Goal: Task Accomplishment & Management: Use online tool/utility

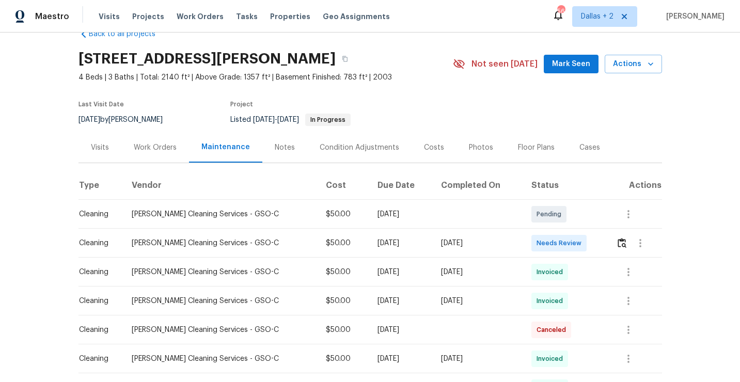
scroll to position [29, 0]
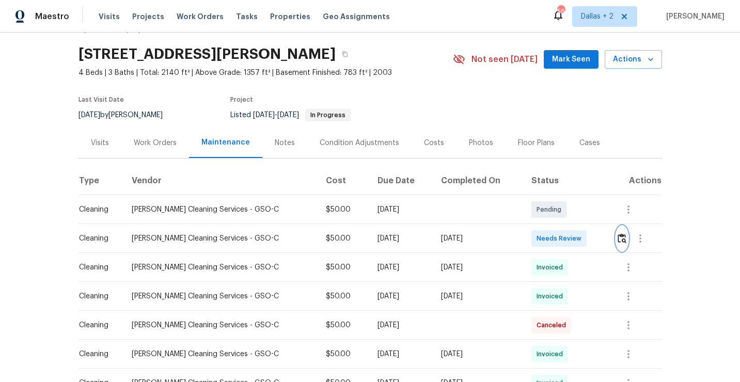
click at [623, 238] on img "button" at bounding box center [621, 238] width 9 height 10
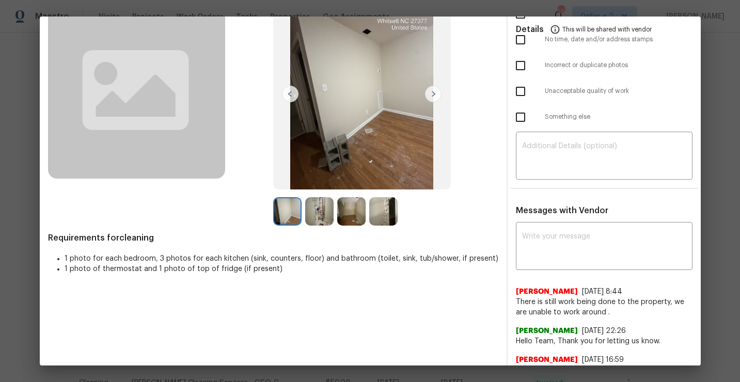
scroll to position [0, 0]
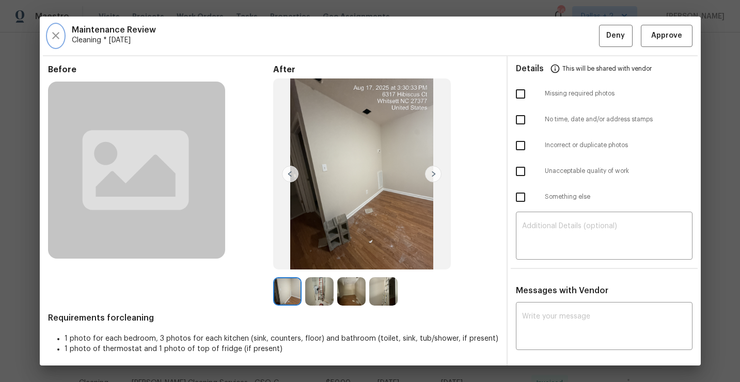
click at [53, 35] on icon "button" at bounding box center [56, 35] width 12 height 12
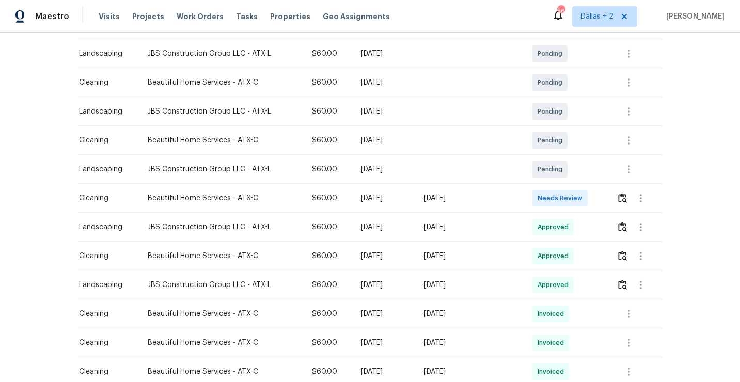
scroll to position [189, 0]
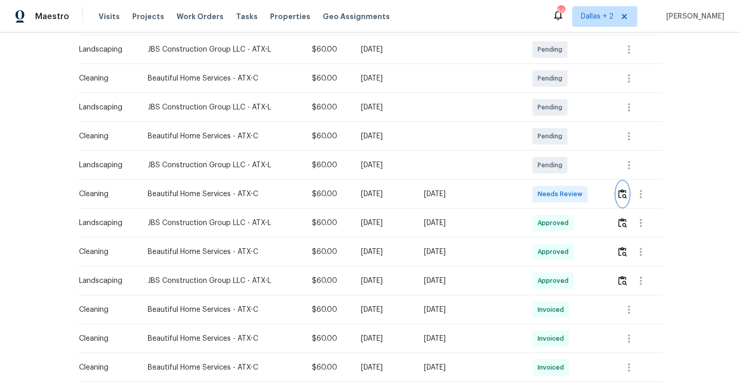
click at [620, 192] on img "button" at bounding box center [622, 194] width 9 height 10
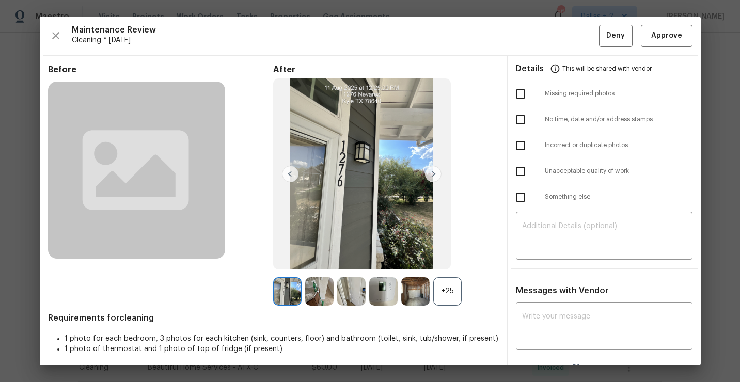
click at [65, 36] on div "Maintenance Review Cleaning * Tue, Aug 12 Deny Approve" at bounding box center [370, 36] width 644 height 22
click at [48, 36] on button "button" at bounding box center [55, 36] width 15 height 22
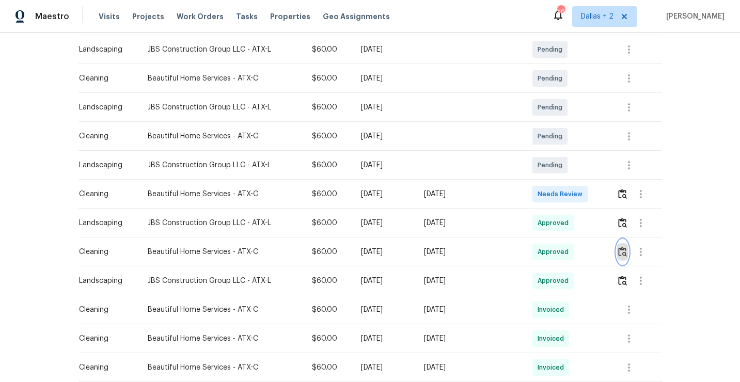
click at [628, 249] on button "button" at bounding box center [622, 251] width 12 height 25
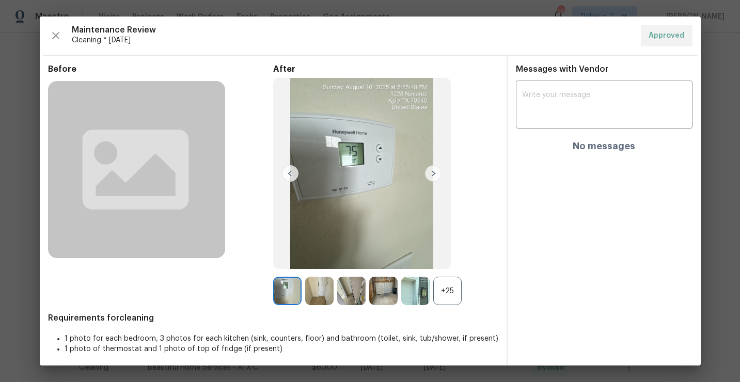
click at [447, 295] on div "+25" at bounding box center [447, 291] width 28 height 28
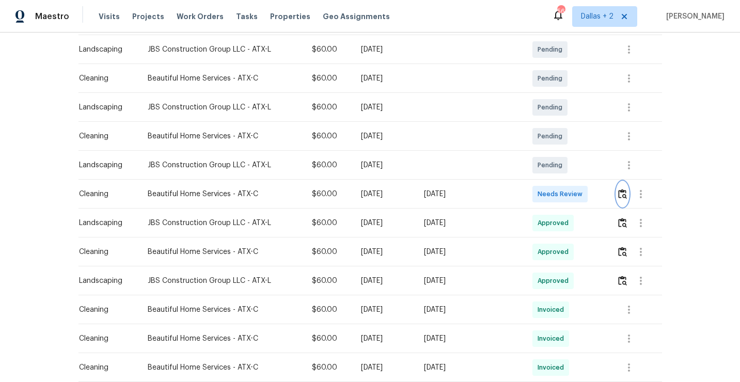
click at [626, 200] on button "button" at bounding box center [622, 194] width 12 height 25
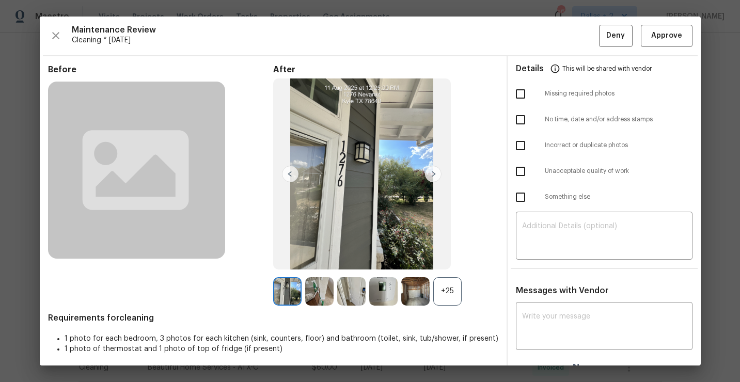
click at [447, 284] on div "+25" at bounding box center [447, 291] width 28 height 28
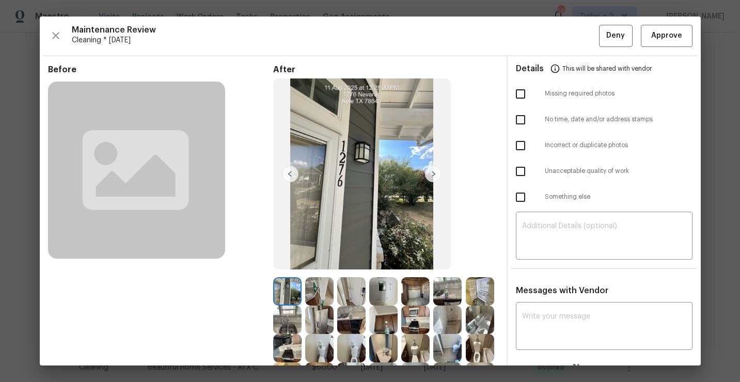
click at [423, 319] on img at bounding box center [415, 320] width 28 height 28
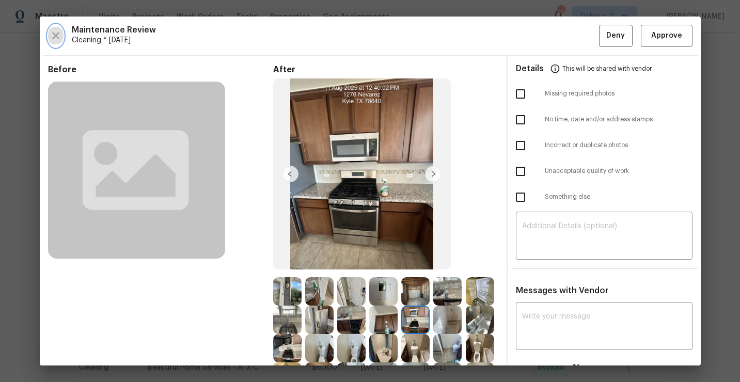
click at [50, 40] on icon "button" at bounding box center [56, 35] width 12 height 12
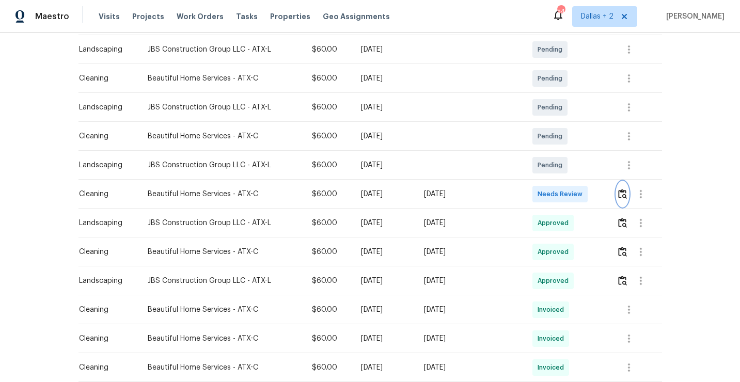
click at [621, 194] on img "button" at bounding box center [622, 194] width 9 height 10
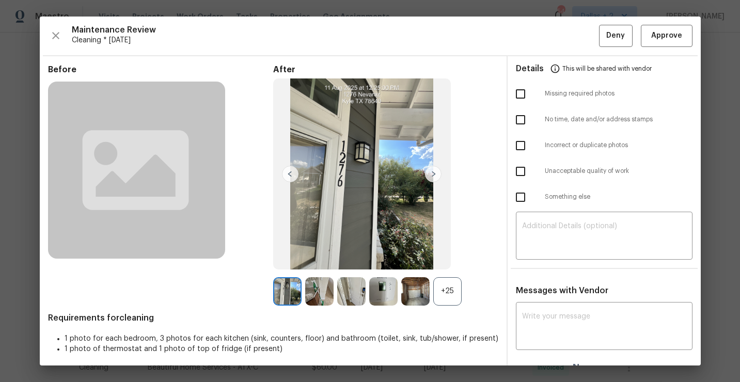
click at [449, 291] on div "+25" at bounding box center [447, 291] width 28 height 28
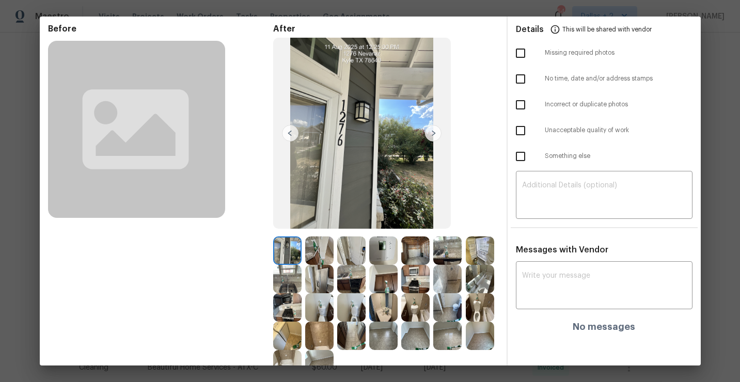
scroll to position [0, 0]
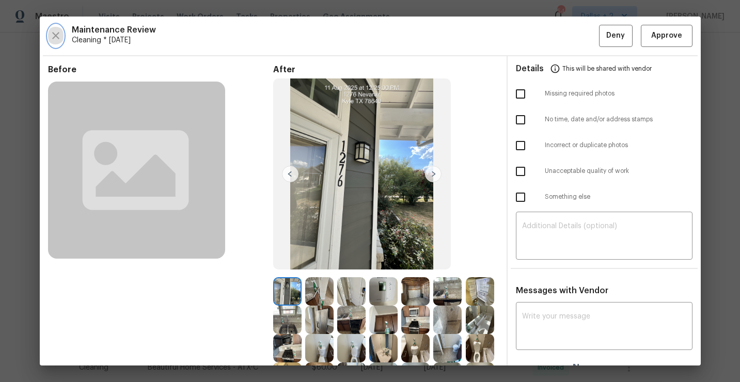
click at [60, 35] on icon "button" at bounding box center [56, 35] width 12 height 12
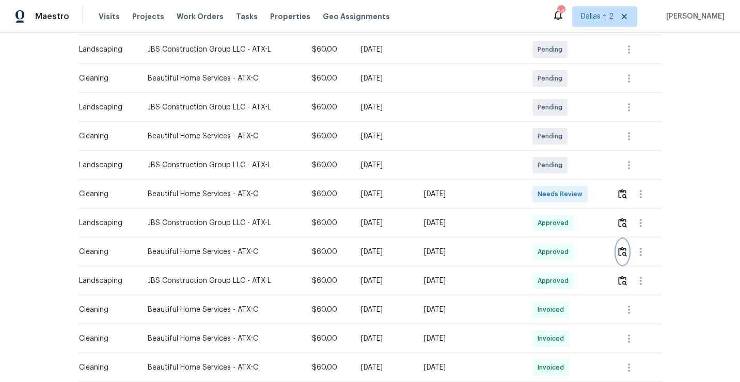
click at [624, 258] on button "button" at bounding box center [622, 251] width 12 height 25
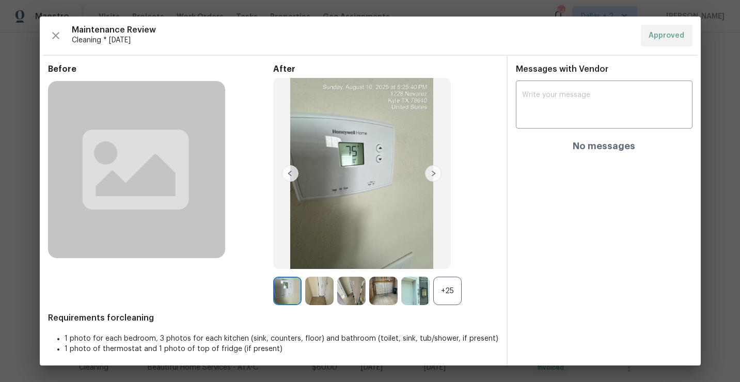
click at [452, 296] on div "+25" at bounding box center [447, 291] width 28 height 28
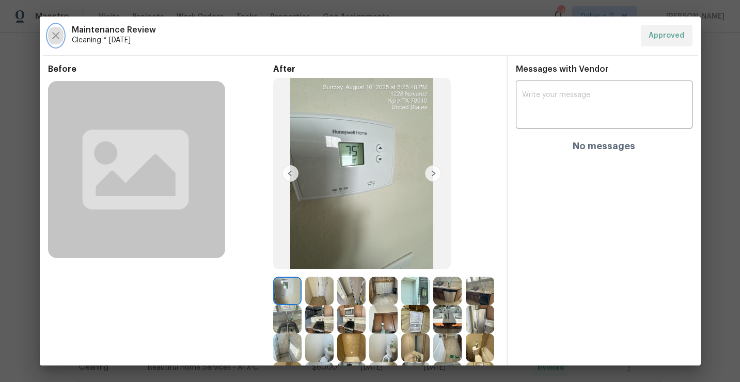
click at [51, 33] on icon "button" at bounding box center [56, 35] width 12 height 12
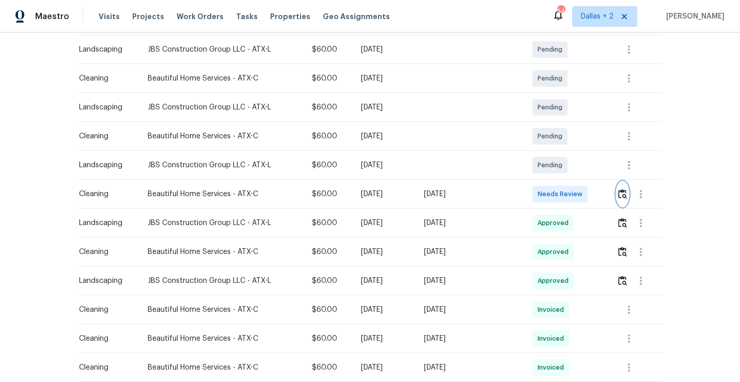
click at [618, 189] on img "button" at bounding box center [622, 194] width 9 height 10
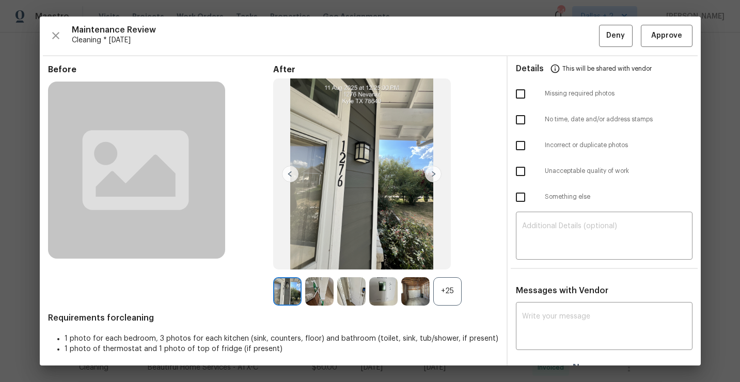
click at [451, 291] on div "+25" at bounding box center [447, 291] width 28 height 28
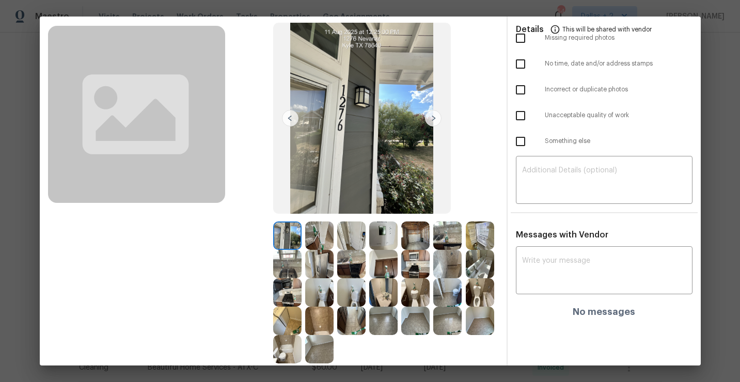
scroll to position [57, 0]
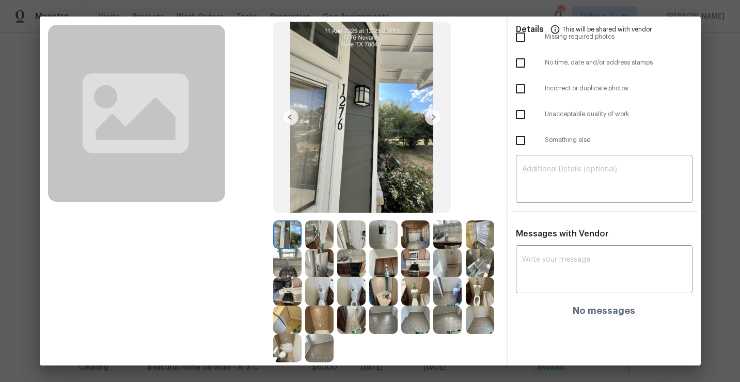
click at [361, 241] on img at bounding box center [351, 234] width 28 height 28
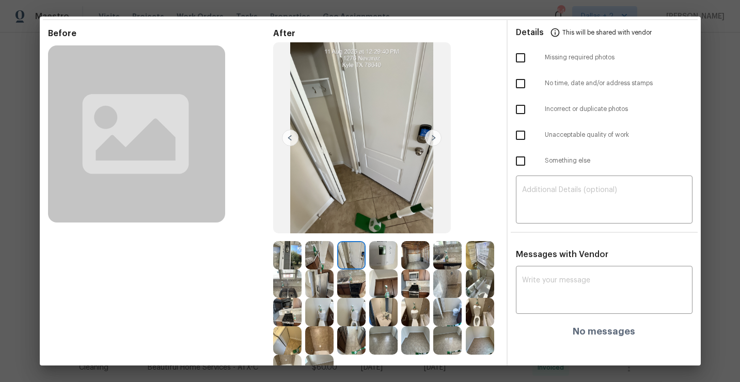
scroll to position [37, 0]
click at [379, 258] on img at bounding box center [383, 254] width 28 height 28
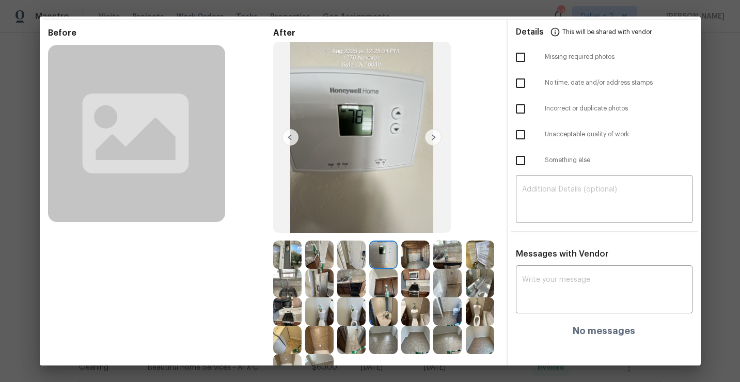
click at [418, 265] on img at bounding box center [415, 254] width 28 height 28
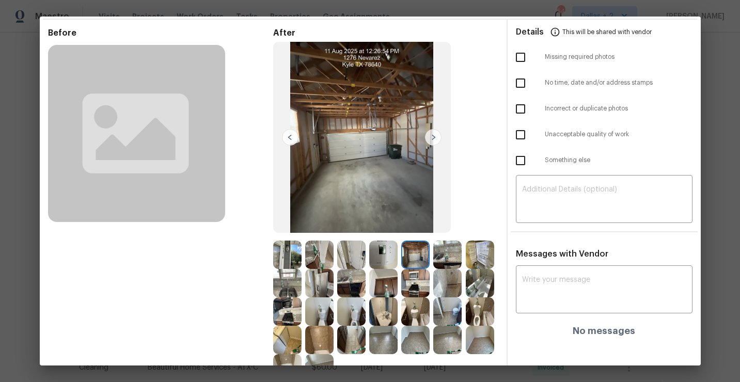
click at [411, 315] on img at bounding box center [415, 311] width 28 height 28
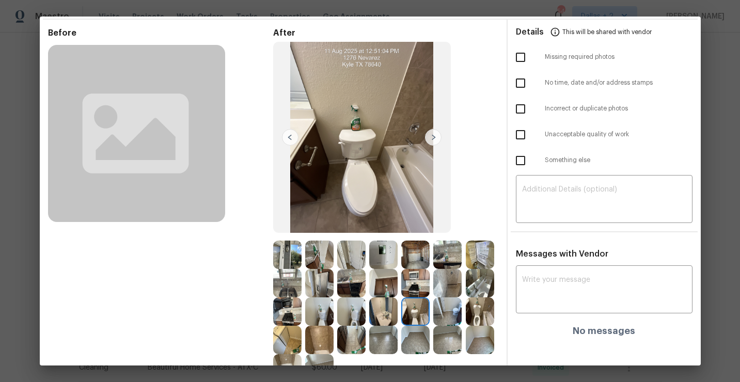
click at [471, 315] on img at bounding box center [479, 311] width 28 height 28
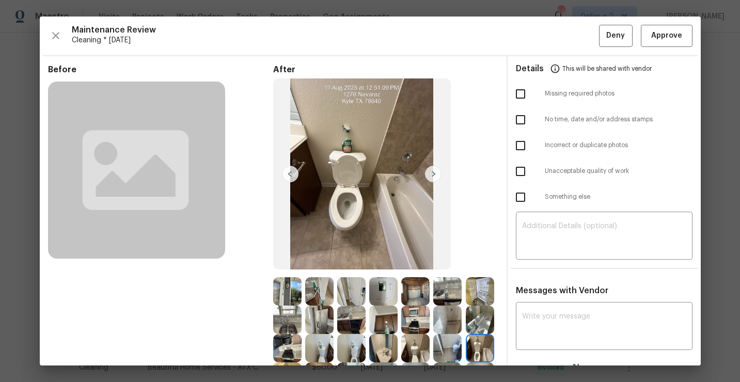
scroll to position [1, 0]
click at [59, 40] on icon "button" at bounding box center [56, 35] width 12 height 12
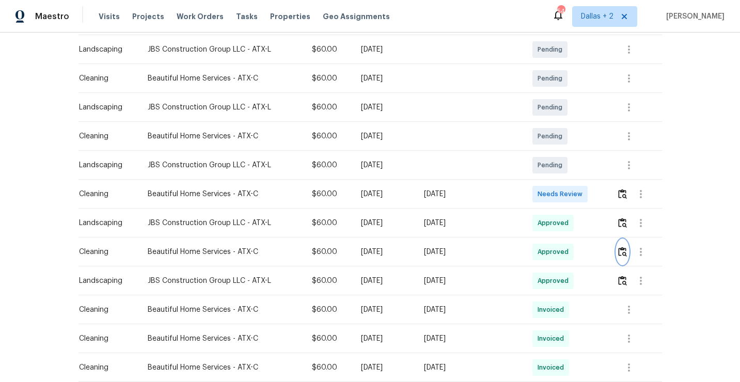
click at [618, 249] on button "button" at bounding box center [622, 251] width 12 height 25
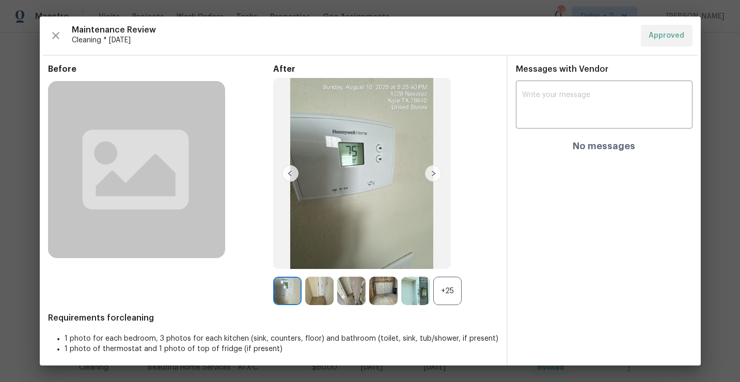
click at [450, 307] on div "Before After +25 Requirements for cleaning 1 photo for each bedroom, 3 photos f…" at bounding box center [273, 216] width 450 height 305
click at [447, 296] on div "+25" at bounding box center [447, 291] width 28 height 28
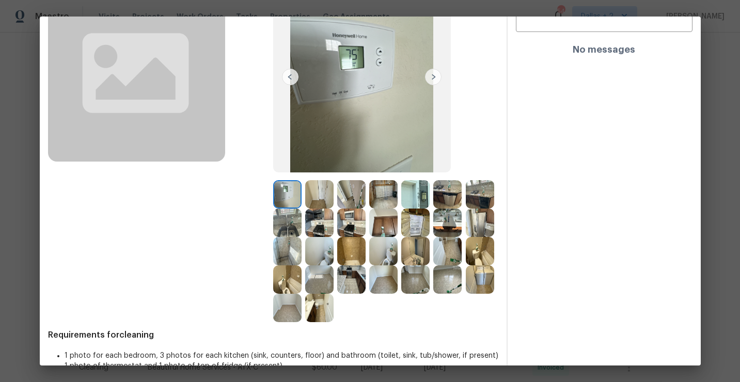
scroll to position [0, 0]
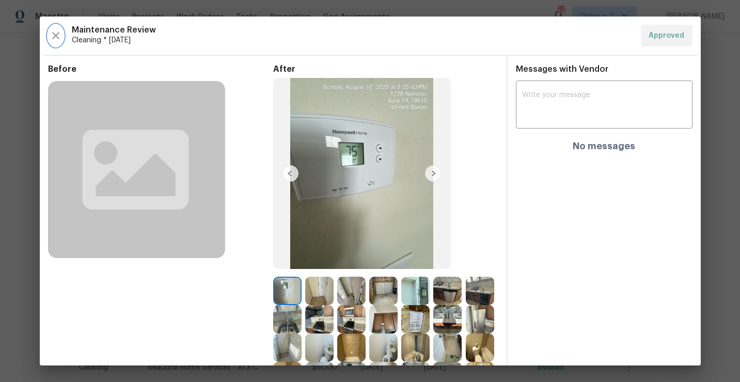
click at [56, 29] on icon "button" at bounding box center [56, 35] width 12 height 12
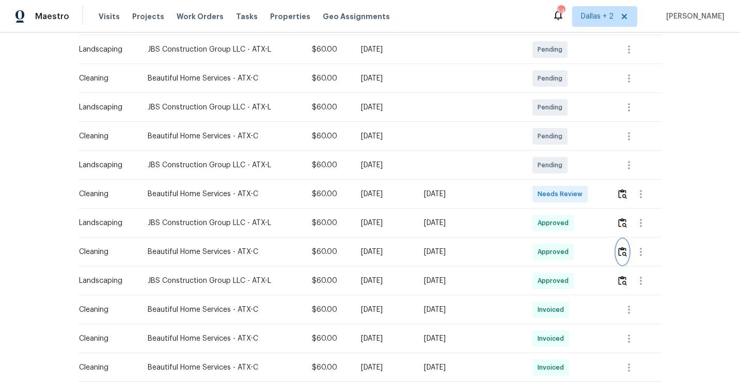
click at [624, 256] on button "button" at bounding box center [622, 251] width 12 height 25
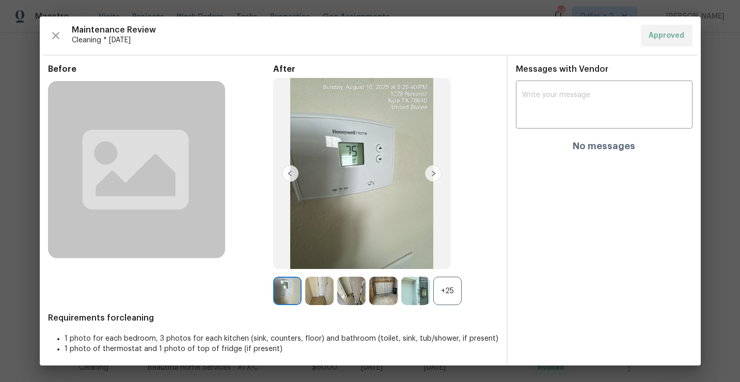
click at [439, 172] on img at bounding box center [433, 173] width 17 height 17
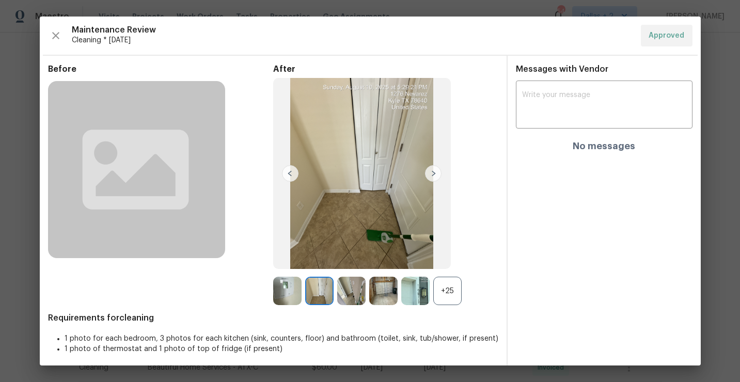
click at [432, 173] on img at bounding box center [433, 173] width 17 height 17
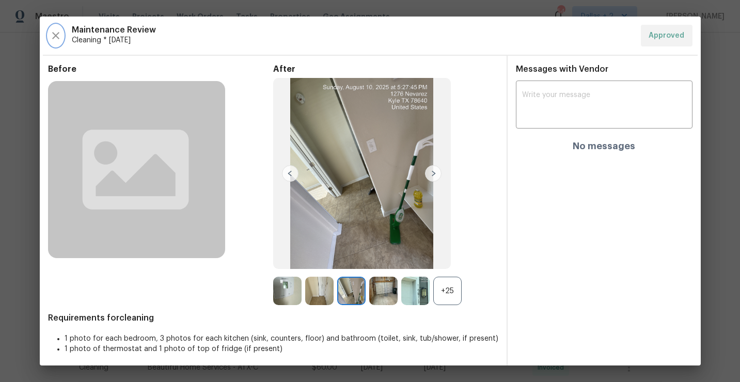
click at [55, 28] on button "button" at bounding box center [55, 36] width 15 height 22
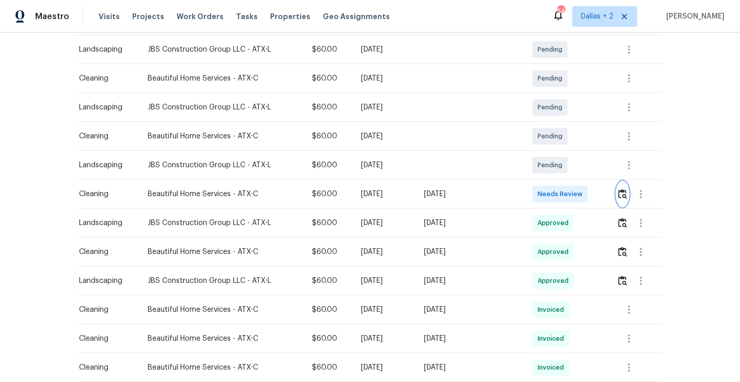
click at [618, 188] on button "button" at bounding box center [622, 194] width 12 height 25
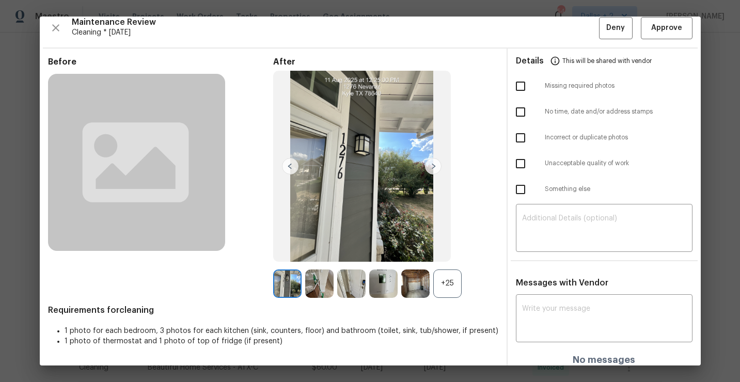
scroll to position [15, 0]
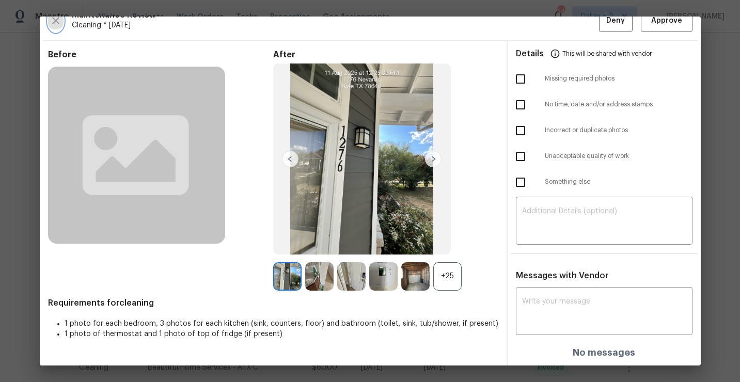
click at [58, 21] on icon "button" at bounding box center [56, 20] width 12 height 12
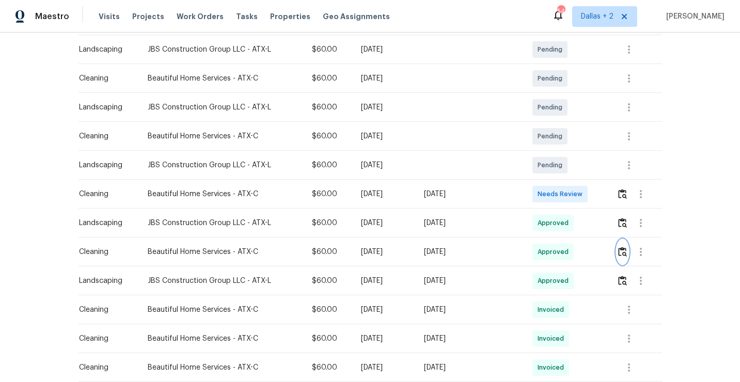
click at [618, 249] on img "button" at bounding box center [622, 252] width 9 height 10
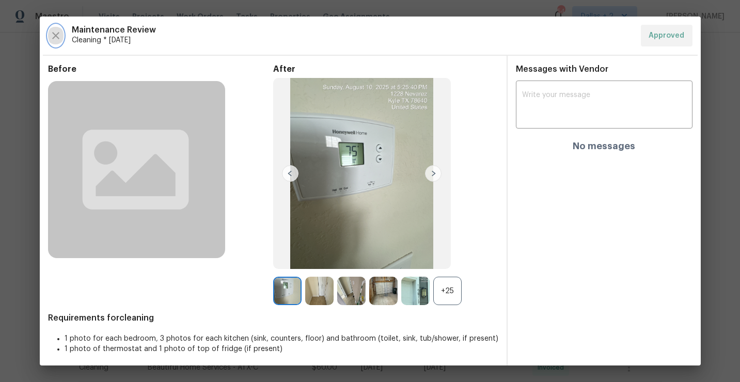
click at [54, 38] on icon "button" at bounding box center [56, 35] width 12 height 12
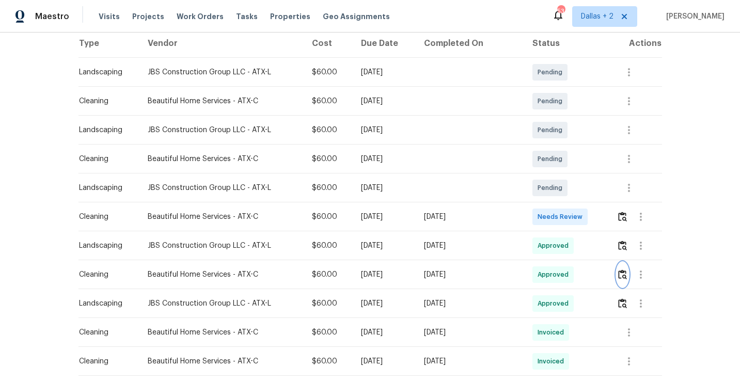
scroll to position [237, 0]
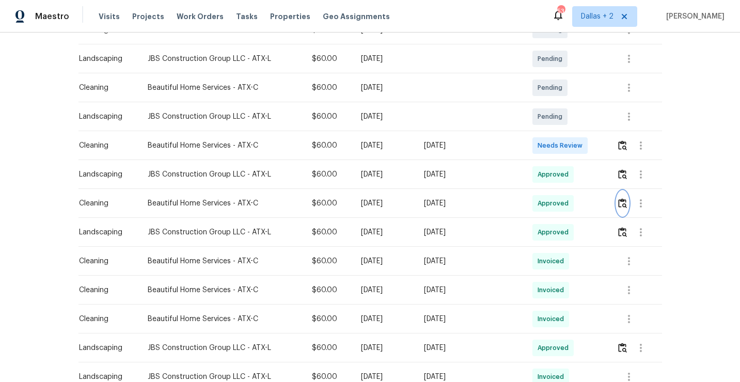
click at [624, 204] on img "button" at bounding box center [622, 203] width 9 height 10
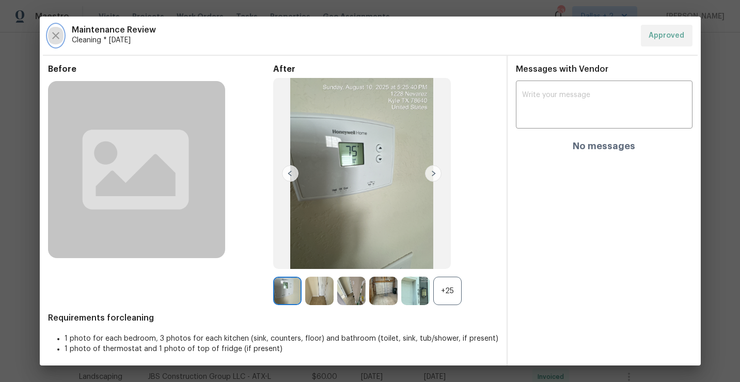
click at [53, 35] on icon "button" at bounding box center [56, 35] width 12 height 12
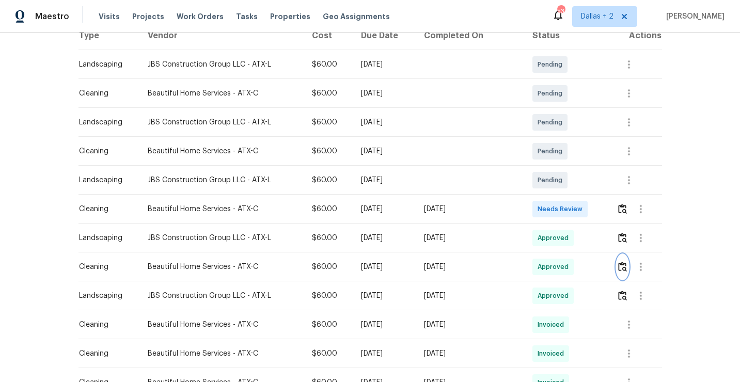
scroll to position [162, 0]
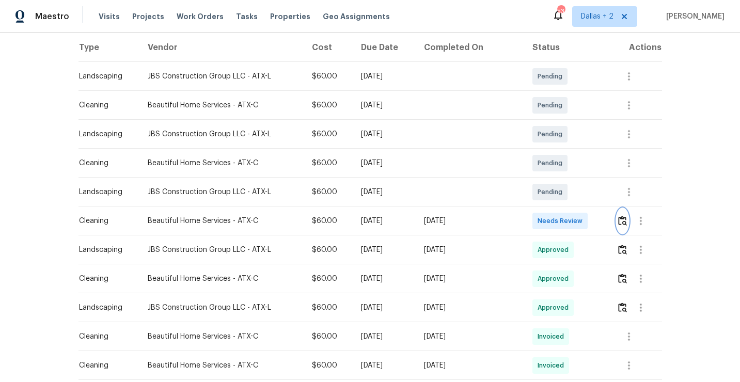
click at [624, 214] on button "button" at bounding box center [622, 220] width 12 height 25
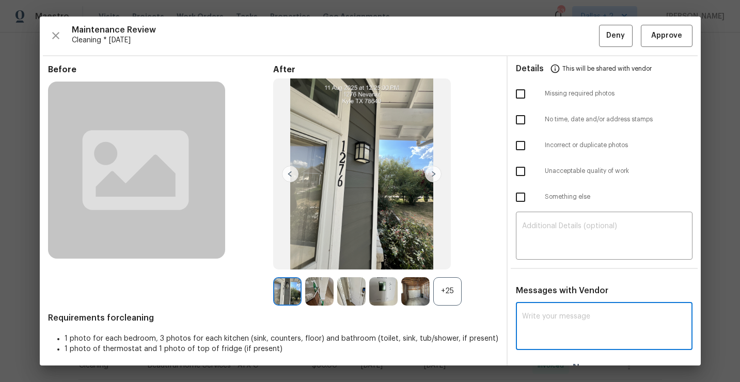
click at [575, 318] on textarea at bounding box center [604, 327] width 164 height 29
paste textarea "Maintenance Audit Team: Hello! Unfortunately, this cleaning visit completed on …"
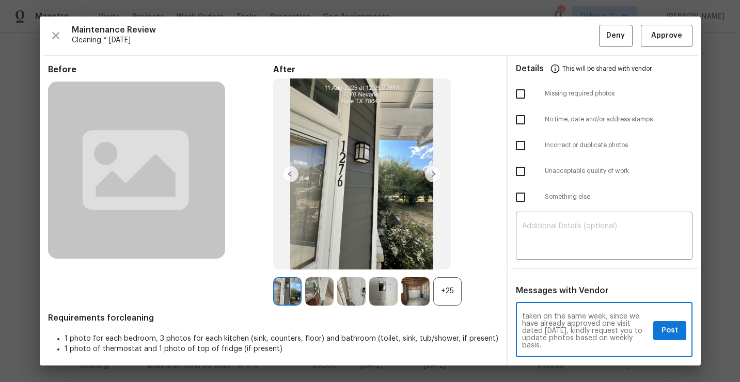
scroll to position [22, 0]
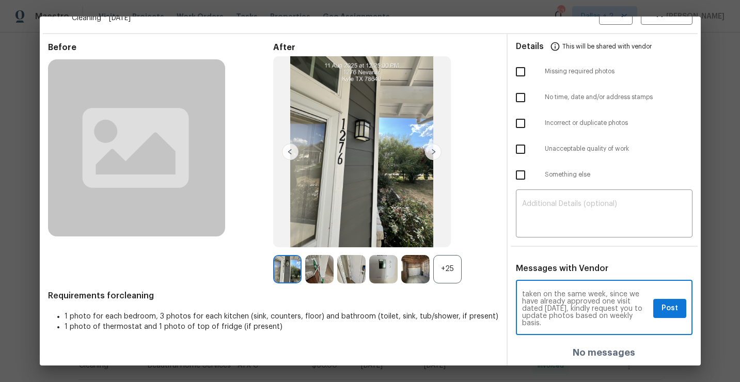
drag, startPoint x: 548, startPoint y: 309, endPoint x: 548, endPoint y: 315, distance: 6.7
click at [548, 309] on textarea "Maintenance Audit Team: Hello! Unfortunately, this cleaning visit completed on …" at bounding box center [585, 309] width 127 height 36
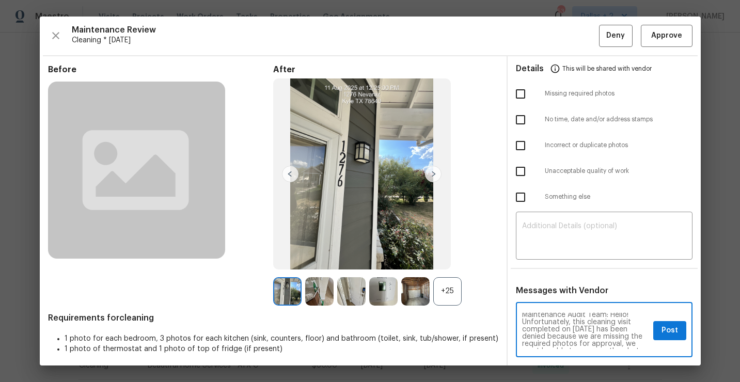
scroll to position [0, 0]
type textarea "Maintenance Audit Team: Hello! Unfortunately, this cleaning visit completed on …"
click at [53, 41] on icon "button" at bounding box center [56, 35] width 12 height 12
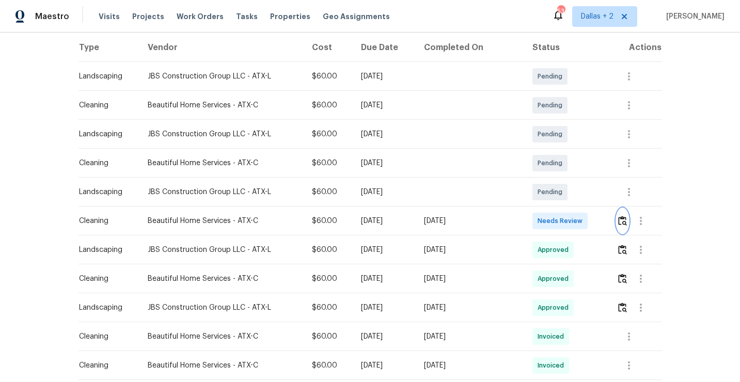
click at [620, 221] on img "button" at bounding box center [622, 221] width 9 height 10
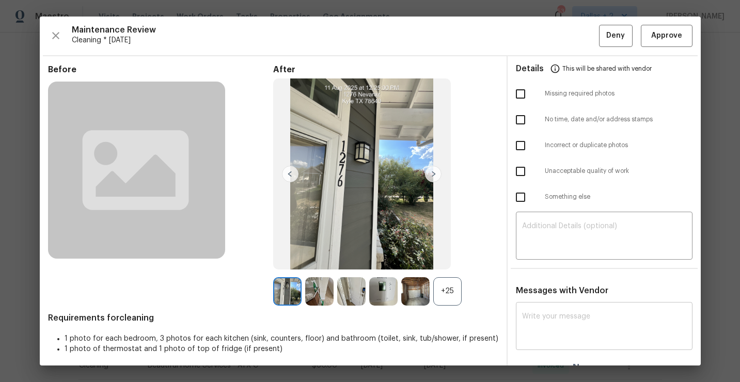
click at [554, 333] on textarea at bounding box center [604, 327] width 164 height 29
paste textarea "Maintenance Audit Team: Hello! Unfortunately, this cleaning visit completed on …"
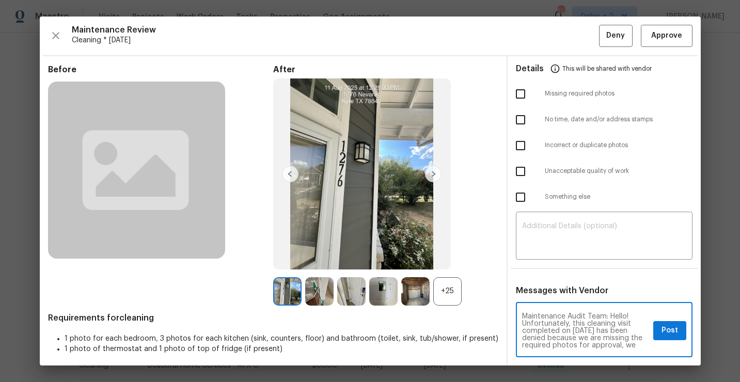
drag, startPoint x: 555, startPoint y: 345, endPoint x: 503, endPoint y: 272, distance: 89.2
click at [503, 272] on div "Before After +25 Requirements for cleaning 1 photo for each bedroom, 3 photos f…" at bounding box center [370, 222] width 661 height 332
type textarea "Maintenance Audit Team: Hello! Unfortunately, this cleaning visit completed on …"
click at [610, 324] on textarea "Maintenance Audit Team: Hello! Unfortunately, this cleaning visit completed on …" at bounding box center [585, 331] width 127 height 36
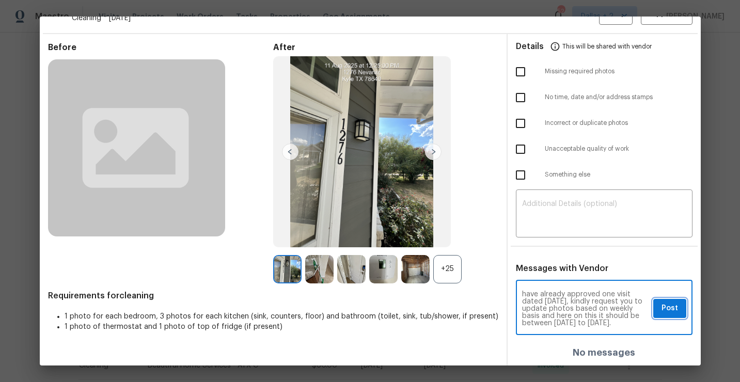
click at [668, 310] on span "Post" at bounding box center [669, 308] width 17 height 13
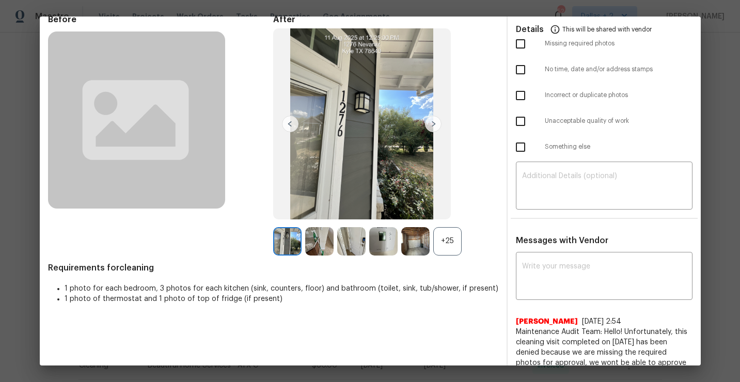
scroll to position [0, 0]
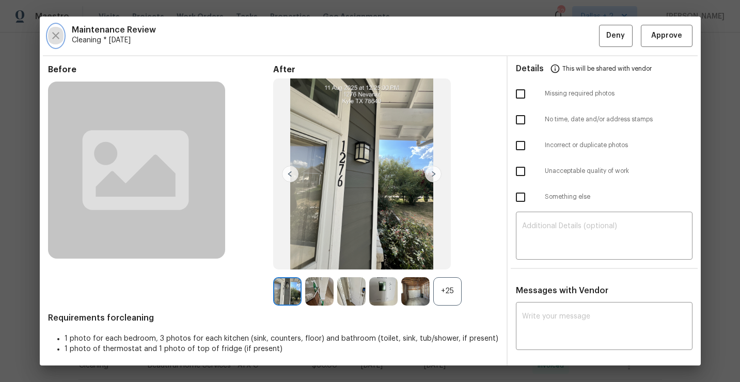
click at [50, 36] on icon "button" at bounding box center [56, 35] width 12 height 12
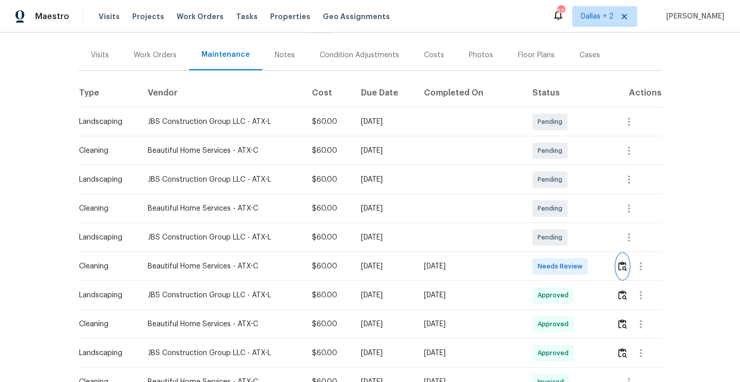
scroll to position [141, 0]
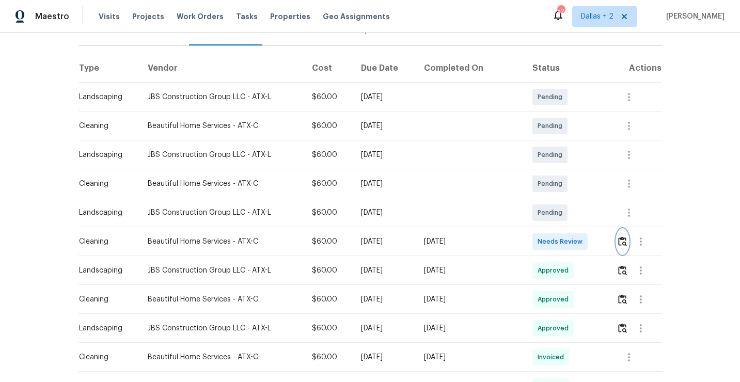
click at [619, 242] on img "button" at bounding box center [622, 241] width 9 height 10
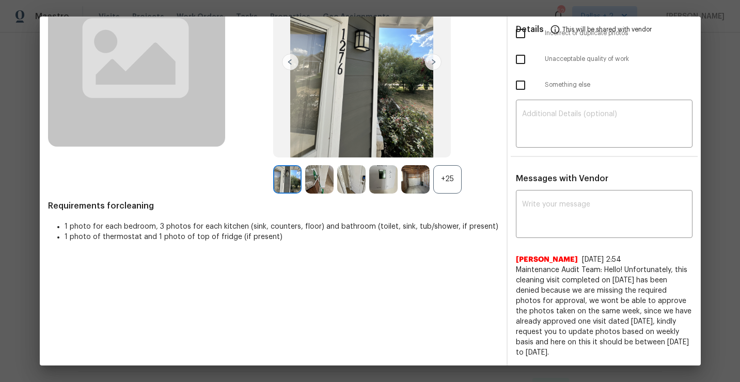
scroll to position [0, 0]
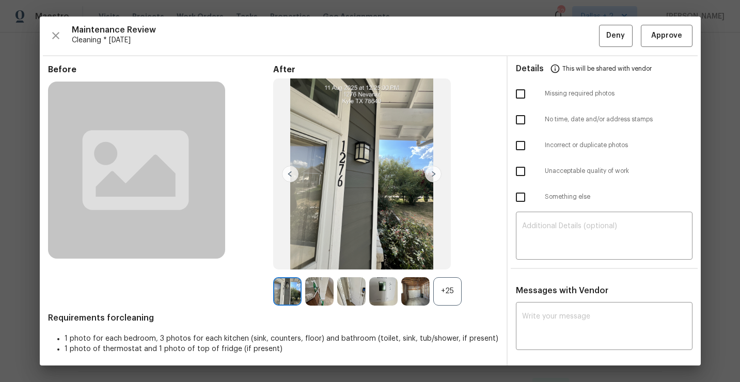
click at [520, 100] on input "checkbox" at bounding box center [520, 94] width 22 height 22
checkbox input "true"
click at [605, 38] on button "Deny" at bounding box center [616, 36] width 34 height 22
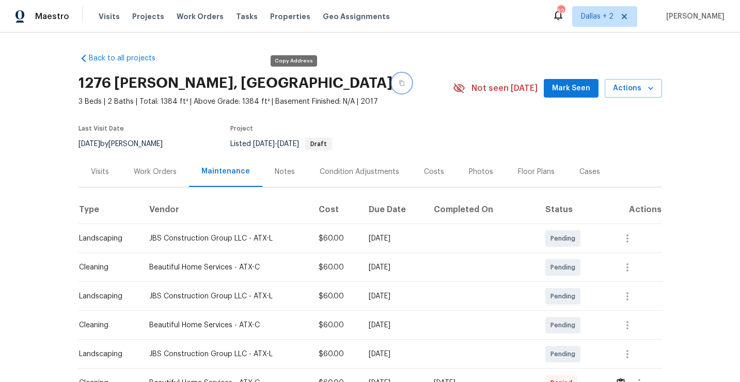
click at [392, 84] on button "button" at bounding box center [401, 83] width 19 height 19
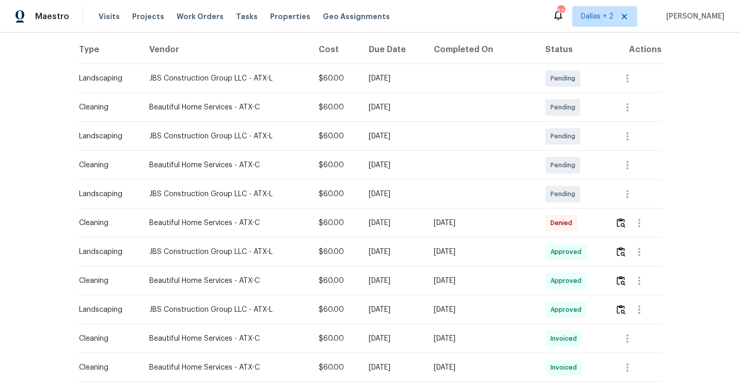
scroll to position [171, 0]
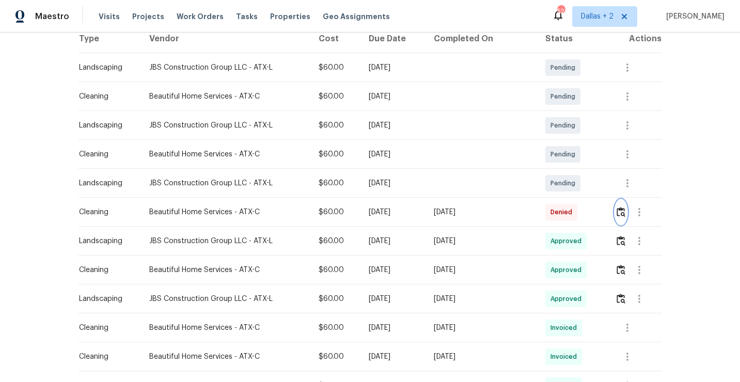
click at [619, 212] on img "button" at bounding box center [620, 212] width 9 height 10
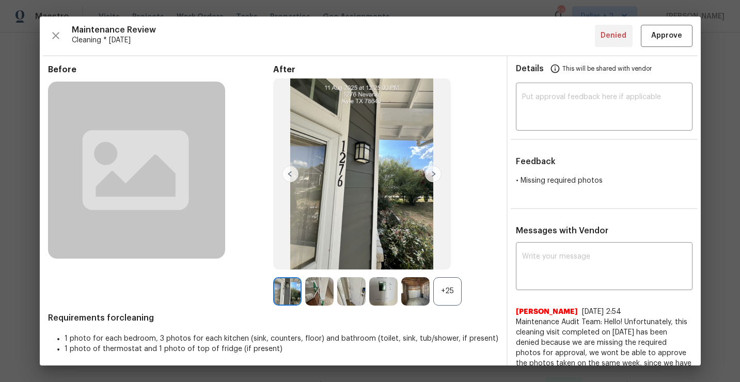
scroll to position [52, 0]
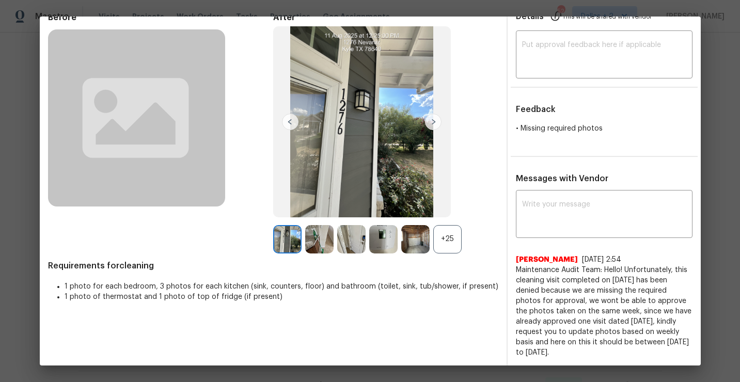
drag, startPoint x: 599, startPoint y: 352, endPoint x: 513, endPoint y: 269, distance: 119.7
click at [513, 269] on div "x ​ Jithin Franklin 8/19/25, 2:54 Maintenance Audit Team: Hello! Unfortunately,…" at bounding box center [603, 274] width 193 height 165
copy span "Maintenance Audit Team: Hello! Unfortunately, this cleaning visit completed on …"
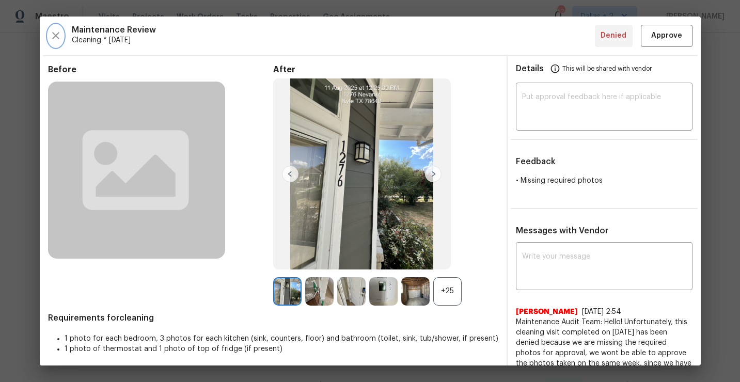
click at [51, 31] on icon "button" at bounding box center [56, 35] width 12 height 12
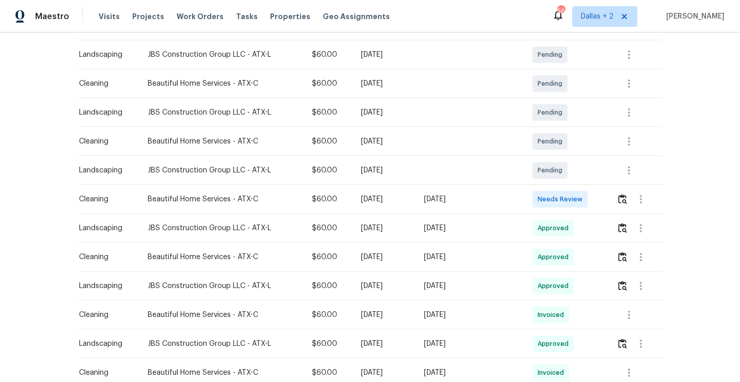
scroll to position [194, 0]
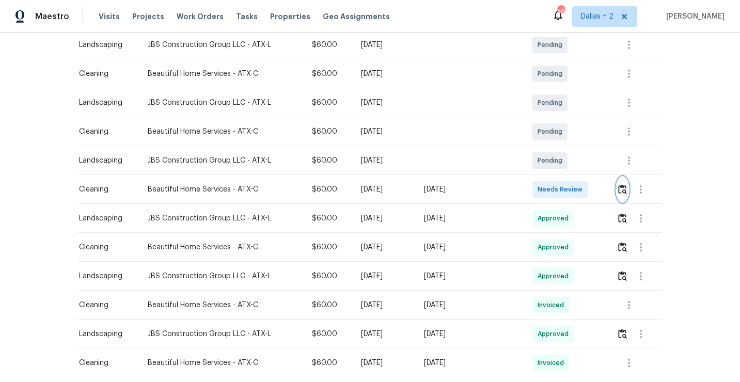
click at [625, 191] on img "button" at bounding box center [622, 189] width 9 height 10
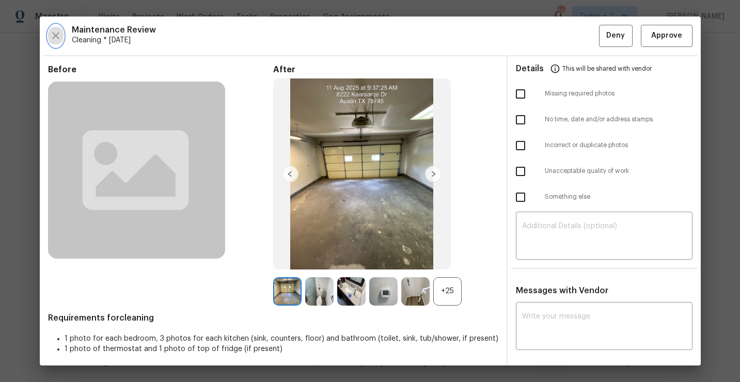
click at [52, 35] on icon "button" at bounding box center [56, 35] width 12 height 12
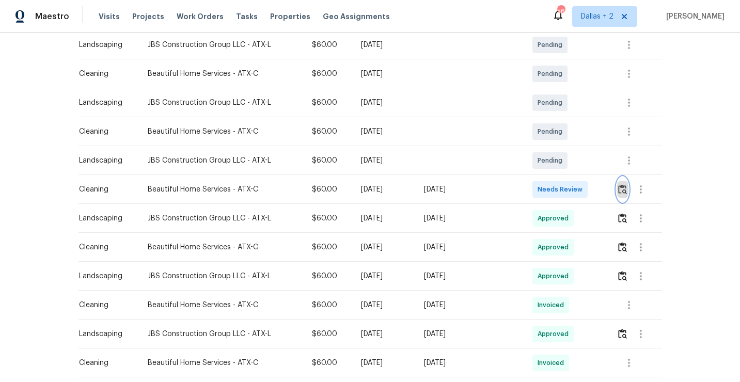
click at [624, 185] on img "button" at bounding box center [622, 189] width 9 height 10
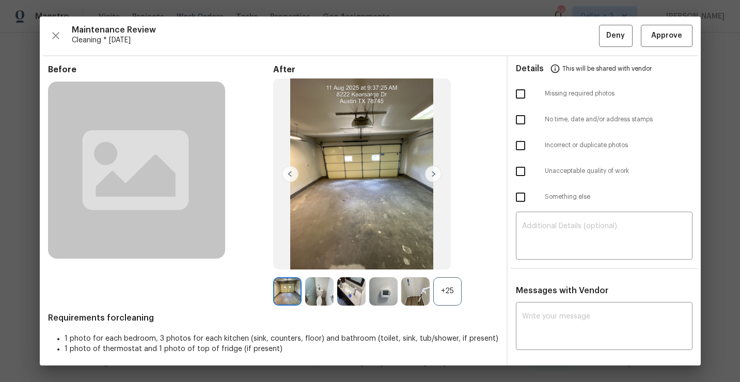
click at [451, 302] on div "+25" at bounding box center [447, 291] width 28 height 28
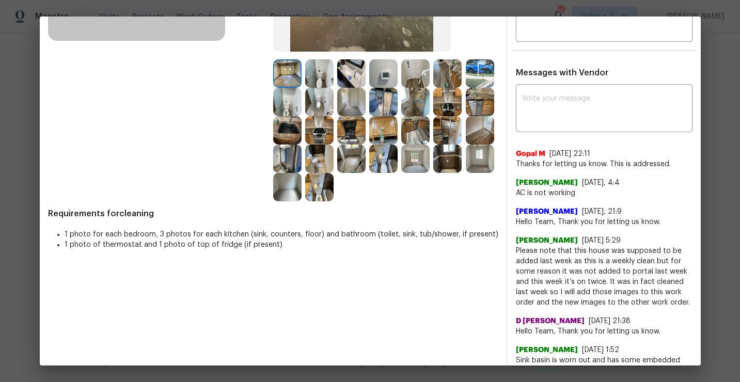
scroll to position [236, 0]
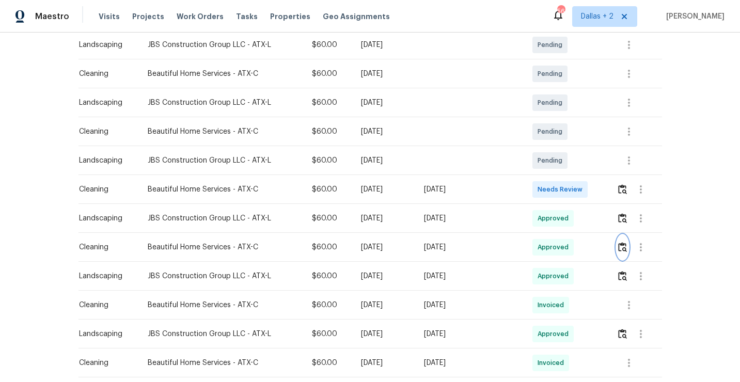
click at [619, 250] on img "button" at bounding box center [622, 247] width 9 height 10
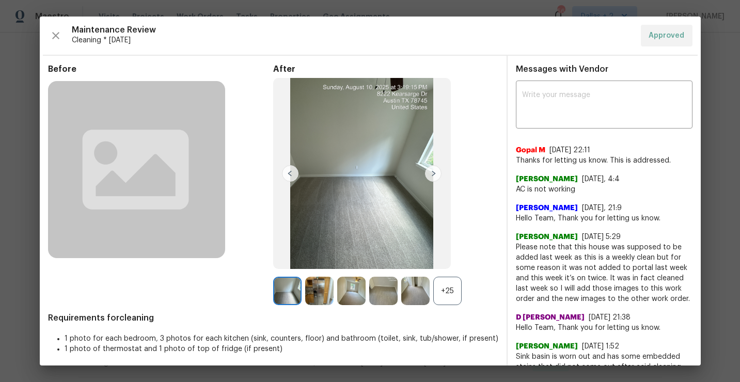
click at [451, 299] on div "+25" at bounding box center [447, 291] width 28 height 28
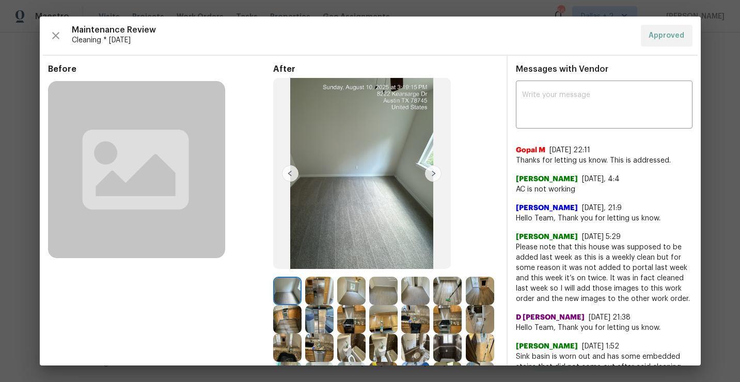
click at [67, 42] on div "Maintenance Review Cleaning * Fri, Aug 08 Approved" at bounding box center [370, 36] width 644 height 22
click at [46, 36] on div "Maintenance Review Cleaning * Fri, Aug 08 Approved Before After Requirements fo…" at bounding box center [370, 191] width 661 height 349
click at [62, 41] on button "button" at bounding box center [55, 36] width 15 height 22
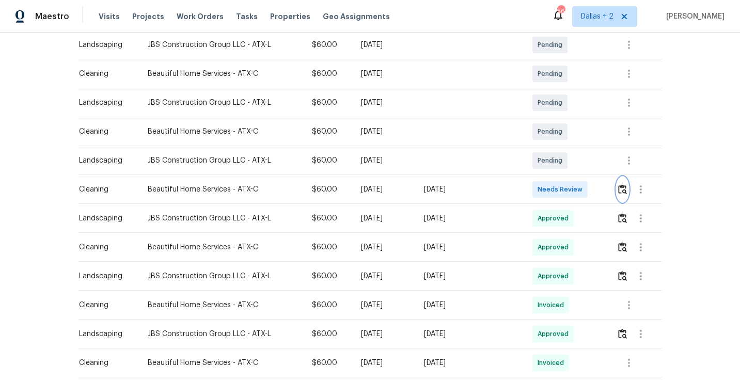
click at [617, 188] on button "button" at bounding box center [622, 189] width 12 height 25
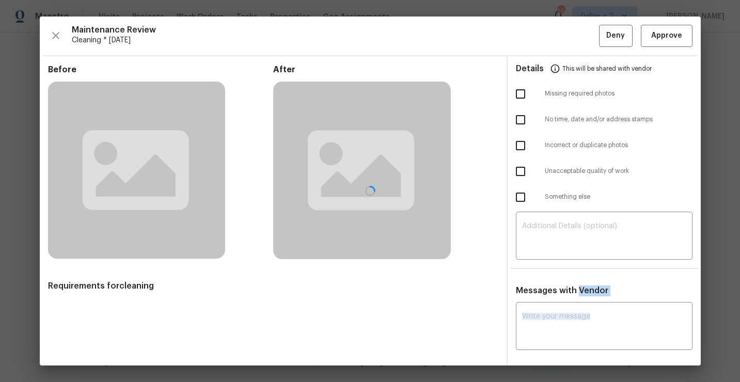
click at [617, 188] on div at bounding box center [370, 191] width 661 height 349
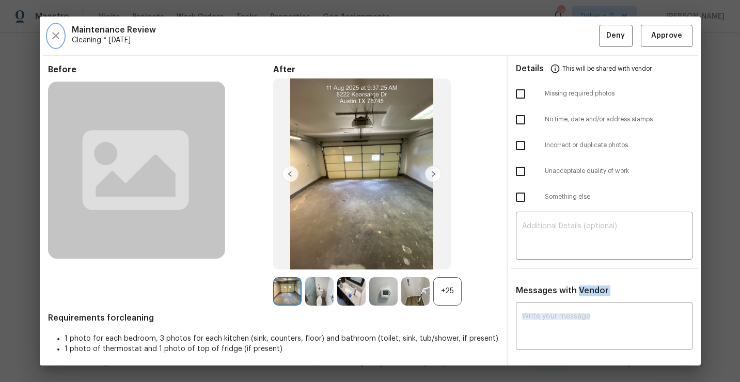
click at [51, 39] on icon "button" at bounding box center [56, 35] width 12 height 12
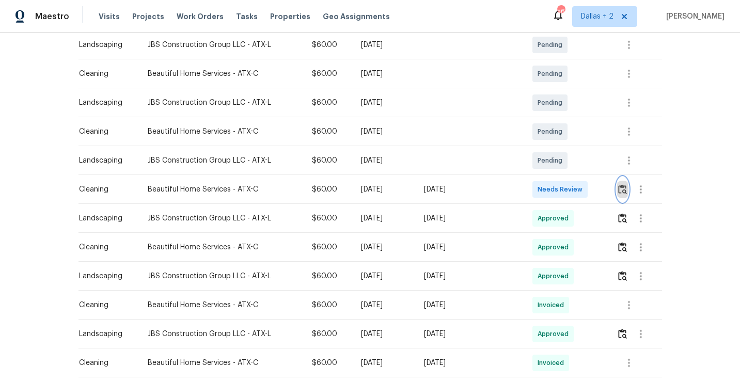
click at [626, 191] on img "button" at bounding box center [622, 189] width 9 height 10
click at [625, 247] on img "button" at bounding box center [622, 247] width 9 height 10
click at [625, 251] on img "button" at bounding box center [622, 247] width 9 height 10
click at [622, 194] on button "button" at bounding box center [622, 189] width 12 height 25
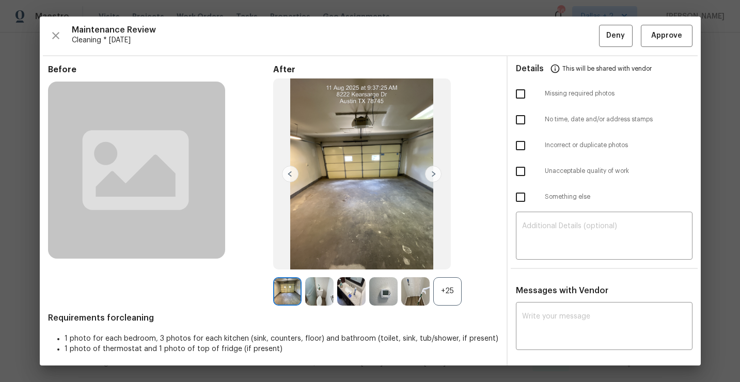
click at [439, 296] on div "+25" at bounding box center [447, 291] width 28 height 28
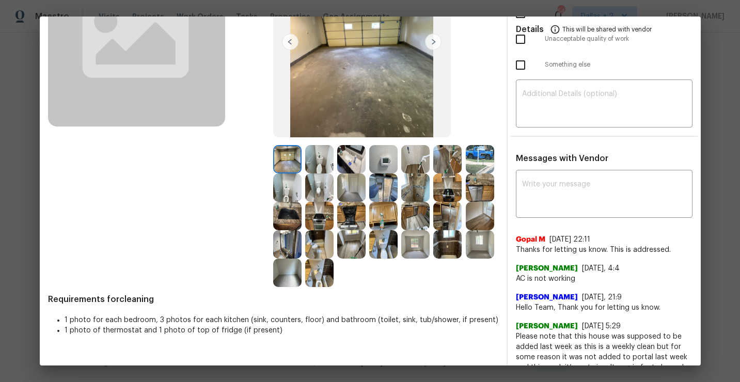
scroll to position [0, 0]
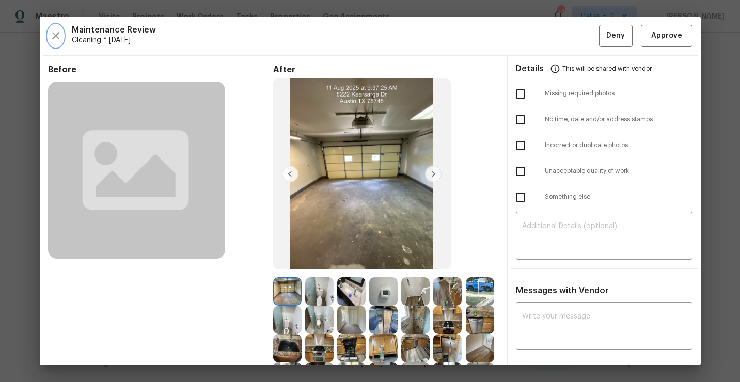
click at [52, 44] on button "button" at bounding box center [55, 36] width 15 height 22
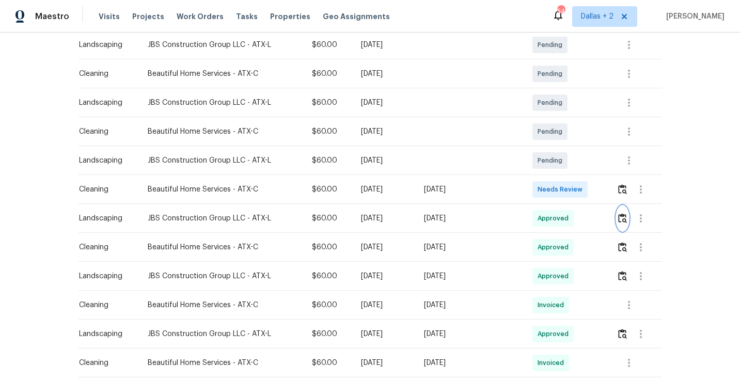
click at [624, 220] on img "button" at bounding box center [622, 218] width 9 height 10
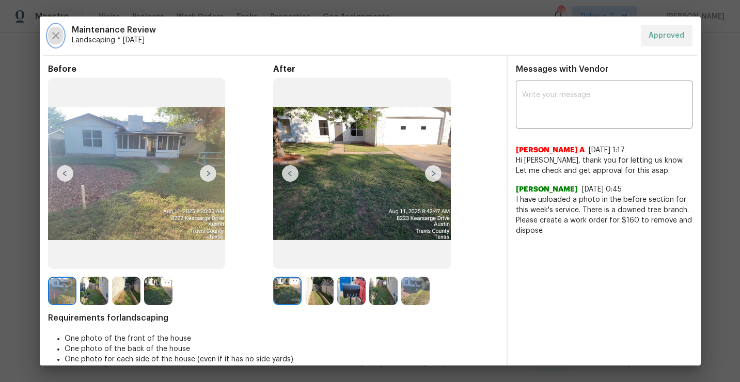
click at [58, 39] on icon "button" at bounding box center [56, 35] width 12 height 12
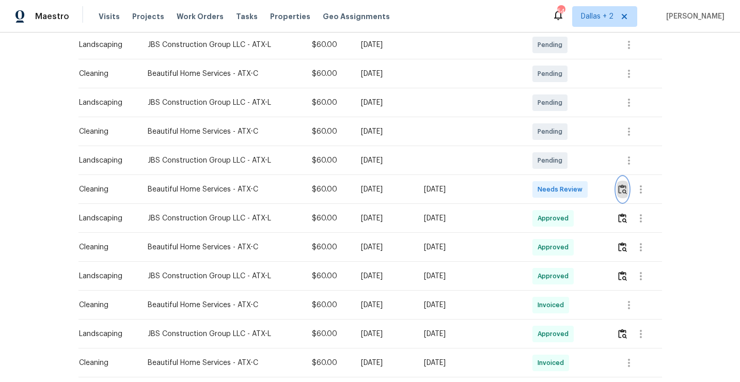
click at [620, 190] on img "button" at bounding box center [622, 189] width 9 height 10
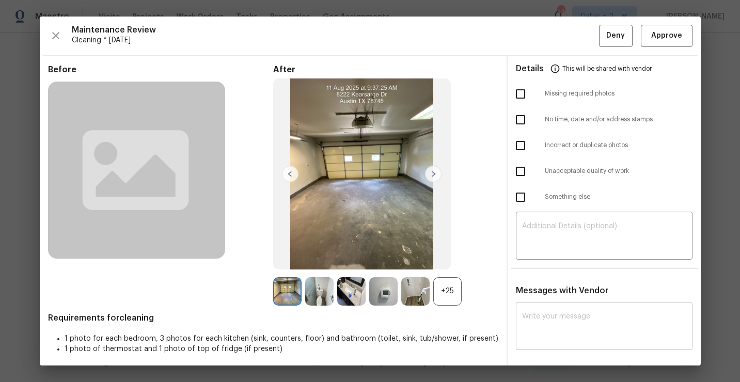
click at [555, 335] on textarea at bounding box center [604, 327] width 164 height 29
paste textarea "Maintenance Audit Team: Hello! Unfortunately, this cleaning visit completed on …"
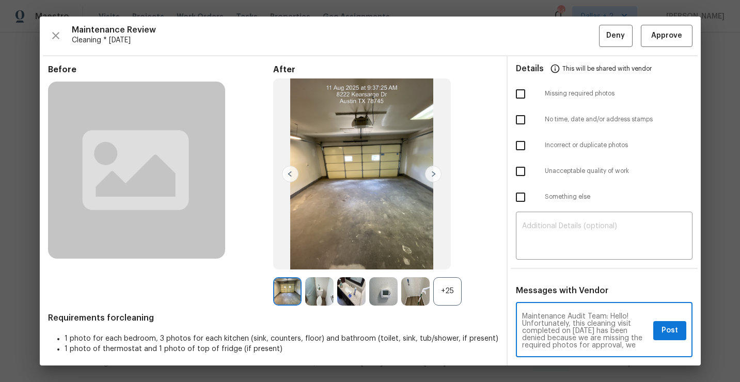
click at [589, 330] on textarea "Maintenance Audit Team: Hello! Unfortunately, this cleaning visit completed on …" at bounding box center [585, 331] width 127 height 36
type textarea "Maintenance Audit Team: Hello! Unfortunately, this cleaning visit completed on …"
click at [675, 334] on span "Post" at bounding box center [669, 330] width 17 height 13
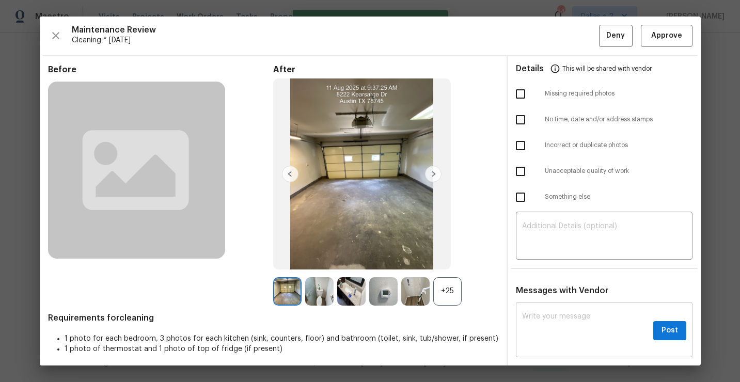
scroll to position [0, 0]
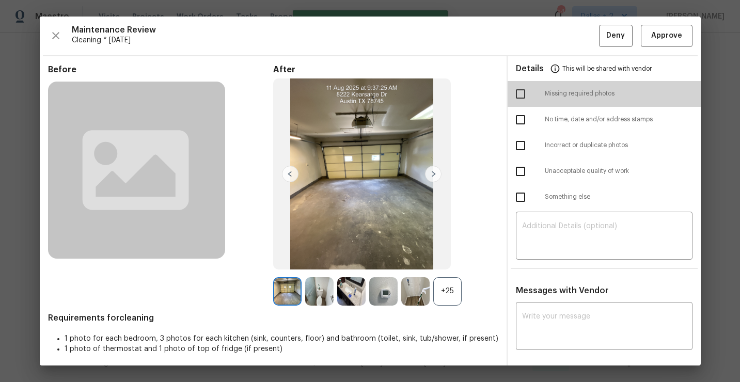
click at [519, 93] on input "checkbox" at bounding box center [520, 94] width 22 height 22
checkbox input "true"
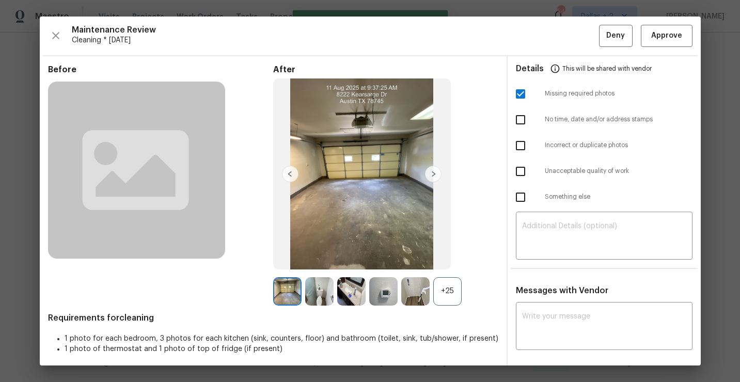
click at [516, 114] on input "checkbox" at bounding box center [520, 120] width 22 height 22
click at [517, 109] on input "checkbox" at bounding box center [520, 120] width 22 height 22
checkbox input "false"
click at [616, 29] on span "Deny" at bounding box center [615, 35] width 19 height 13
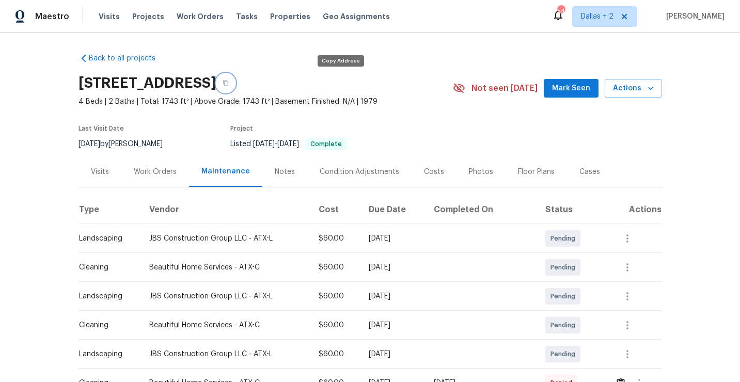
click at [235, 81] on button "button" at bounding box center [225, 83] width 19 height 19
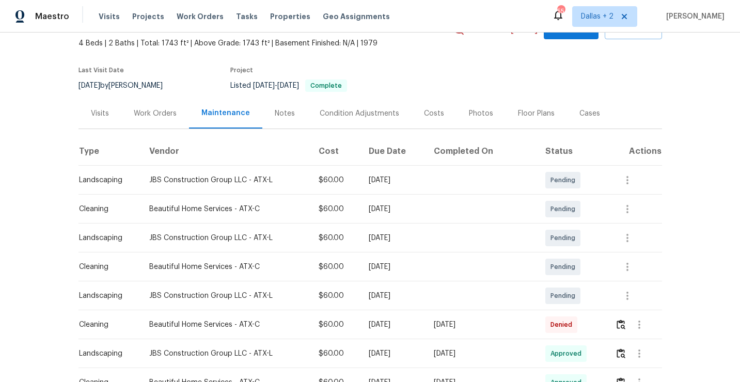
scroll to position [84, 0]
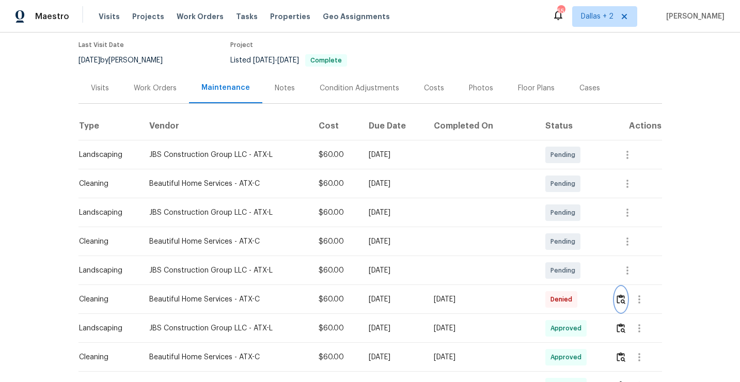
click at [622, 302] on img "button" at bounding box center [620, 299] width 9 height 10
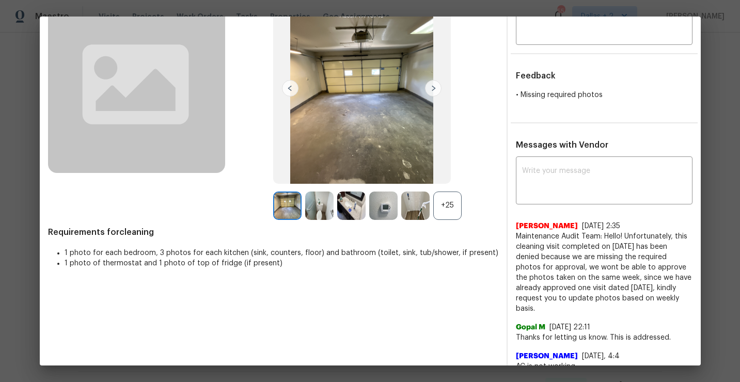
scroll to position [88, 0]
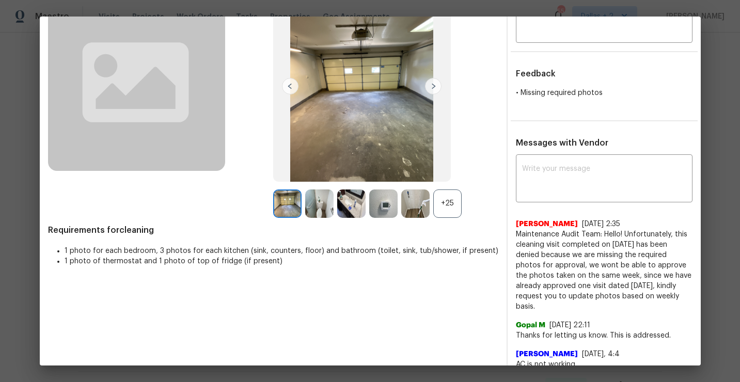
drag, startPoint x: 571, startPoint y: 308, endPoint x: 514, endPoint y: 235, distance: 91.9
click at [514, 235] on div "x ​ Jithin Franklin 8/19/25, 2:35 Maintenance Audit Team: Hello! Unfortunately,…" at bounding box center [603, 352] width 193 height 390
copy span "Maintenance Audit Team: Hello! Unfortunately, this cleaning visit completed on …"
click at [337, 270] on div "Requirements for cleaning 1 photo for each bedroom, 3 photos for each kitchen (…" at bounding box center [273, 249] width 450 height 49
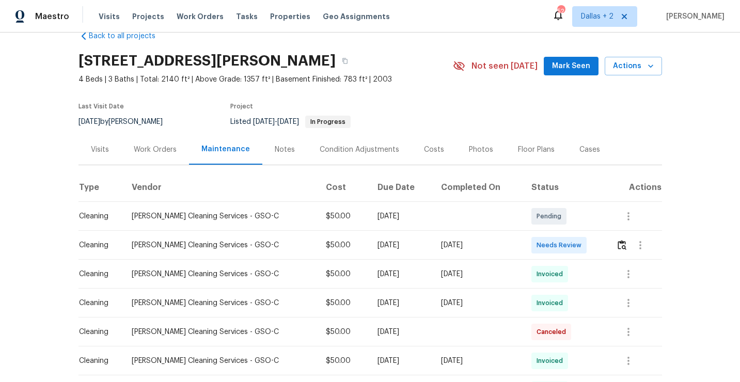
scroll to position [24, 0]
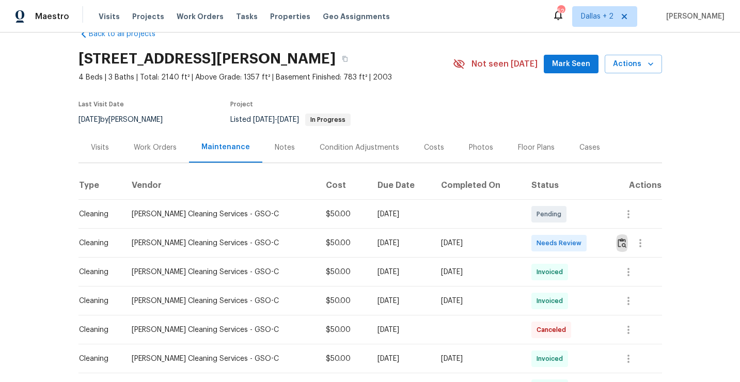
click at [622, 240] on img "button" at bounding box center [621, 243] width 9 height 10
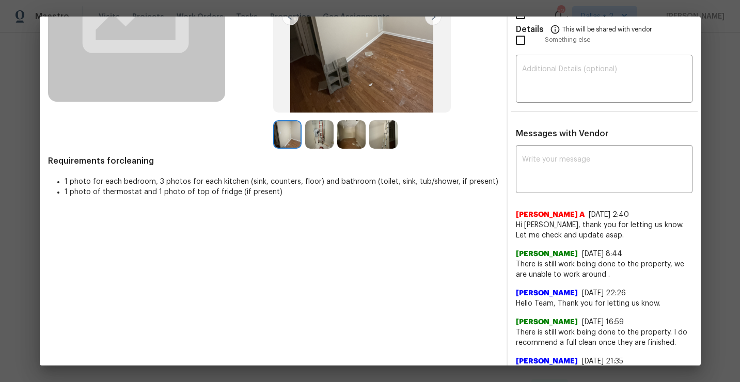
scroll to position [0, 0]
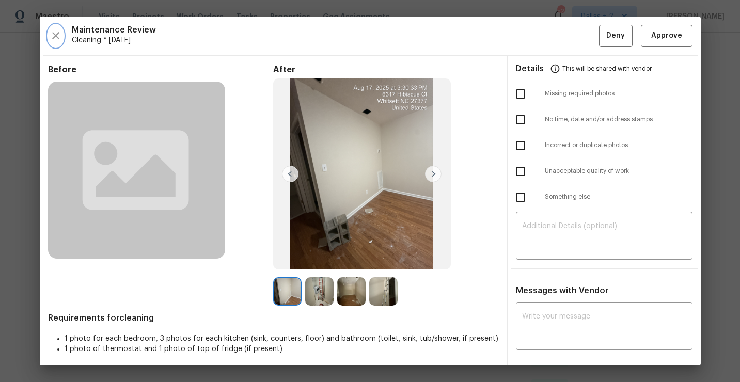
click at [60, 40] on icon "button" at bounding box center [56, 35] width 12 height 12
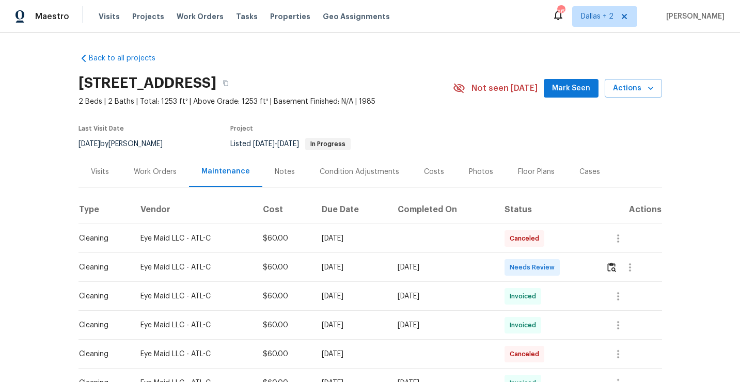
scroll to position [18, 0]
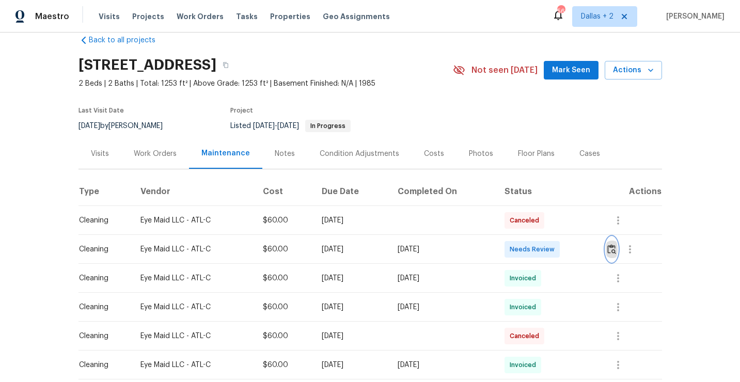
click at [614, 245] on img "button" at bounding box center [611, 249] width 9 height 10
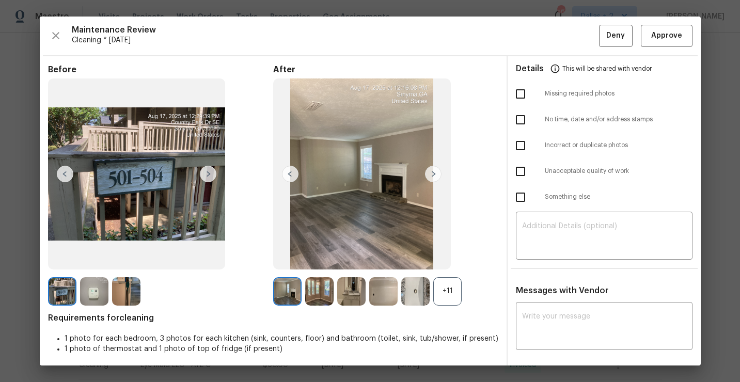
click at [444, 292] on div "+11" at bounding box center [447, 291] width 28 height 28
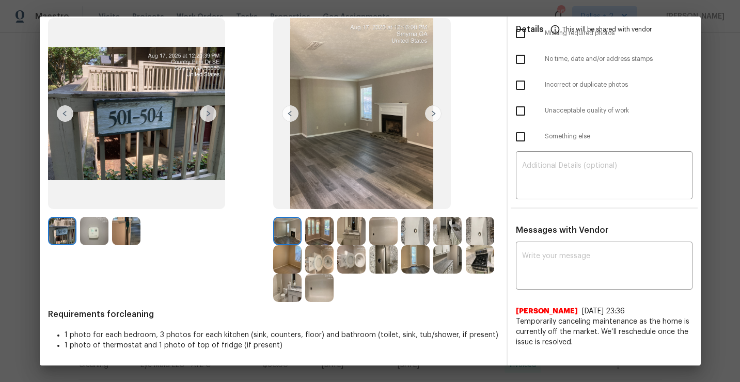
scroll to position [0, 0]
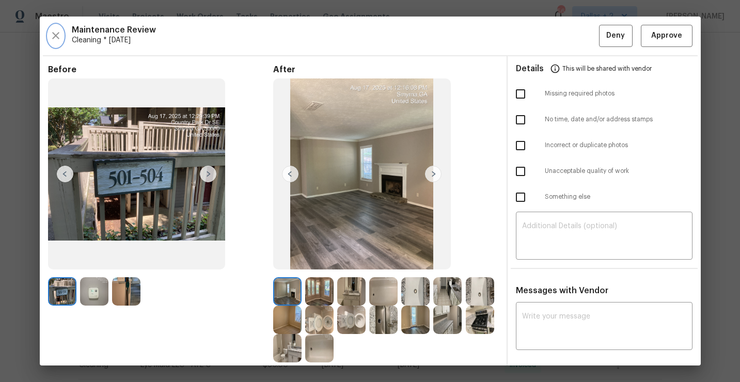
click at [54, 30] on icon "button" at bounding box center [56, 35] width 12 height 12
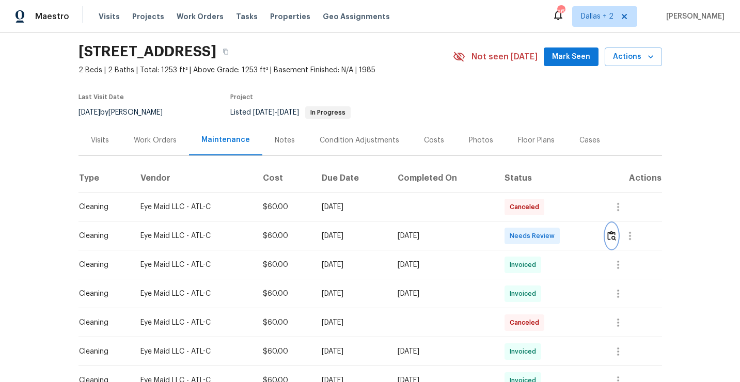
scroll to position [33, 0]
click at [616, 237] on img "button" at bounding box center [611, 235] width 9 height 10
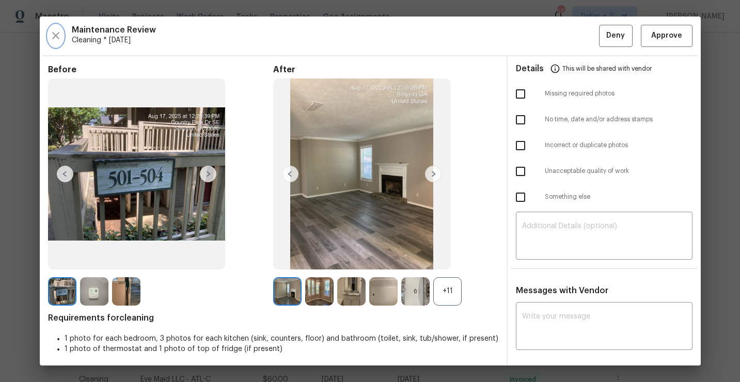
click at [57, 34] on icon "button" at bounding box center [55, 35] width 7 height 7
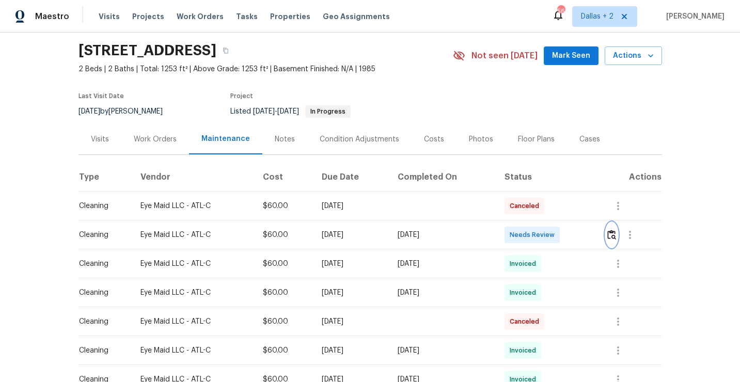
click at [615, 238] on img "button" at bounding box center [611, 235] width 9 height 10
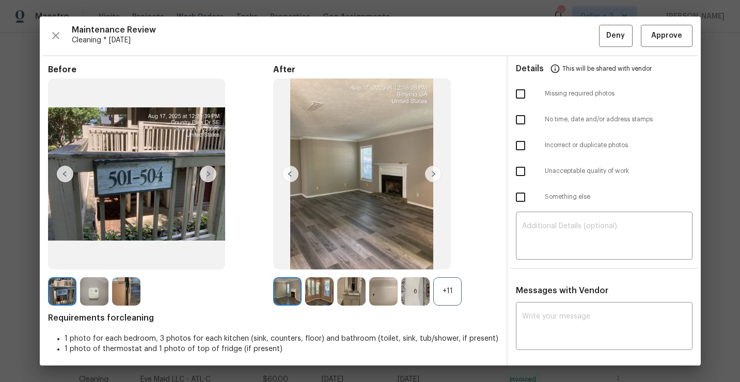
click at [456, 296] on div "+11" at bounding box center [447, 291] width 28 height 28
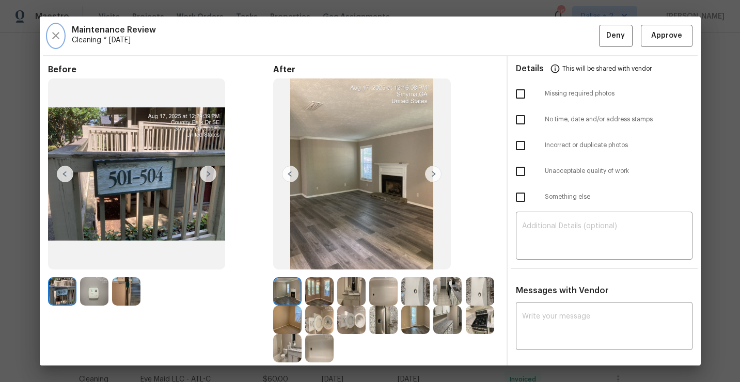
click at [59, 30] on icon "button" at bounding box center [56, 35] width 12 height 12
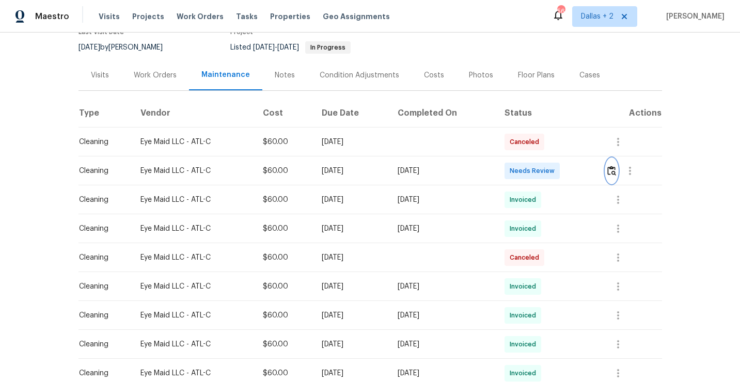
scroll to position [104, 0]
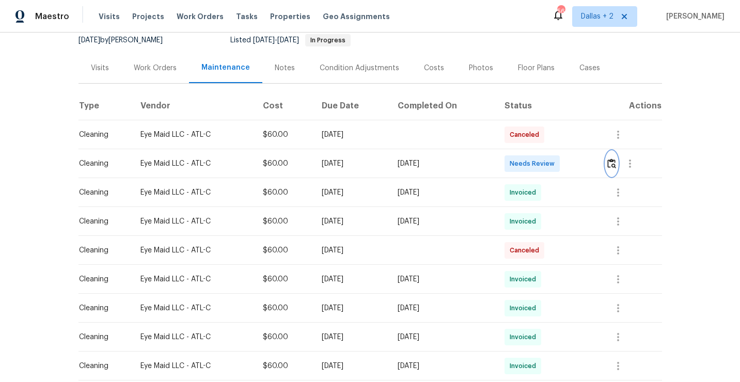
click at [616, 167] on img "button" at bounding box center [611, 163] width 9 height 10
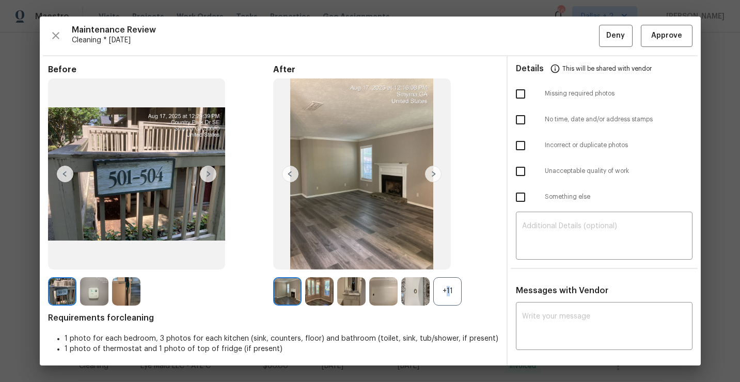
click at [444, 295] on div "+11" at bounding box center [447, 291] width 28 height 28
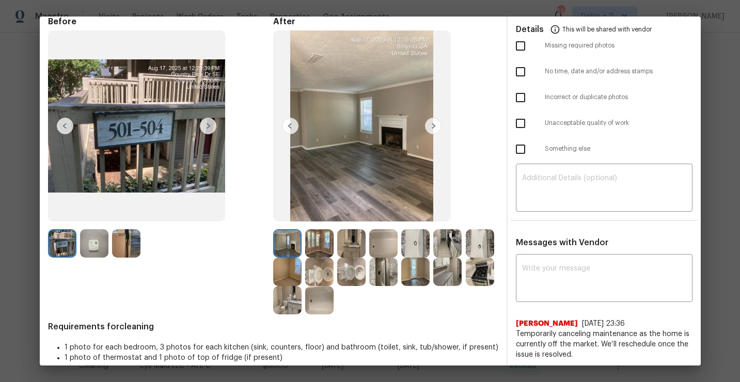
scroll to position [50, 0]
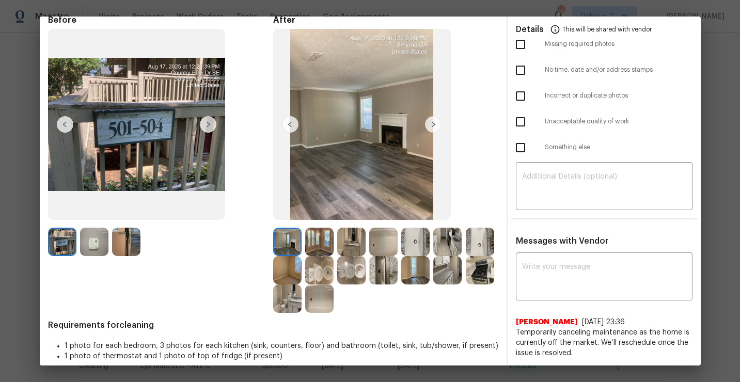
click at [447, 239] on img at bounding box center [447, 242] width 28 height 28
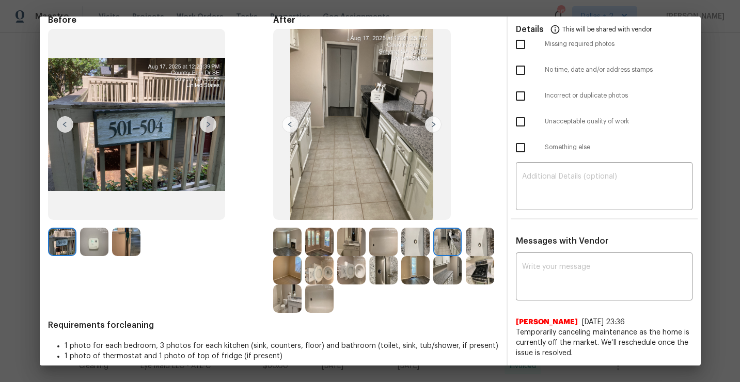
scroll to position [0, 0]
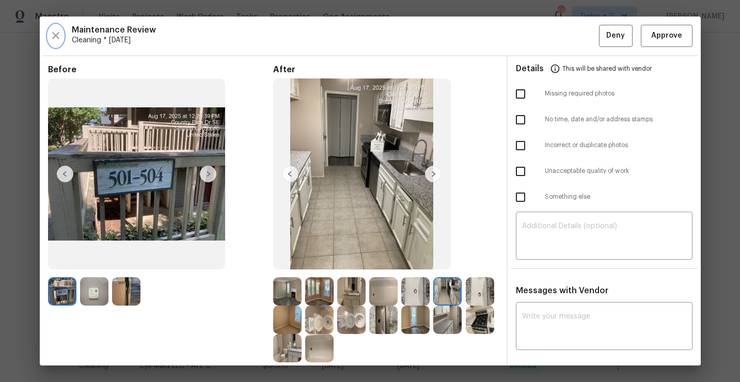
click at [58, 40] on icon "button" at bounding box center [56, 35] width 12 height 12
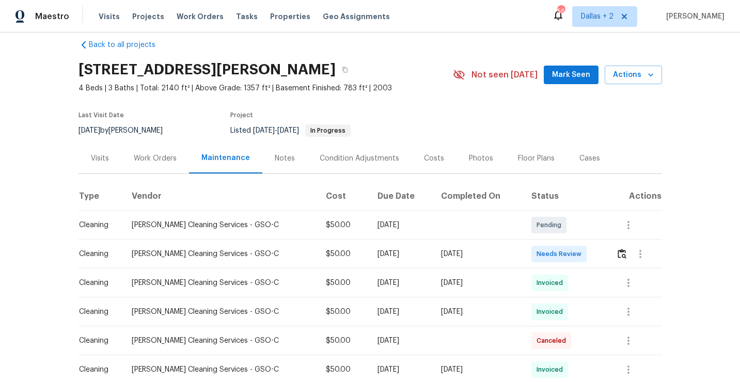
scroll to position [14, 0]
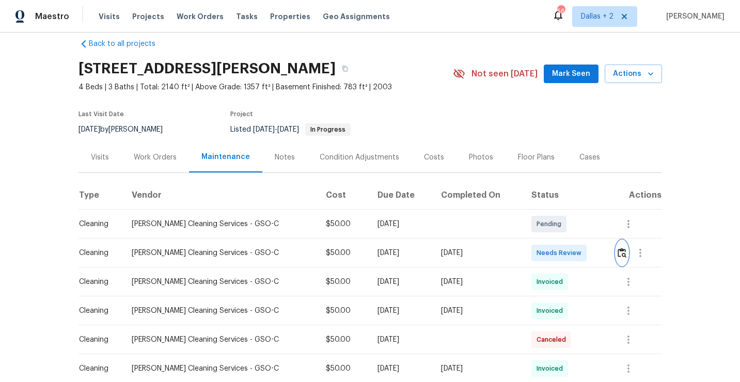
click at [625, 252] on img "button" at bounding box center [621, 253] width 9 height 10
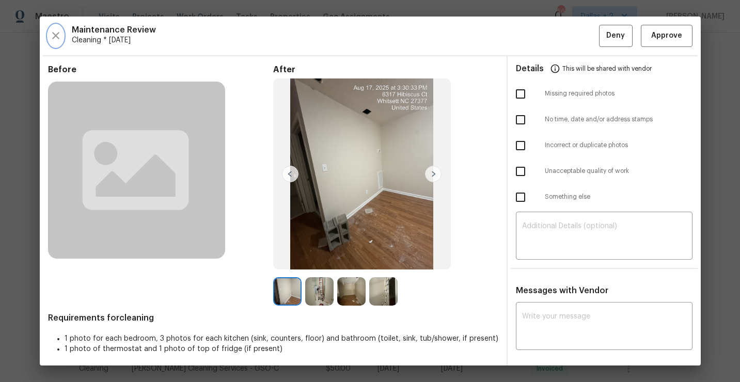
click at [53, 39] on icon "button" at bounding box center [56, 35] width 12 height 12
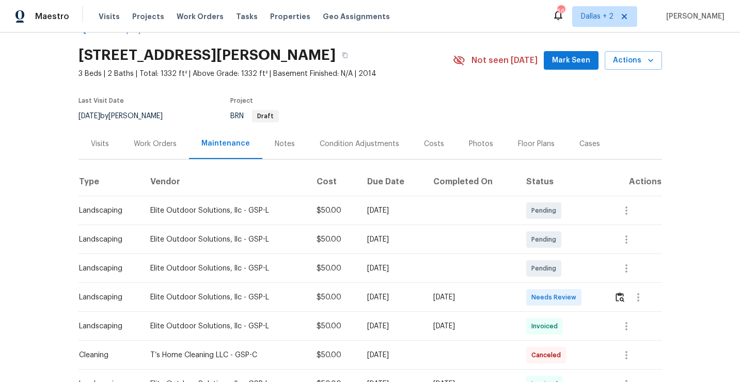
scroll to position [55, 0]
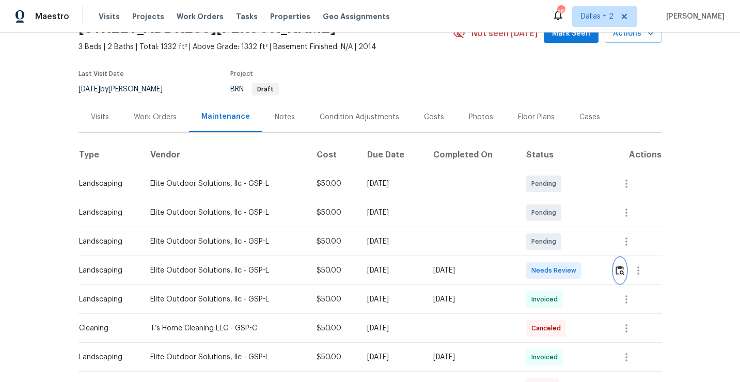
click at [619, 271] on img "button" at bounding box center [619, 270] width 9 height 10
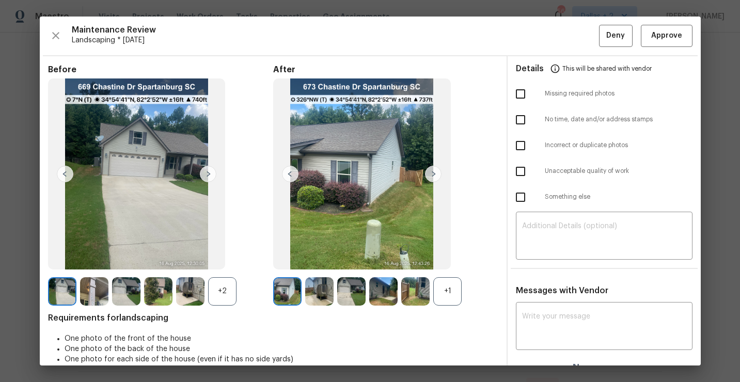
click at [452, 293] on div "+1" at bounding box center [447, 291] width 28 height 28
click at [225, 296] on div "+2" at bounding box center [222, 291] width 28 height 28
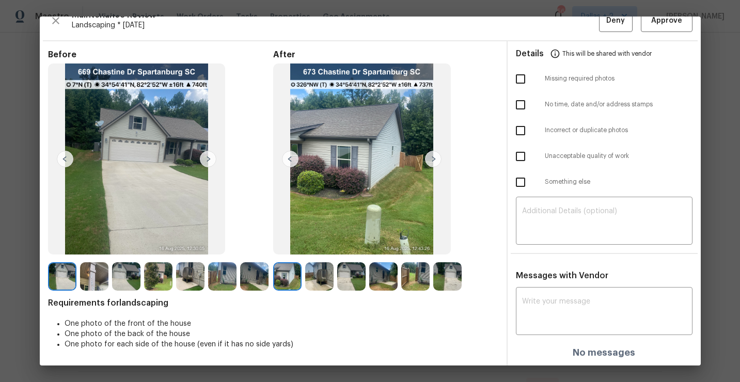
click at [315, 277] on img at bounding box center [319, 276] width 28 height 28
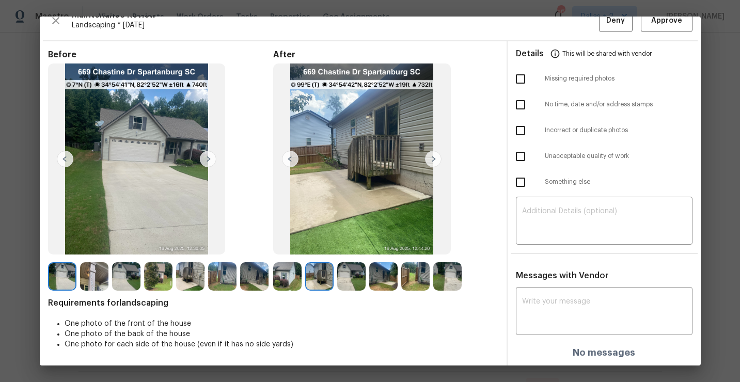
click at [350, 280] on img at bounding box center [351, 276] width 28 height 28
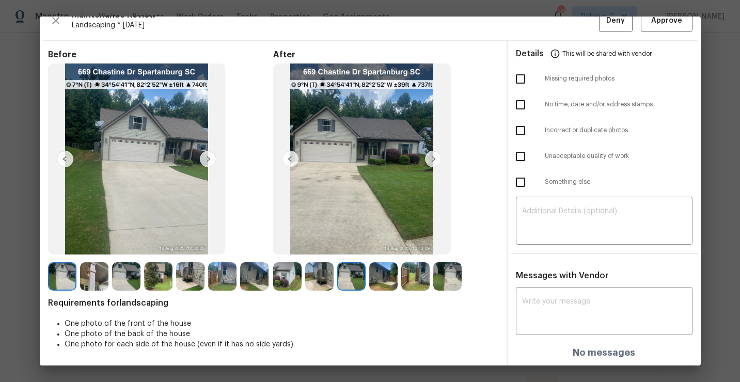
click at [373, 280] on img at bounding box center [383, 276] width 28 height 28
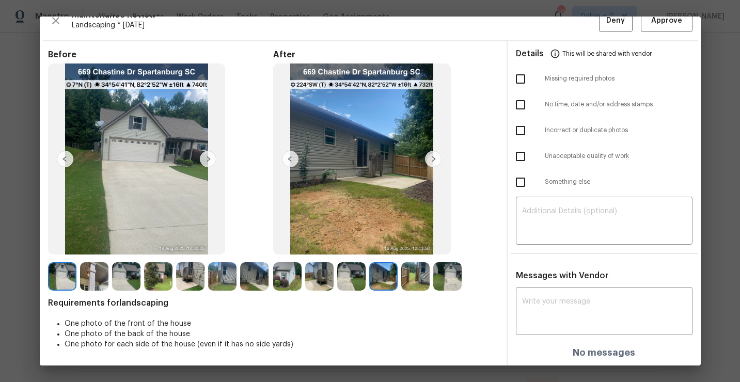
click at [414, 280] on img at bounding box center [415, 276] width 28 height 28
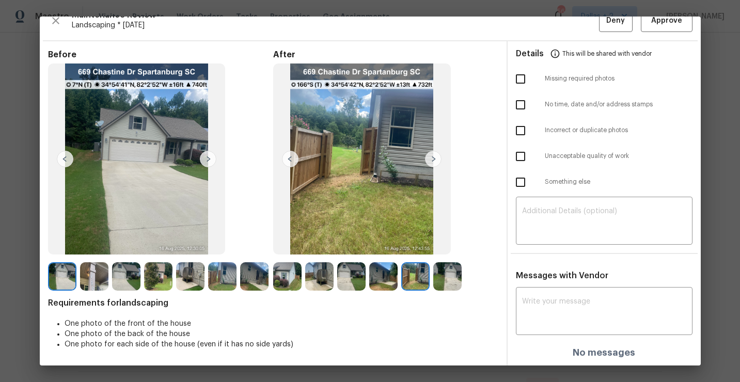
click at [456, 280] on img at bounding box center [447, 276] width 28 height 28
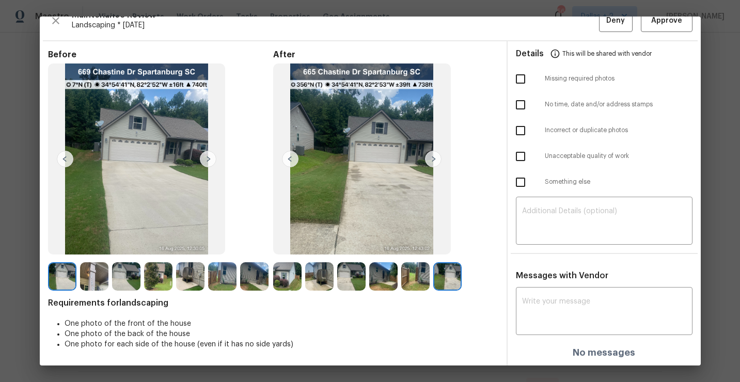
click at [193, 278] on img at bounding box center [190, 276] width 28 height 28
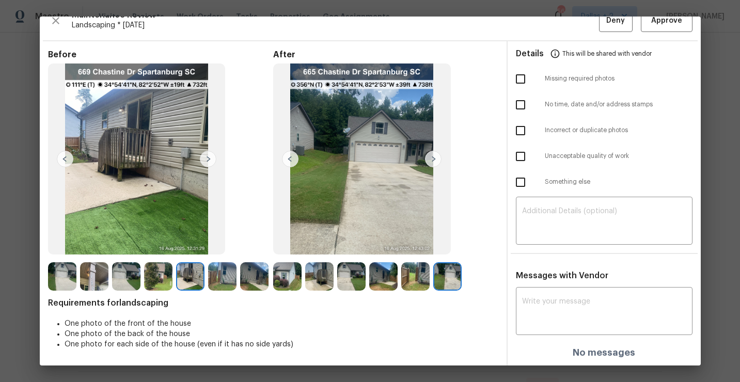
click at [166, 278] on img at bounding box center [158, 276] width 28 height 28
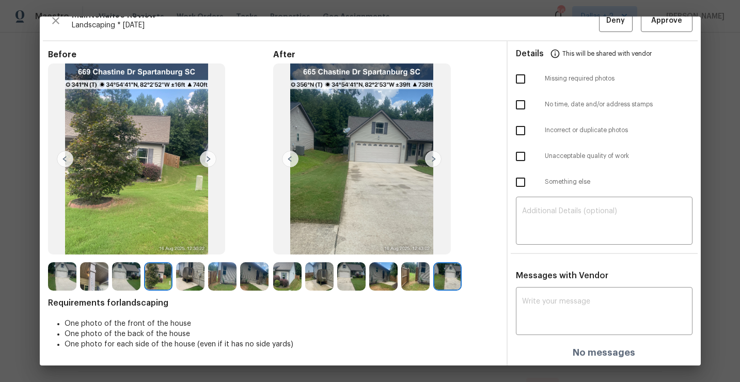
click at [131, 281] on img at bounding box center [126, 276] width 28 height 28
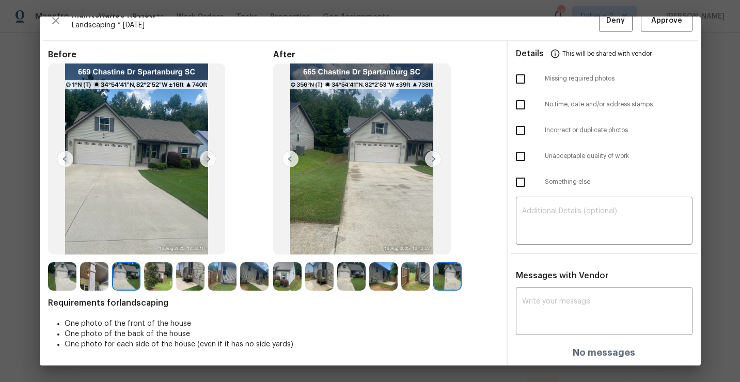
click at [83, 272] on img at bounding box center [94, 276] width 28 height 28
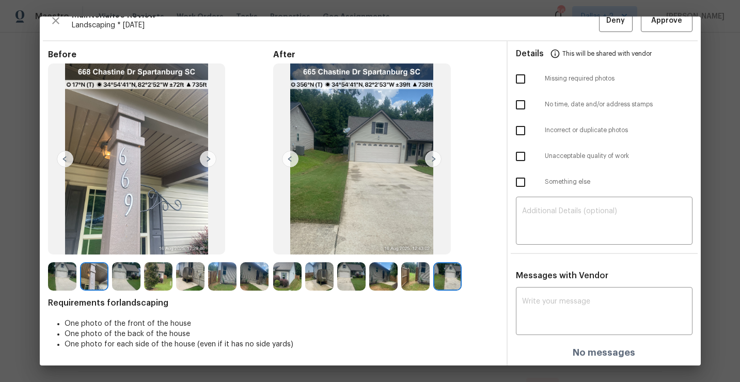
click at [58, 277] on img at bounding box center [62, 276] width 28 height 28
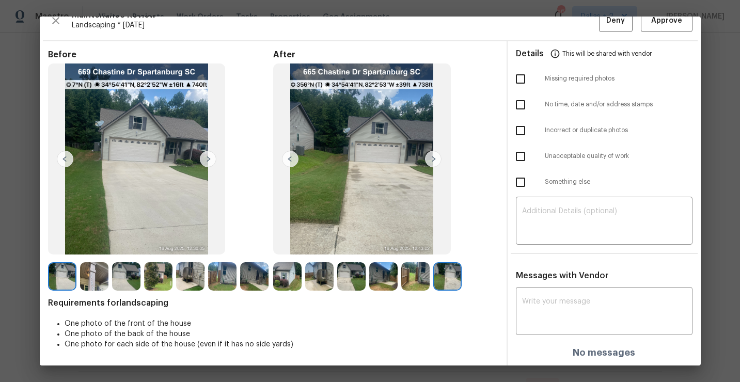
click at [90, 286] on img at bounding box center [94, 276] width 28 height 28
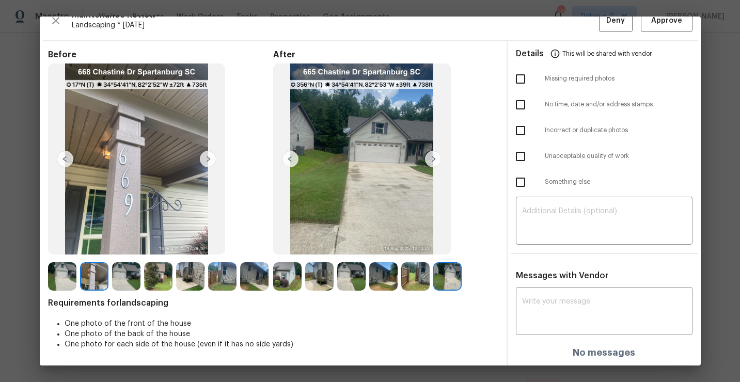
click at [96, 279] on img at bounding box center [94, 276] width 28 height 28
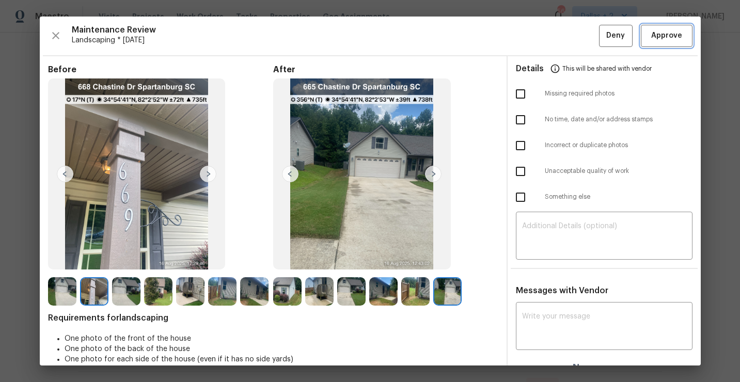
click at [668, 33] on span "Approve" at bounding box center [666, 35] width 31 height 13
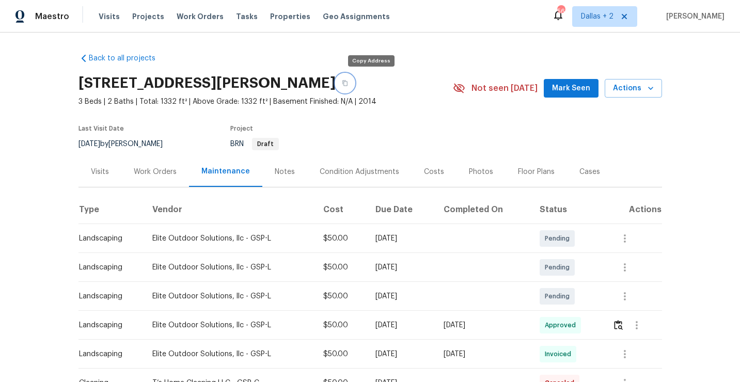
click at [354, 87] on button "button" at bounding box center [344, 83] width 19 height 19
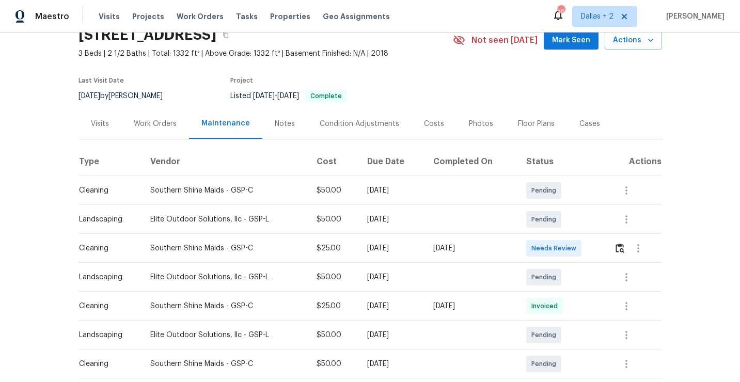
scroll to position [49, 0]
click at [622, 246] on img "button" at bounding box center [619, 247] width 9 height 10
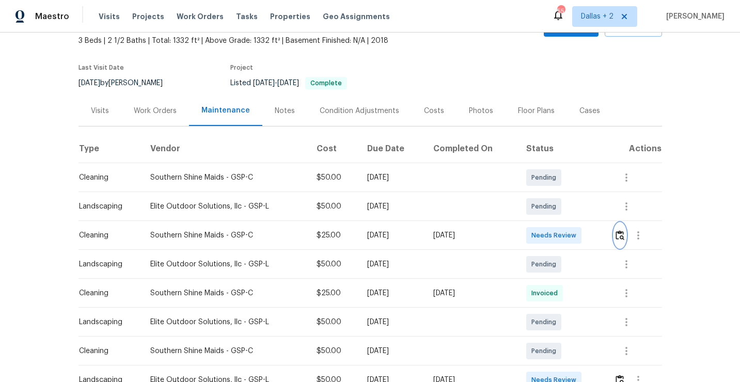
scroll to position [92, 0]
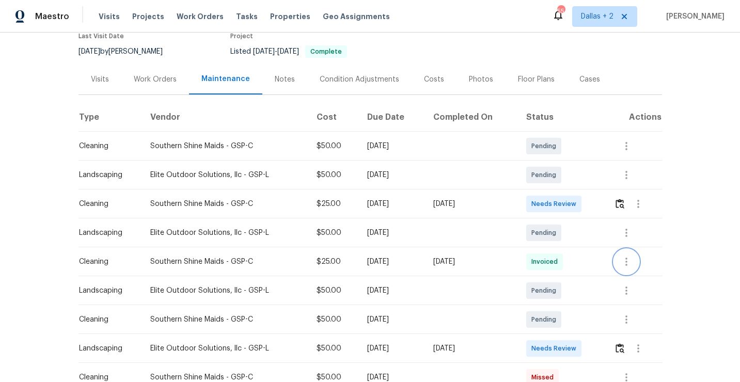
click at [625, 261] on icon "button" at bounding box center [626, 261] width 12 height 12
click at [590, 249] on div at bounding box center [370, 191] width 740 height 382
click at [624, 201] on img "button" at bounding box center [619, 204] width 9 height 10
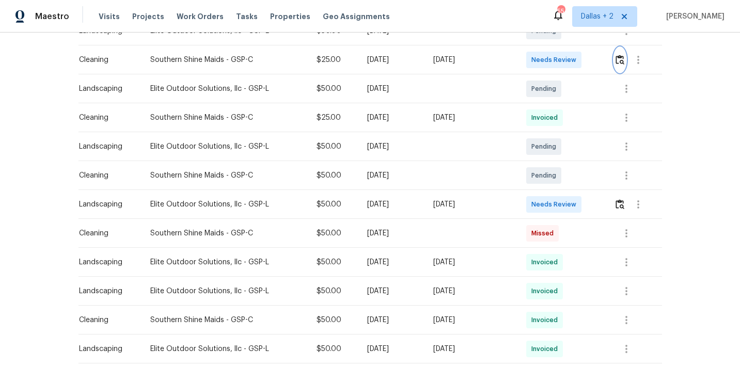
scroll to position [254, 0]
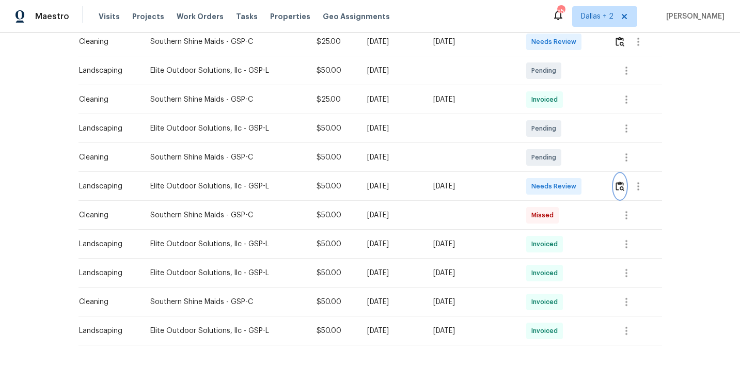
click at [624, 190] on img "button" at bounding box center [619, 186] width 9 height 10
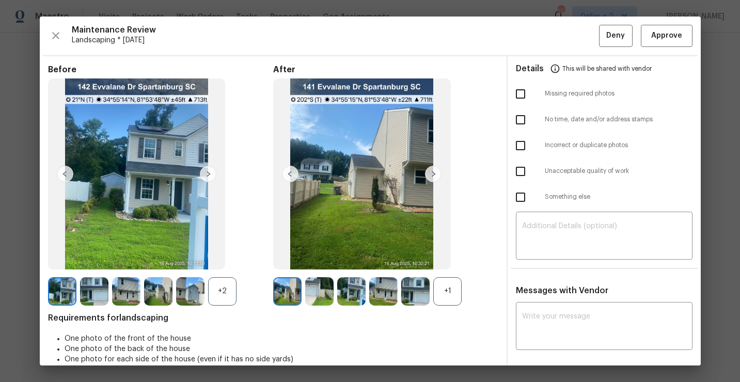
click at [231, 298] on div "+2" at bounding box center [222, 291] width 28 height 28
click at [457, 299] on div "+1" at bounding box center [447, 291] width 28 height 28
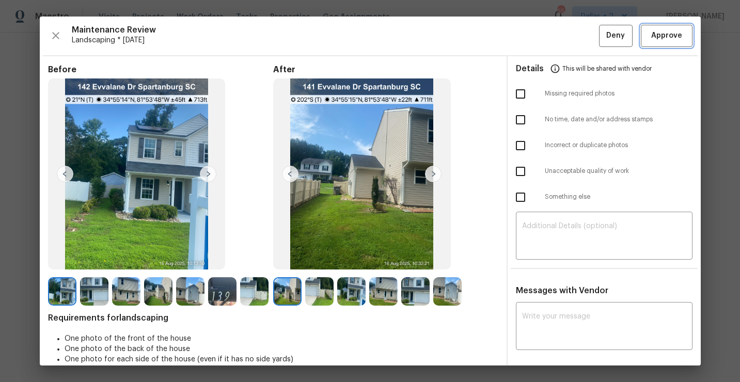
click at [658, 37] on span "Approve" at bounding box center [666, 35] width 31 height 13
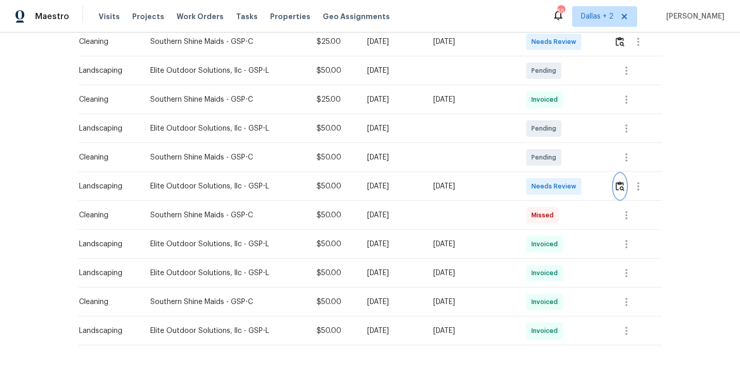
scroll to position [0, 0]
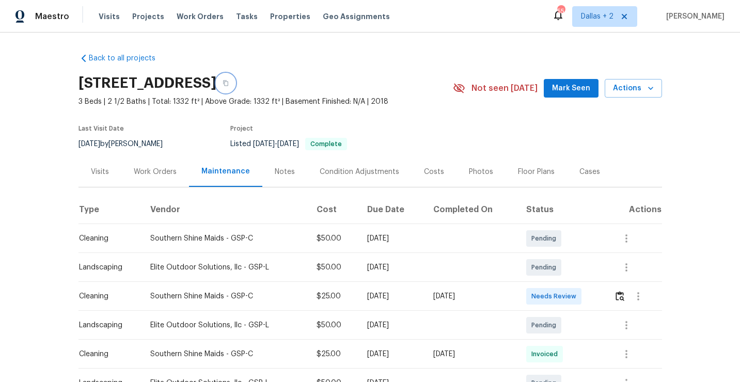
click at [235, 79] on button "button" at bounding box center [225, 83] width 19 height 19
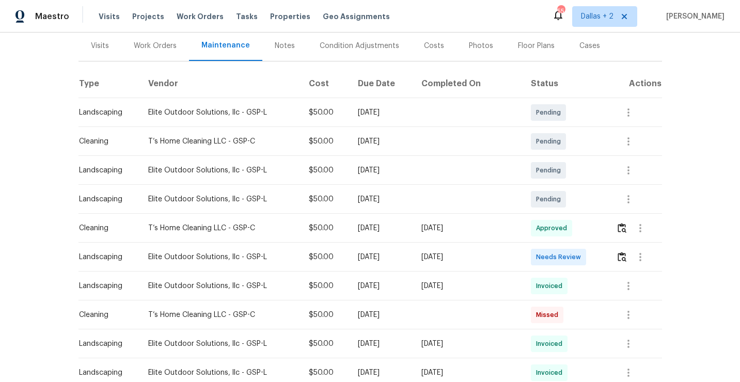
scroll to position [141, 0]
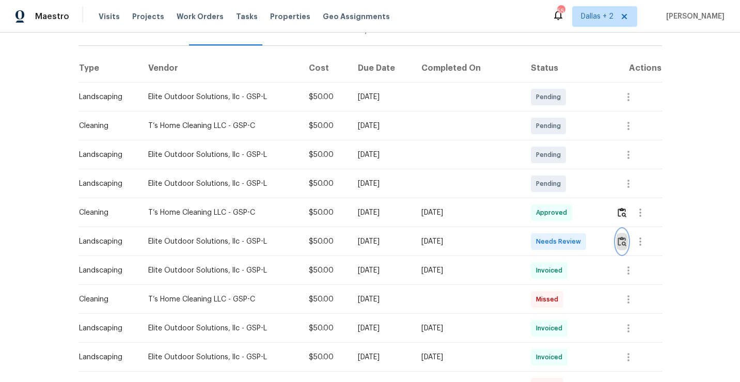
click at [619, 245] on img "button" at bounding box center [621, 241] width 9 height 10
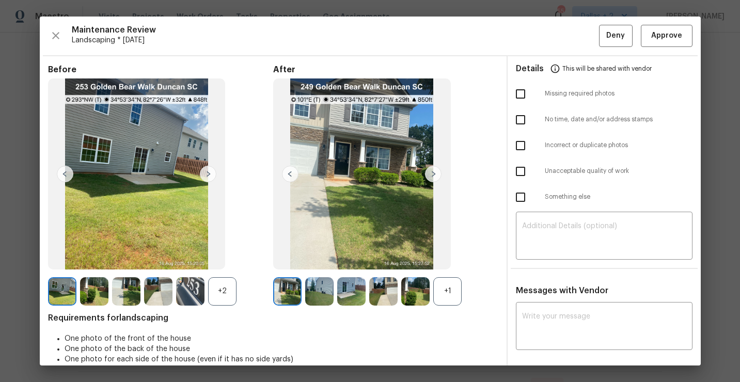
click at [453, 296] on div "+1" at bounding box center [447, 291] width 28 height 28
click at [223, 294] on div "+2" at bounding box center [222, 291] width 28 height 28
click at [316, 289] on img at bounding box center [319, 291] width 28 height 28
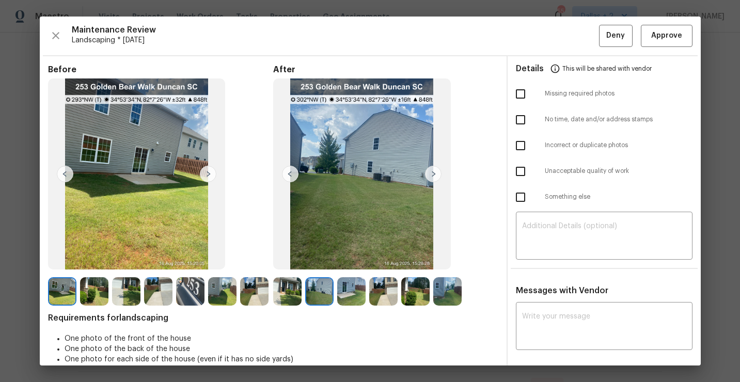
click at [343, 287] on img at bounding box center [351, 291] width 28 height 28
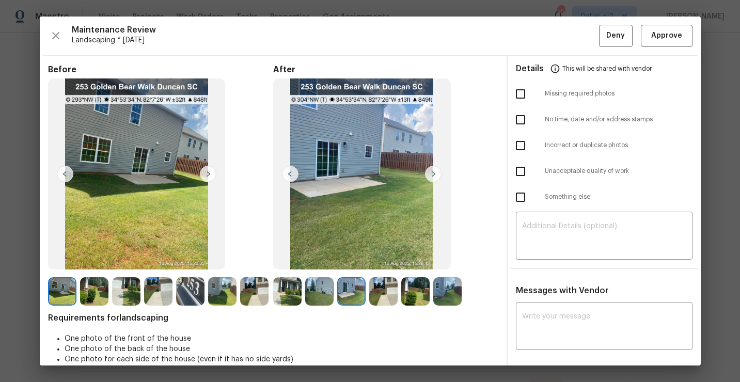
click at [394, 295] on img at bounding box center [383, 291] width 28 height 28
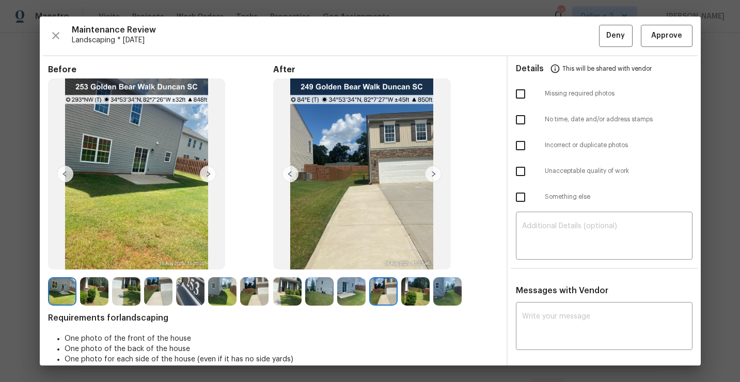
click at [416, 286] on img at bounding box center [415, 291] width 28 height 28
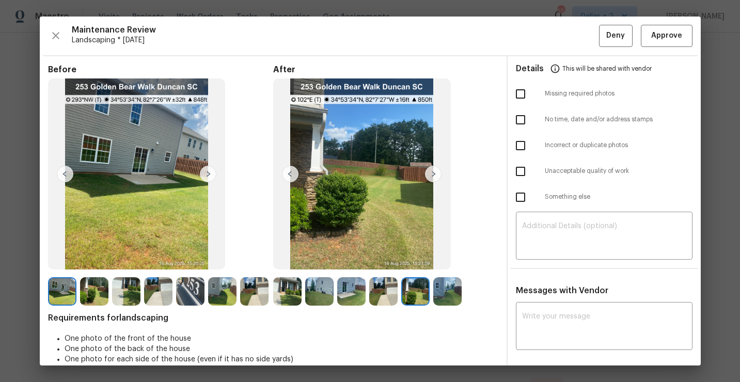
click at [447, 297] on img at bounding box center [447, 291] width 28 height 28
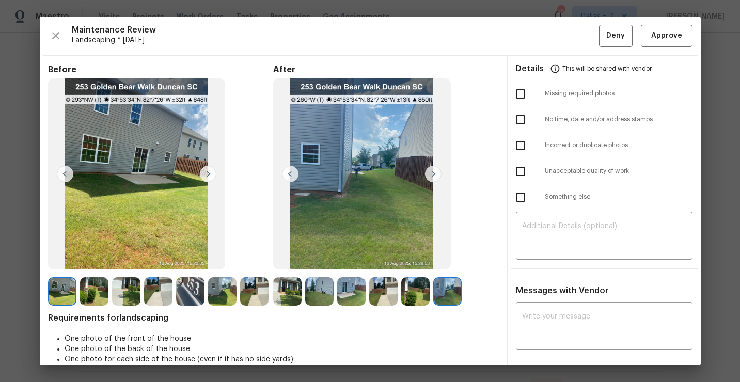
click at [290, 293] on img at bounding box center [287, 291] width 28 height 28
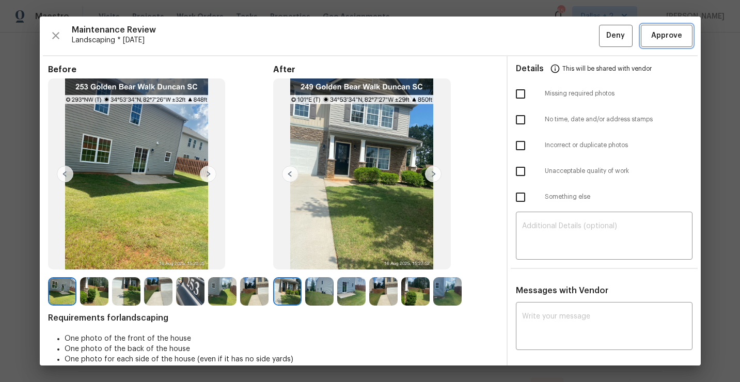
click at [668, 38] on span "Approve" at bounding box center [666, 35] width 31 height 13
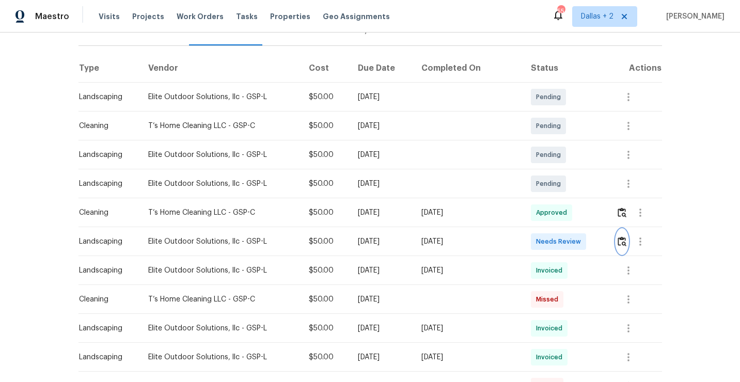
scroll to position [0, 0]
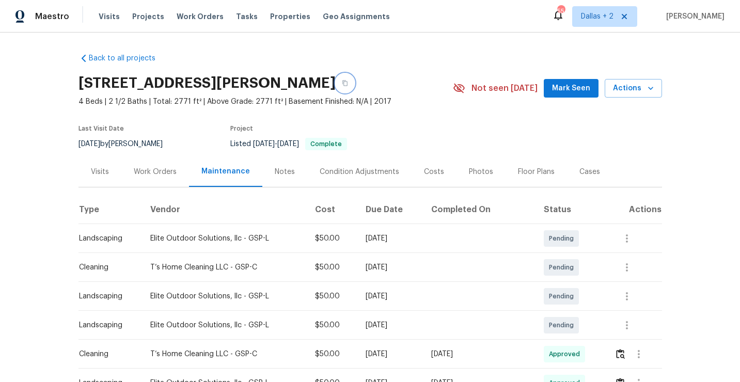
click at [354, 79] on button "button" at bounding box center [344, 83] width 19 height 19
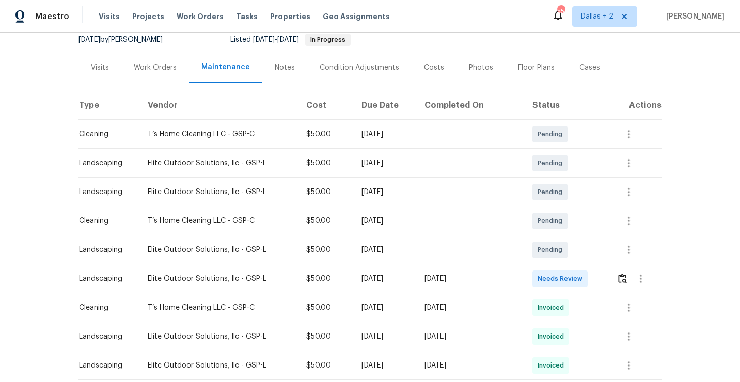
scroll to position [118, 0]
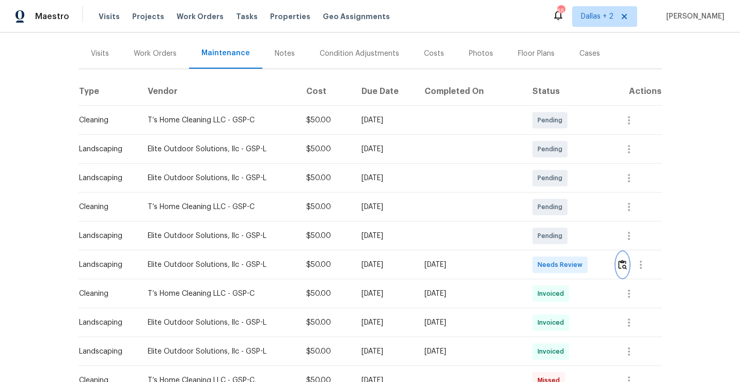
click at [625, 261] on img "button" at bounding box center [622, 265] width 9 height 10
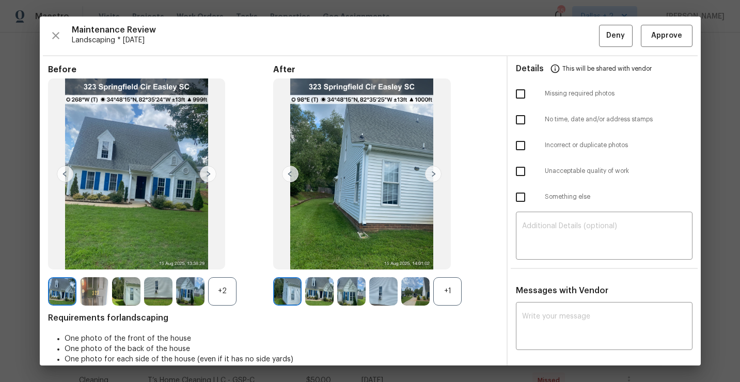
click at [446, 294] on div "+1" at bounding box center [447, 291] width 28 height 28
click at [103, 293] on img at bounding box center [94, 291] width 28 height 28
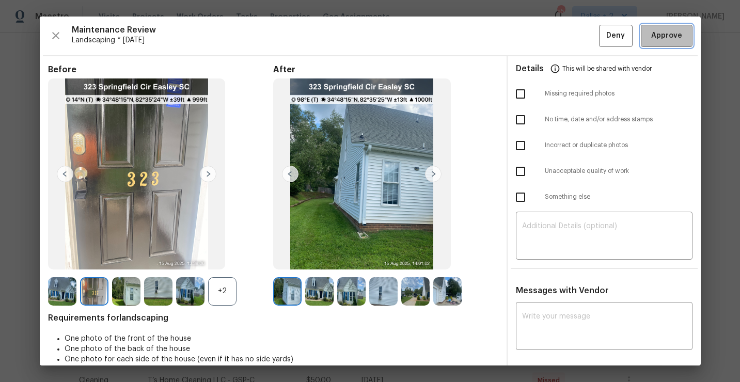
click at [657, 35] on span "Approve" at bounding box center [666, 35] width 31 height 13
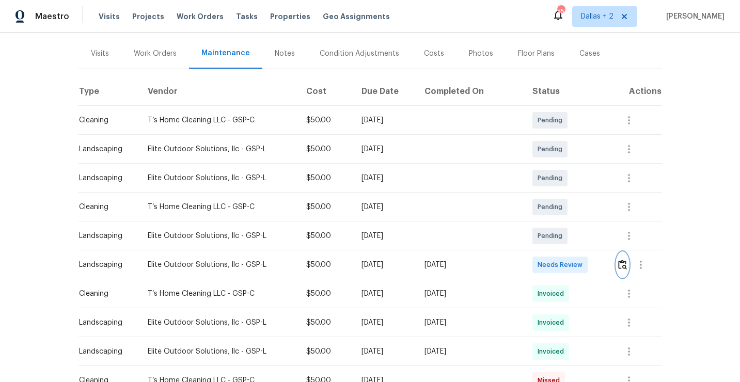
scroll to position [0, 0]
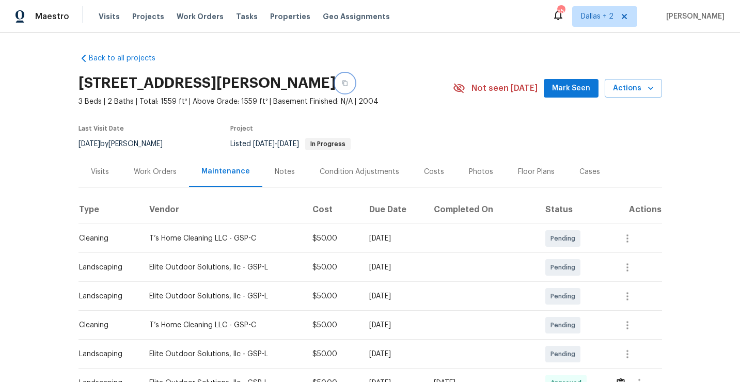
click at [339, 83] on button "button" at bounding box center [344, 83] width 19 height 19
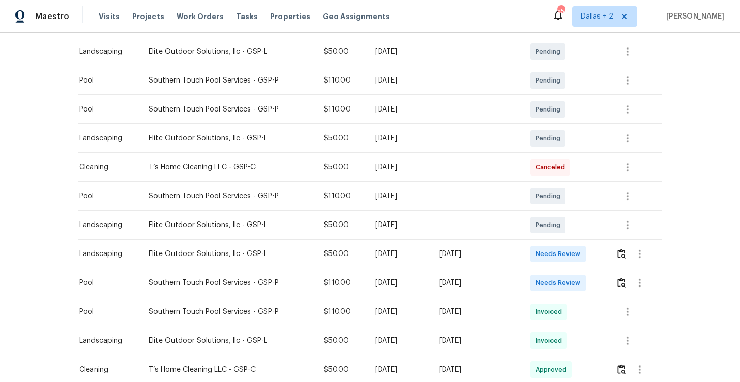
scroll to position [195, 0]
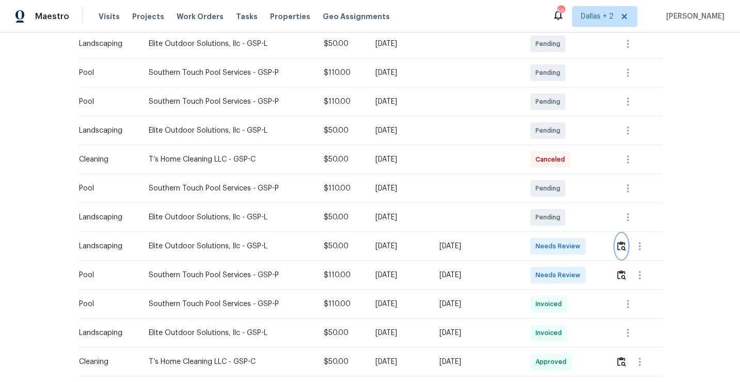
click at [626, 252] on button "button" at bounding box center [621, 246] width 12 height 25
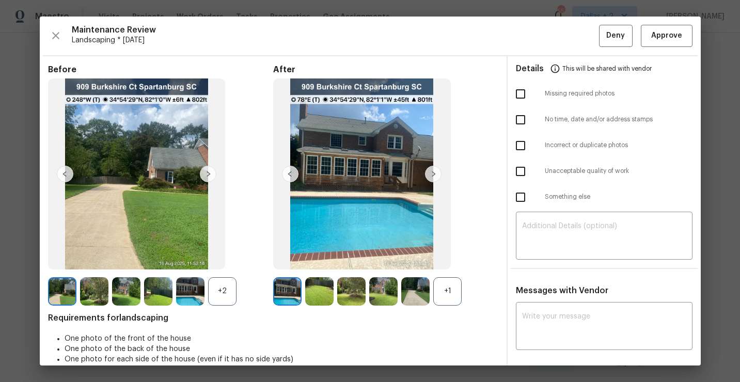
click at [212, 299] on div "+2" at bounding box center [222, 291] width 28 height 28
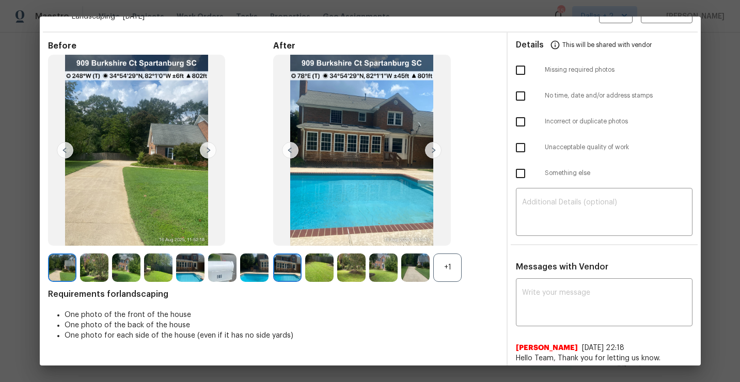
scroll to position [31, 0]
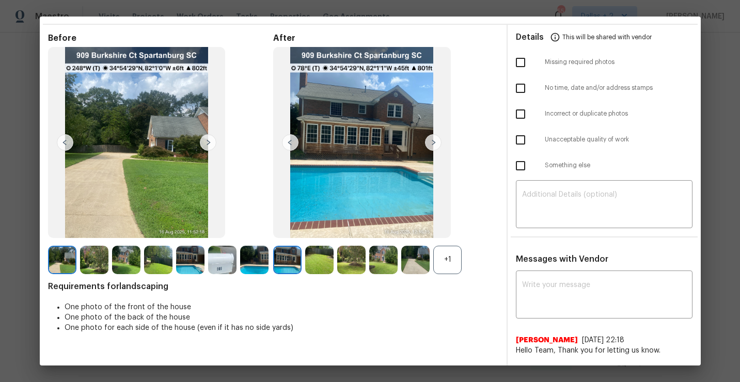
click at [317, 268] on img at bounding box center [319, 260] width 28 height 28
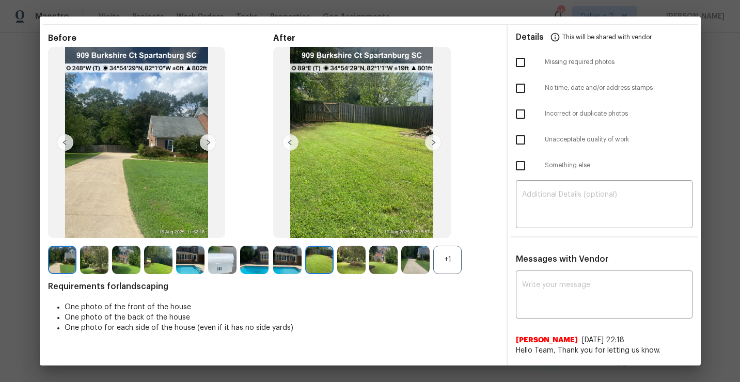
click at [58, 255] on img at bounding box center [62, 260] width 28 height 28
click at [216, 262] on img at bounding box center [222, 260] width 28 height 28
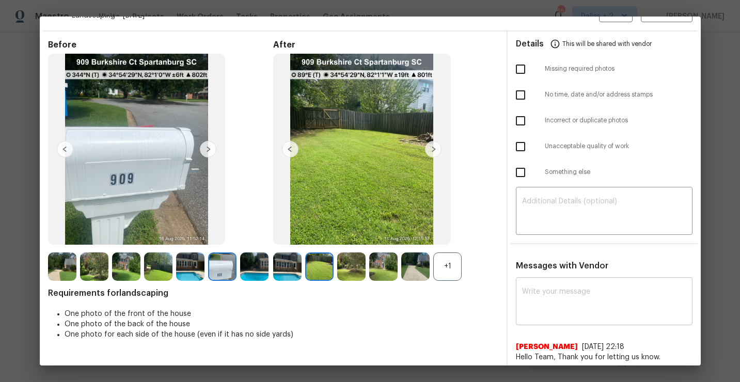
scroll to position [0, 0]
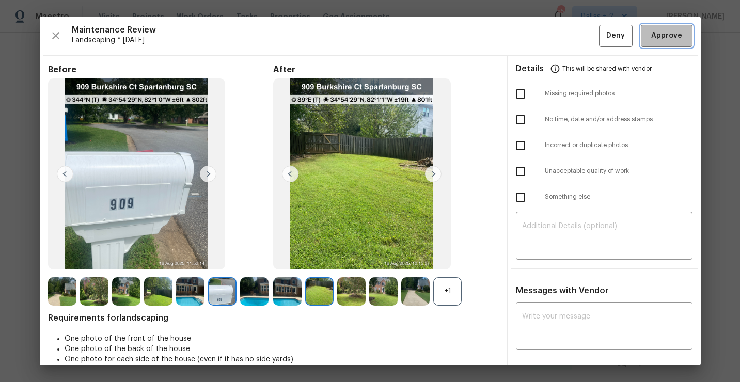
click at [656, 38] on span "Approve" at bounding box center [666, 35] width 31 height 13
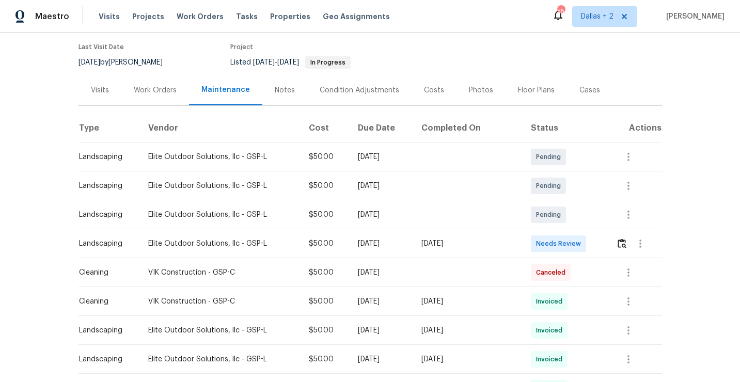
scroll to position [103, 0]
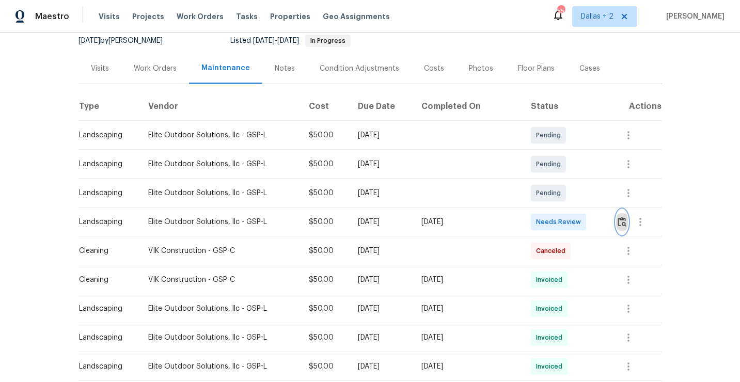
click at [622, 227] on button "button" at bounding box center [622, 222] width 12 height 25
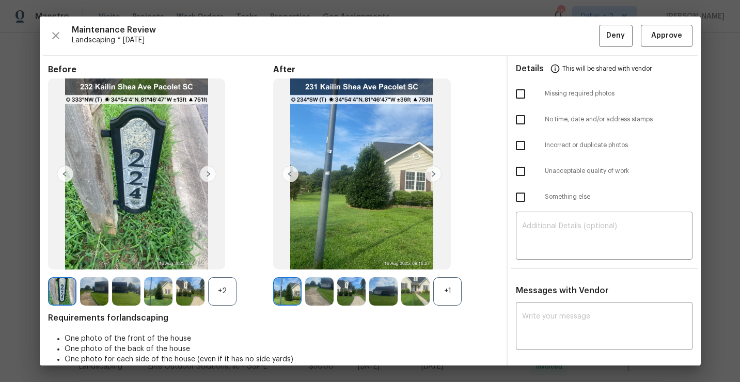
click at [454, 301] on div "+1" at bounding box center [447, 291] width 28 height 28
click at [658, 39] on span "Approve" at bounding box center [666, 35] width 31 height 13
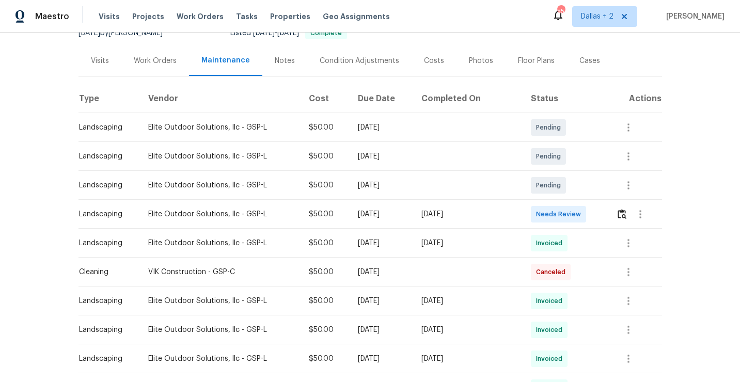
scroll to position [114, 0]
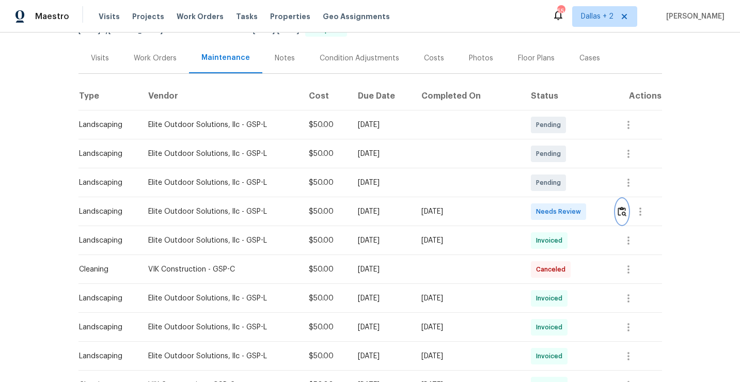
click at [623, 213] on img "button" at bounding box center [621, 211] width 9 height 10
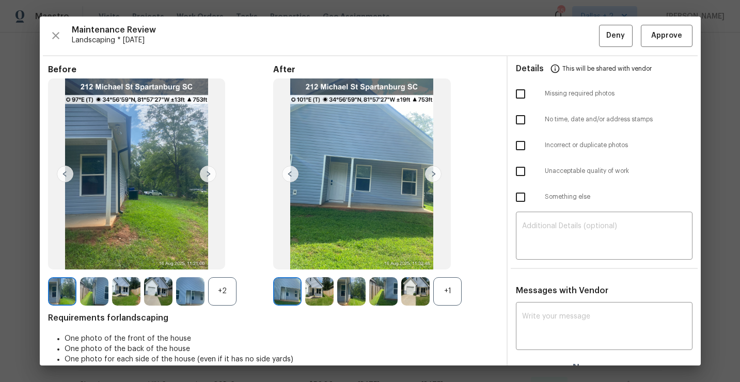
click at [450, 293] on div "+1" at bounding box center [447, 291] width 28 height 28
click at [215, 285] on div "+2" at bounding box center [222, 291] width 28 height 28
click at [262, 290] on img at bounding box center [254, 291] width 28 height 28
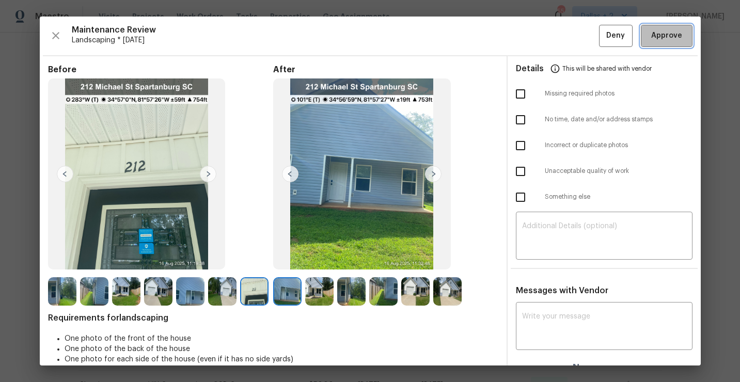
click at [658, 40] on span "Approve" at bounding box center [666, 35] width 31 height 13
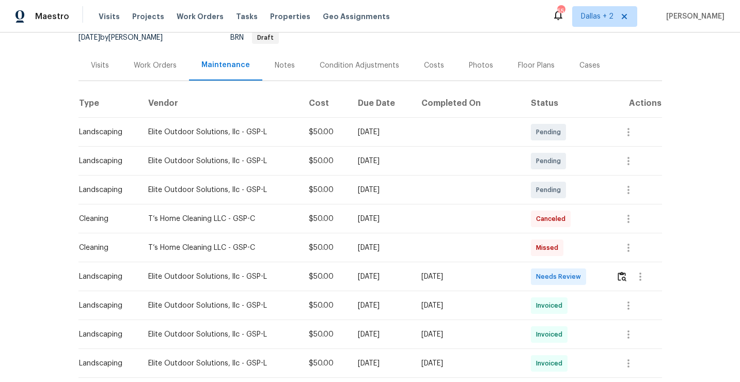
scroll to position [112, 0]
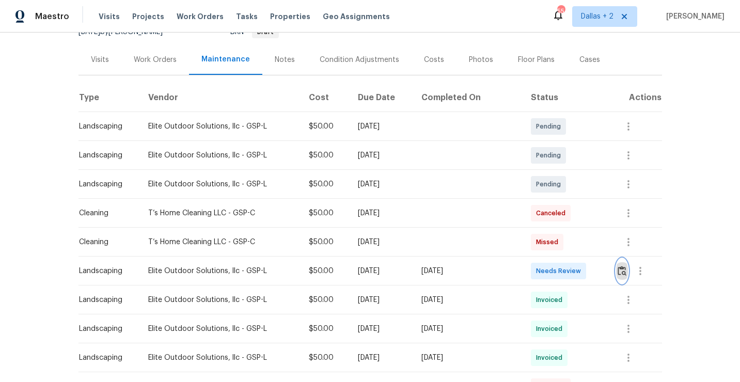
click at [617, 271] on button "button" at bounding box center [622, 271] width 12 height 25
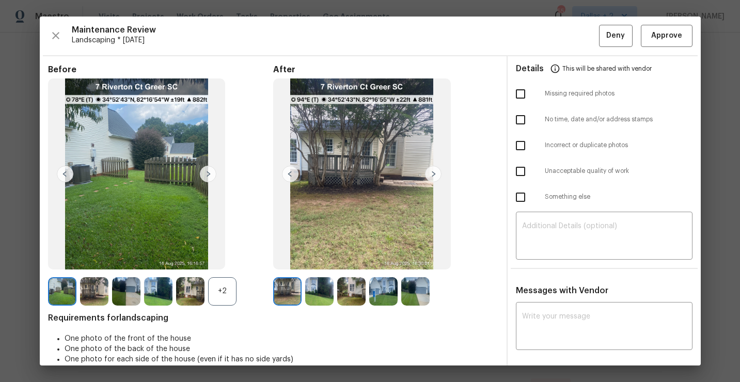
click at [212, 290] on div "+2" at bounding box center [222, 291] width 28 height 28
click at [210, 300] on img at bounding box center [222, 291] width 28 height 28
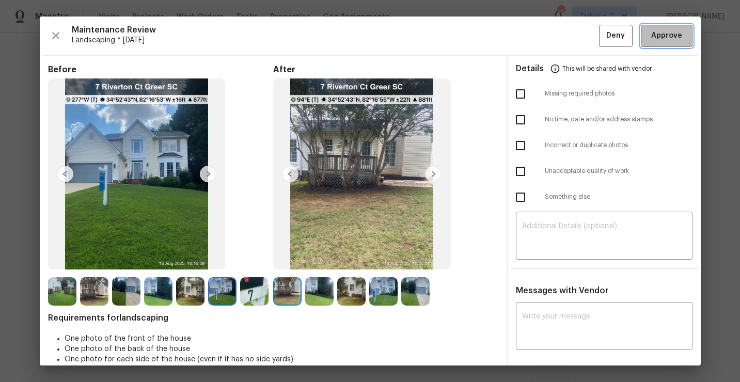
click at [666, 34] on span "Approve" at bounding box center [666, 35] width 31 height 13
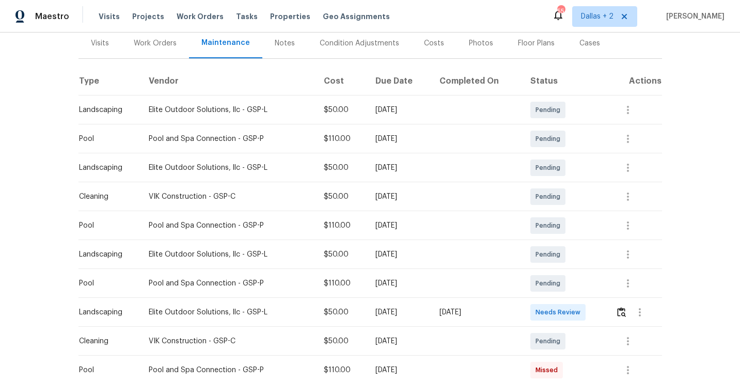
scroll to position [166, 0]
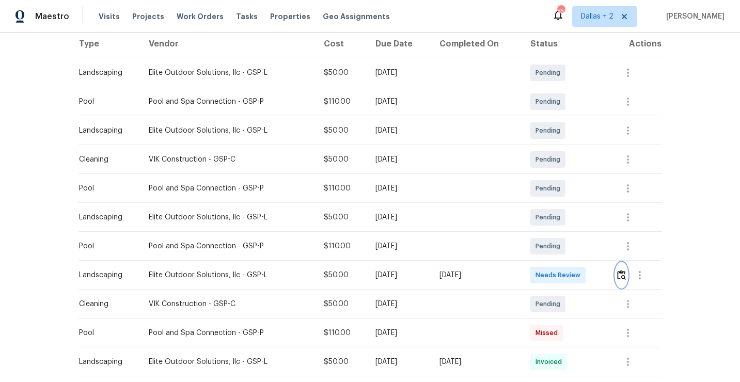
click at [622, 274] on img "button" at bounding box center [621, 275] width 9 height 10
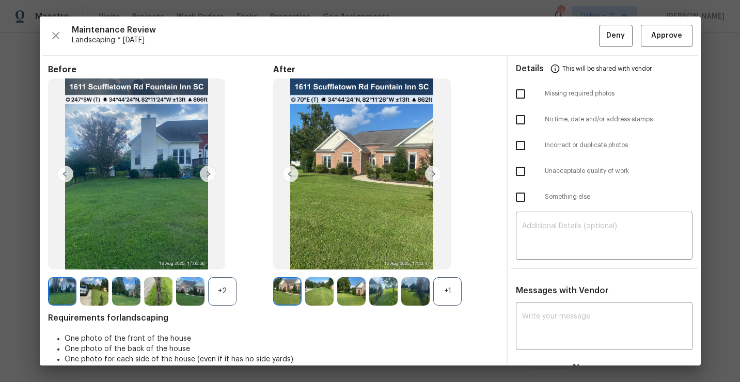
click at [224, 286] on div "+2" at bounding box center [222, 291] width 28 height 28
click at [437, 297] on div "+1" at bounding box center [447, 291] width 28 height 28
click at [155, 301] on img at bounding box center [158, 291] width 28 height 28
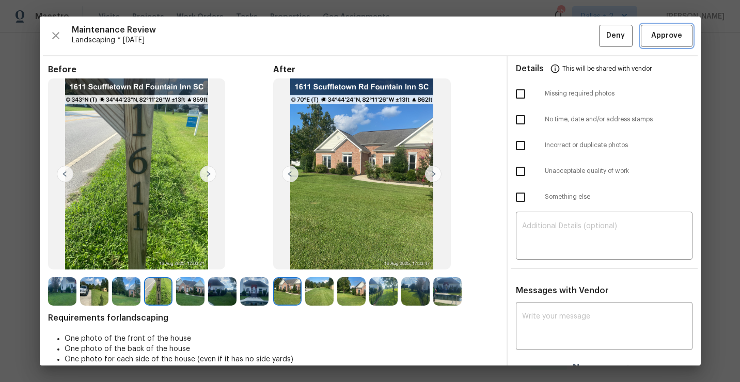
click at [676, 39] on span "Approve" at bounding box center [666, 35] width 31 height 13
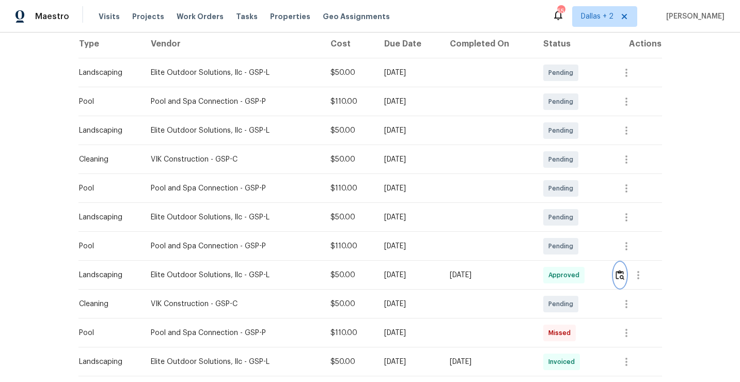
scroll to position [0, 0]
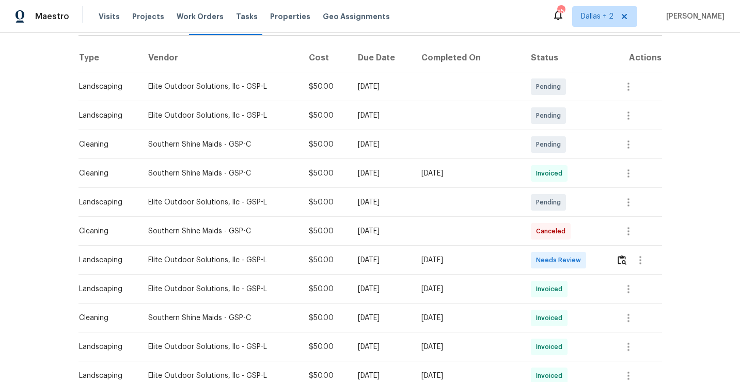
scroll to position [155, 0]
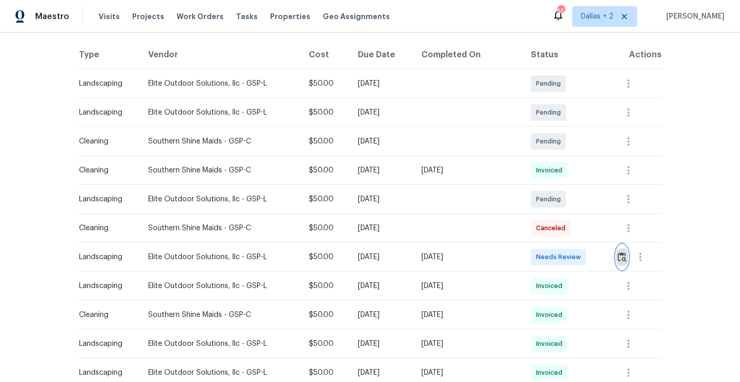
click at [621, 261] on img "button" at bounding box center [621, 257] width 9 height 10
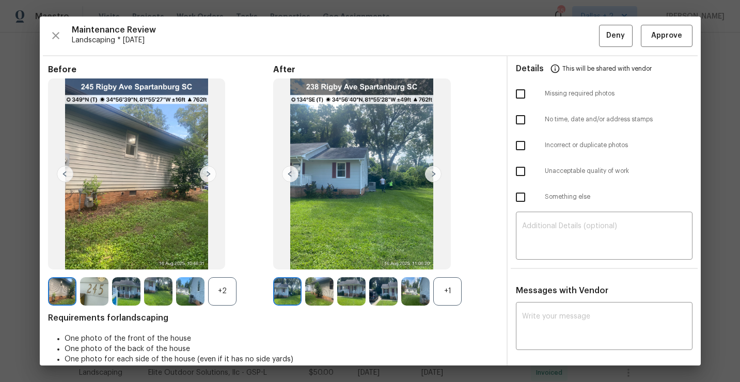
click at [451, 300] on div "+1" at bounding box center [447, 291] width 28 height 28
click at [674, 27] on button "Approve" at bounding box center [666, 36] width 52 height 22
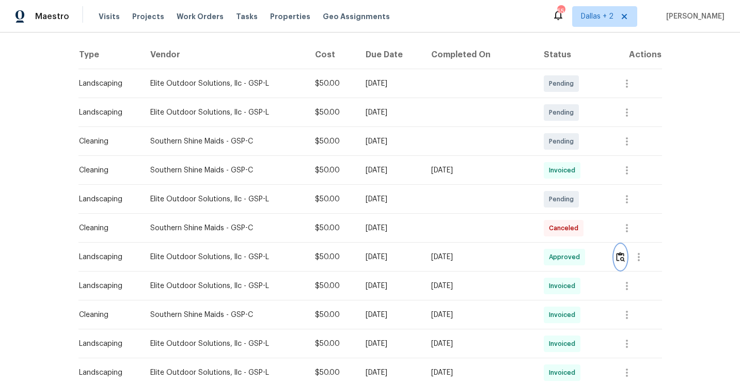
scroll to position [0, 0]
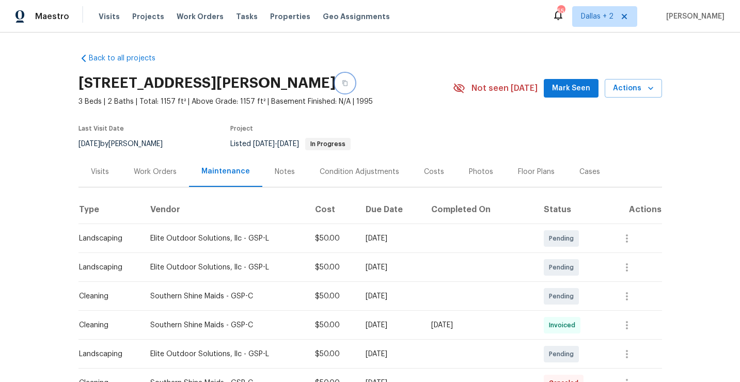
click at [354, 77] on button "button" at bounding box center [344, 83] width 19 height 19
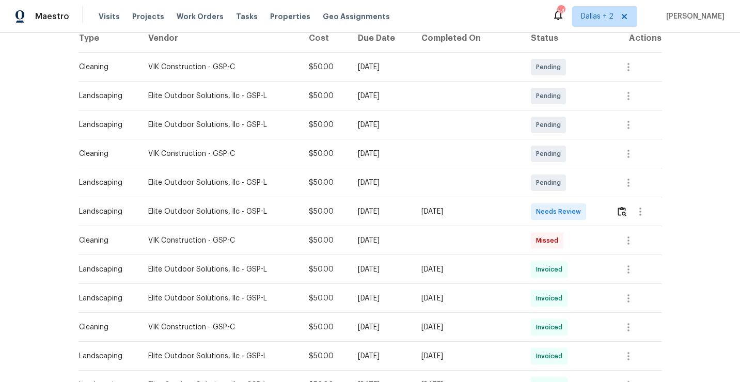
scroll to position [192, 0]
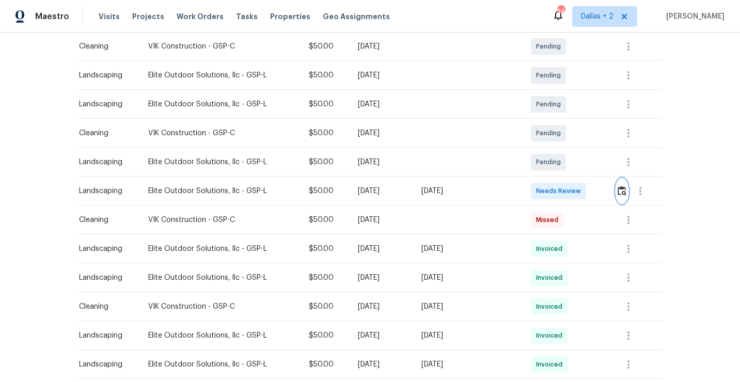
click at [620, 189] on img "button" at bounding box center [621, 191] width 9 height 10
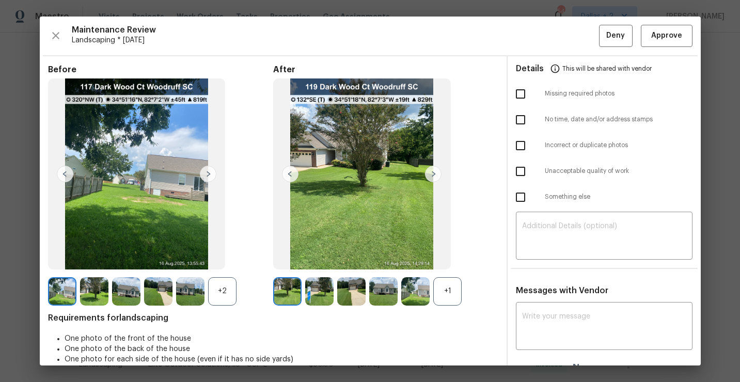
click at [442, 293] on div "+1" at bounding box center [447, 291] width 28 height 28
click at [223, 295] on div "+2" at bounding box center [222, 291] width 28 height 28
click at [258, 285] on img at bounding box center [254, 291] width 28 height 28
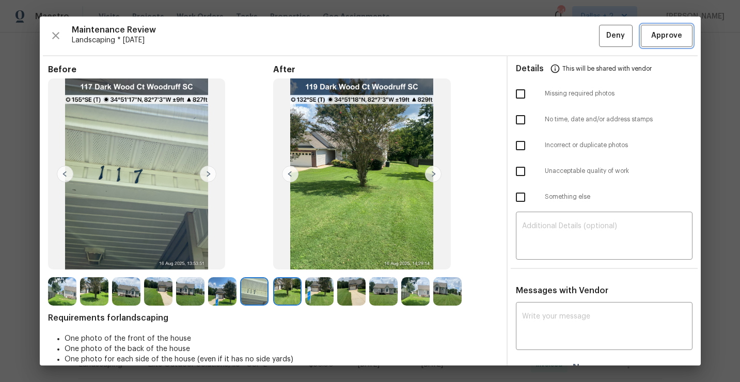
click at [661, 36] on span "Approve" at bounding box center [666, 35] width 31 height 13
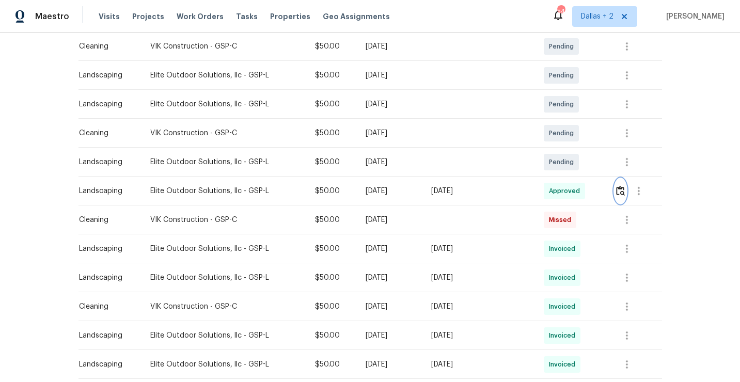
scroll to position [0, 0]
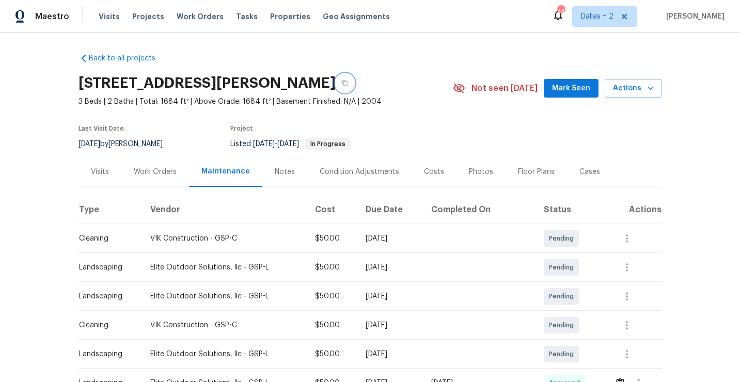
click at [354, 88] on button "button" at bounding box center [344, 83] width 19 height 19
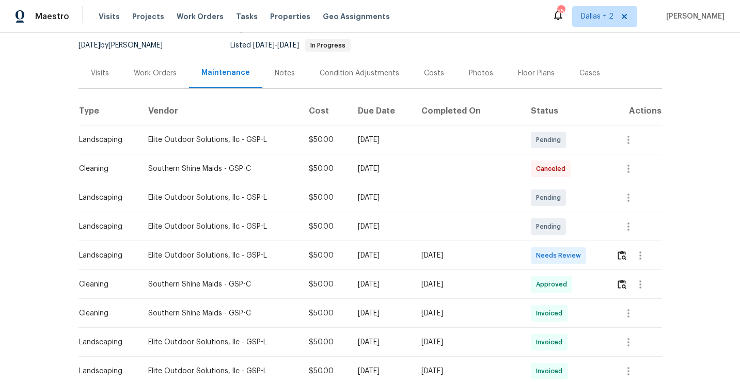
scroll to position [117, 0]
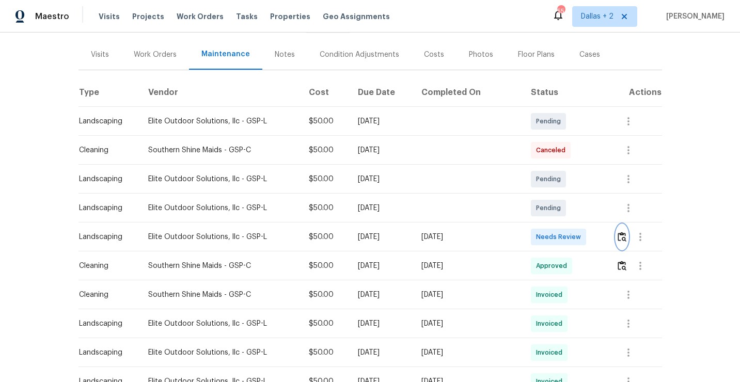
click at [624, 244] on button "button" at bounding box center [622, 236] width 12 height 25
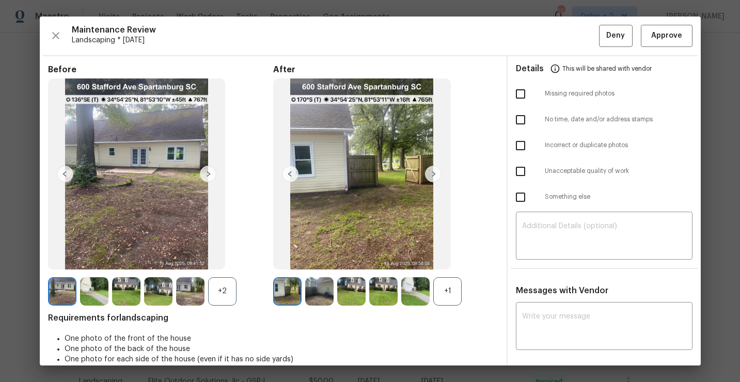
click at [436, 295] on div "+1" at bounding box center [447, 291] width 28 height 28
click at [221, 297] on div "+2" at bounding box center [222, 291] width 28 height 28
click at [218, 297] on img at bounding box center [222, 291] width 28 height 28
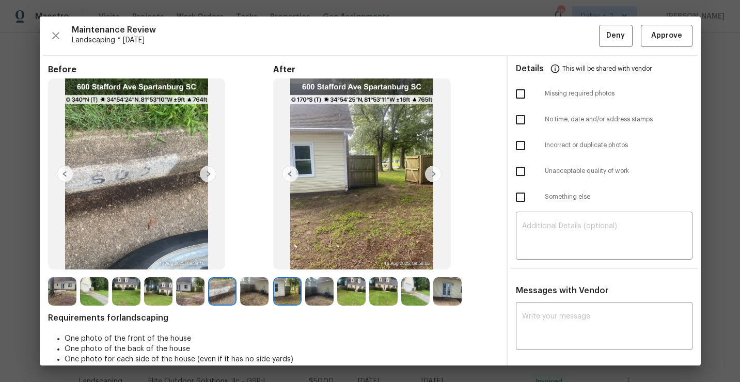
click at [63, 292] on img at bounding box center [62, 291] width 28 height 28
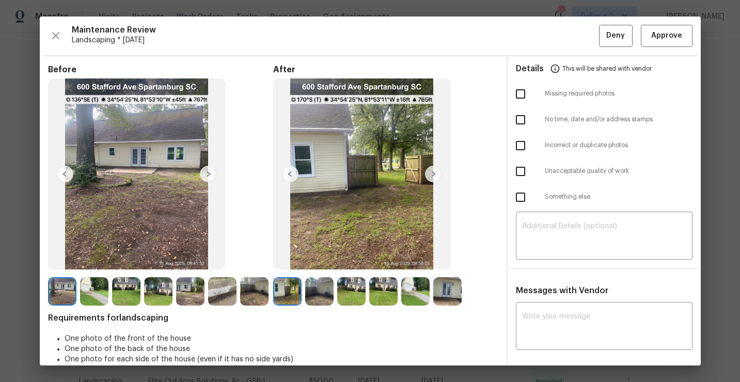
click at [208, 173] on img at bounding box center [208, 174] width 17 height 17
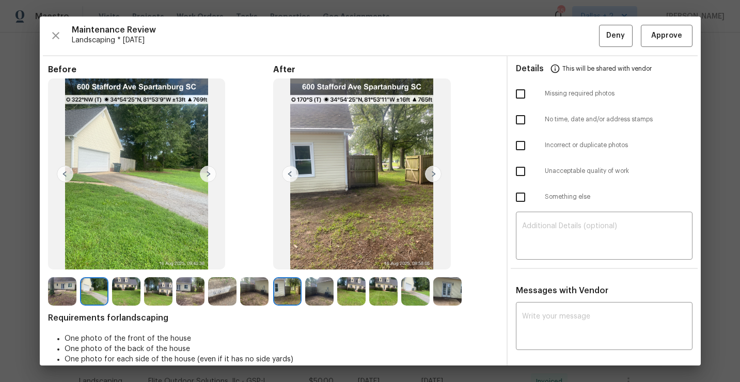
click at [120, 295] on img at bounding box center [126, 291] width 28 height 28
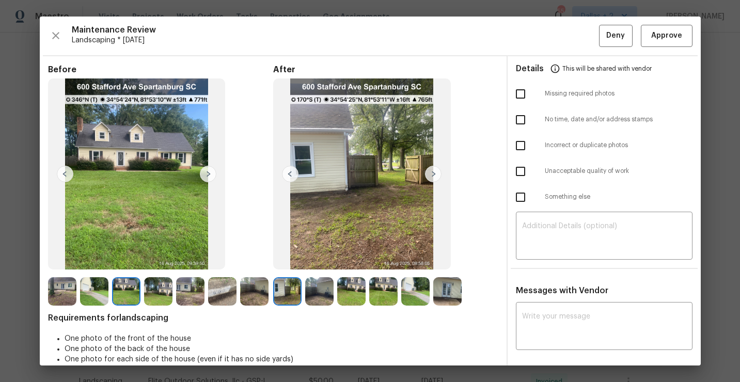
click at [157, 291] on img at bounding box center [158, 291] width 28 height 28
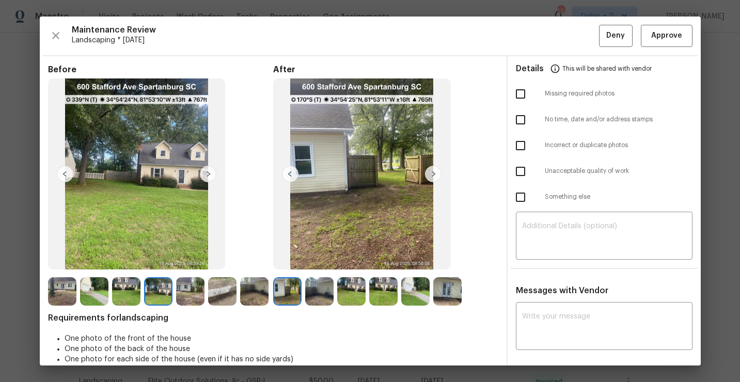
click at [193, 285] on img at bounding box center [190, 291] width 28 height 28
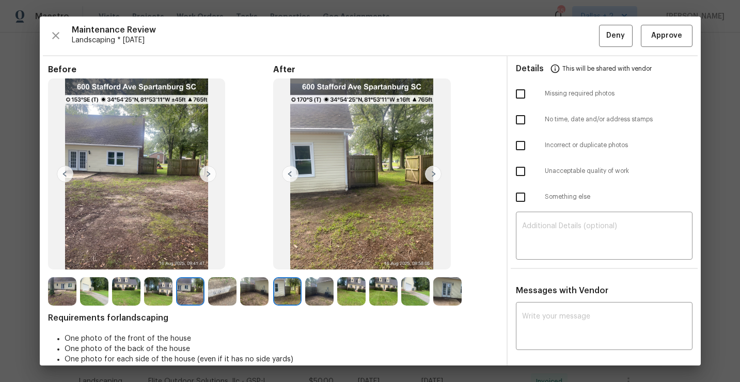
click at [219, 289] on img at bounding box center [222, 291] width 28 height 28
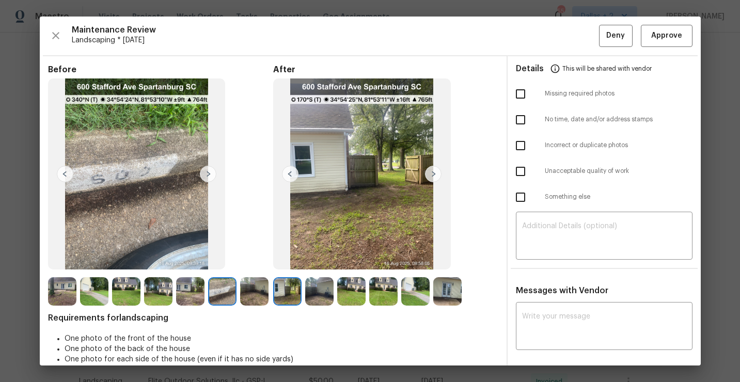
click at [255, 283] on img at bounding box center [254, 291] width 28 height 28
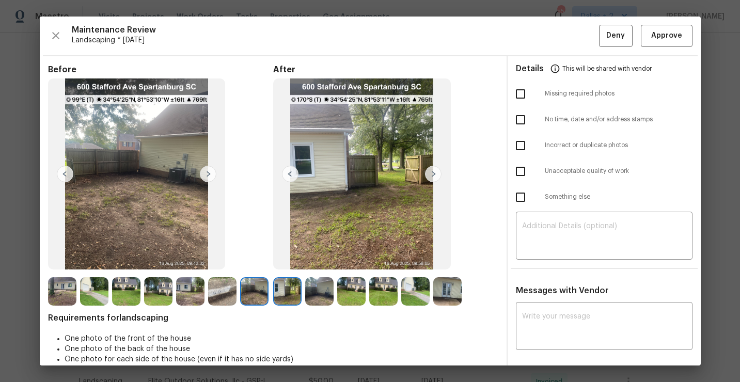
click at [288, 302] on img at bounding box center [287, 291] width 28 height 28
click at [323, 296] on img at bounding box center [319, 291] width 28 height 28
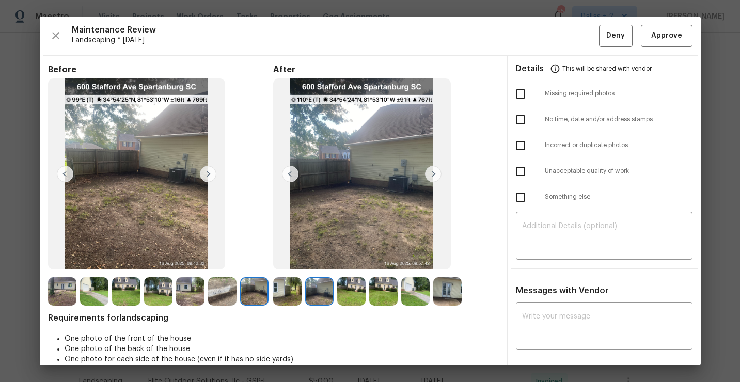
click at [348, 300] on img at bounding box center [351, 291] width 28 height 28
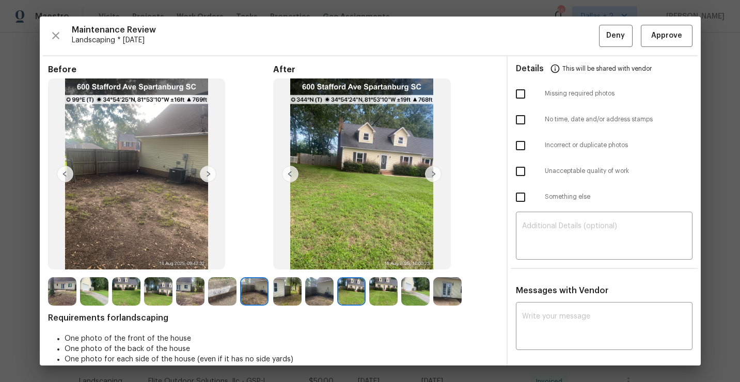
click at [382, 289] on img at bounding box center [383, 291] width 28 height 28
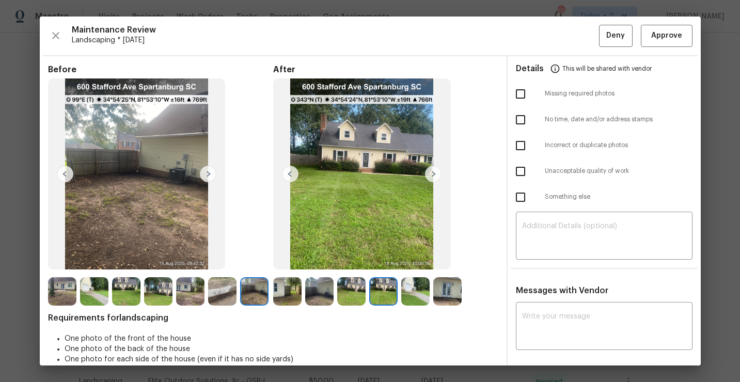
click at [409, 291] on img at bounding box center [415, 291] width 28 height 28
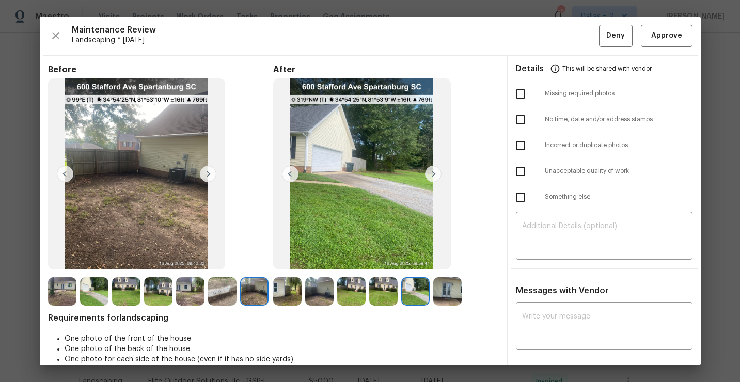
click at [446, 297] on img at bounding box center [447, 291] width 28 height 28
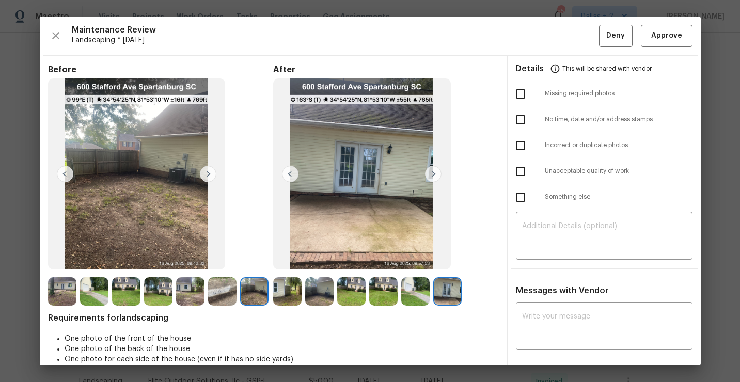
click at [216, 299] on img at bounding box center [222, 291] width 28 height 28
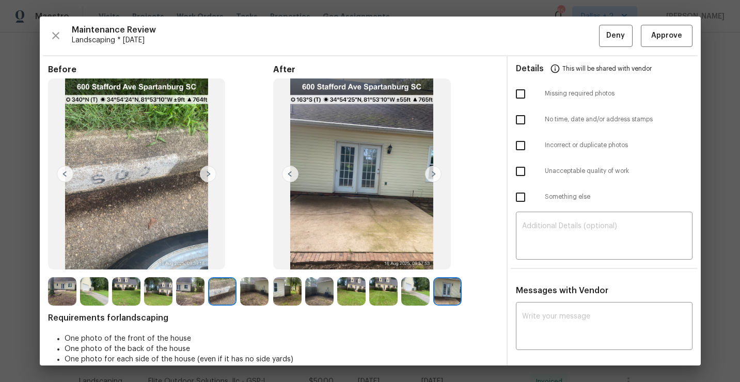
click at [278, 288] on img at bounding box center [287, 291] width 28 height 28
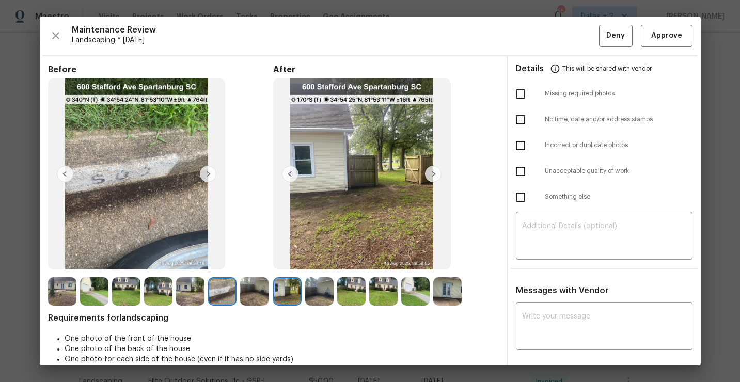
click at [319, 293] on img at bounding box center [319, 291] width 28 height 28
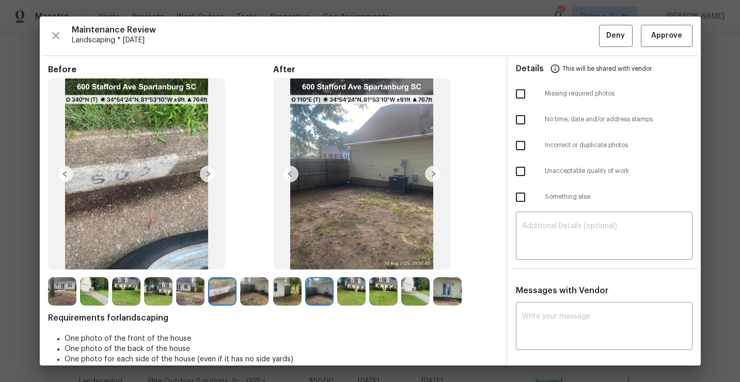
click at [356, 287] on img at bounding box center [351, 291] width 28 height 28
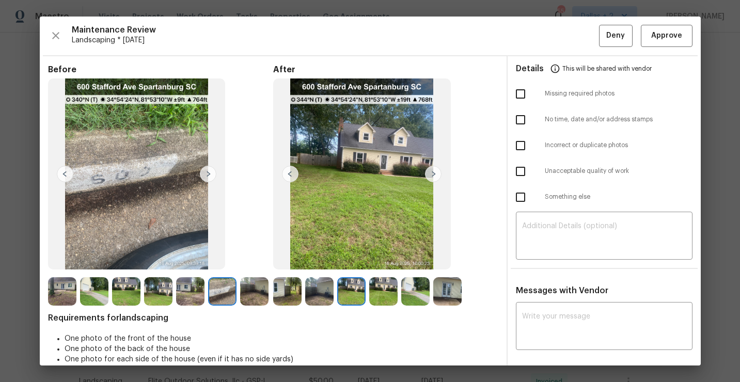
click at [379, 285] on img at bounding box center [383, 291] width 28 height 28
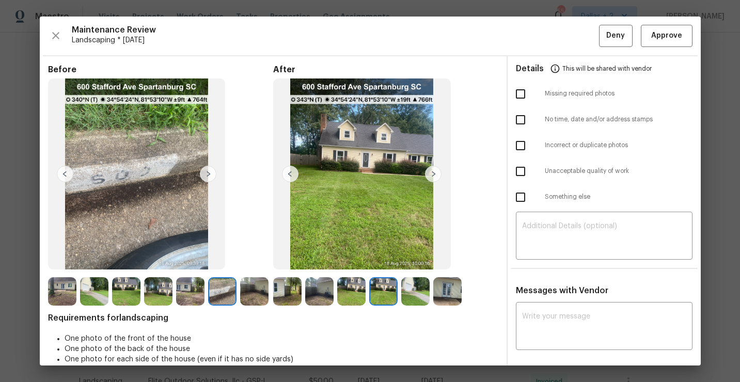
click at [411, 294] on img at bounding box center [415, 291] width 28 height 28
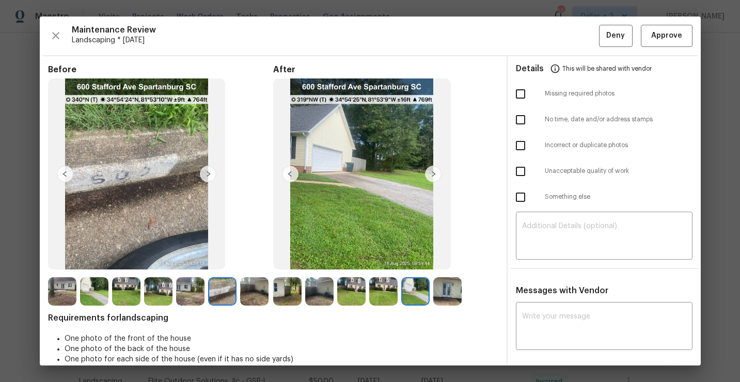
click at [445, 293] on img at bounding box center [447, 291] width 28 height 28
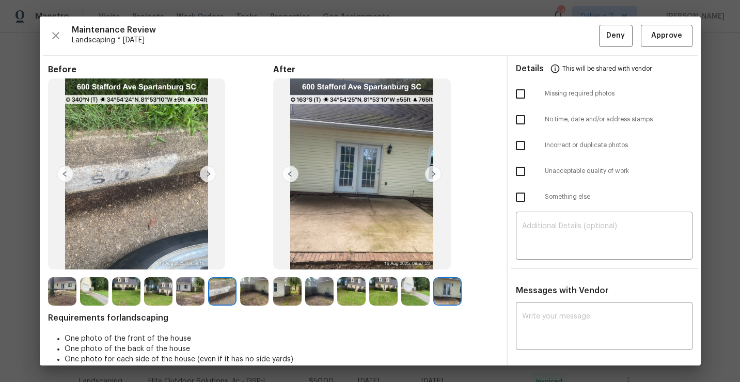
click at [277, 290] on img at bounding box center [287, 291] width 28 height 28
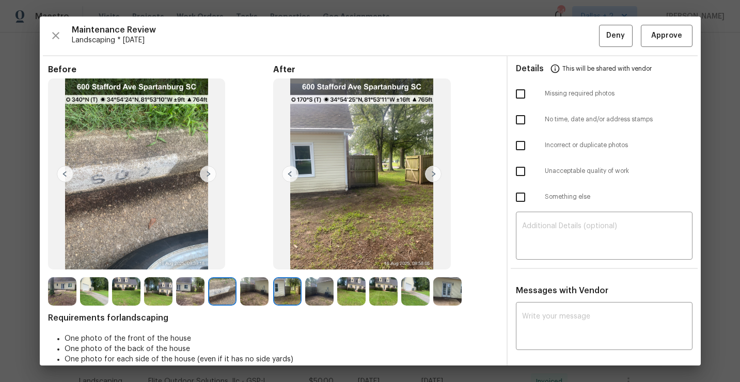
click at [317, 282] on img at bounding box center [319, 291] width 28 height 28
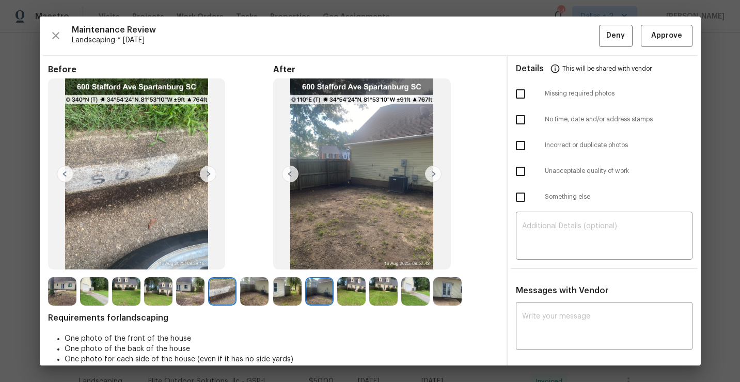
click at [345, 296] on img at bounding box center [351, 291] width 28 height 28
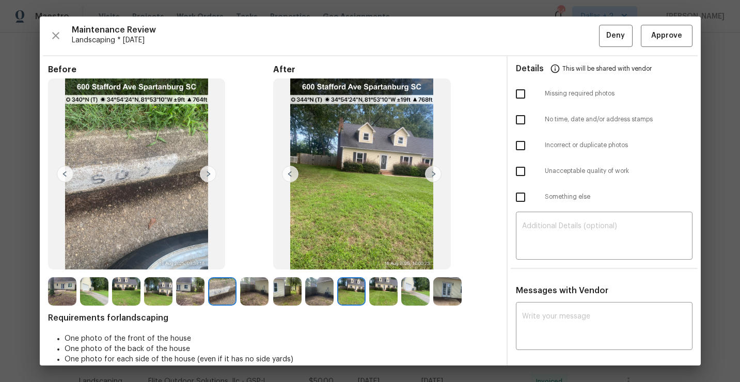
click at [383, 291] on img at bounding box center [383, 291] width 28 height 28
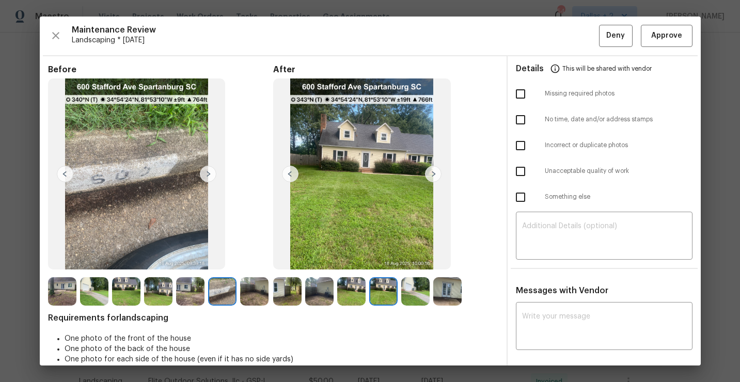
click at [413, 285] on img at bounding box center [415, 291] width 28 height 28
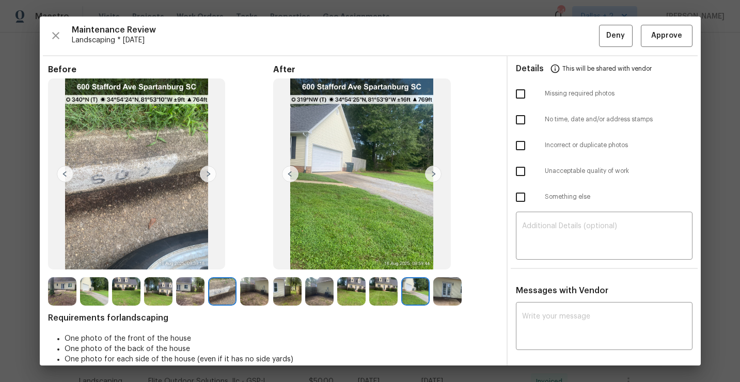
click at [439, 297] on img at bounding box center [447, 291] width 28 height 28
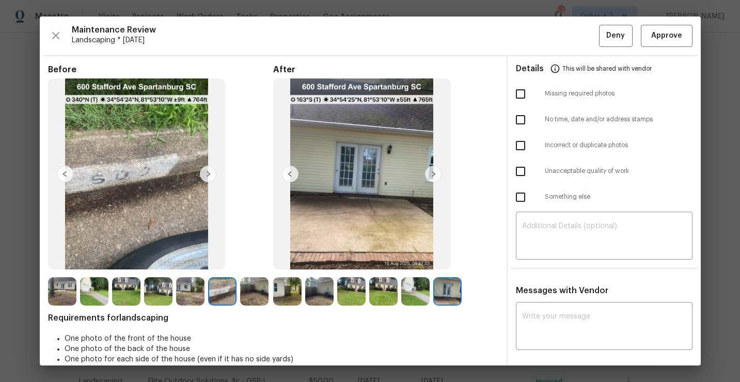
click at [181, 296] on img at bounding box center [190, 291] width 28 height 28
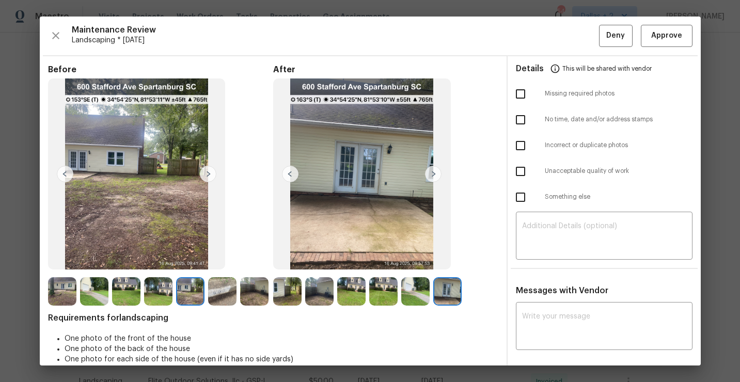
click at [238, 292] on div at bounding box center [224, 291] width 32 height 28
click at [221, 292] on img at bounding box center [222, 291] width 28 height 28
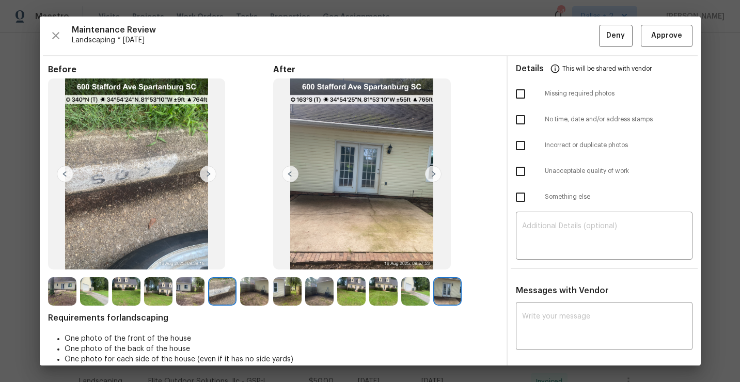
click at [447, 294] on img at bounding box center [447, 291] width 28 height 28
click at [662, 41] on span "Approve" at bounding box center [666, 35] width 31 height 13
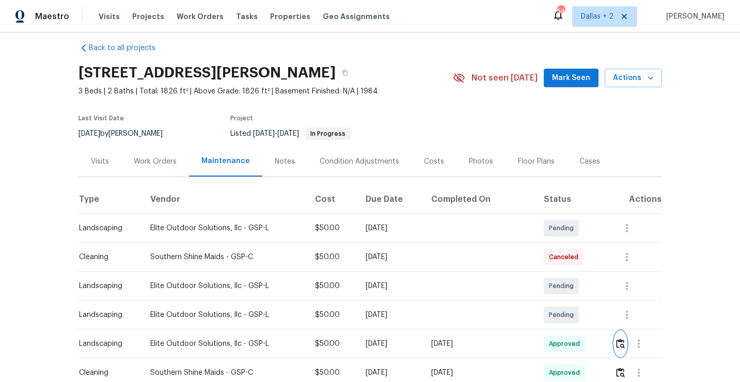
scroll to position [0, 0]
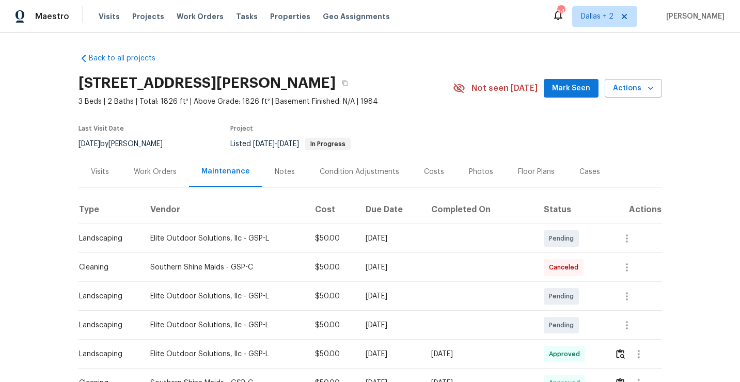
click at [389, 80] on div "600 Stafford Ave, Spartanburg, SC 29302" at bounding box center [265, 83] width 374 height 27
click at [354, 81] on button "button" at bounding box center [344, 83] width 19 height 19
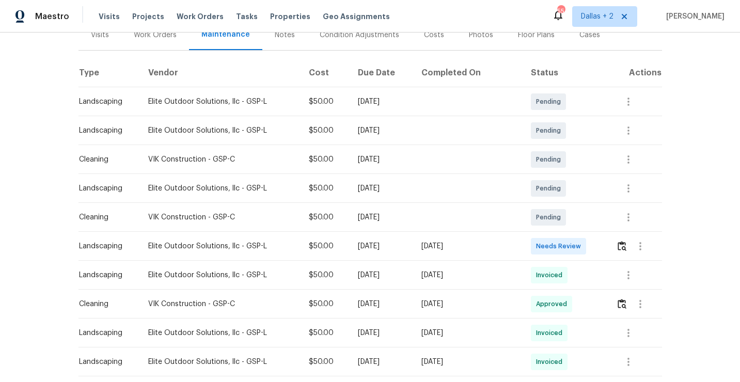
scroll to position [236, 0]
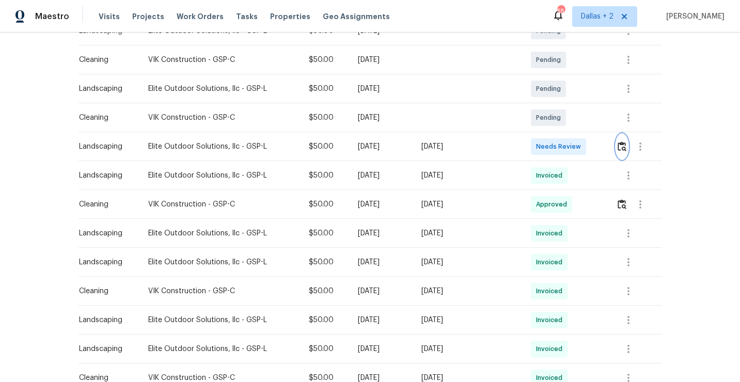
click at [624, 146] on img "button" at bounding box center [621, 146] width 9 height 10
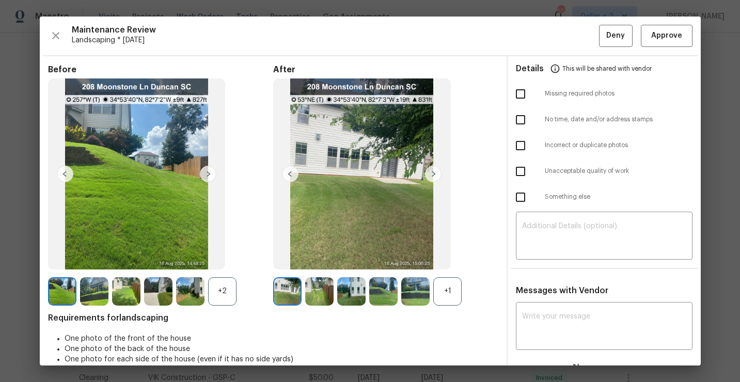
click at [211, 291] on div "+2" at bounding box center [222, 291] width 28 height 28
click at [439, 292] on div "+1" at bounding box center [447, 291] width 28 height 28
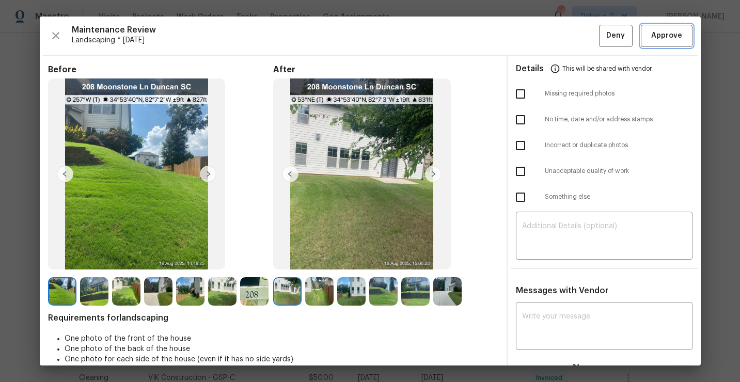
click at [665, 40] on span "Approve" at bounding box center [666, 35] width 31 height 13
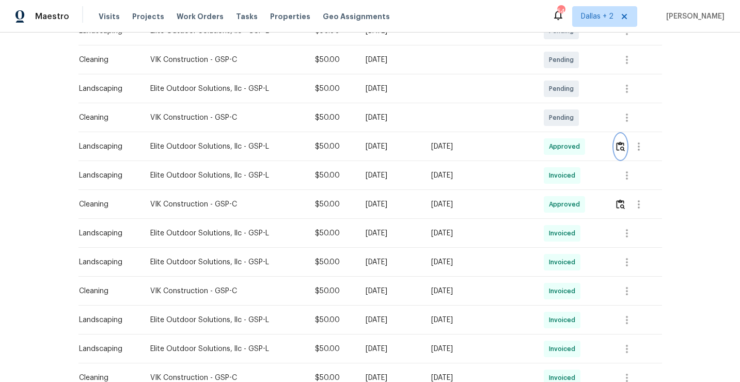
scroll to position [0, 0]
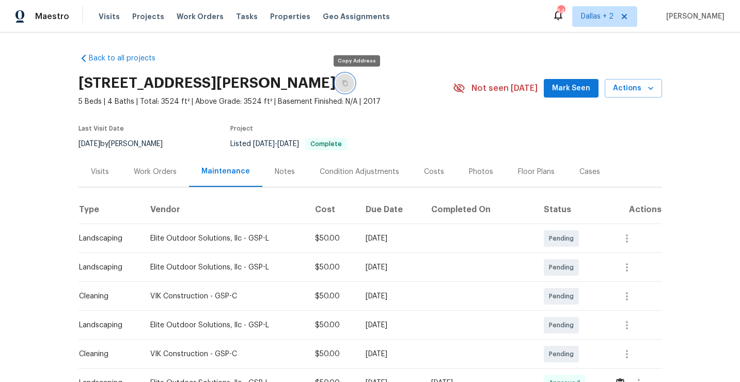
click at [348, 84] on button "button" at bounding box center [344, 83] width 19 height 19
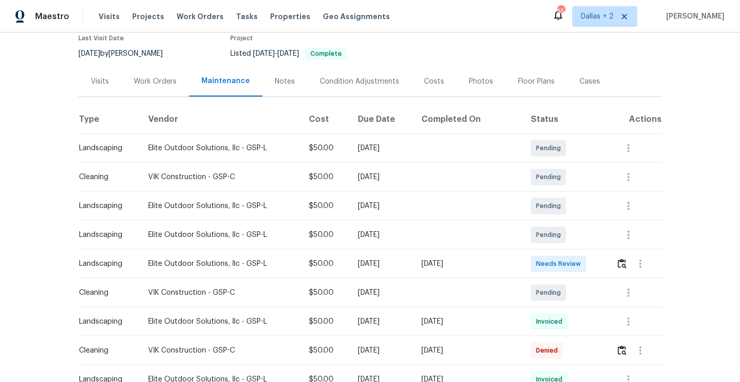
scroll to position [93, 0]
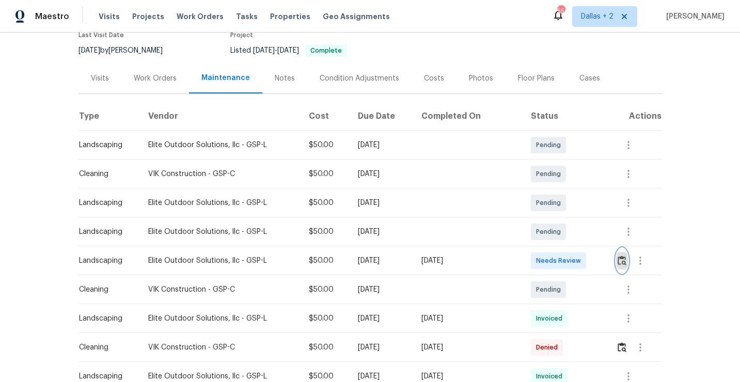
click at [621, 265] on img "button" at bounding box center [621, 260] width 9 height 10
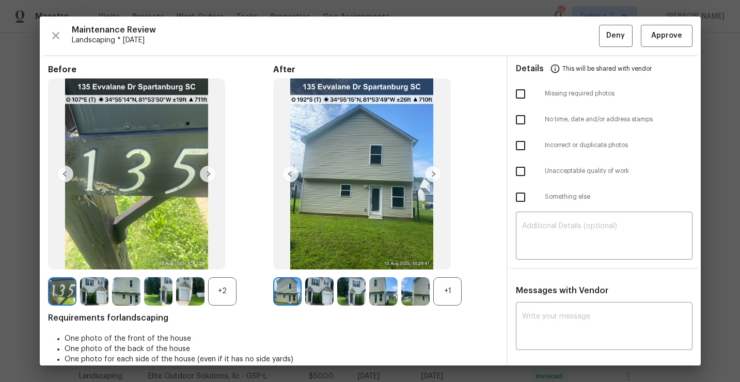
click at [216, 297] on div "+2" at bounding box center [222, 291] width 28 height 28
click at [444, 294] on div "+1" at bounding box center [447, 291] width 28 height 28
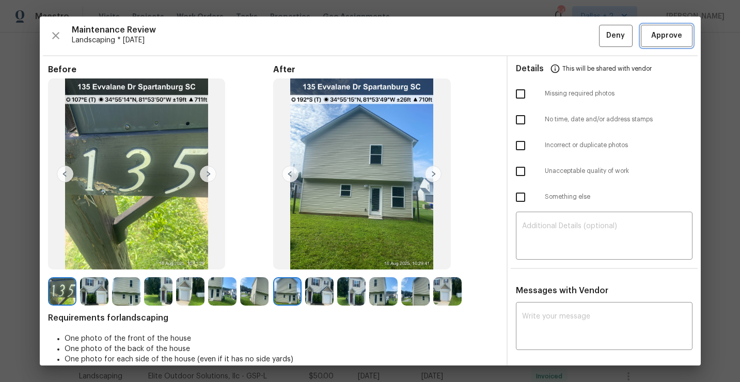
click at [652, 37] on span "Approve" at bounding box center [666, 35] width 31 height 13
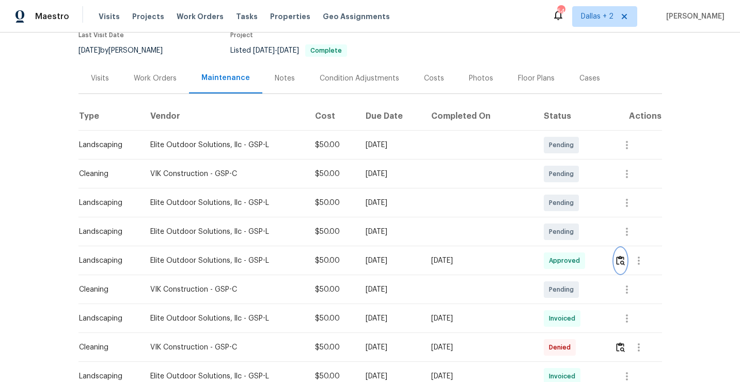
scroll to position [0, 0]
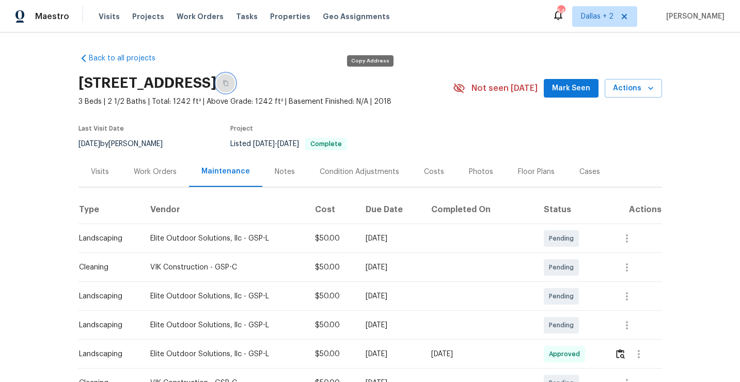
click at [235, 81] on button "button" at bounding box center [225, 83] width 19 height 19
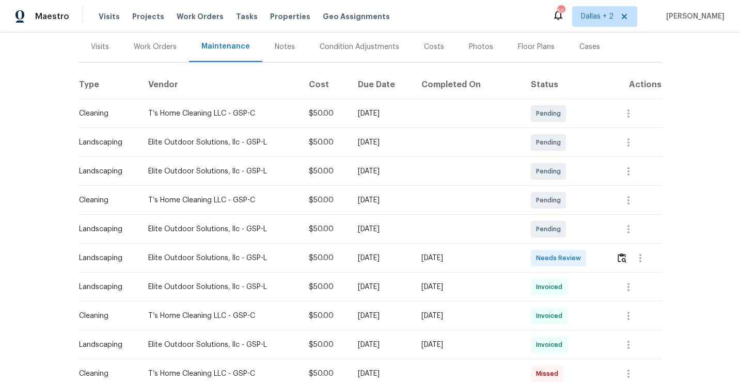
scroll to position [139, 0]
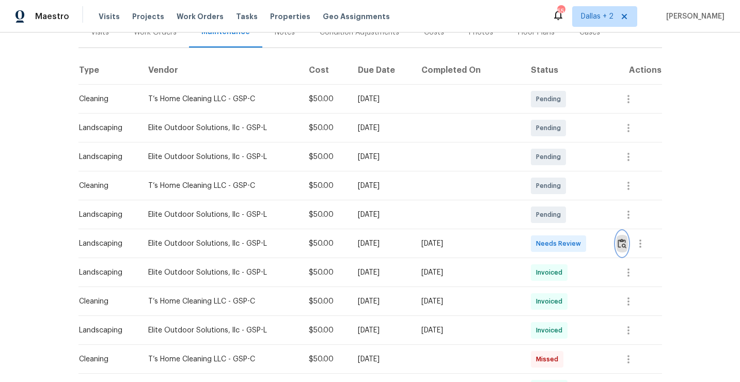
click at [621, 244] on img "button" at bounding box center [621, 243] width 9 height 10
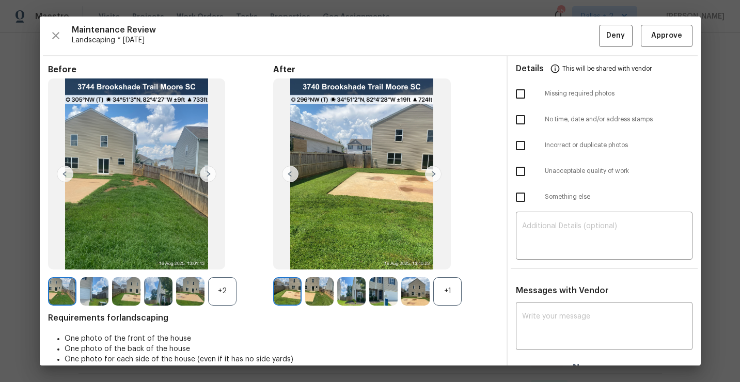
click at [448, 292] on div "+1" at bounding box center [447, 291] width 28 height 28
click at [232, 299] on div "+2" at bounding box center [222, 291] width 28 height 28
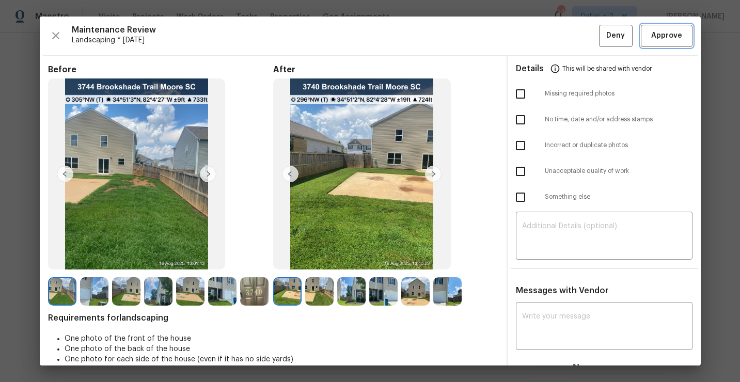
click at [656, 43] on button "Approve" at bounding box center [666, 36] width 52 height 22
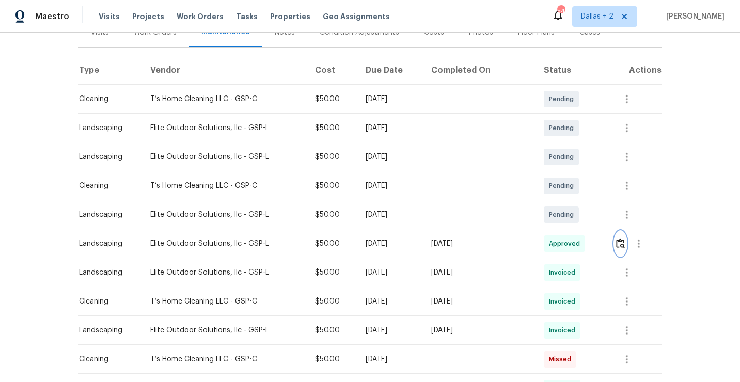
scroll to position [0, 0]
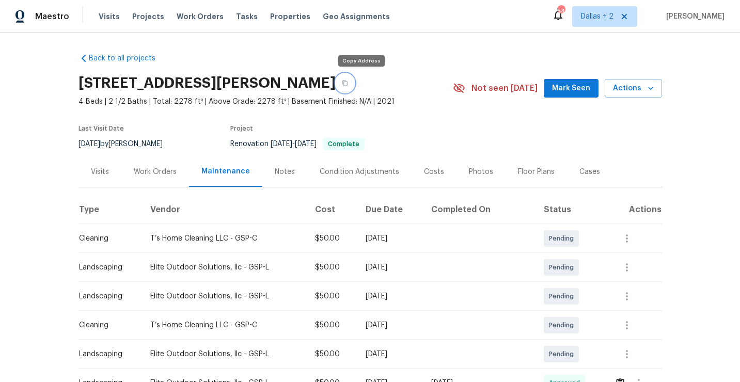
click at [353, 81] on button "button" at bounding box center [344, 83] width 19 height 19
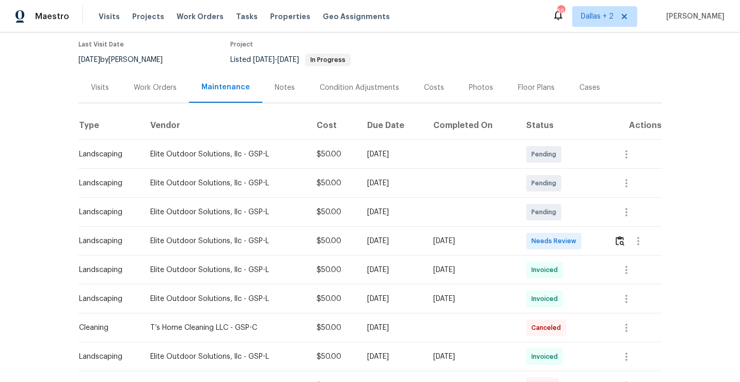
scroll to position [102, 0]
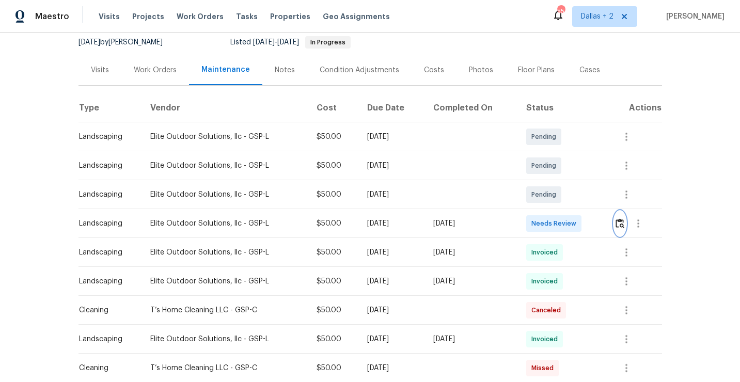
click at [622, 219] on img "button" at bounding box center [619, 223] width 9 height 10
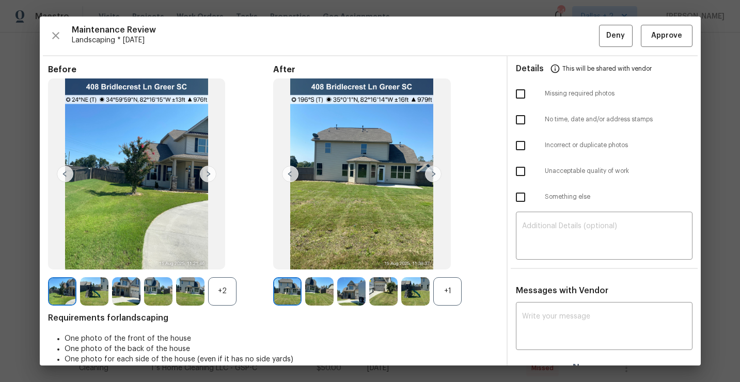
click at [229, 282] on div "+2" at bounding box center [222, 291] width 28 height 28
click at [251, 300] on img at bounding box center [254, 291] width 28 height 28
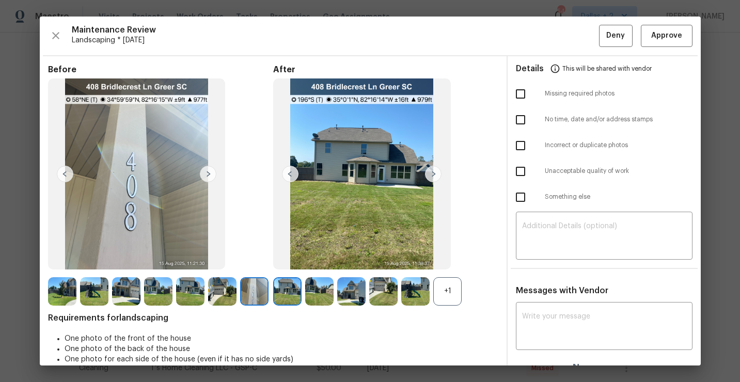
click at [449, 303] on div "+1" at bounding box center [447, 291] width 28 height 28
click at [662, 35] on span "Approve" at bounding box center [666, 35] width 31 height 13
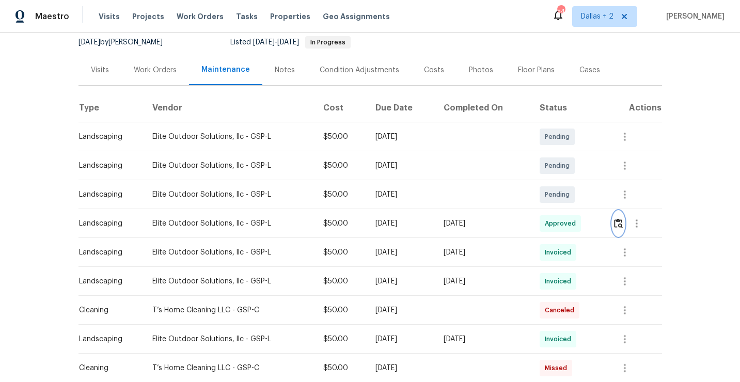
scroll to position [0, 0]
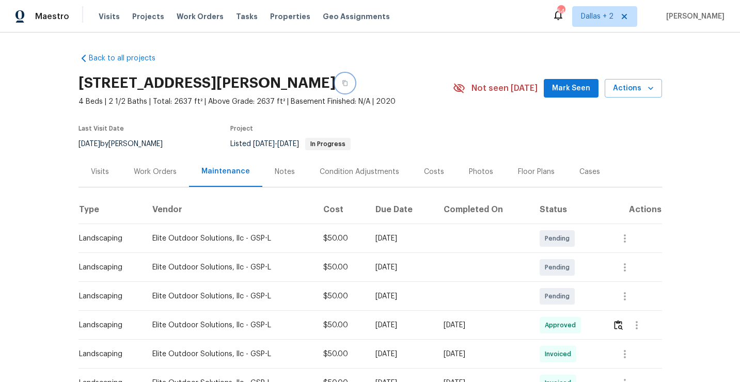
click at [340, 82] on button "button" at bounding box center [344, 83] width 19 height 19
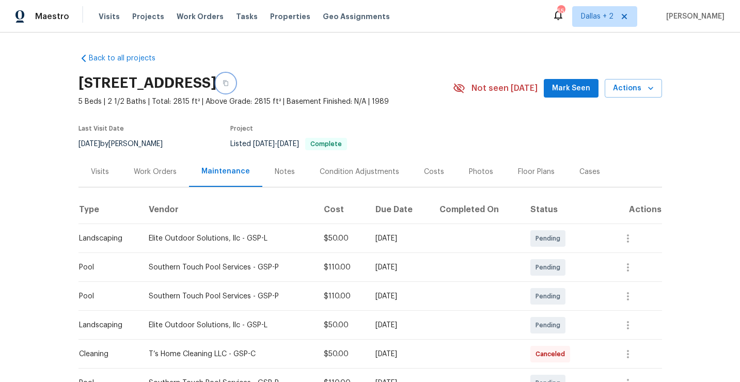
click at [229, 83] on icon "button" at bounding box center [225, 83] width 6 height 6
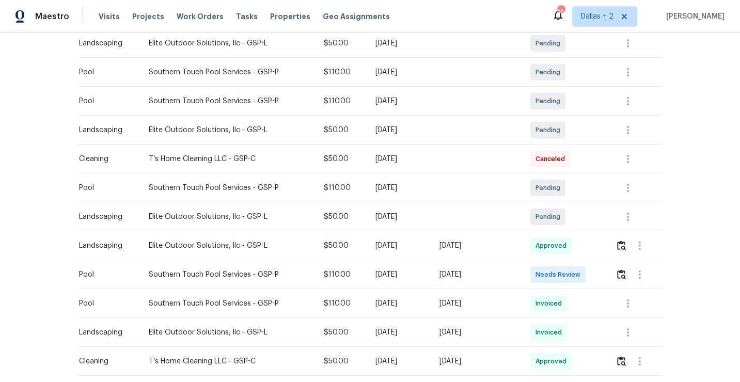
scroll to position [235, 0]
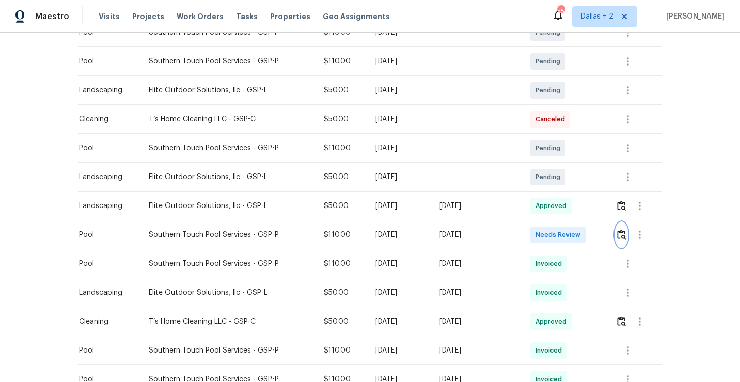
click at [622, 234] on img "button" at bounding box center [621, 235] width 9 height 10
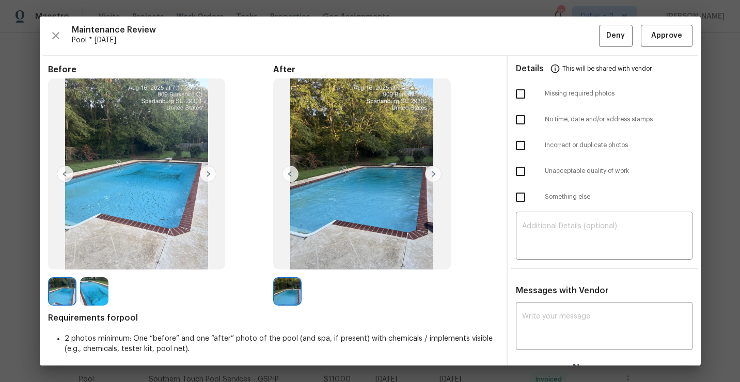
click at [94, 298] on img at bounding box center [94, 291] width 28 height 28
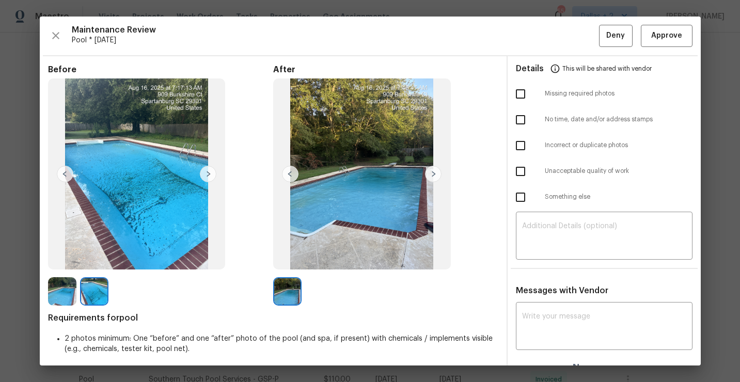
scroll to position [15, 0]
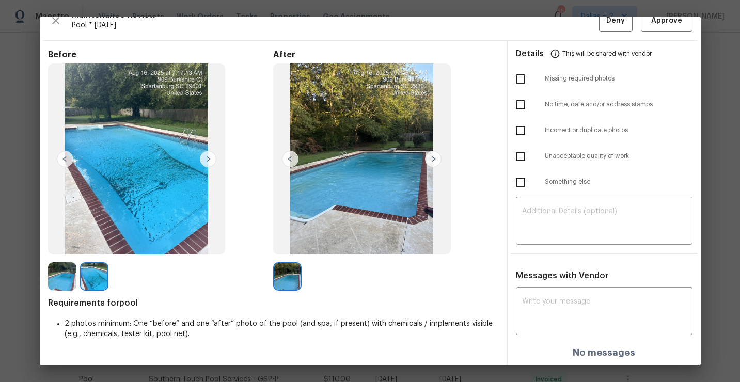
click at [58, 288] on img at bounding box center [62, 276] width 28 height 28
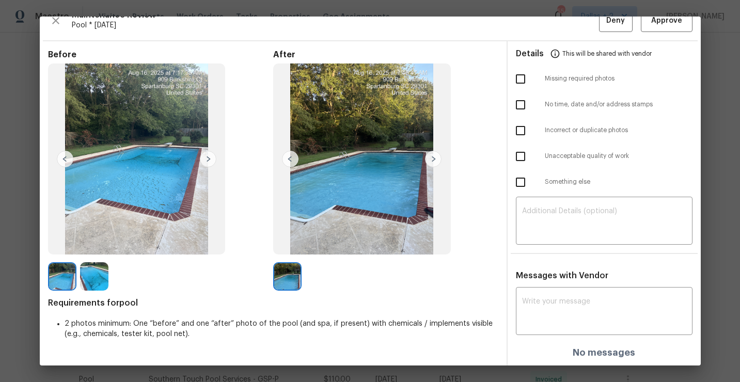
click at [277, 271] on img at bounding box center [287, 276] width 28 height 28
click at [94, 288] on img at bounding box center [94, 276] width 28 height 28
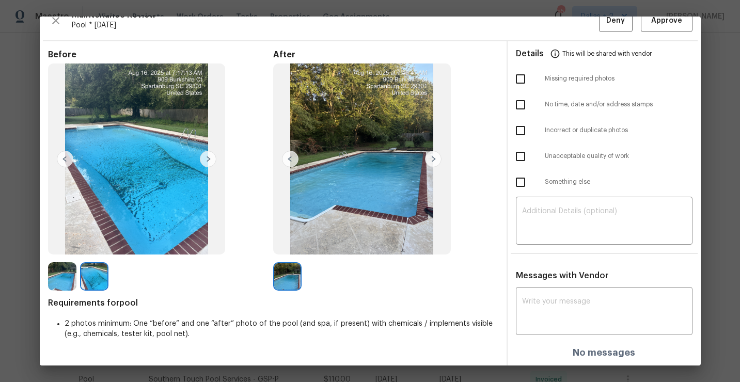
scroll to position [0, 0]
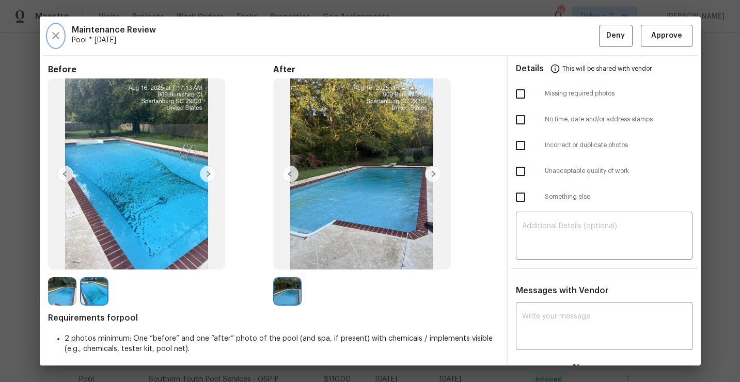
click at [59, 40] on icon "button" at bounding box center [56, 35] width 12 height 12
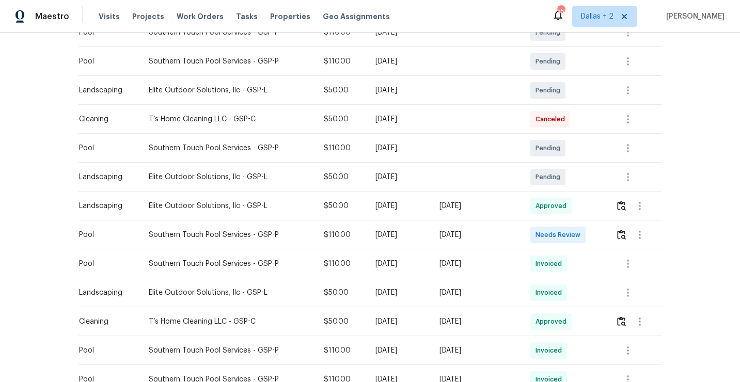
click at [615, 235] on td at bounding box center [634, 234] width 54 height 29
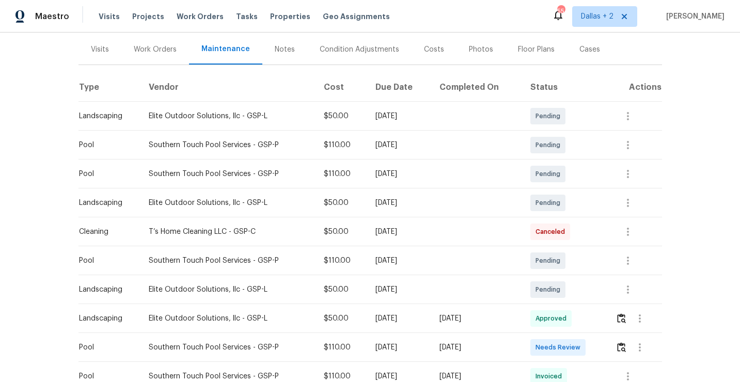
scroll to position [209, 0]
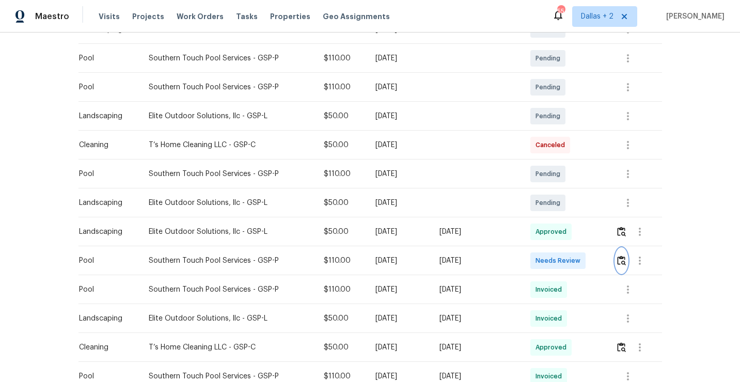
click at [623, 263] on img "button" at bounding box center [621, 260] width 9 height 10
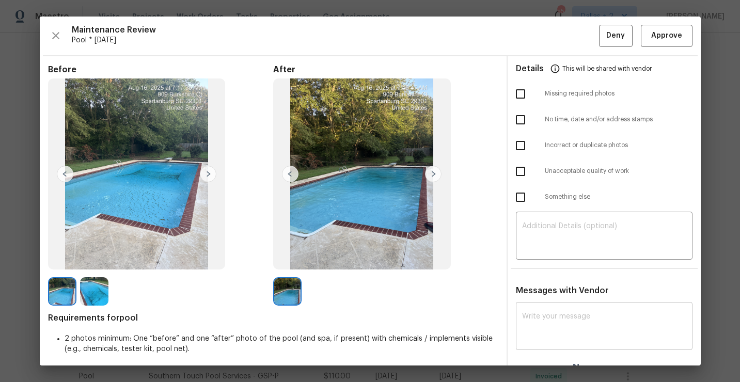
click at [544, 313] on textarea at bounding box center [604, 327] width 164 height 29
click at [288, 289] on img at bounding box center [287, 291] width 28 height 28
click at [97, 293] on img at bounding box center [94, 291] width 28 height 28
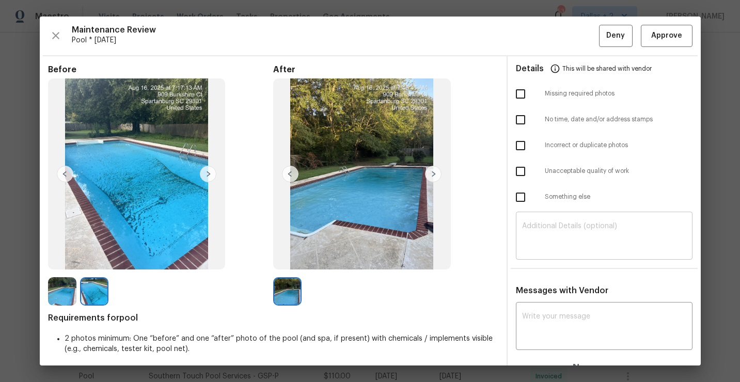
scroll to position [15, 0]
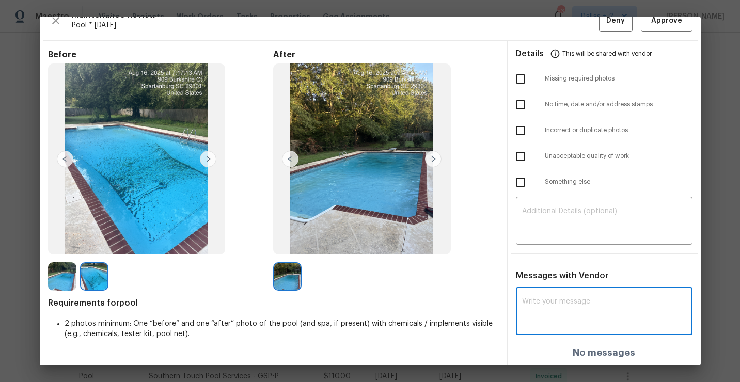
click at [558, 323] on textarea at bounding box center [604, 312] width 164 height 29
paste textarea "for approval we need address sign or one photo of the house number if available…"
type textarea "for approval we need address sign or one photo of the house number if available…"
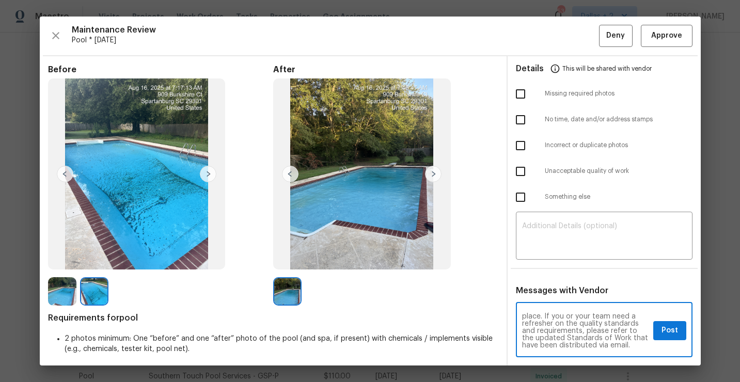
scroll to position [0, 0]
click at [523, 322] on textarea "for approval we need address sign or one photo of the house number if available…" at bounding box center [585, 331] width 127 height 36
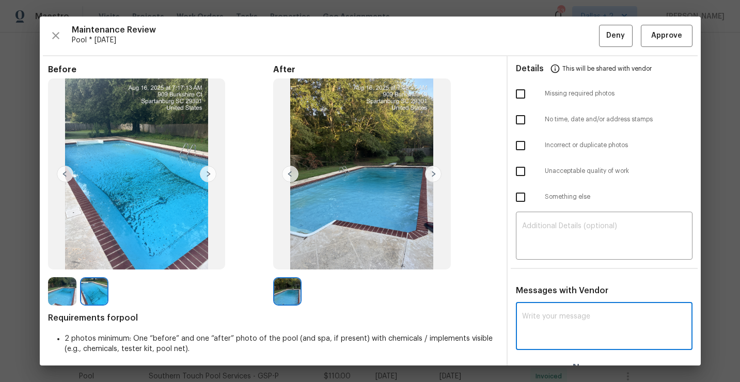
click at [282, 287] on img at bounding box center [287, 291] width 28 height 28
click at [102, 293] on img at bounding box center [94, 291] width 28 height 28
click at [297, 297] on img at bounding box center [287, 291] width 28 height 28
click at [93, 293] on img at bounding box center [94, 291] width 28 height 28
click at [287, 285] on img at bounding box center [287, 291] width 28 height 28
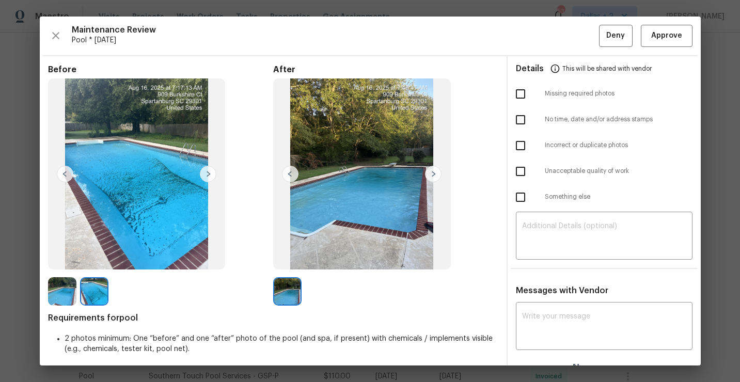
click at [63, 294] on img at bounding box center [62, 291] width 28 height 28
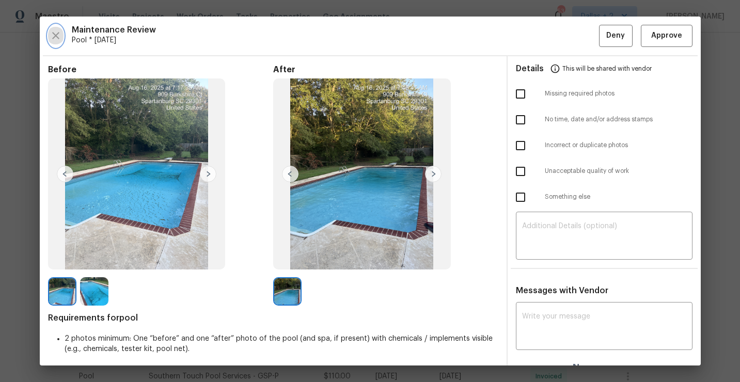
click at [61, 36] on icon "button" at bounding box center [56, 35] width 12 height 12
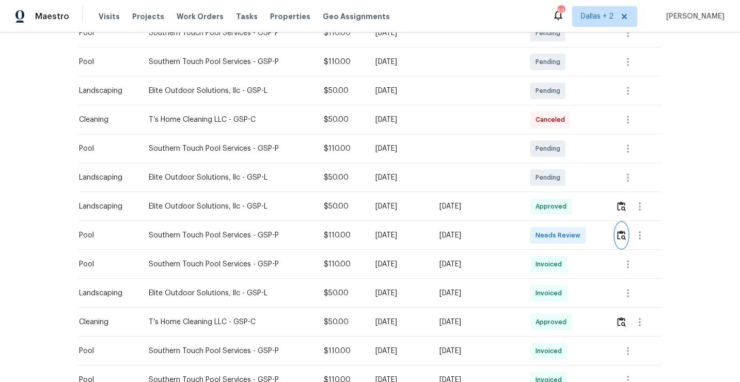
scroll to position [242, 0]
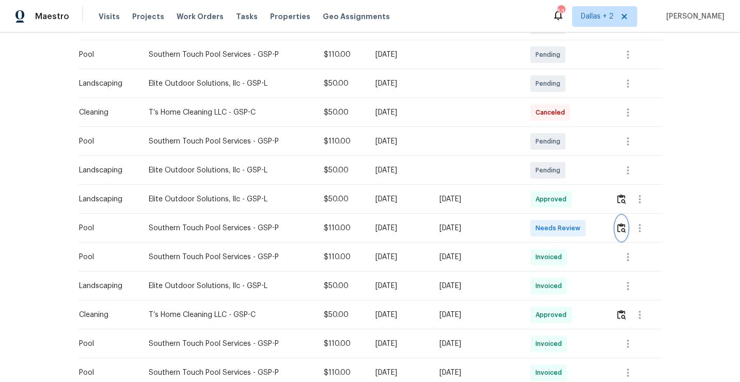
click at [623, 231] on img "button" at bounding box center [621, 228] width 9 height 10
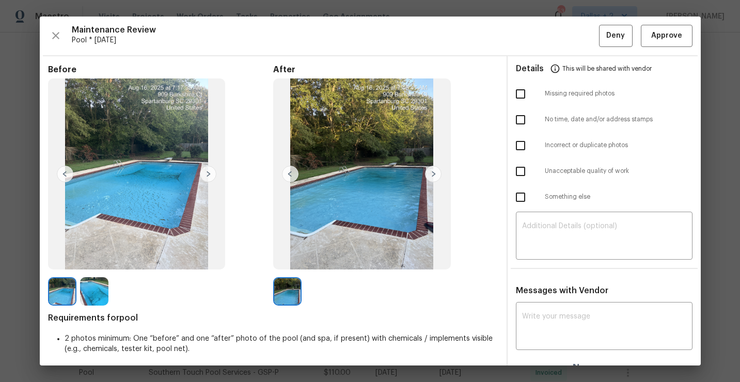
scroll to position [15, 0]
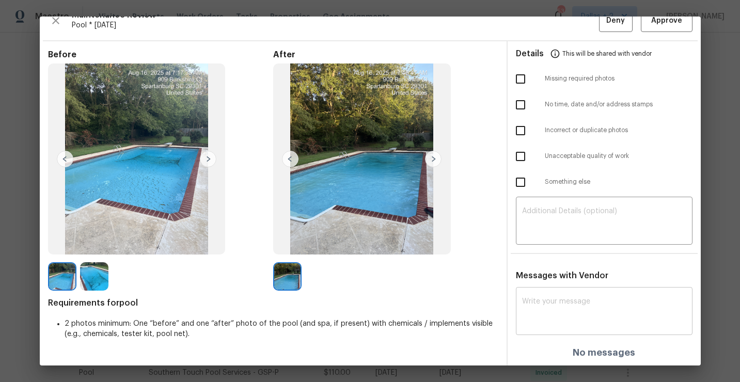
click at [538, 308] on textarea at bounding box center [604, 312] width 164 height 29
paste textarea "Maintenance Audit Team: Hello! Unfortunately, this cleaning visit completed on …"
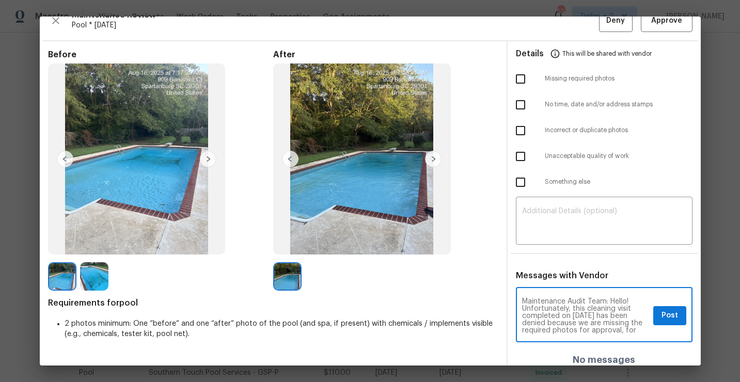
scroll to position [0, 0]
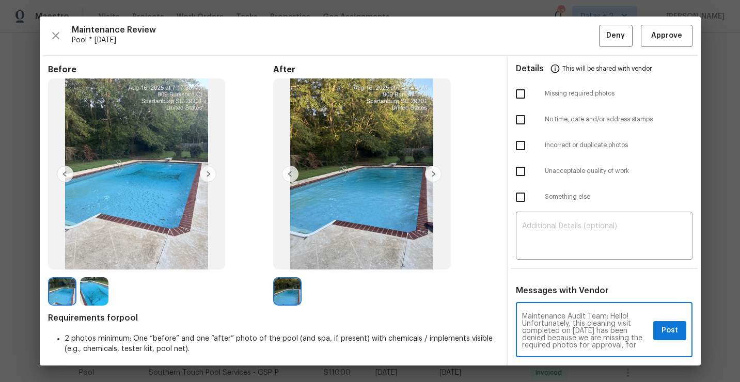
drag, startPoint x: 614, startPoint y: 324, endPoint x: 586, endPoint y: 322, distance: 27.9
click at [586, 322] on textarea "Maintenance Audit Team: Hello! Unfortunately, this cleaning visit completed on …" at bounding box center [585, 331] width 127 height 36
type textarea "Maintenance Audit Team: Hello! Unfortunately, this Pool visit completed on 08/1…"
click at [563, 317] on textarea "Maintenance Audit Team: Hello! Unfortunately, this Pool visit completed on 08/1…" at bounding box center [585, 331] width 127 height 36
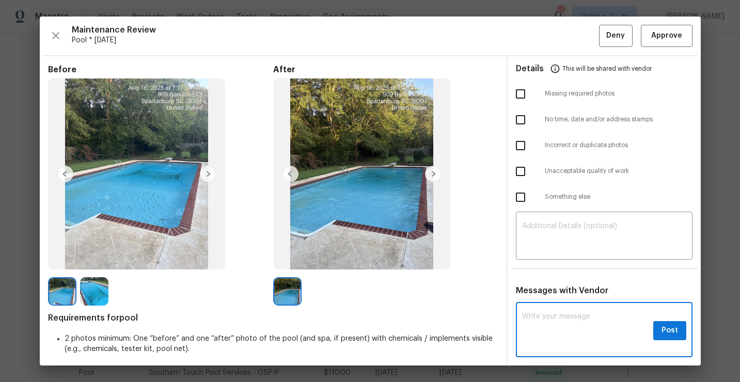
scroll to position [0, 0]
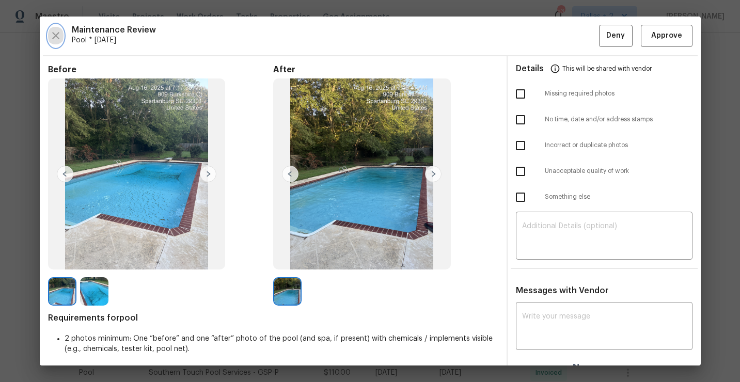
click at [53, 43] on button "button" at bounding box center [55, 36] width 15 height 22
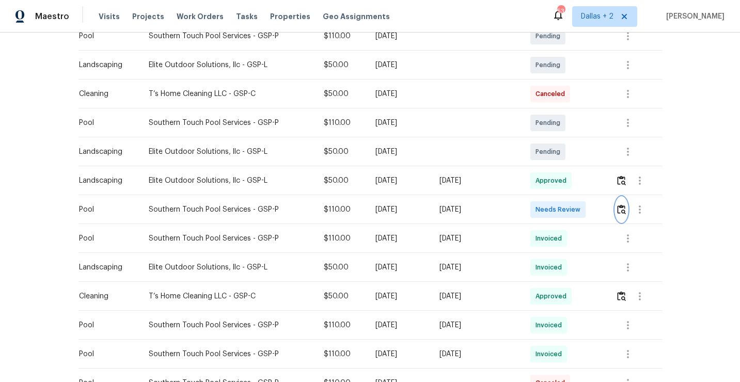
scroll to position [264, 0]
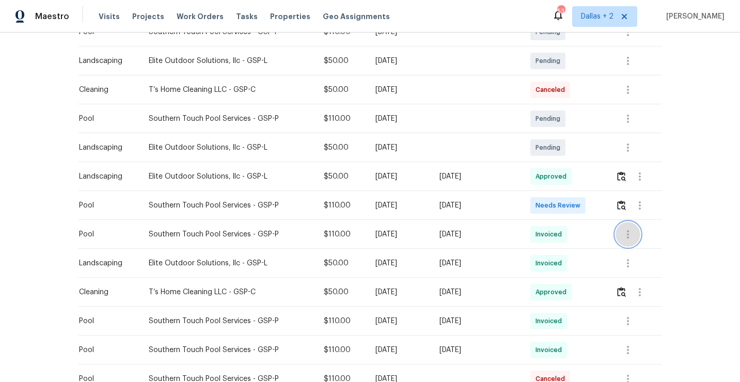
click at [628, 232] on icon "button" at bounding box center [627, 234] width 12 height 12
click at [630, 249] on li "View details" at bounding box center [654, 251] width 72 height 17
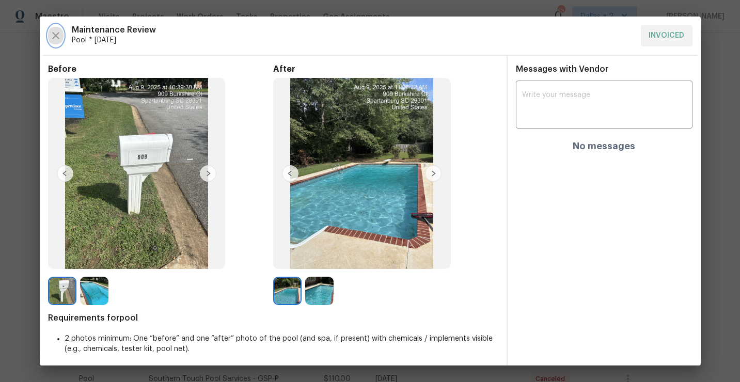
click at [57, 40] on icon "button" at bounding box center [56, 35] width 12 height 12
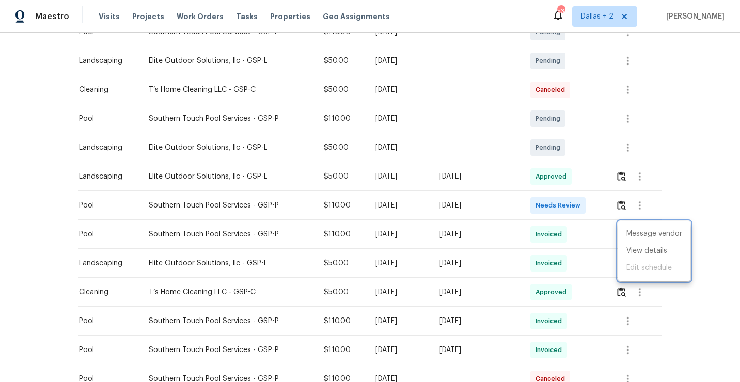
click at [693, 208] on div at bounding box center [370, 191] width 740 height 382
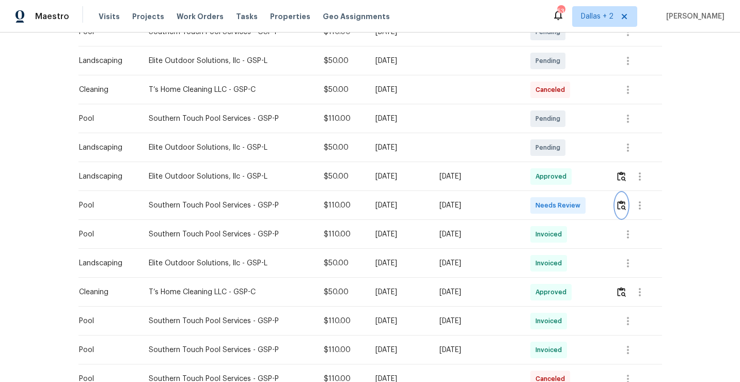
click at [625, 204] on img "button" at bounding box center [621, 205] width 9 height 10
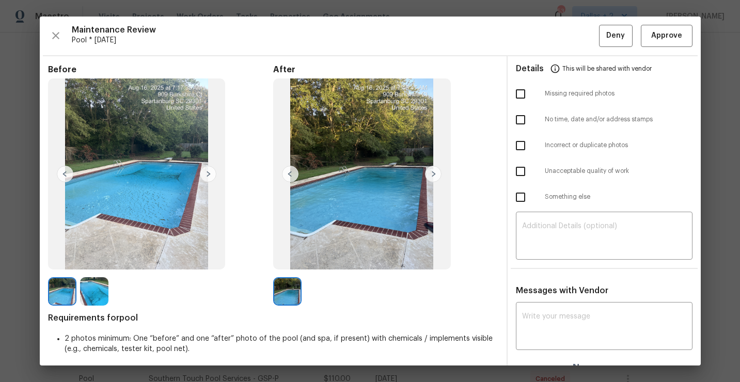
scroll to position [15, 0]
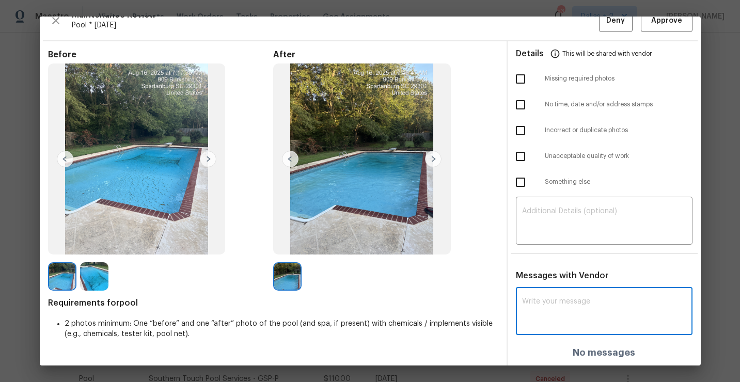
click at [548, 307] on textarea at bounding box center [604, 312] width 164 height 29
paste textarea "Maintenance Audit Team: Hello!"
click at [549, 309] on textarea "Maintenance Audit Team: Hello! We request to post a picture of the house number…" at bounding box center [585, 312] width 127 height 29
click at [588, 316] on textarea "Maintenance Audit Team: Hello! We request you to post a picture of the house nu…" at bounding box center [585, 312] width 127 height 29
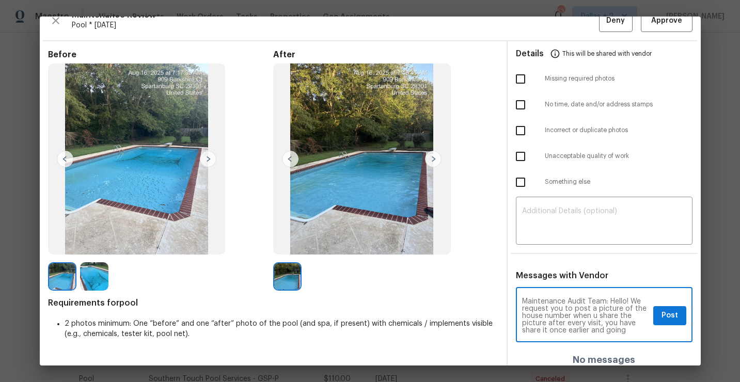
scroll to position [7, 0]
type textarea "Maintenance Audit Team: Hello! We request you to post a picture of the house nu…"
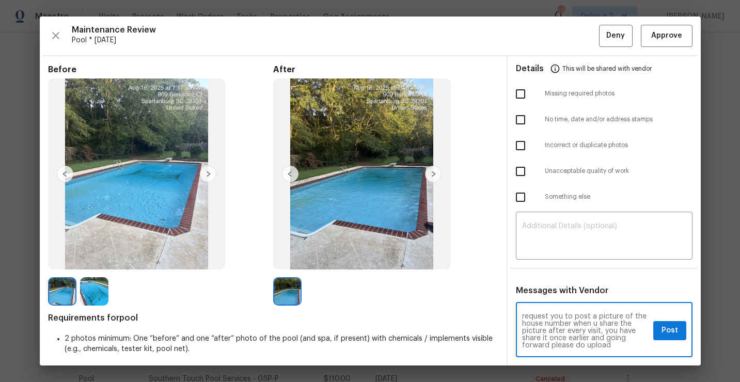
click at [557, 332] on textarea "Maintenance Audit Team: Hello! We request you to post a picture of the house nu…" at bounding box center [585, 331] width 127 height 36
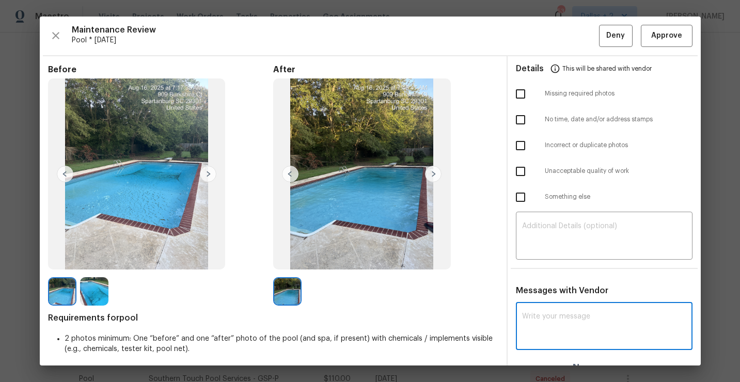
scroll to position [0, 0]
click at [576, 326] on textarea at bounding box center [604, 327] width 164 height 29
paste textarea "Maintenance Audit Team: Hello! Unfortunately, this cleaning visit completed on …"
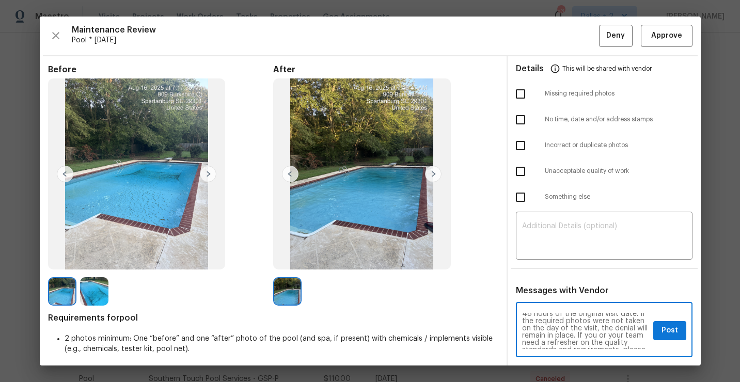
scroll to position [123, 0]
type textarea "Maintenance Audit Team: Hello! Unfortunately, this cleaning visit completed on …"
click at [667, 329] on span "Post" at bounding box center [669, 330] width 17 height 13
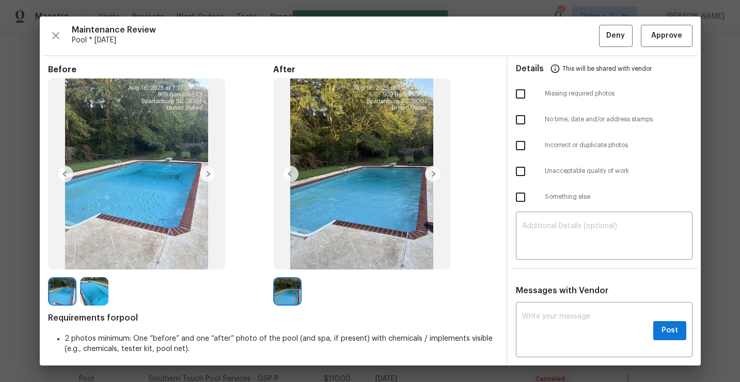
scroll to position [0, 0]
click at [524, 94] on input "checkbox" at bounding box center [520, 94] width 22 height 22
checkbox input "true"
click at [613, 33] on span "Deny" at bounding box center [615, 35] width 19 height 13
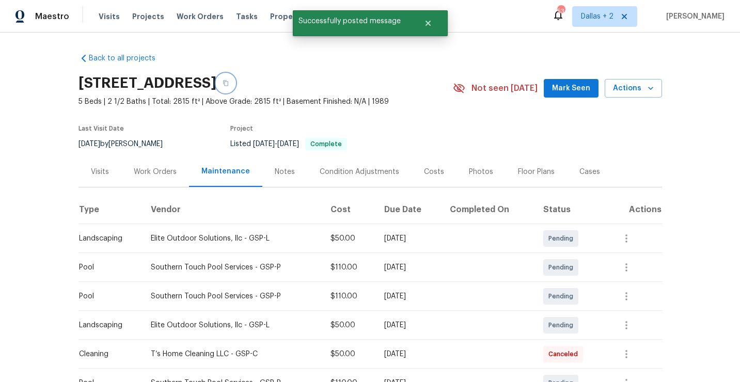
click at [229, 82] on icon "button" at bounding box center [225, 83] width 6 height 6
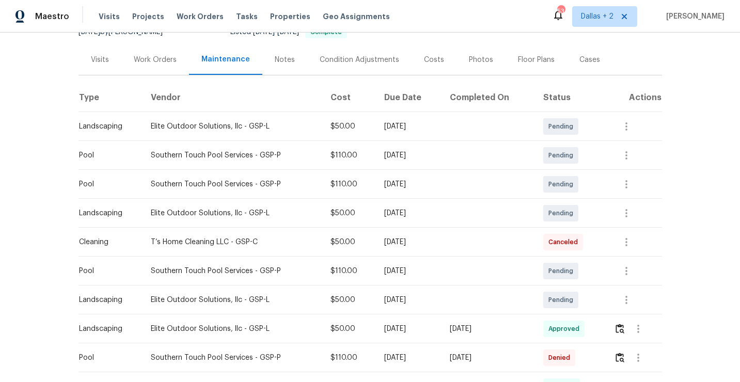
scroll to position [135, 0]
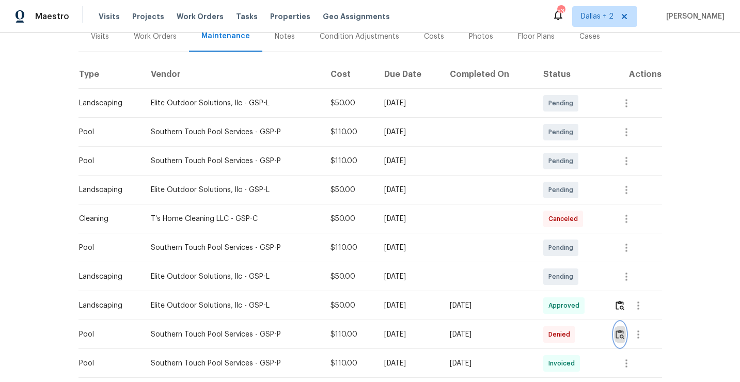
click at [622, 336] on img "button" at bounding box center [619, 334] width 9 height 10
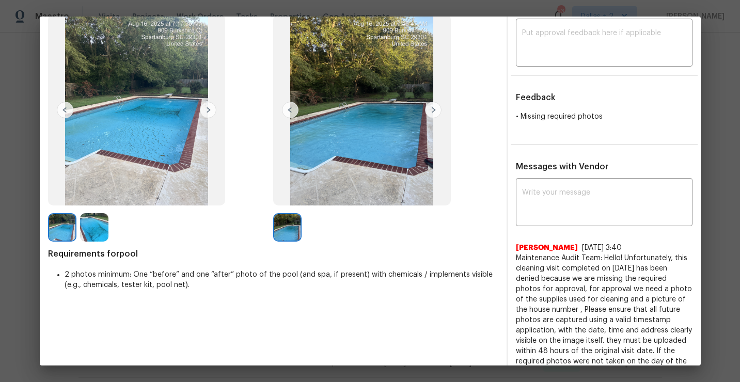
scroll to position [124, 0]
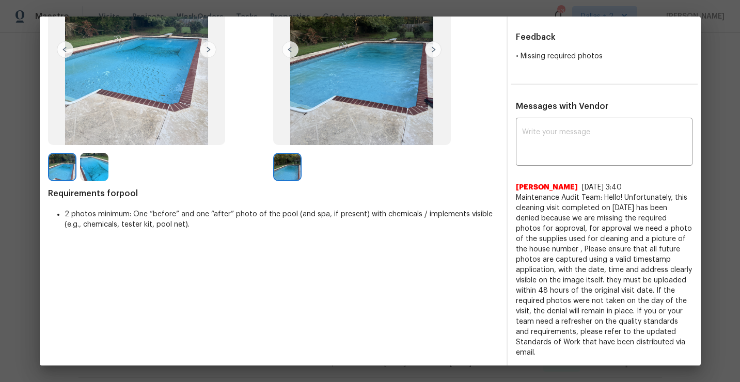
drag, startPoint x: 549, startPoint y: 350, endPoint x: 518, endPoint y: 202, distance: 151.3
click at [518, 202] on span "Maintenance Audit Team: Hello! Unfortunately, this cleaning visit completed on …" at bounding box center [604, 274] width 176 height 165
copy span "Maintenance Audit Team: Hello! Unfortunately, this cleaning visit completed on …"
click at [569, 219] on span "Maintenance Audit Team: Hello! Unfortunately, this cleaning visit completed on …" at bounding box center [604, 274] width 176 height 165
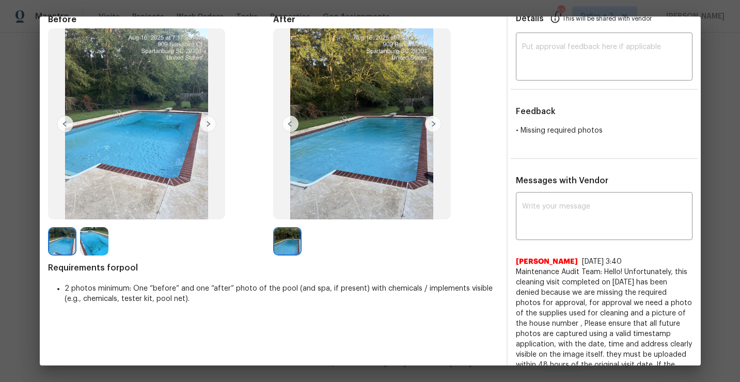
scroll to position [0, 0]
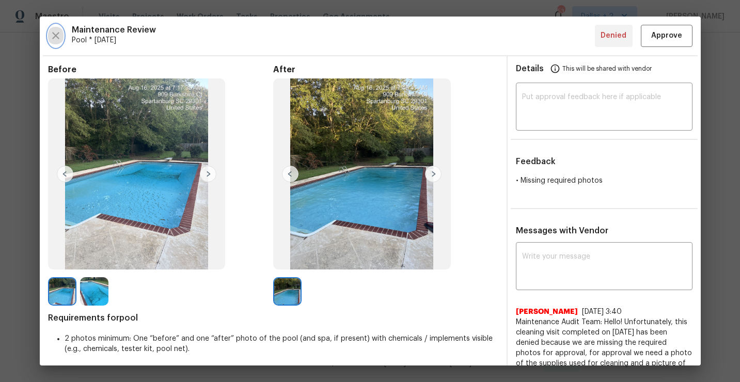
click at [57, 38] on icon "button" at bounding box center [55, 35] width 7 height 7
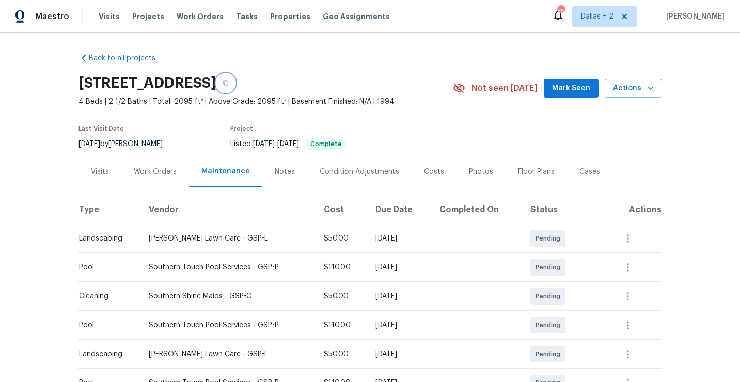
click at [229, 83] on icon "button" at bounding box center [225, 83] width 6 height 6
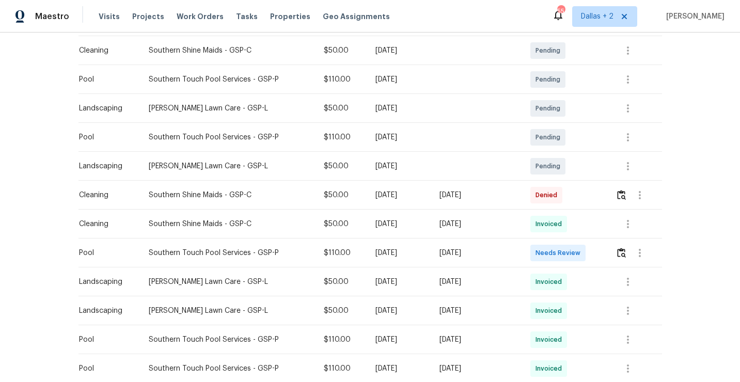
scroll to position [246, 0]
click at [622, 248] on img "button" at bounding box center [621, 252] width 9 height 10
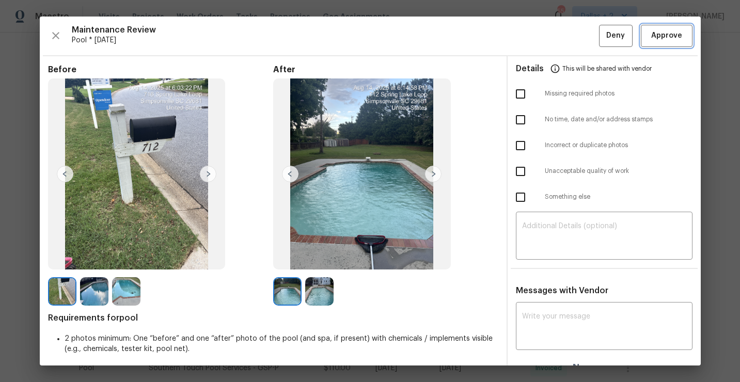
click at [668, 39] on span "Approve" at bounding box center [666, 35] width 31 height 13
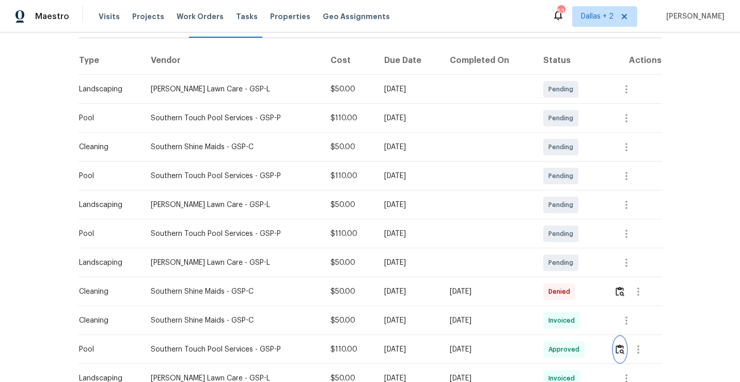
scroll to position [249, 0]
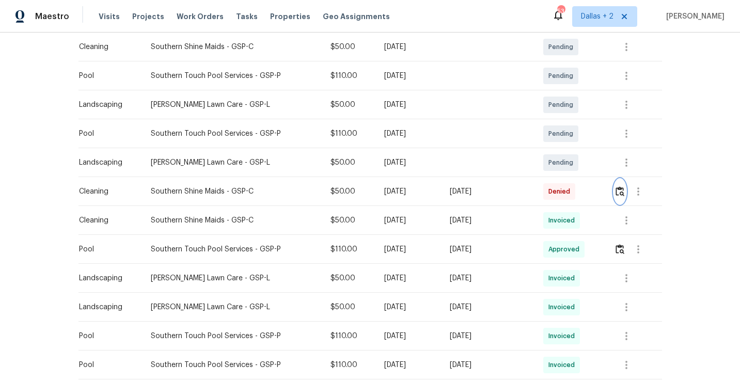
click at [620, 191] on img "button" at bounding box center [619, 191] width 9 height 10
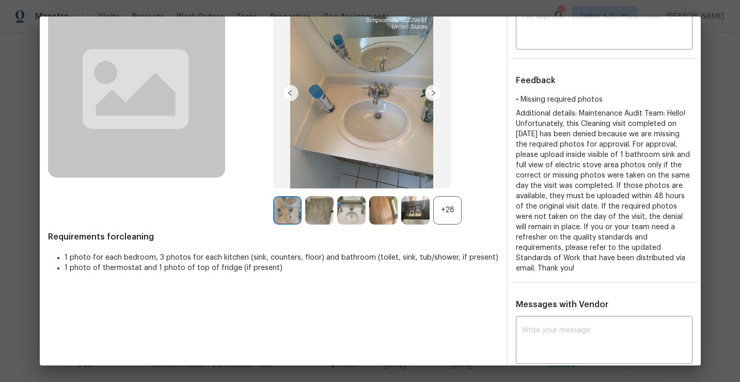
scroll to position [0, 0]
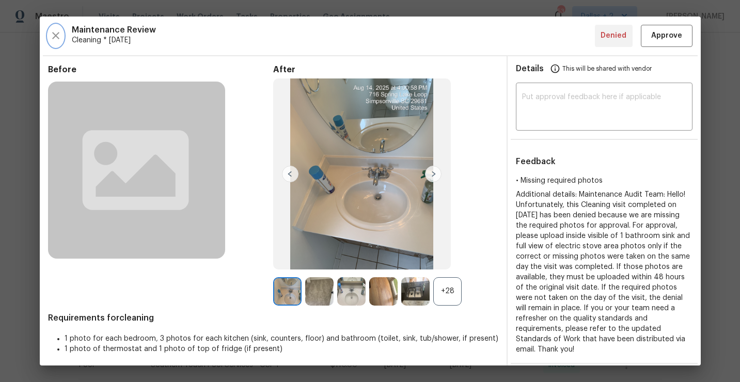
click at [63, 34] on button "button" at bounding box center [55, 36] width 15 height 22
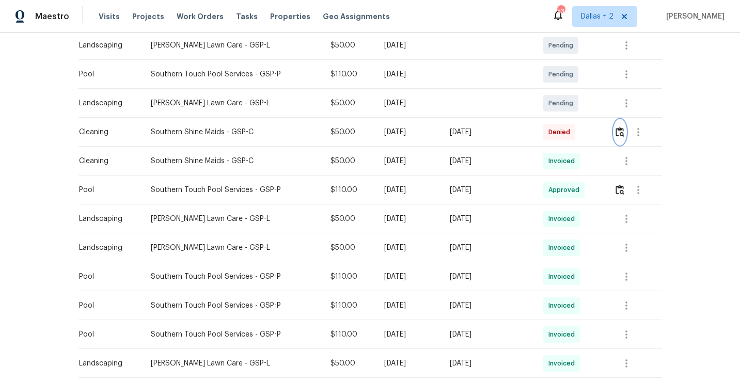
scroll to position [340, 0]
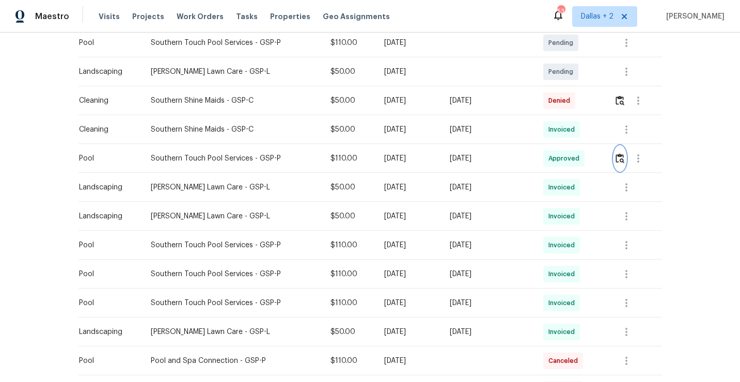
click at [622, 156] on img "button" at bounding box center [619, 158] width 9 height 10
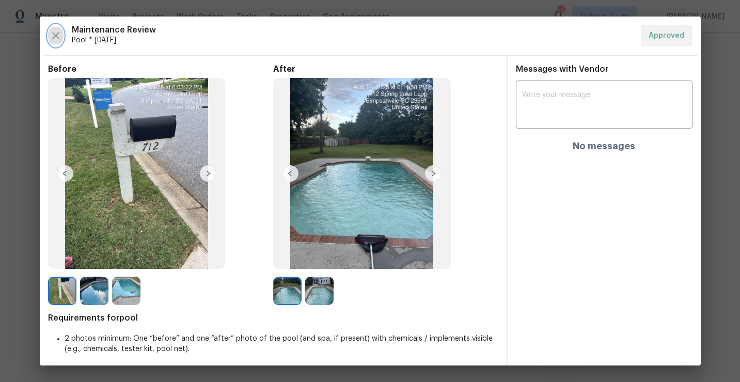
click at [57, 37] on icon "button" at bounding box center [55, 35] width 7 height 7
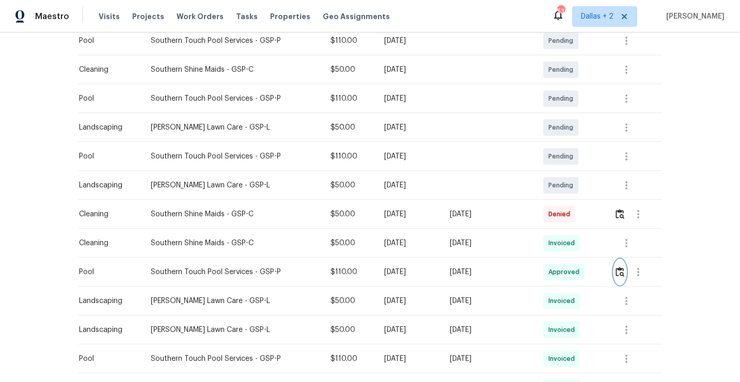
scroll to position [0, 0]
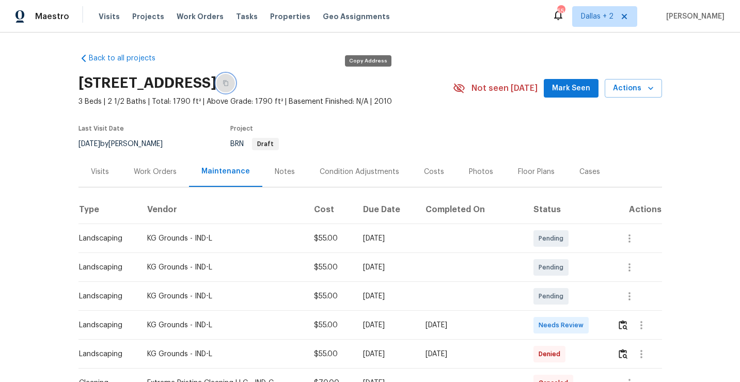
click at [228, 84] on icon "button" at bounding box center [225, 84] width 5 height 6
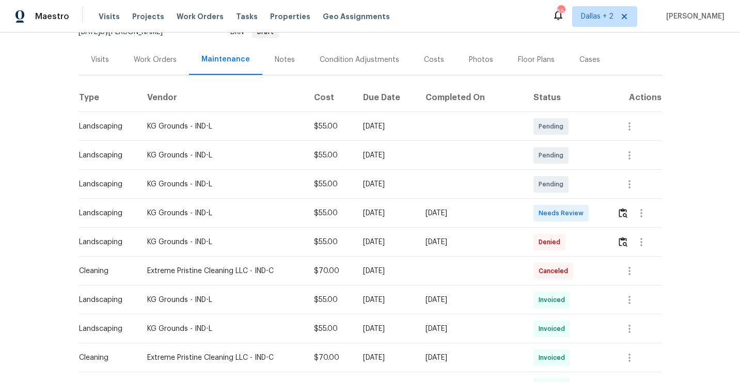
scroll to position [111, 0]
click at [619, 213] on img "button" at bounding box center [622, 213] width 9 height 10
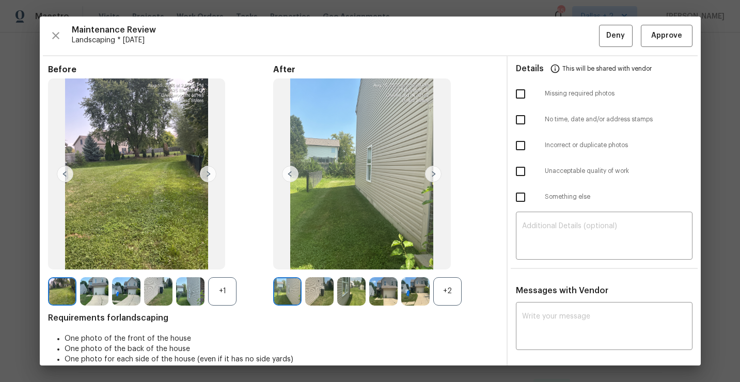
click at [451, 297] on div "+2" at bounding box center [447, 291] width 28 height 28
click at [226, 304] on div "+1" at bounding box center [222, 291] width 28 height 28
click at [475, 301] on img at bounding box center [479, 291] width 28 height 28
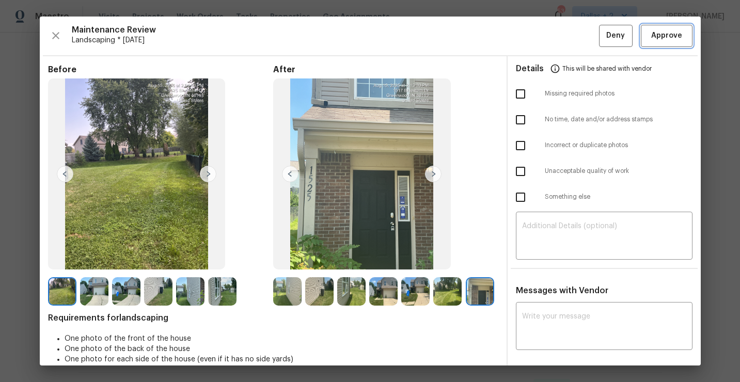
click at [673, 31] on span "Approve" at bounding box center [666, 35] width 31 height 13
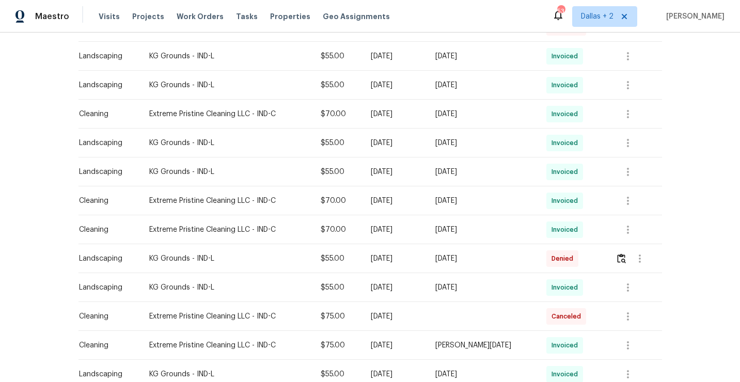
scroll to position [0, 0]
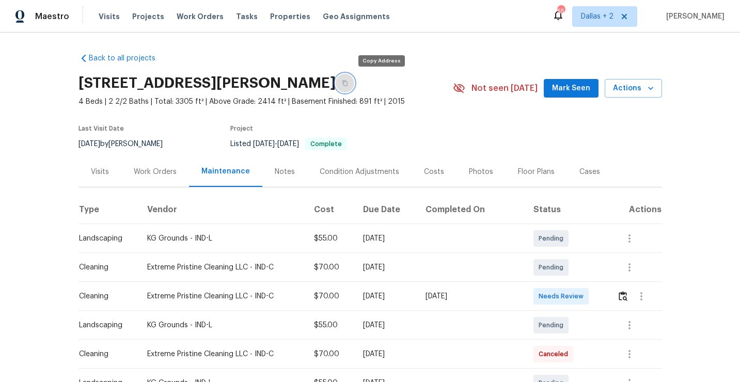
click at [348, 83] on icon "button" at bounding box center [345, 83] width 6 height 6
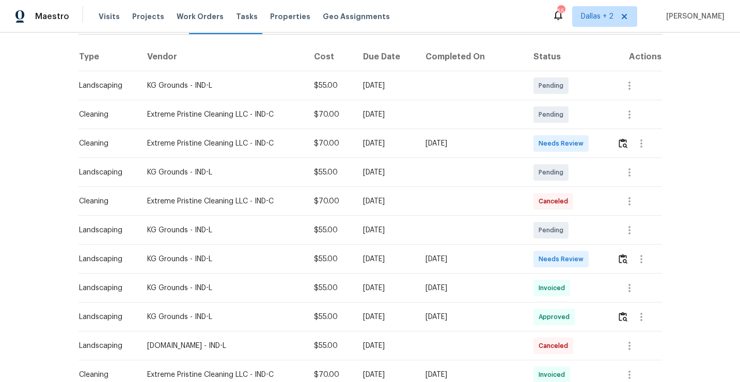
scroll to position [176, 0]
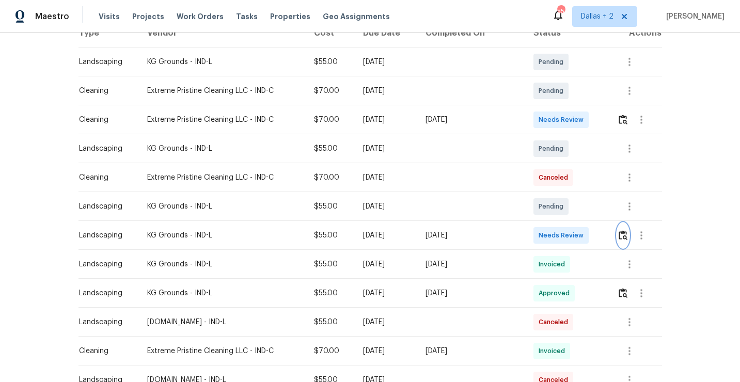
click at [625, 236] on img "button" at bounding box center [622, 235] width 9 height 10
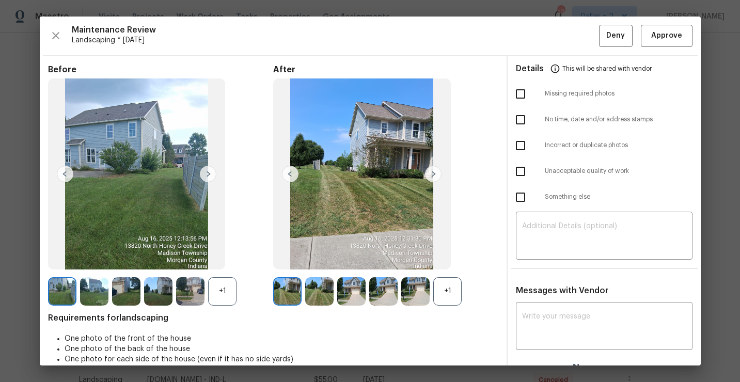
click at [211, 280] on div "+1" at bounding box center [222, 291] width 28 height 28
click at [448, 293] on div "+1" at bounding box center [447, 291] width 28 height 28
click at [293, 289] on img at bounding box center [287, 291] width 28 height 28
click at [430, 173] on img at bounding box center [433, 174] width 17 height 17
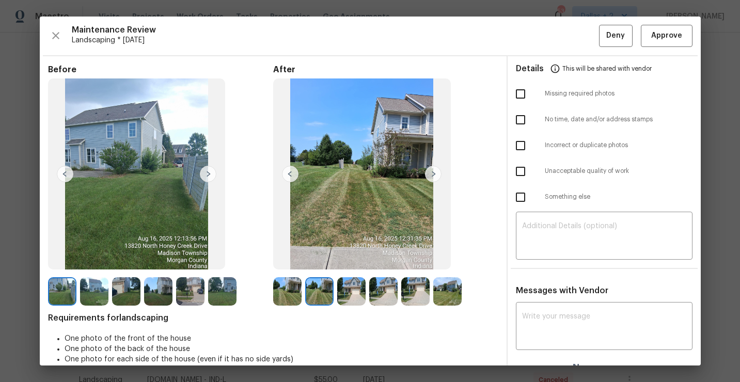
click at [211, 177] on img at bounding box center [208, 174] width 17 height 17
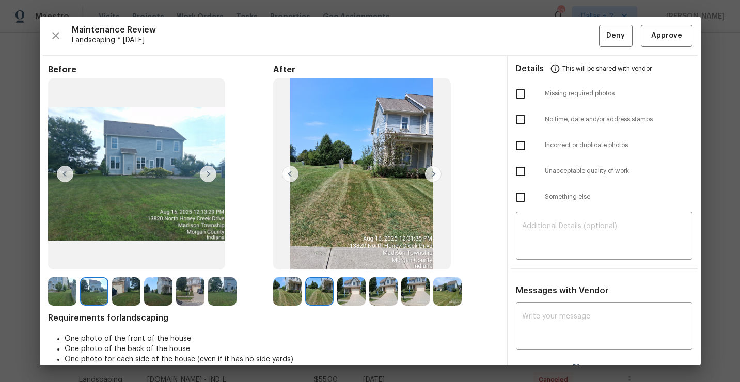
click at [210, 177] on img at bounding box center [208, 174] width 17 height 17
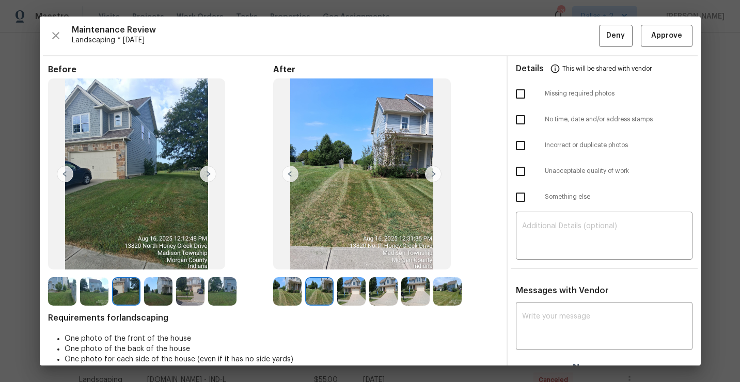
click at [210, 177] on img at bounding box center [208, 174] width 17 height 17
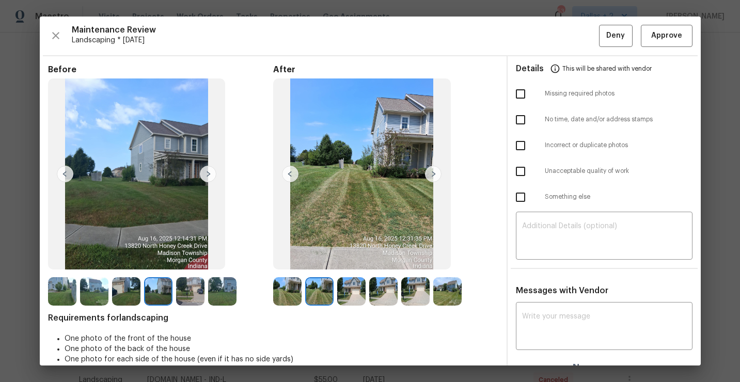
click at [409, 280] on img at bounding box center [415, 291] width 28 height 28
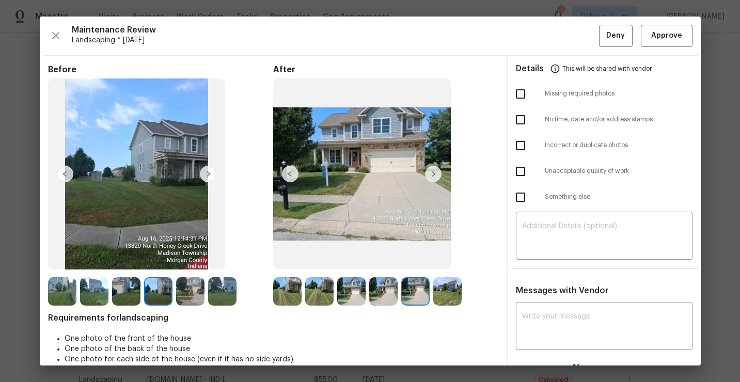
click at [452, 294] on img at bounding box center [447, 291] width 28 height 28
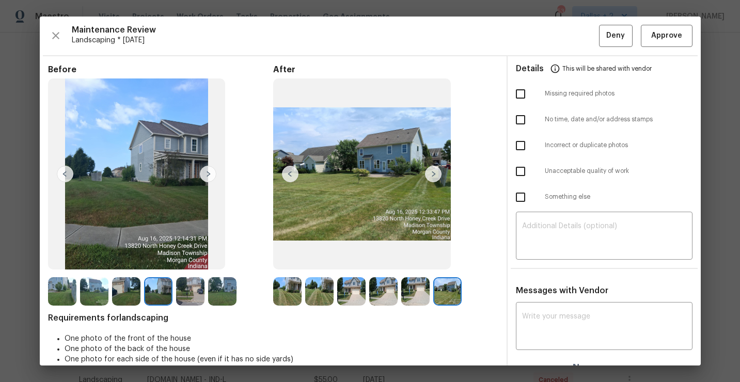
click at [288, 296] on img at bounding box center [287, 291] width 28 height 28
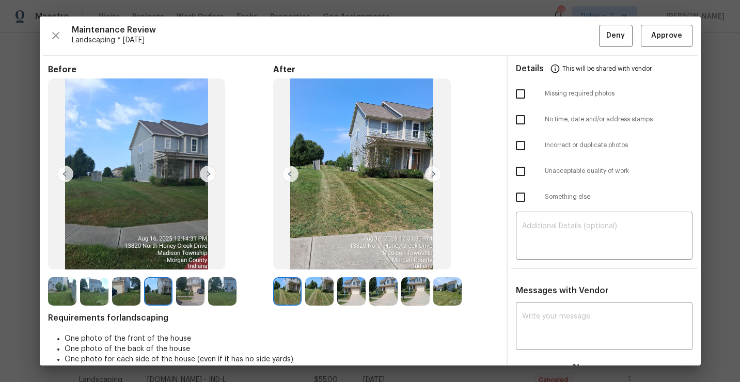
click at [74, 291] on img at bounding box center [62, 291] width 28 height 28
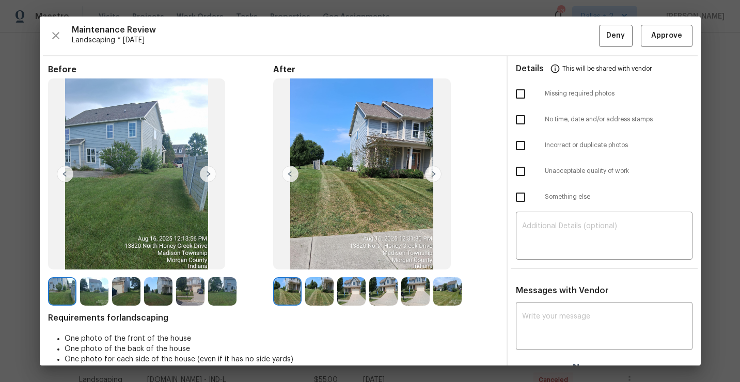
click at [210, 177] on img at bounding box center [208, 174] width 17 height 17
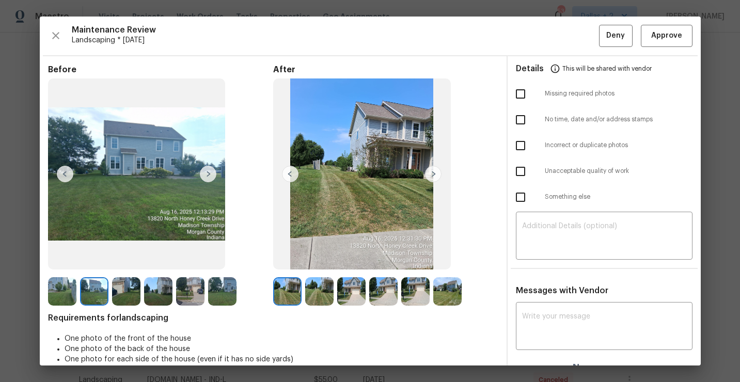
click at [210, 177] on img at bounding box center [208, 174] width 17 height 17
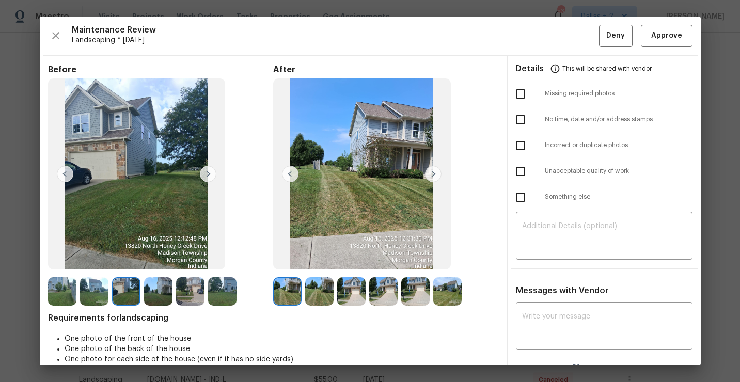
click at [202, 173] on img at bounding box center [208, 174] width 17 height 17
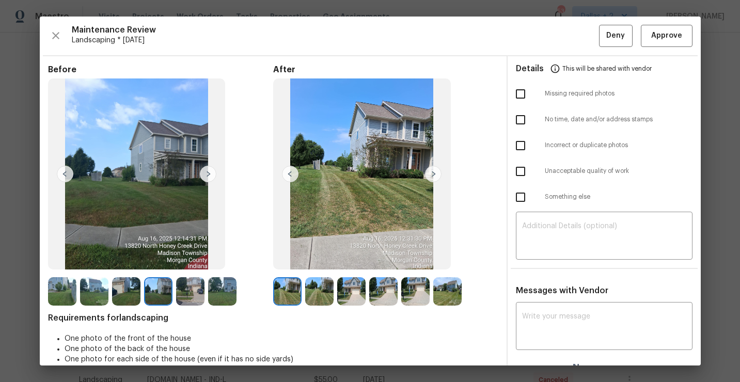
click at [202, 173] on img at bounding box center [208, 174] width 17 height 17
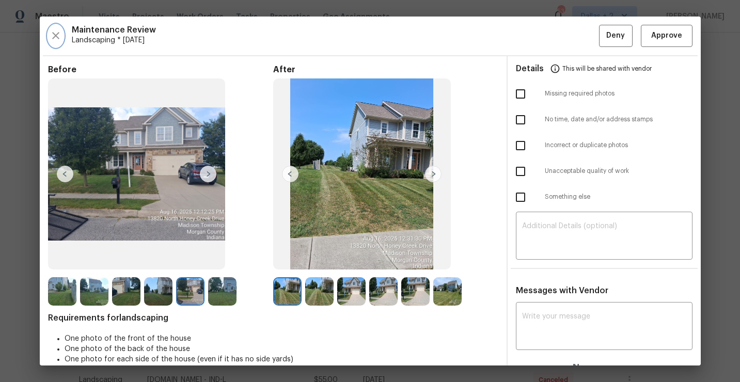
click at [57, 38] on icon "button" at bounding box center [55, 35] width 7 height 7
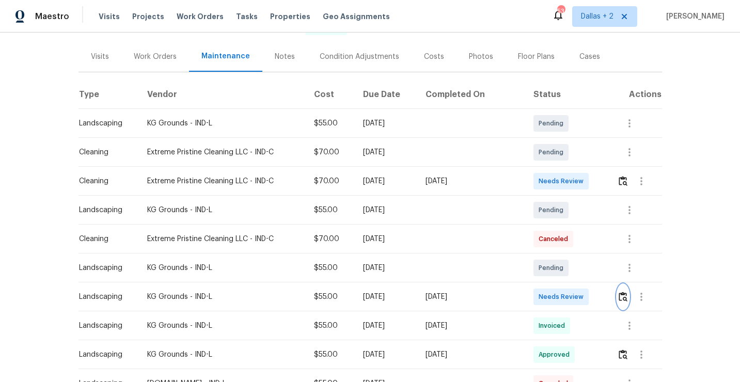
scroll to position [121, 0]
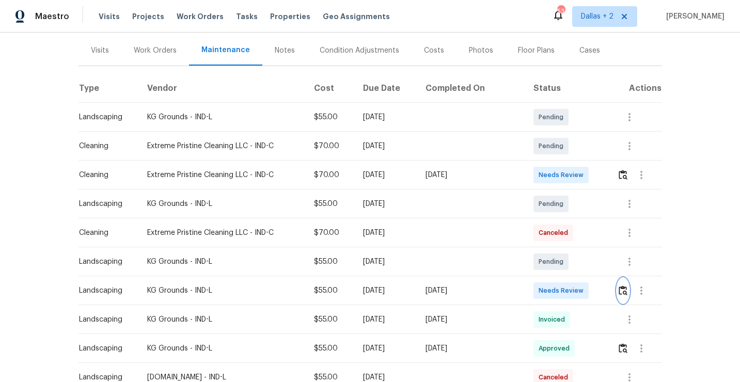
click at [621, 288] on img "button" at bounding box center [622, 290] width 9 height 10
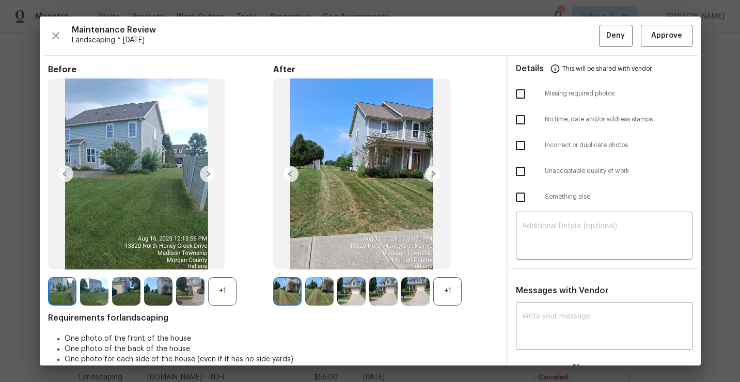
click at [222, 285] on div "+1" at bounding box center [222, 291] width 28 height 28
click at [183, 298] on img at bounding box center [190, 291] width 28 height 28
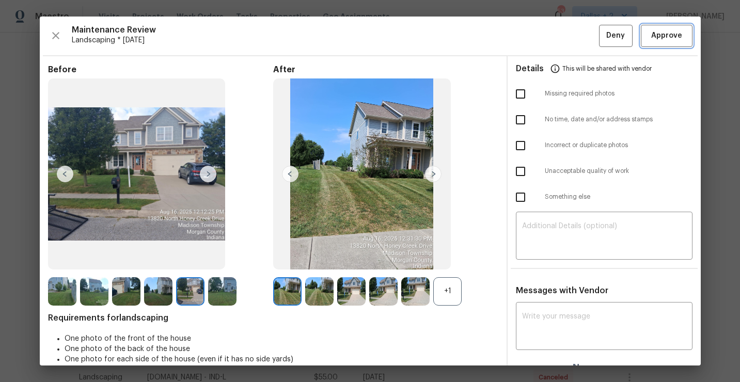
click at [652, 35] on span "Approve" at bounding box center [666, 35] width 31 height 13
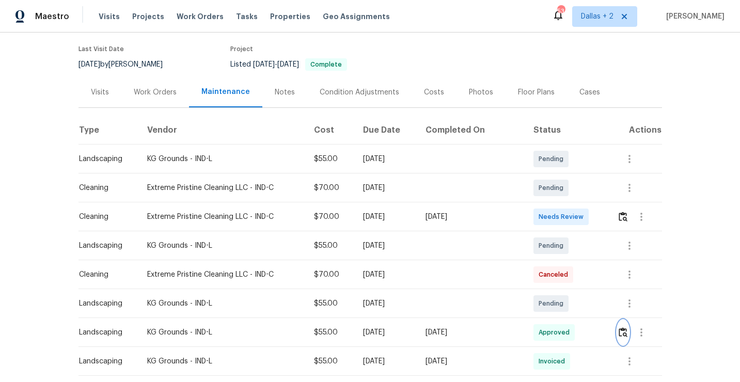
scroll to position [24, 0]
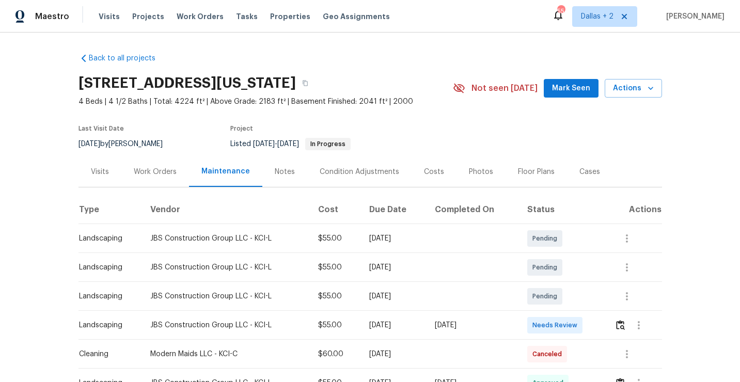
click at [387, 93] on div "[STREET_ADDRESS][US_STATE]" at bounding box center [265, 83] width 374 height 27
click at [308, 82] on icon "button" at bounding box center [305, 83] width 6 height 6
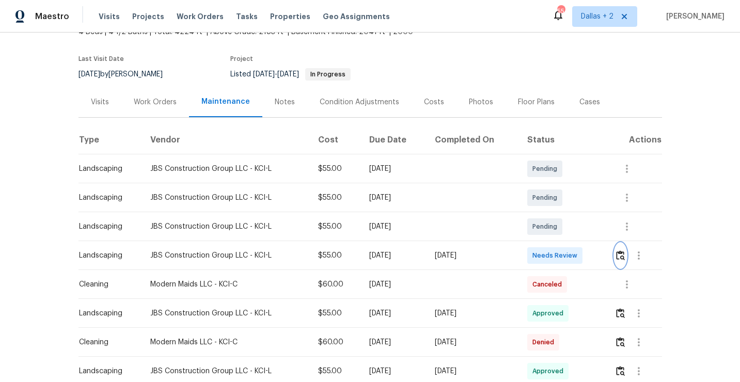
click at [621, 254] on img "button" at bounding box center [620, 255] width 9 height 10
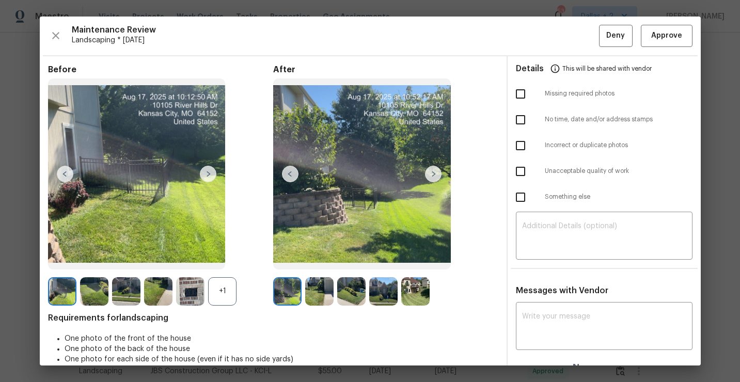
click at [203, 292] on img at bounding box center [190, 291] width 28 height 28
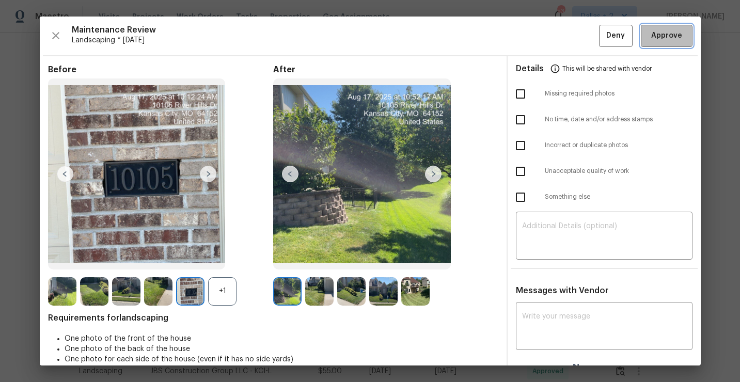
click at [679, 37] on span "Approve" at bounding box center [666, 35] width 31 height 13
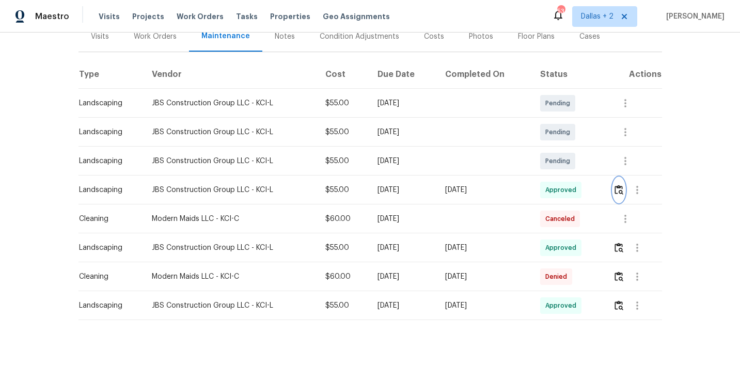
scroll to position [0, 0]
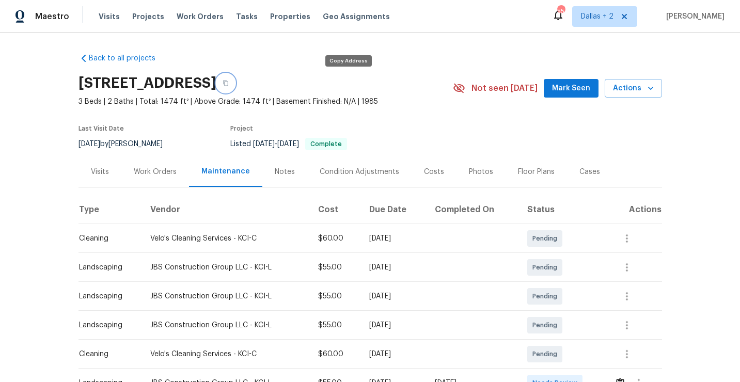
click at [235, 86] on button "button" at bounding box center [225, 83] width 19 height 19
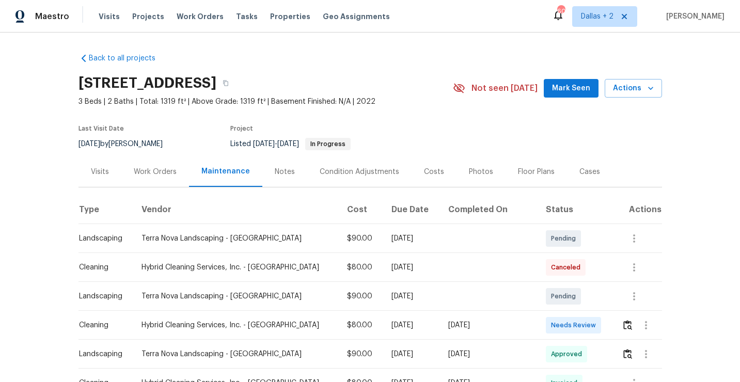
scroll to position [36, 0]
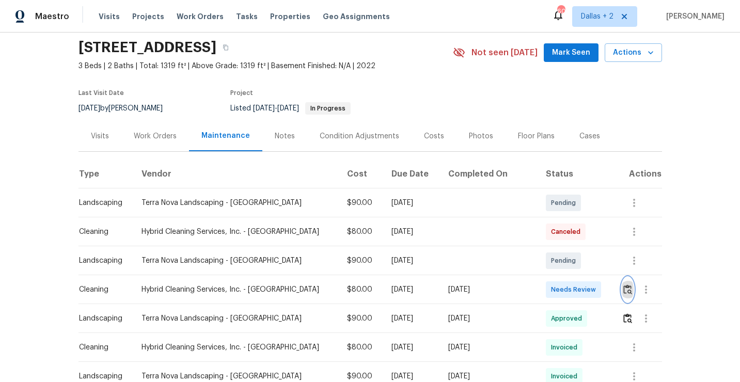
click at [623, 290] on img "button" at bounding box center [627, 289] width 9 height 10
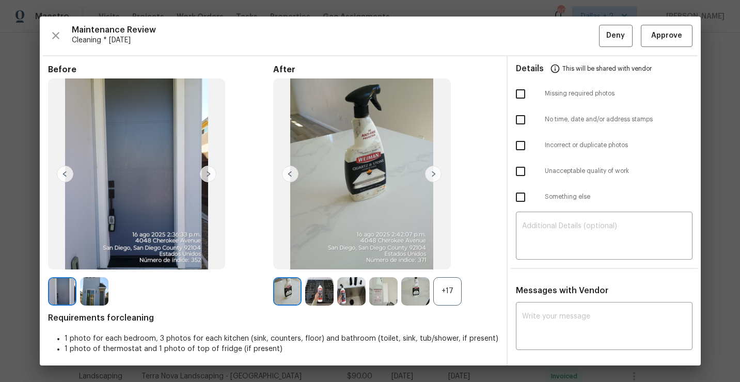
click at [452, 298] on div "+17" at bounding box center [447, 291] width 28 height 28
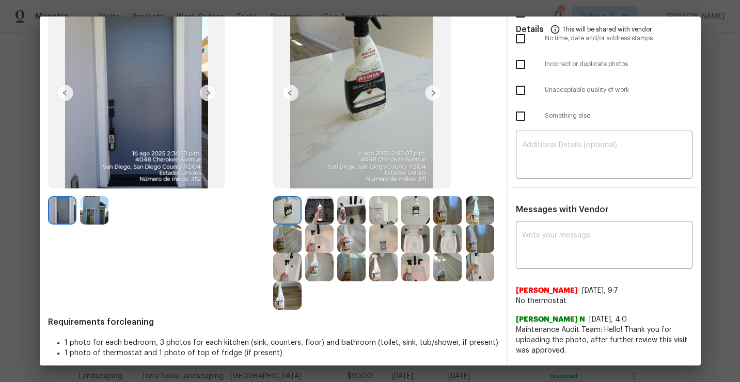
scroll to position [0, 0]
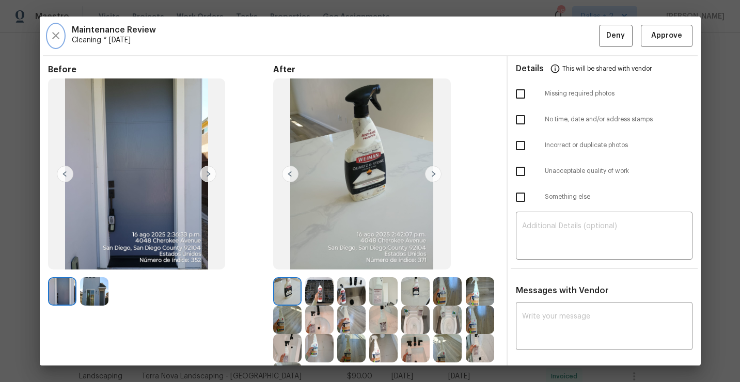
click at [51, 32] on icon "button" at bounding box center [56, 35] width 12 height 12
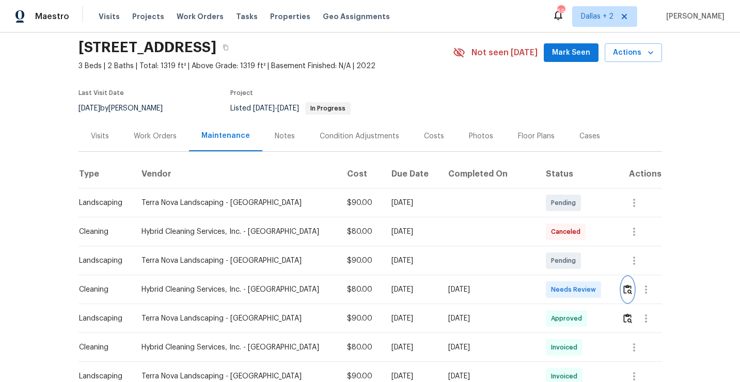
click at [625, 290] on img "button" at bounding box center [627, 289] width 9 height 10
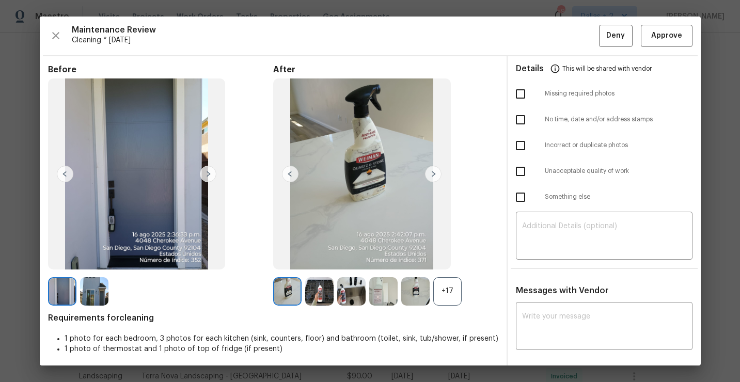
click at [448, 299] on div "+17" at bounding box center [447, 291] width 28 height 28
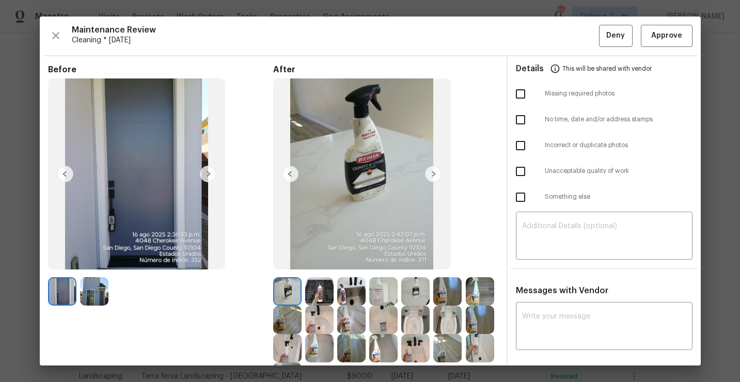
click at [431, 175] on img at bounding box center [433, 174] width 17 height 17
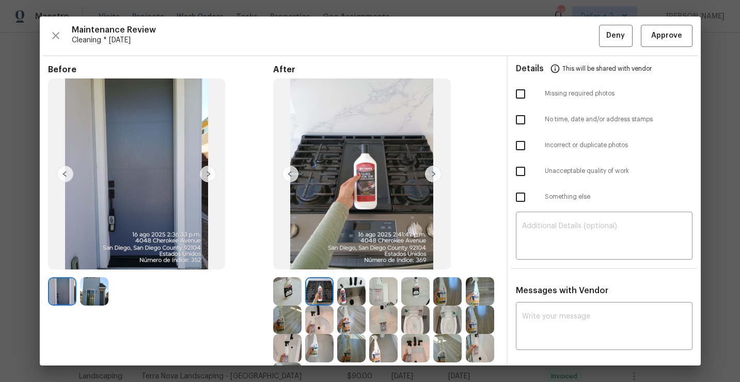
click at [431, 174] on img at bounding box center [433, 174] width 17 height 17
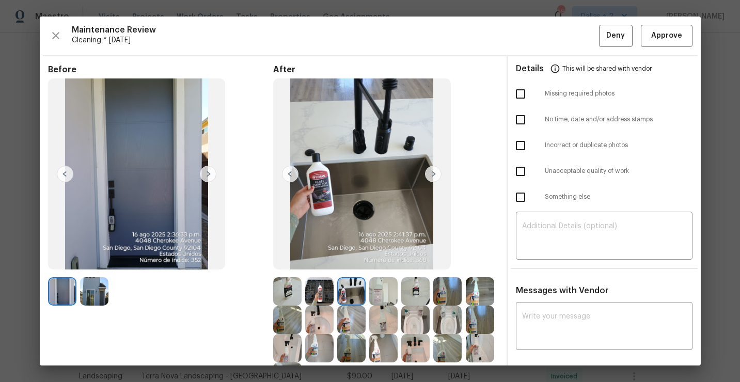
click at [431, 174] on img at bounding box center [433, 174] width 17 height 17
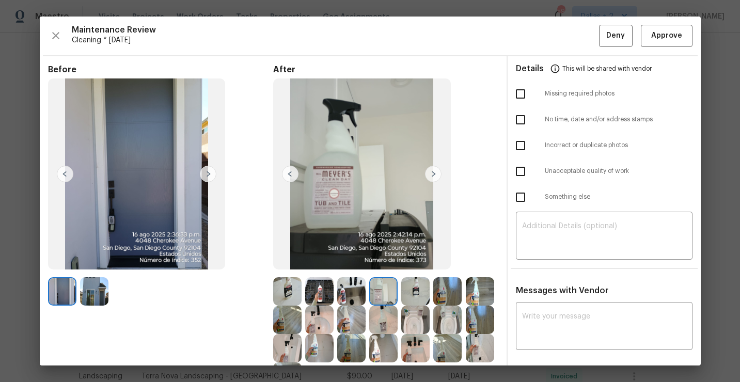
click at [431, 175] on img at bounding box center [433, 174] width 17 height 17
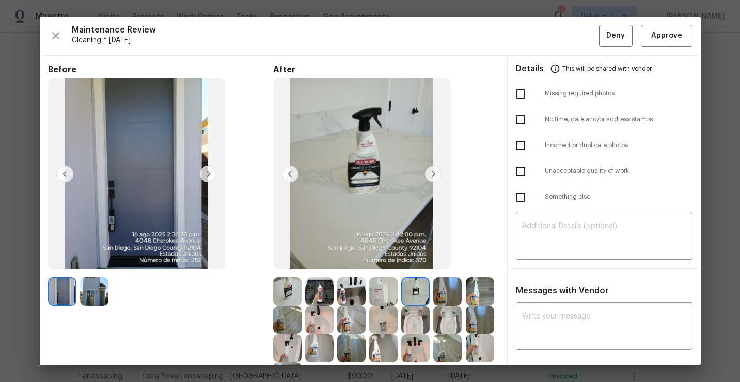
click at [431, 175] on img at bounding box center [433, 174] width 17 height 17
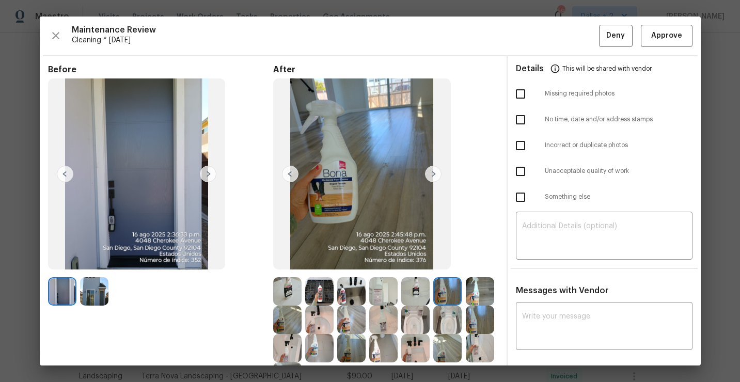
click at [431, 175] on img at bounding box center [433, 174] width 17 height 17
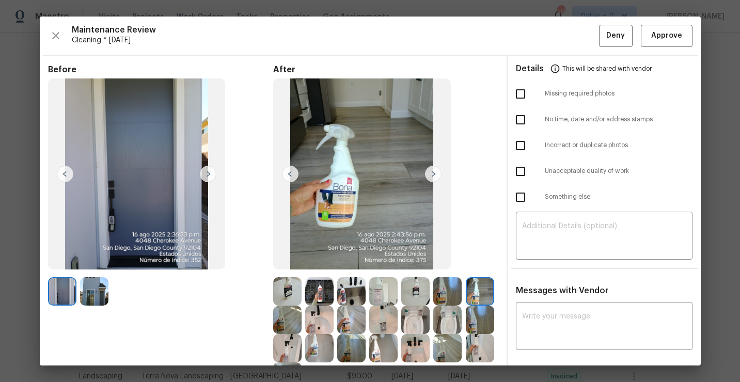
click at [431, 175] on img at bounding box center [433, 174] width 17 height 17
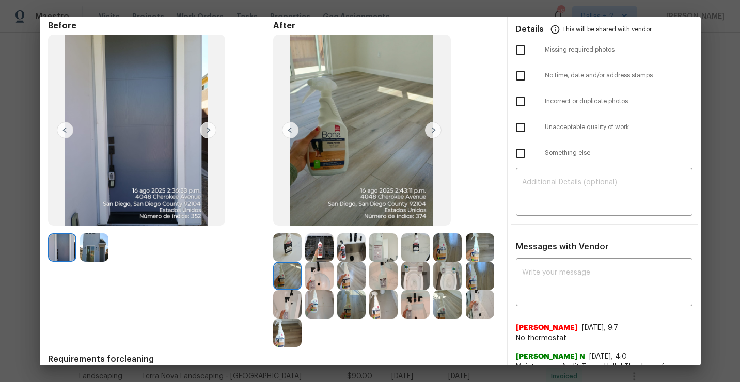
scroll to position [53, 0]
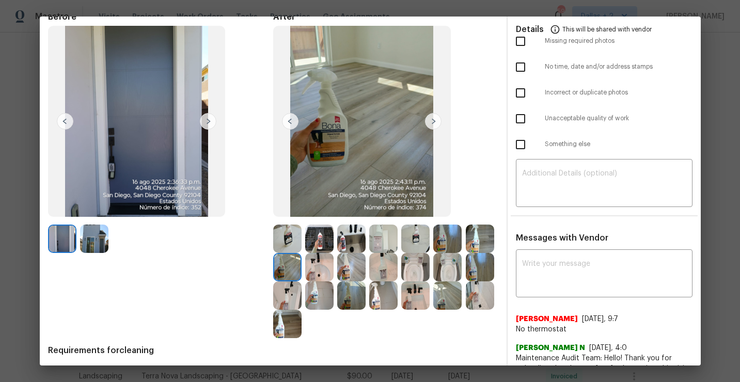
click at [428, 124] on img at bounding box center [433, 121] width 17 height 17
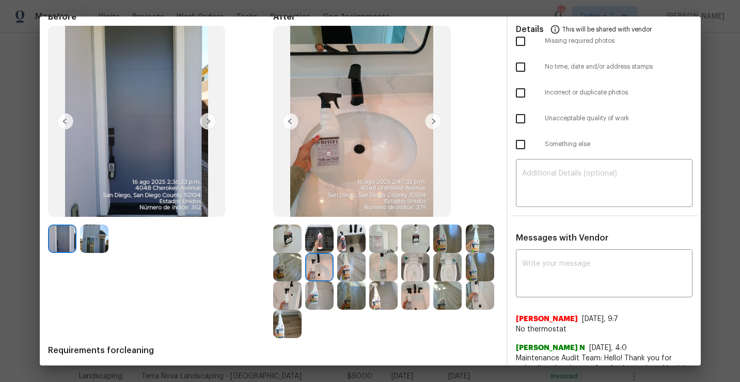
click at [428, 124] on img at bounding box center [433, 121] width 17 height 17
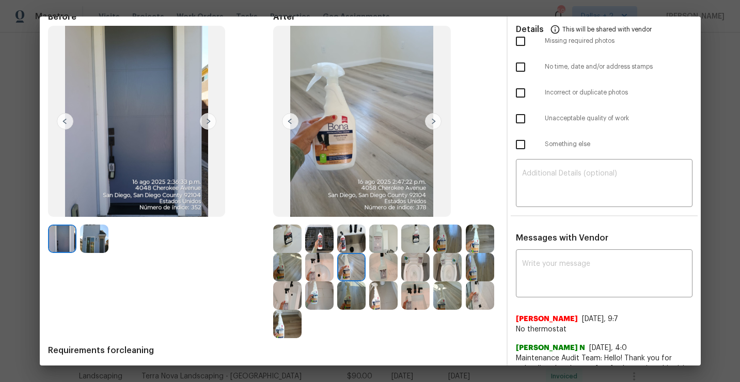
click at [429, 122] on img at bounding box center [433, 121] width 17 height 17
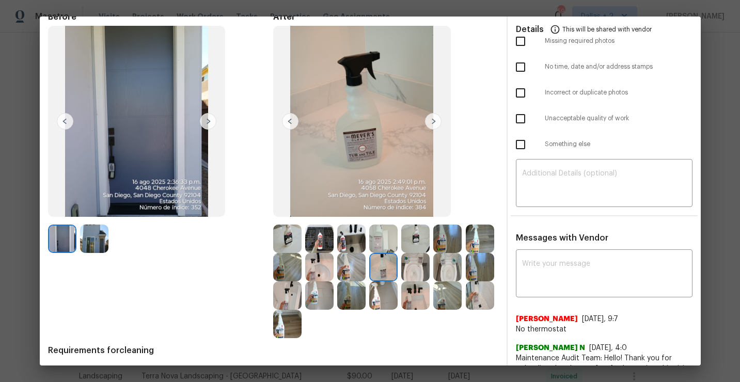
click at [430, 121] on img at bounding box center [433, 121] width 17 height 17
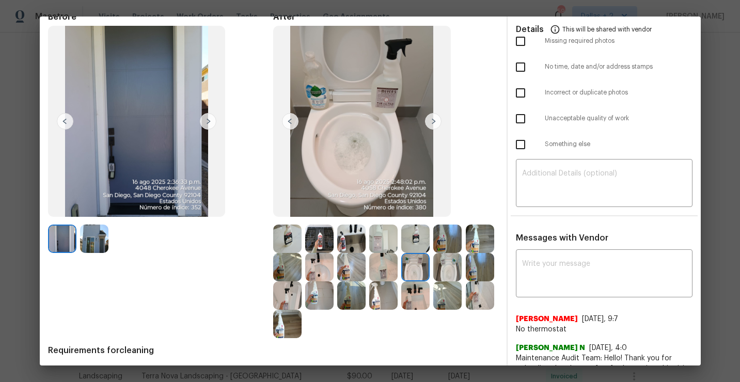
click at [430, 121] on img at bounding box center [433, 121] width 17 height 17
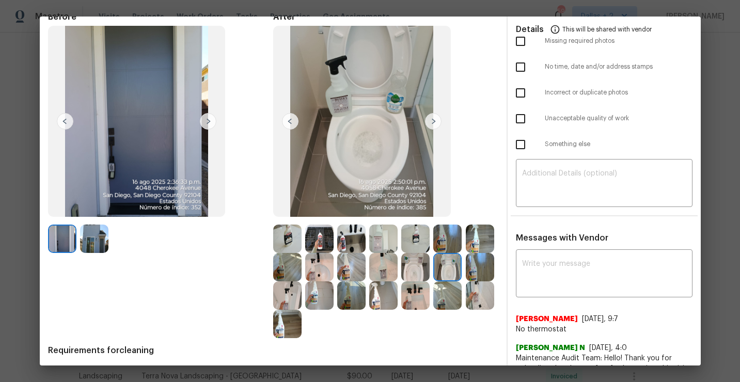
click at [430, 121] on img at bounding box center [433, 121] width 17 height 17
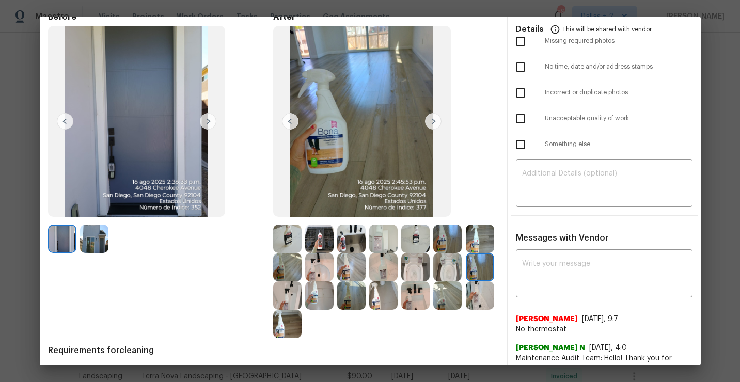
click at [430, 121] on img at bounding box center [433, 121] width 17 height 17
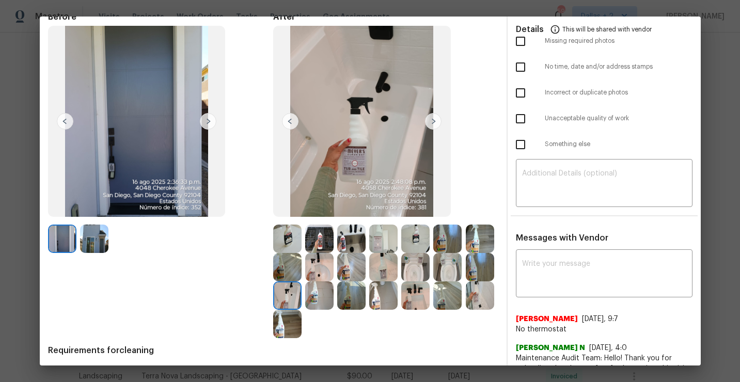
click at [313, 298] on img at bounding box center [319, 295] width 28 height 28
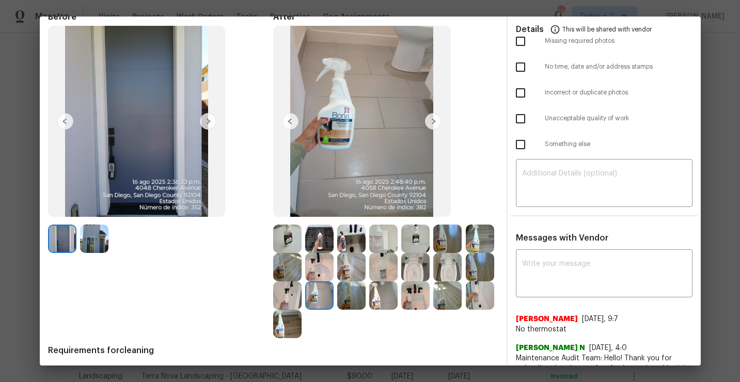
click at [435, 127] on img at bounding box center [433, 121] width 17 height 17
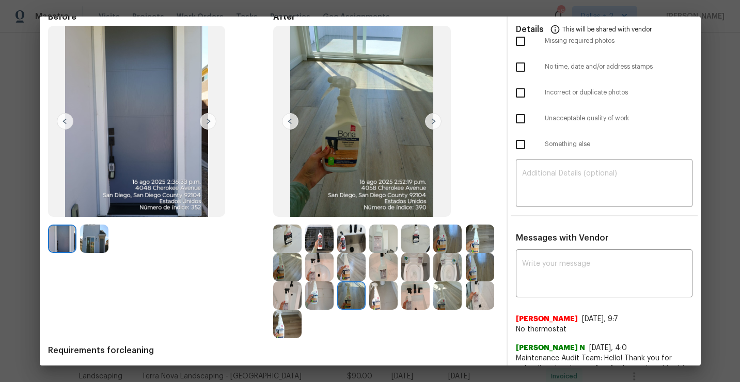
click at [382, 309] on img at bounding box center [383, 295] width 28 height 28
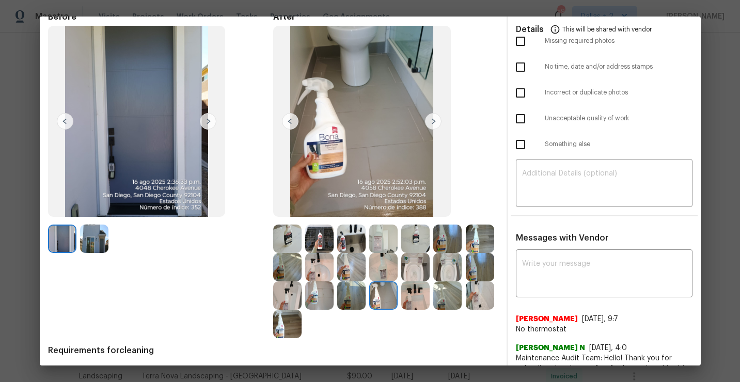
click at [411, 299] on img at bounding box center [415, 295] width 28 height 28
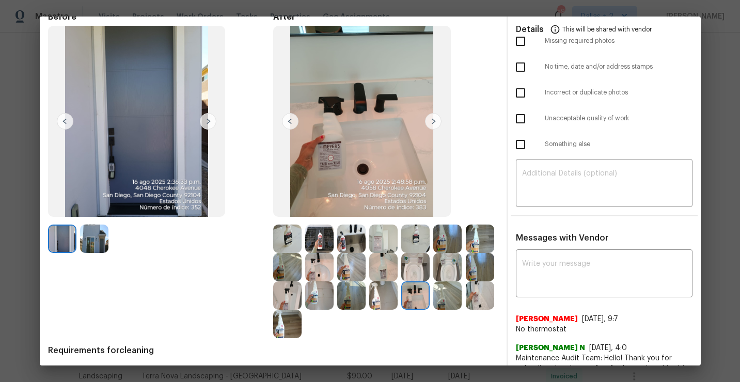
click at [439, 294] on img at bounding box center [447, 295] width 28 height 28
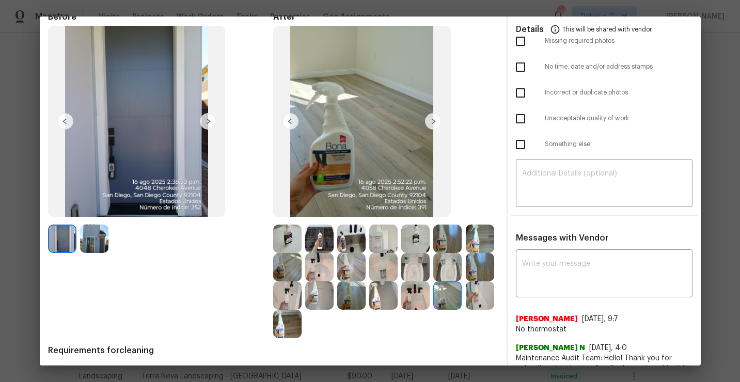
click at [477, 292] on img at bounding box center [479, 295] width 28 height 28
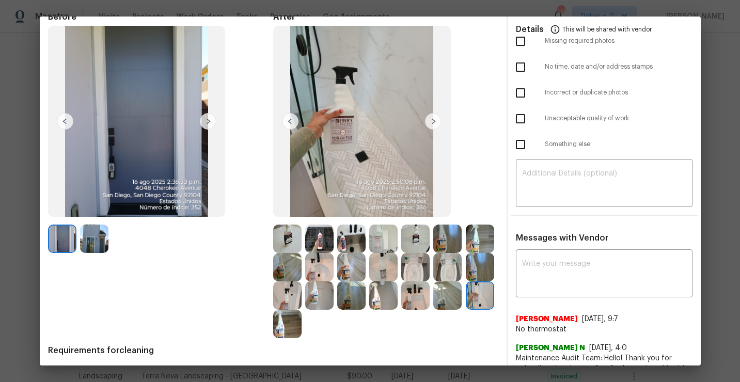
click at [285, 324] on img at bounding box center [287, 324] width 28 height 28
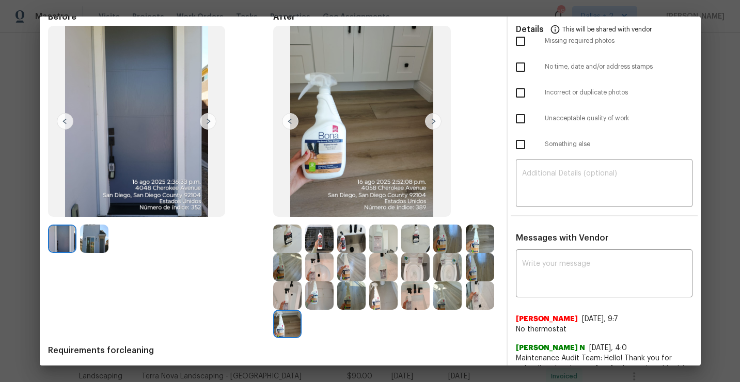
click at [290, 235] on img at bounding box center [287, 238] width 28 height 28
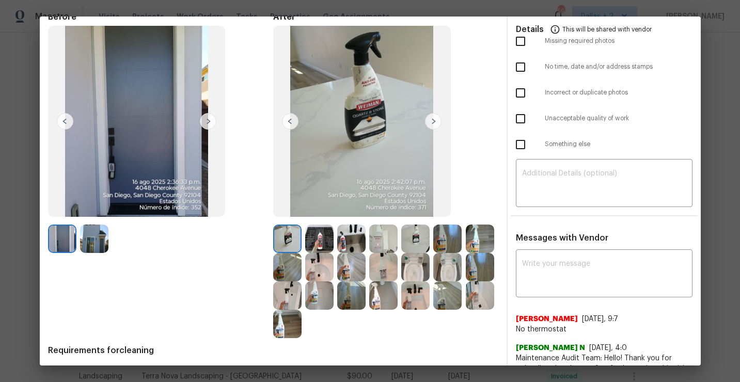
click at [312, 231] on img at bounding box center [319, 238] width 28 height 28
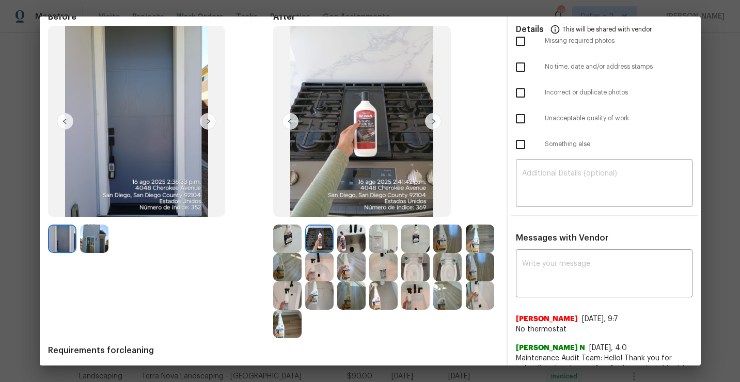
click at [353, 247] on img at bounding box center [351, 238] width 28 height 28
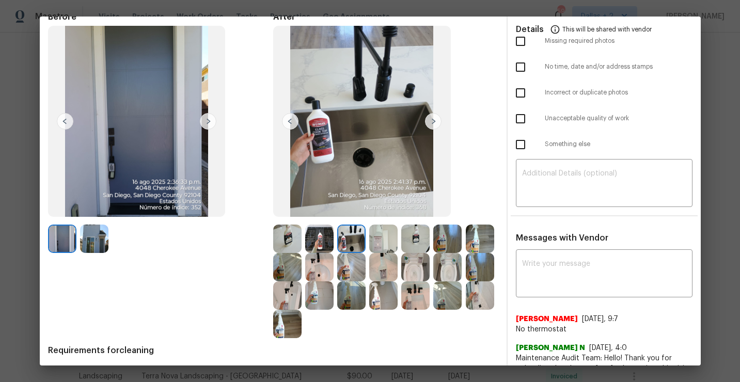
click at [385, 240] on img at bounding box center [383, 238] width 28 height 28
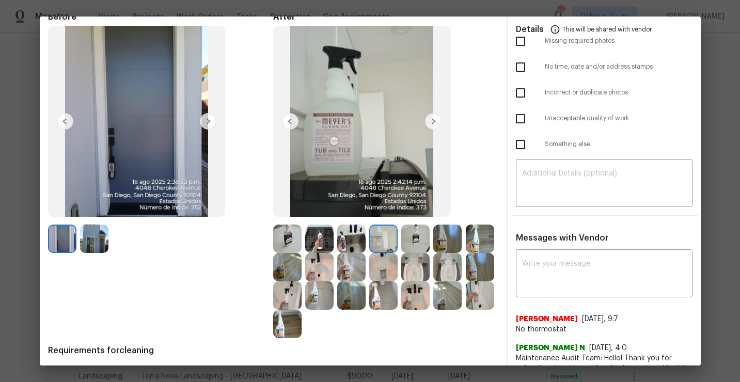
click at [427, 235] on img at bounding box center [415, 238] width 28 height 28
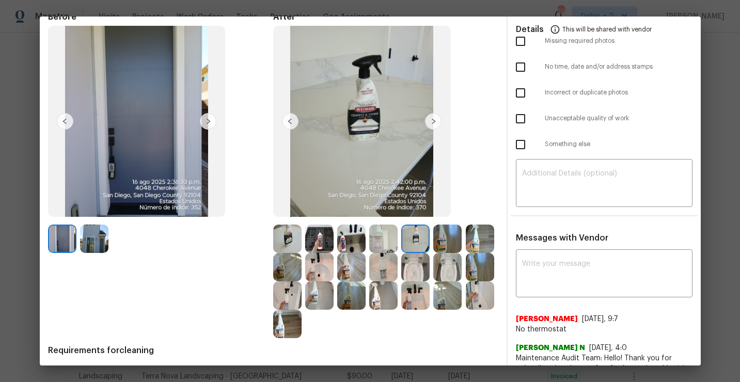
click at [383, 238] on img at bounding box center [383, 238] width 28 height 28
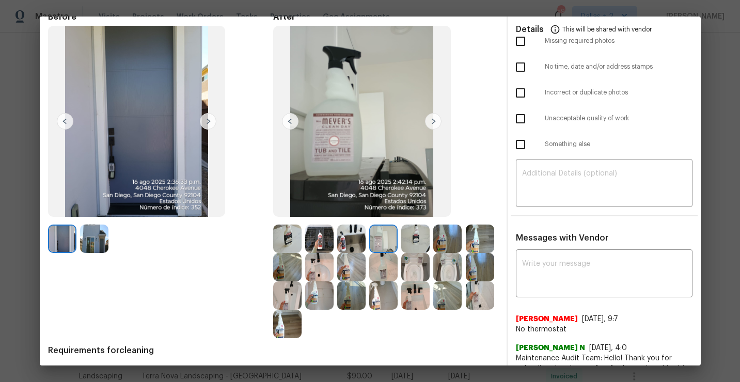
scroll to position [0, 0]
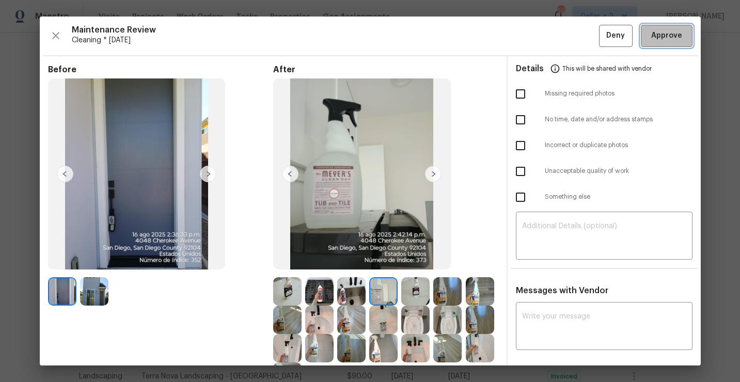
click at [652, 31] on span "Approve" at bounding box center [666, 35] width 31 height 13
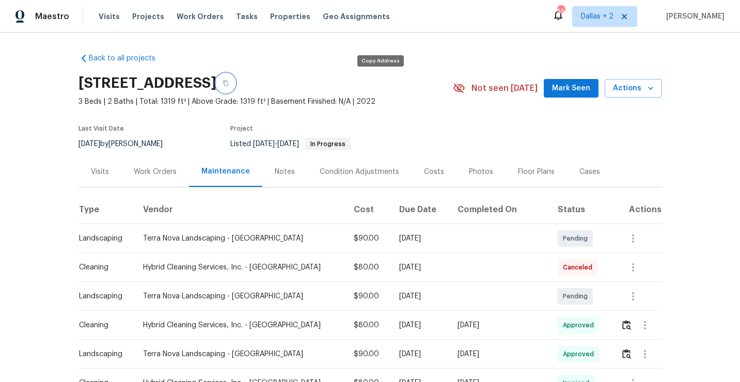
click at [229, 85] on icon "button" at bounding box center [225, 83] width 6 height 6
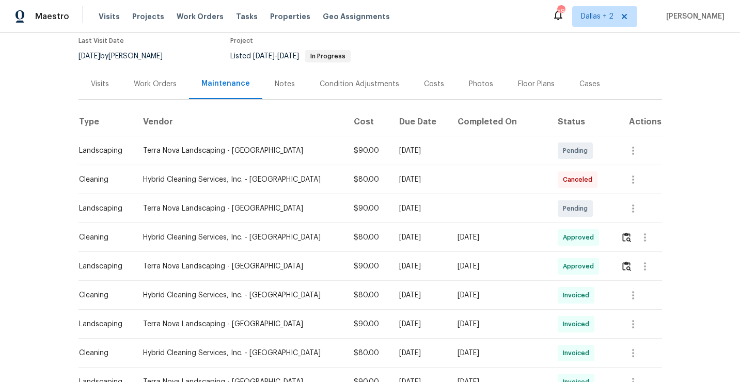
scroll to position [92, 0]
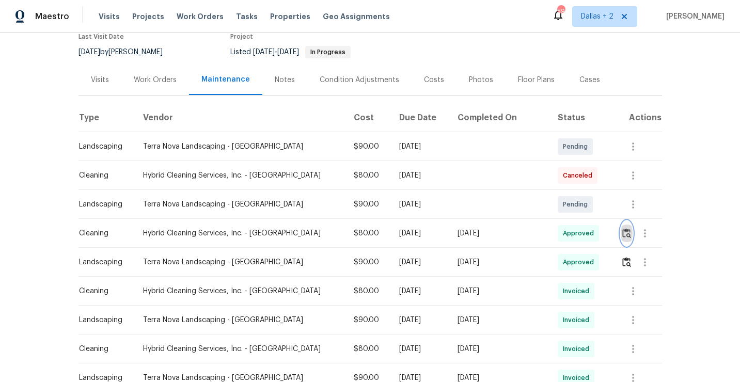
click at [622, 232] on img "button" at bounding box center [626, 233] width 9 height 10
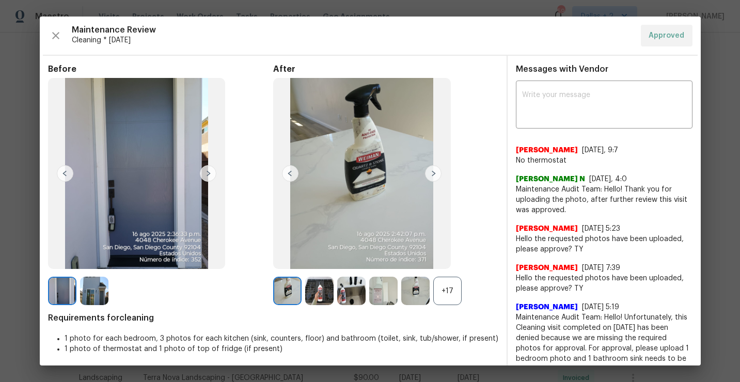
click at [439, 296] on div "+17" at bounding box center [447, 291] width 28 height 28
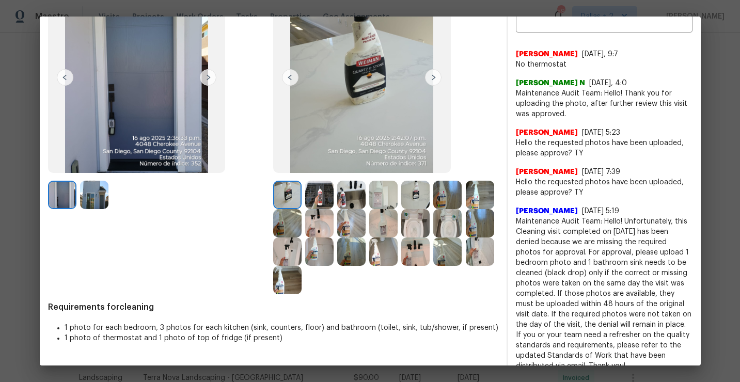
scroll to position [0, 0]
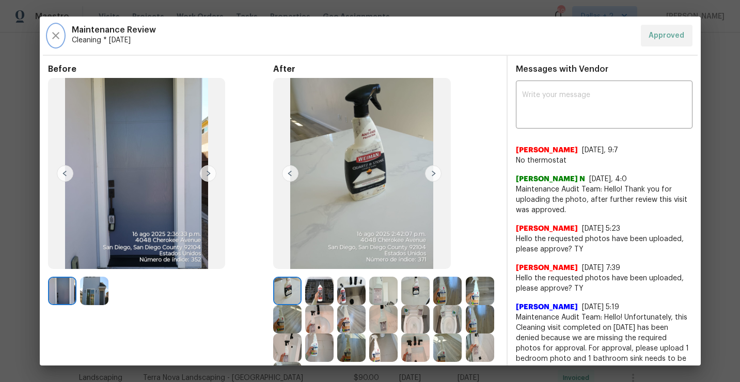
click at [58, 35] on icon "button" at bounding box center [56, 35] width 12 height 12
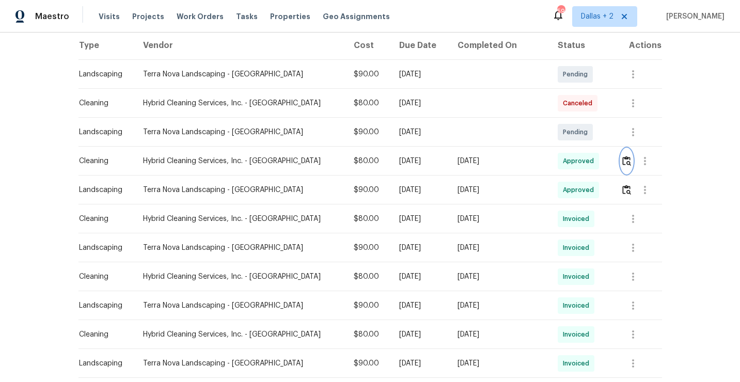
scroll to position [168, 0]
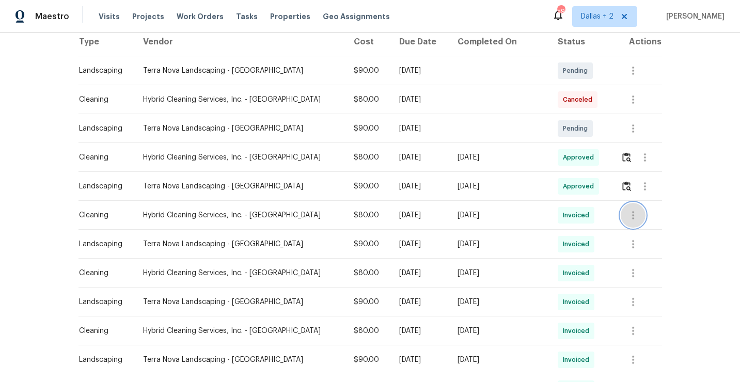
click at [626, 216] on icon "button" at bounding box center [632, 215] width 12 height 12
click at [640, 232] on li "View details" at bounding box center [653, 231] width 72 height 17
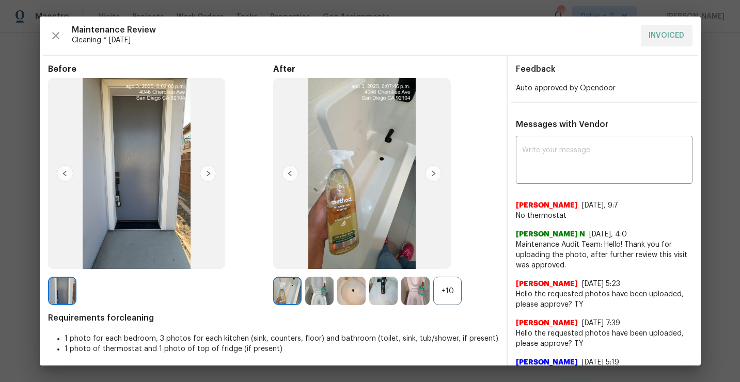
click at [447, 291] on div "+10" at bounding box center [447, 291] width 28 height 28
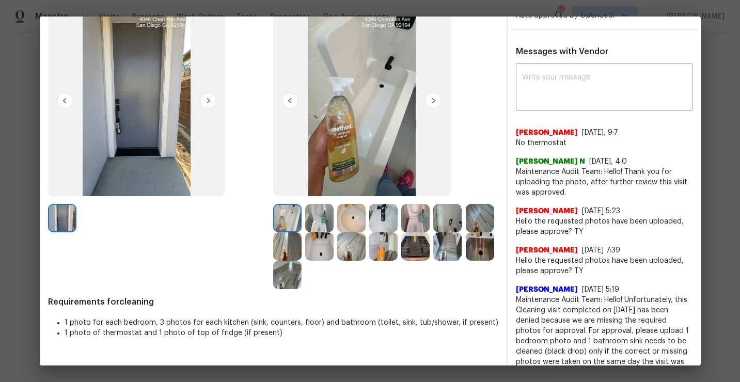
scroll to position [0, 0]
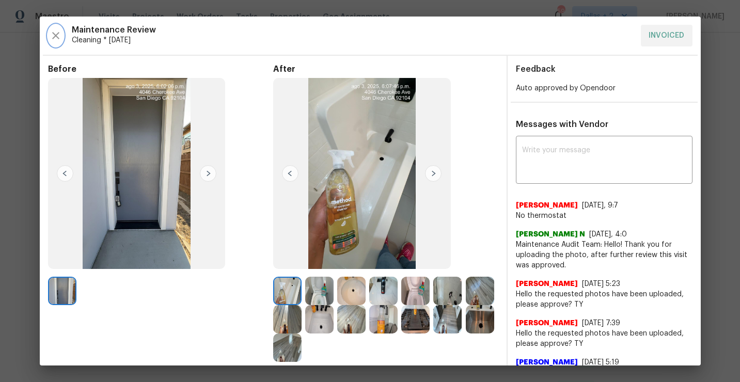
click at [56, 41] on icon "button" at bounding box center [56, 35] width 12 height 12
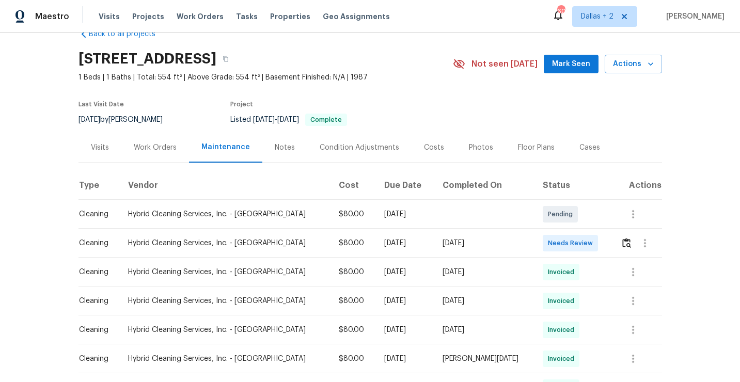
scroll to position [30, 0]
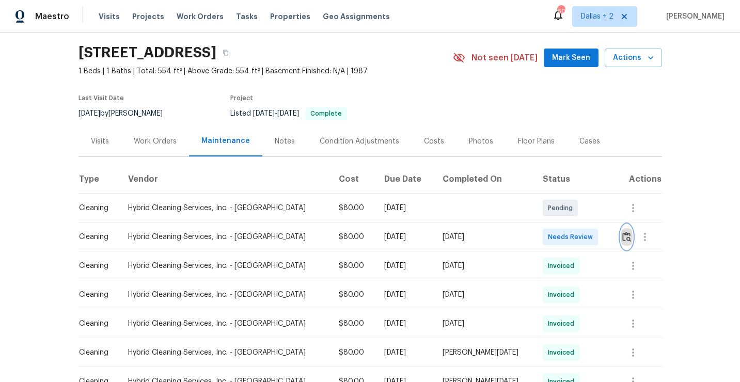
click at [622, 235] on img "button" at bounding box center [626, 237] width 9 height 10
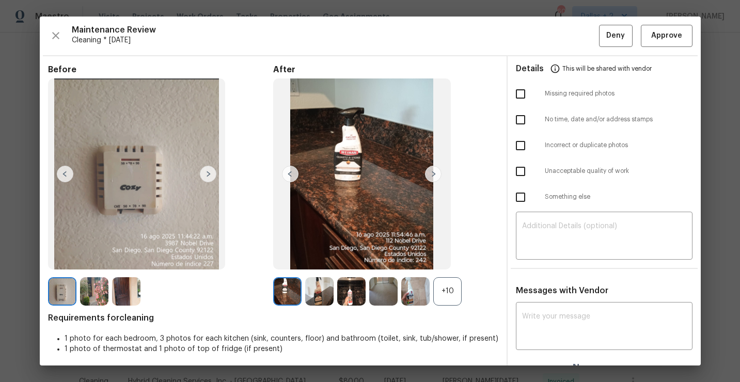
click at [510, 42] on span "Cleaning * [DATE]" at bounding box center [335, 40] width 527 height 10
click at [447, 292] on div "+10" at bounding box center [447, 291] width 28 height 28
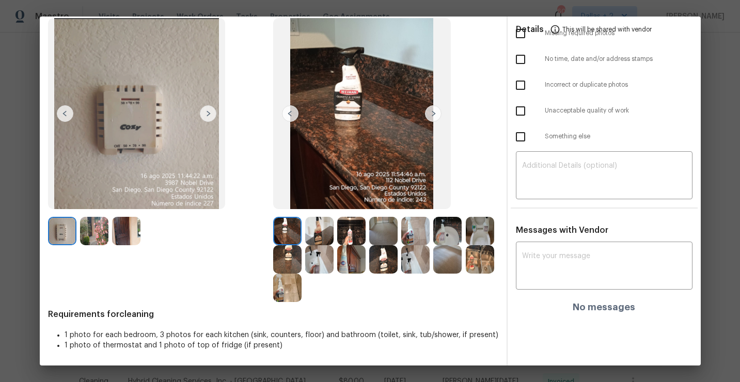
scroll to position [0, 0]
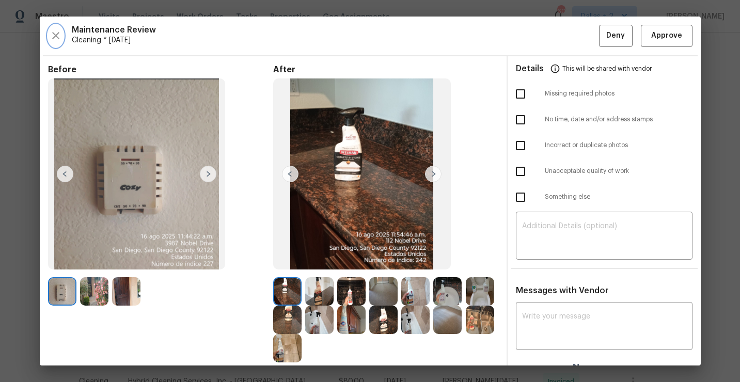
click at [57, 38] on icon "button" at bounding box center [56, 35] width 12 height 12
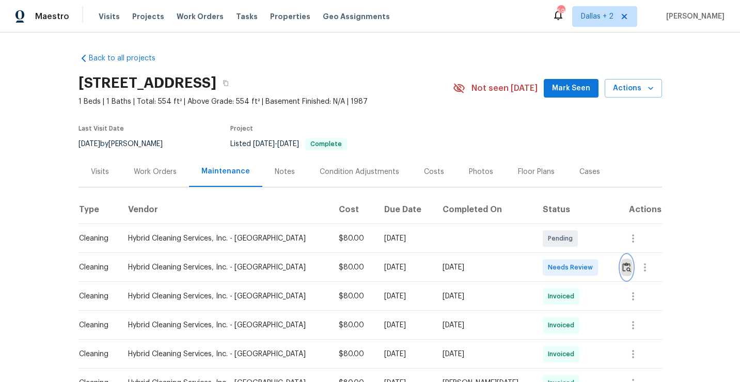
click at [622, 267] on img "button" at bounding box center [626, 267] width 9 height 10
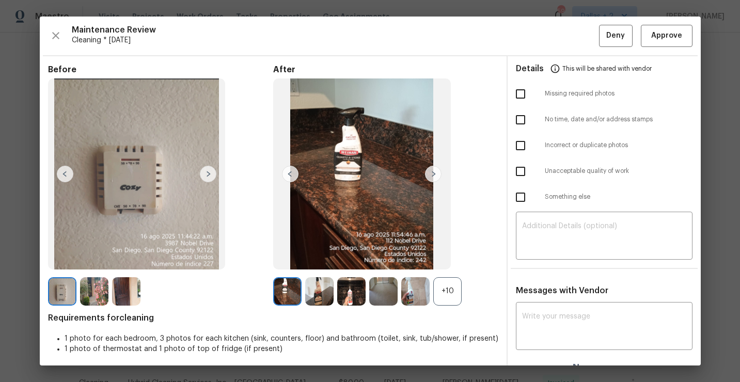
click at [56, 47] on div "Maintenance Review Cleaning * Mon, Aug 11 Deny Approve Before After +10 Require…" at bounding box center [370, 191] width 661 height 349
click at [55, 40] on icon "button" at bounding box center [56, 35] width 12 height 12
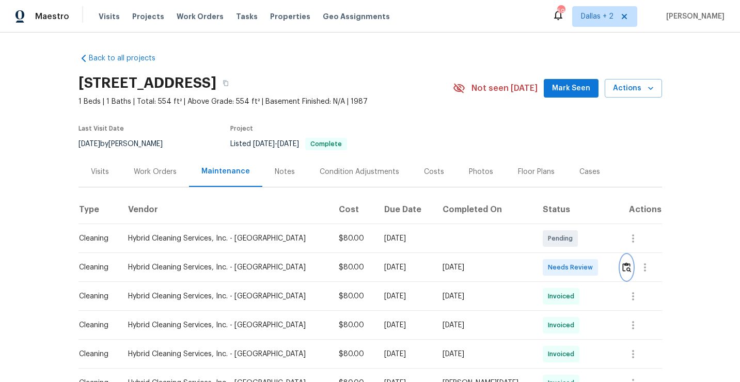
click at [623, 267] on img "button" at bounding box center [626, 267] width 9 height 10
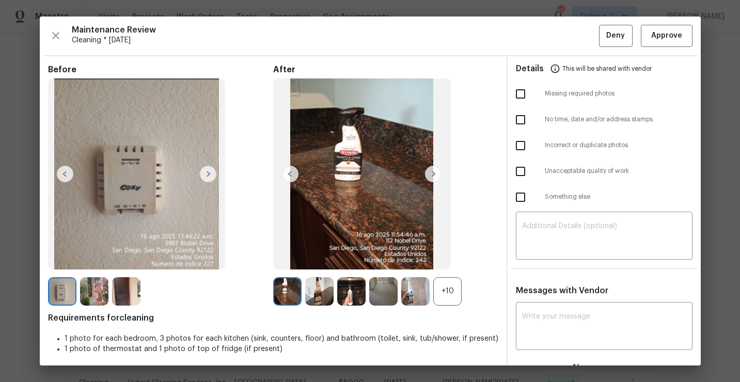
scroll to position [15, 0]
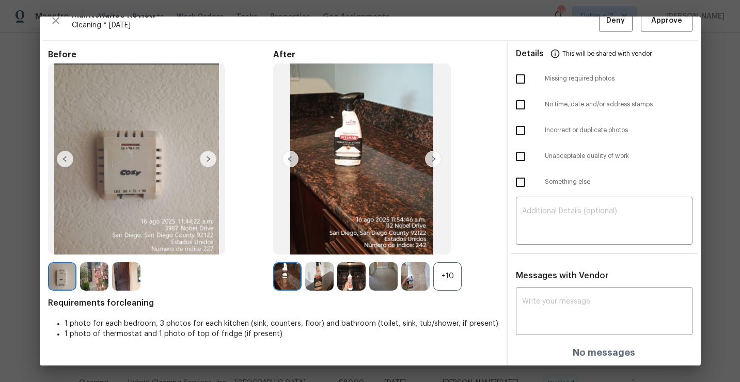
click at [439, 291] on div "Before After +10 Requirements for cleaning 1 photo for each bedroom, 3 photos f…" at bounding box center [273, 208] width 450 height 316
click at [441, 281] on div "+10" at bounding box center [447, 276] width 28 height 28
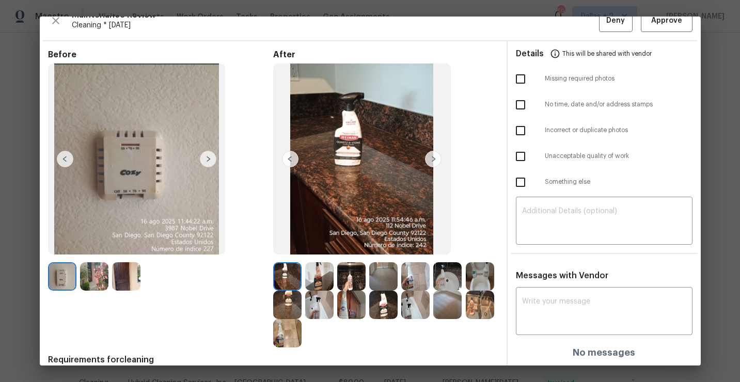
scroll to position [58, 0]
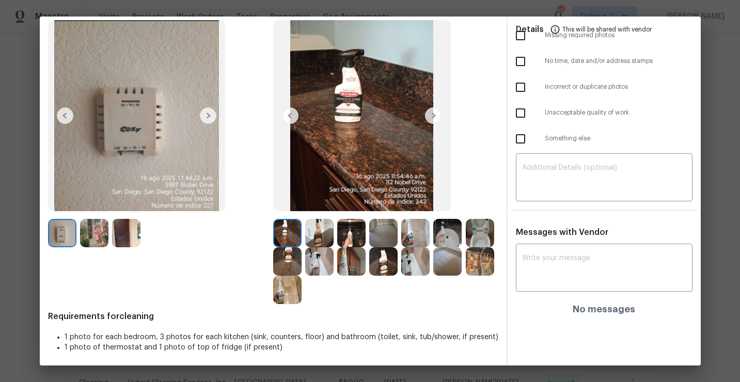
click at [345, 238] on img at bounding box center [351, 233] width 28 height 28
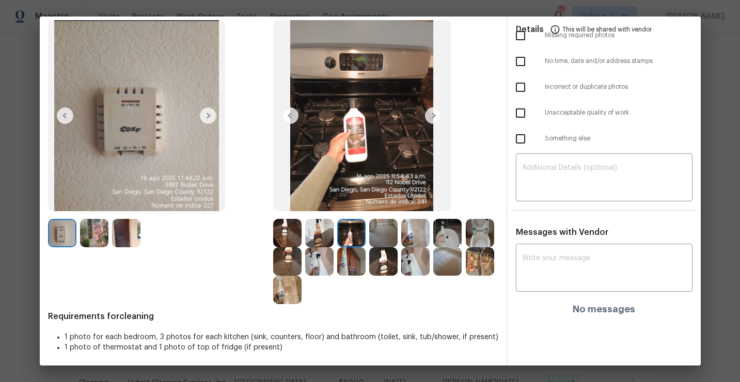
click at [275, 231] on img at bounding box center [287, 233] width 28 height 28
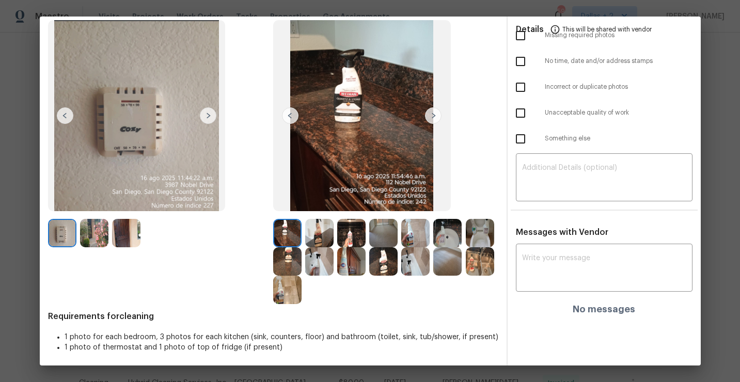
click at [441, 105] on img at bounding box center [362, 115] width 178 height 191
click at [436, 109] on img at bounding box center [433, 115] width 17 height 17
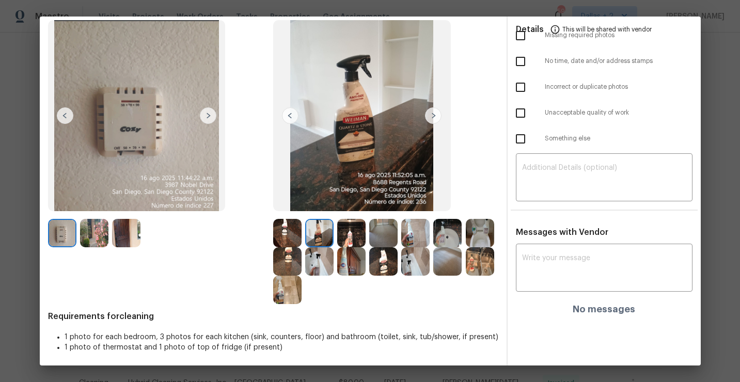
click at [325, 233] on img at bounding box center [319, 233] width 28 height 28
click at [374, 232] on img at bounding box center [383, 233] width 28 height 28
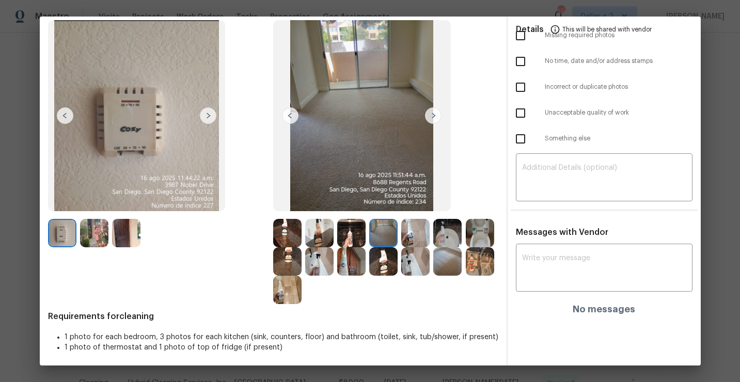
click at [363, 233] on img at bounding box center [351, 233] width 28 height 28
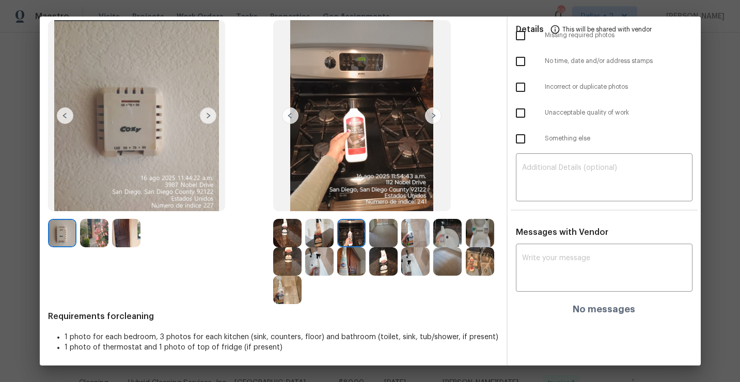
click at [381, 239] on img at bounding box center [383, 233] width 28 height 28
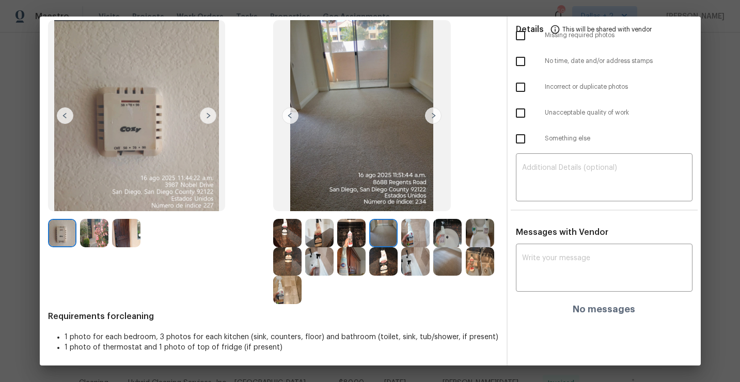
click at [420, 238] on img at bounding box center [415, 233] width 28 height 28
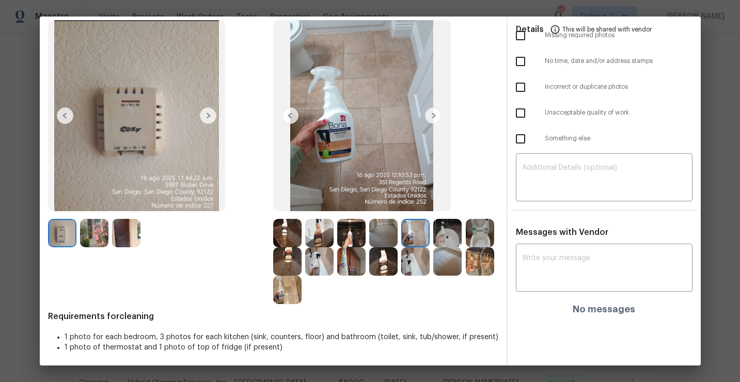
click at [448, 226] on img at bounding box center [447, 233] width 28 height 28
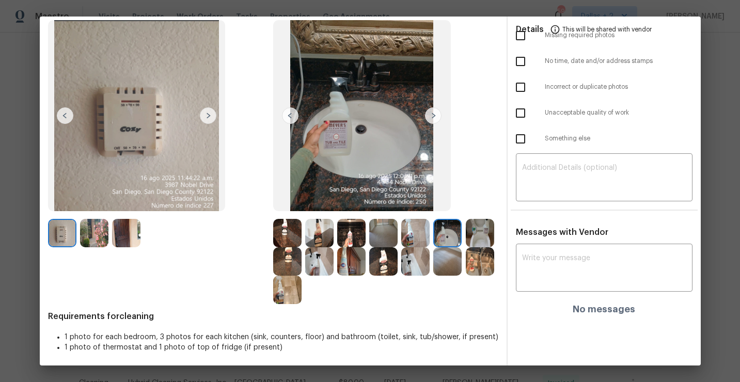
click at [483, 238] on img at bounding box center [479, 233] width 28 height 28
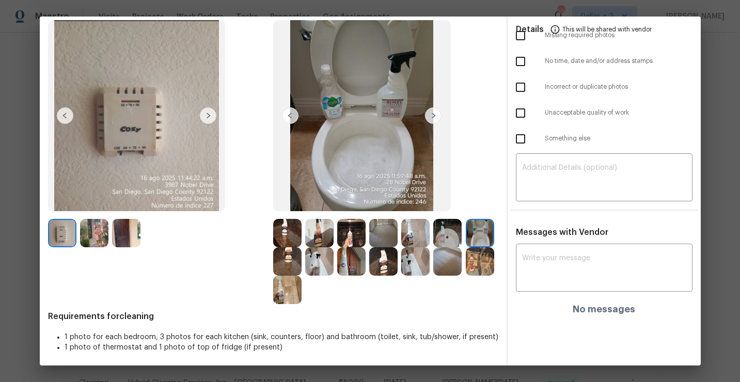
click at [284, 258] on img at bounding box center [287, 261] width 28 height 28
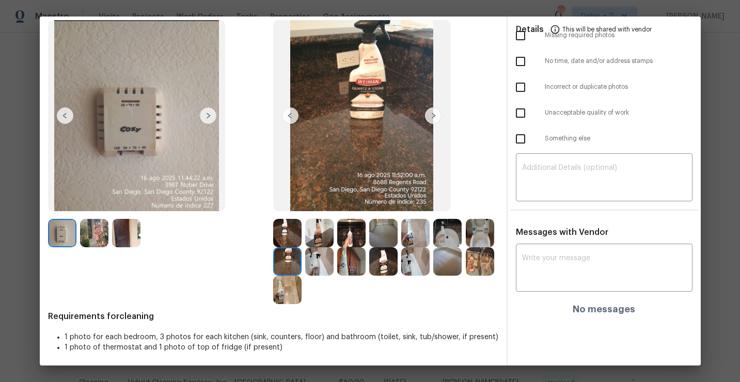
click at [318, 265] on img at bounding box center [319, 261] width 28 height 28
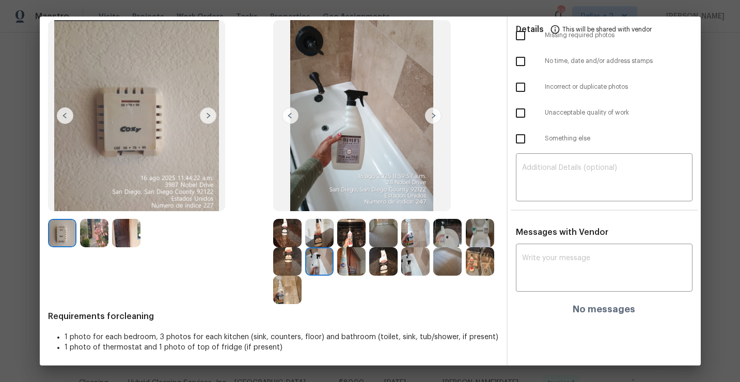
click at [357, 268] on img at bounding box center [351, 261] width 28 height 28
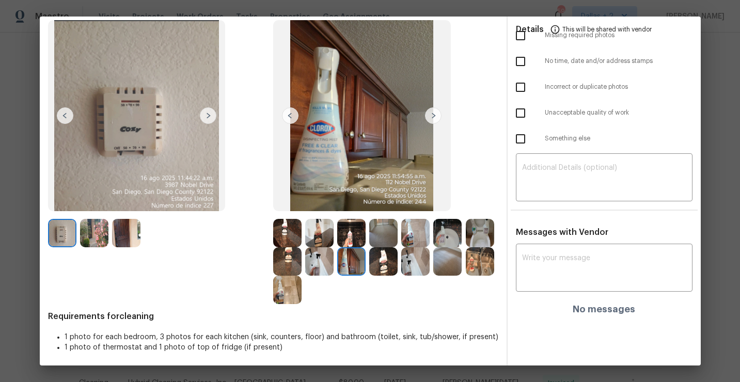
click at [414, 265] on img at bounding box center [415, 261] width 28 height 28
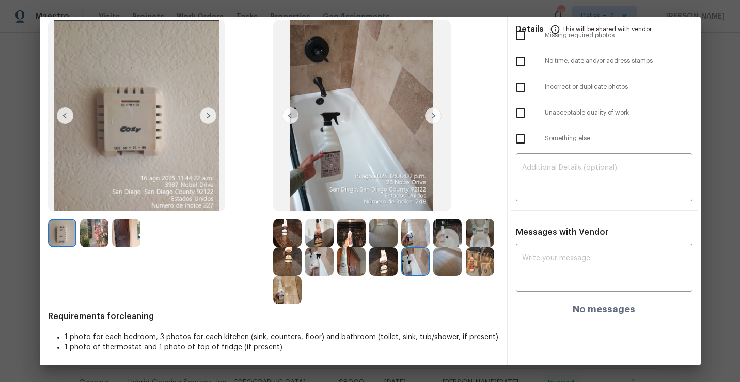
click at [479, 269] on img at bounding box center [479, 261] width 28 height 28
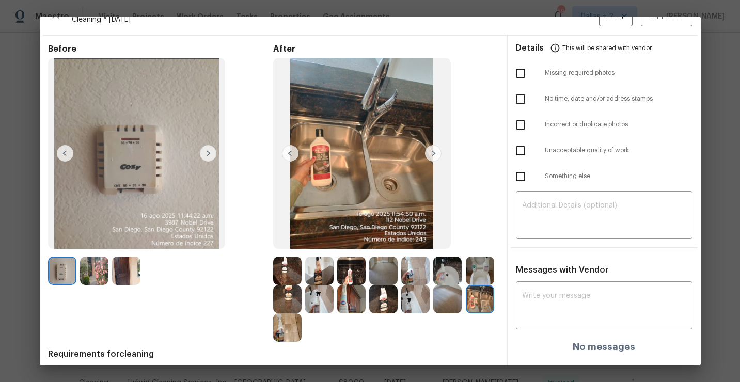
scroll to position [0, 0]
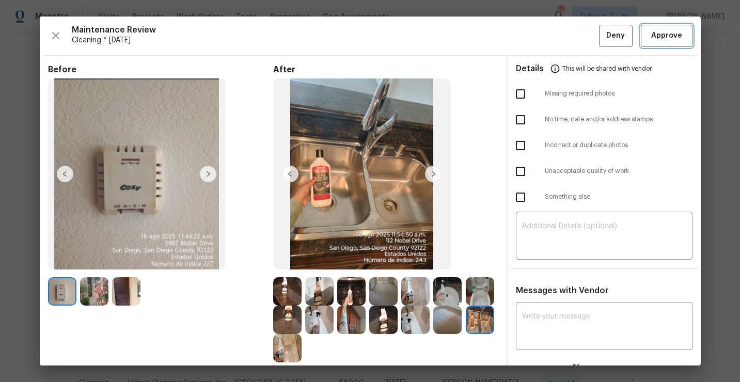
click at [661, 33] on span "Approve" at bounding box center [666, 35] width 31 height 13
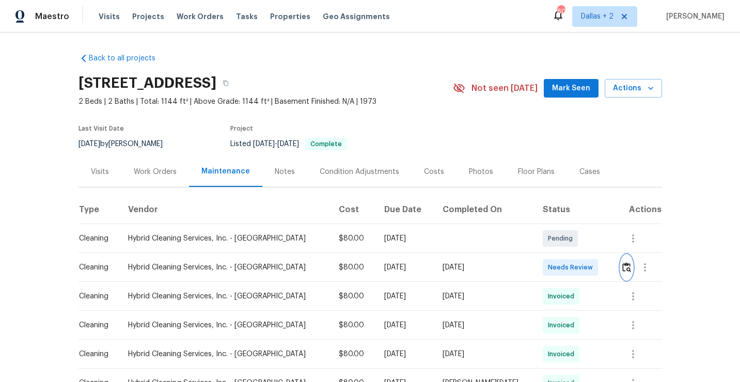
click at [622, 263] on img "button" at bounding box center [626, 267] width 9 height 10
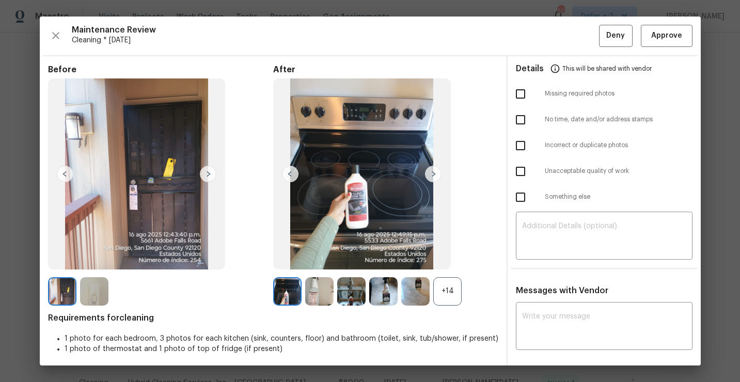
click at [447, 296] on div "+14" at bounding box center [447, 291] width 28 height 28
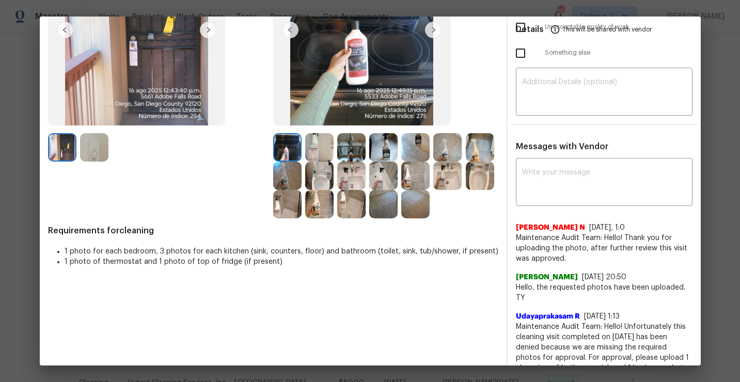
scroll to position [95, 0]
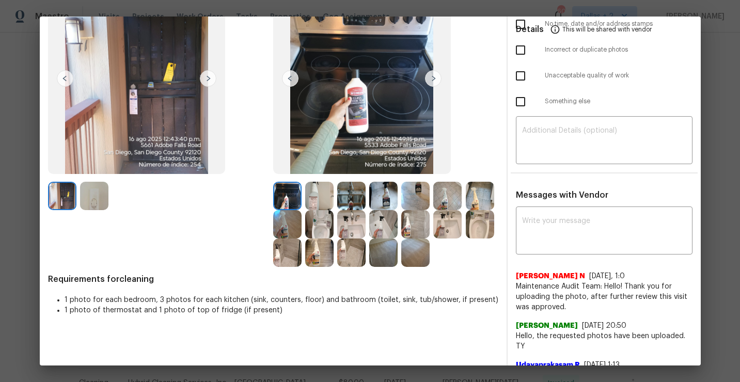
click at [322, 195] on img at bounding box center [319, 196] width 28 height 28
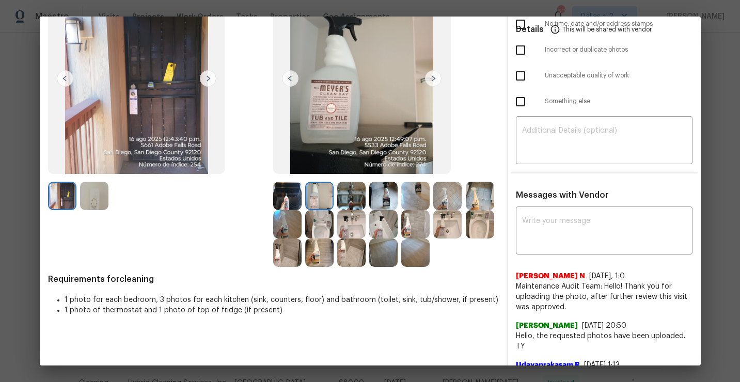
click at [352, 194] on img at bounding box center [351, 196] width 28 height 28
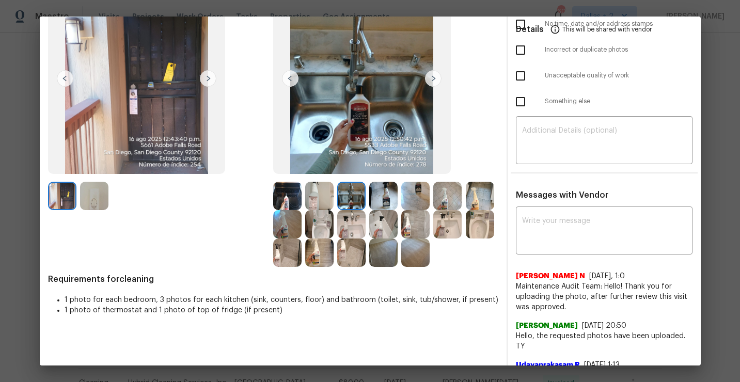
click at [441, 203] on img at bounding box center [447, 196] width 28 height 28
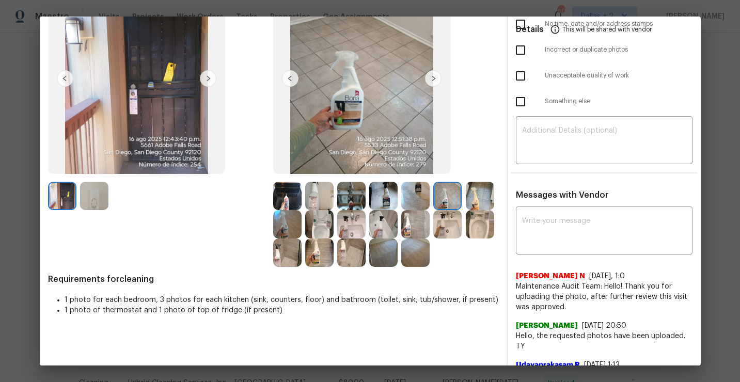
click at [479, 195] on img at bounding box center [479, 196] width 28 height 28
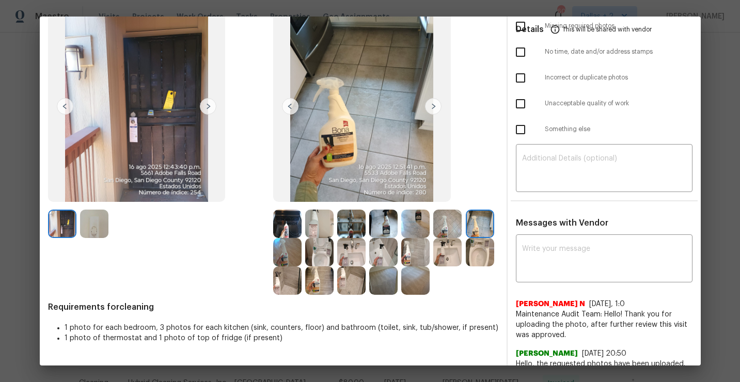
scroll to position [62, 0]
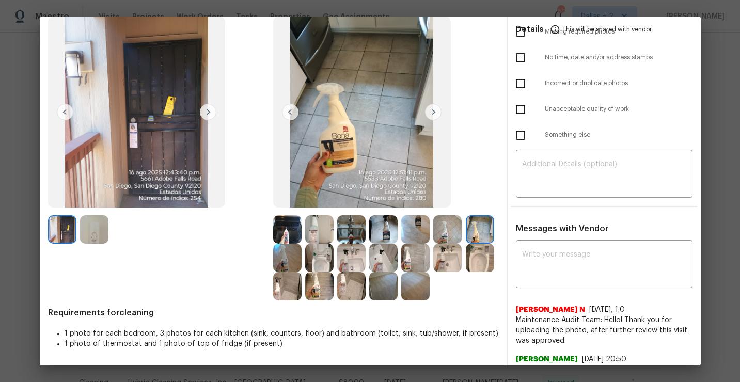
click at [282, 258] on img at bounding box center [287, 258] width 28 height 28
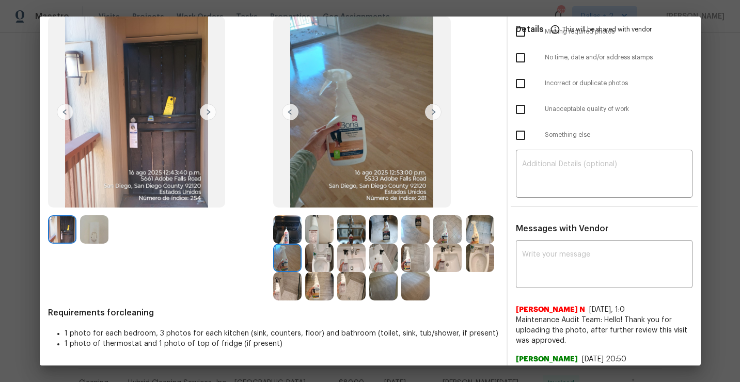
click at [319, 258] on img at bounding box center [319, 258] width 28 height 28
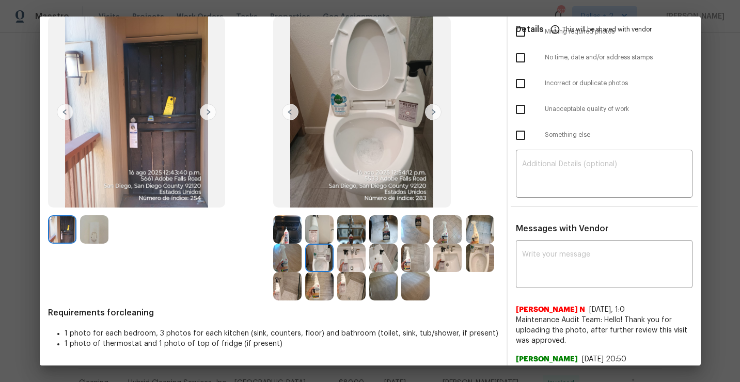
click at [341, 259] on img at bounding box center [351, 258] width 28 height 28
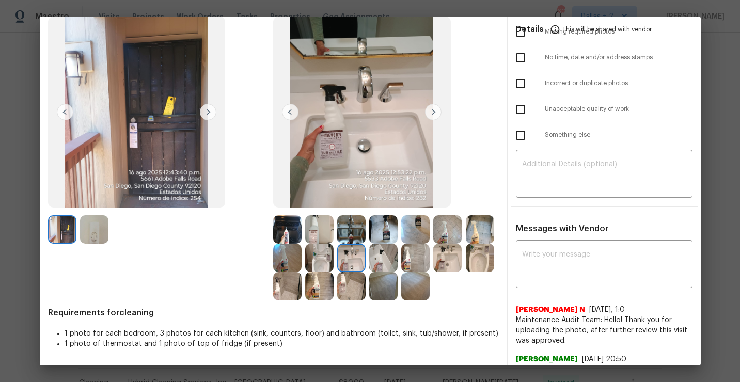
click at [385, 256] on img at bounding box center [383, 258] width 28 height 28
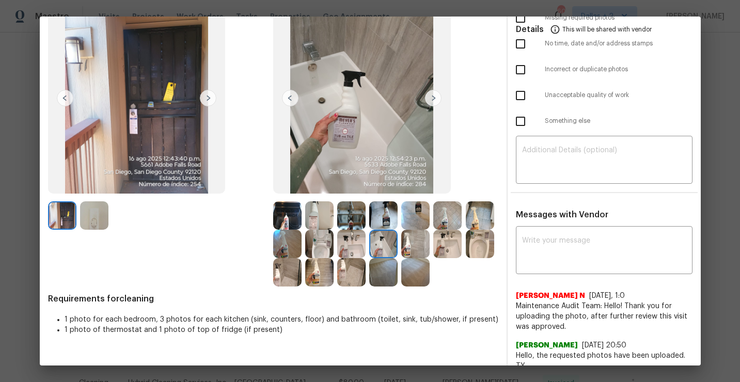
scroll to position [0, 0]
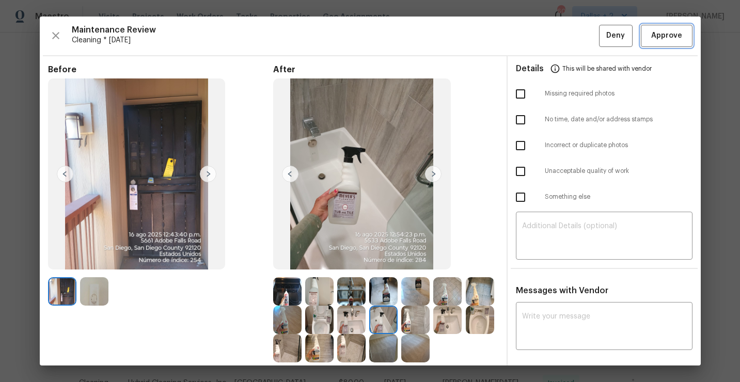
click at [672, 44] on button "Approve" at bounding box center [666, 36] width 52 height 22
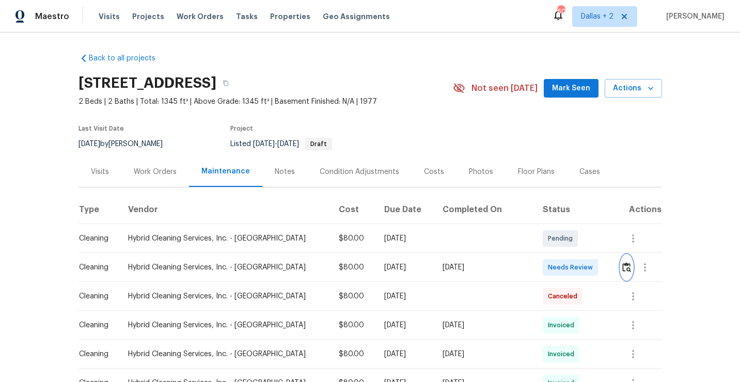
click at [620, 265] on button "button" at bounding box center [626, 267] width 12 height 25
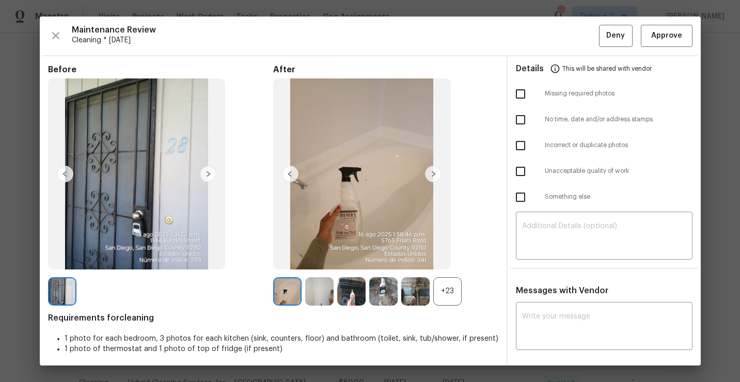
click at [448, 296] on div "+23" at bounding box center [447, 291] width 28 height 28
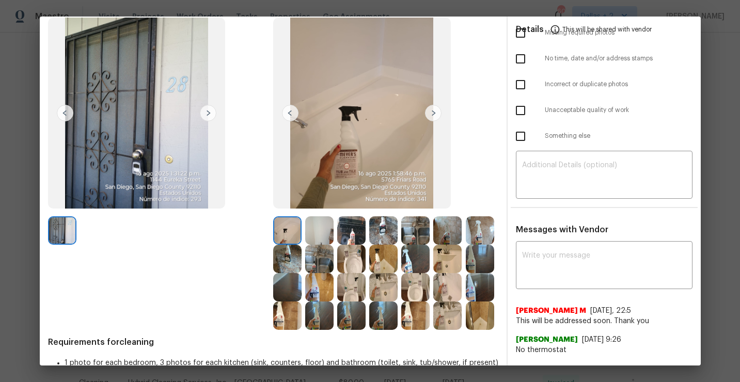
scroll to position [89, 0]
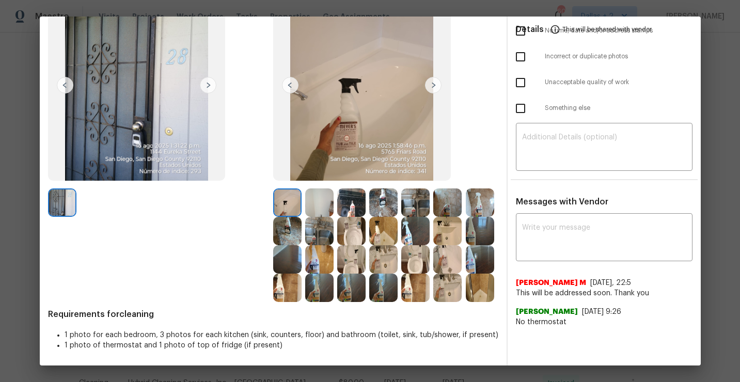
click at [290, 226] on img at bounding box center [287, 231] width 28 height 28
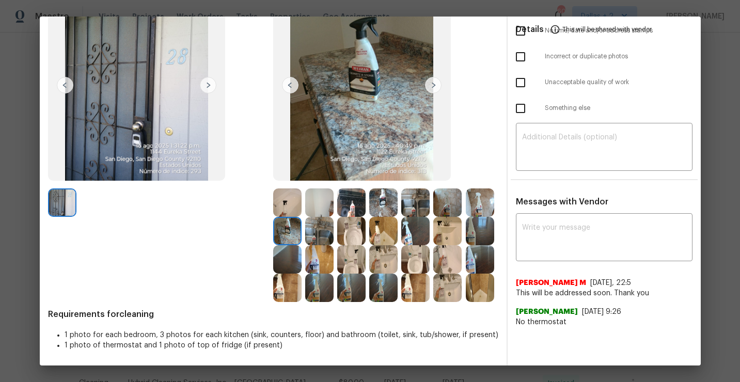
click at [333, 240] on img at bounding box center [319, 231] width 28 height 28
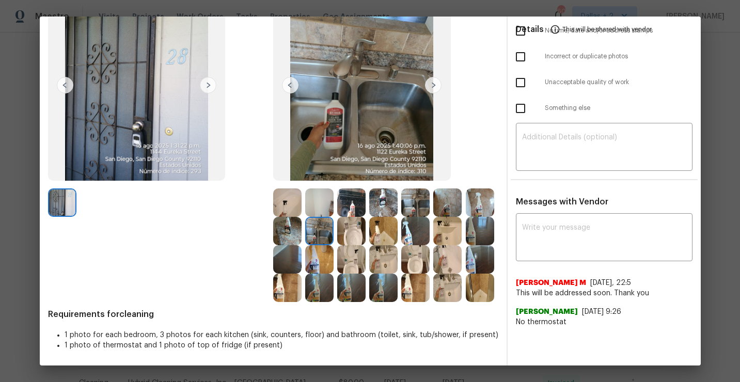
click at [351, 213] on img at bounding box center [351, 202] width 28 height 28
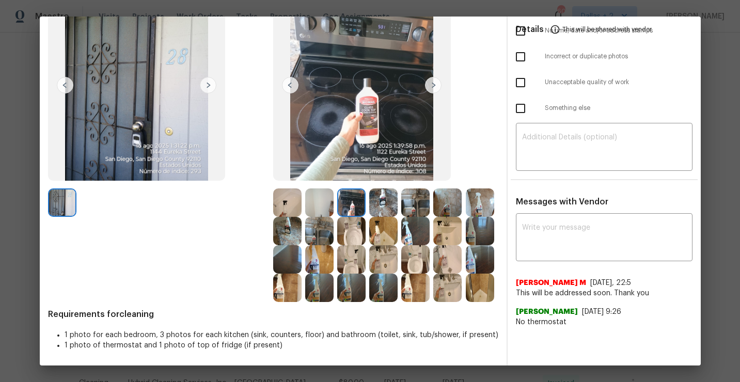
click at [418, 210] on img at bounding box center [415, 202] width 28 height 28
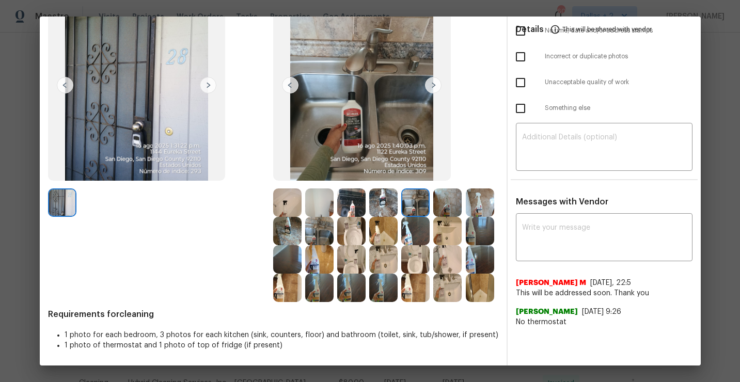
click at [320, 222] on img at bounding box center [319, 231] width 28 height 28
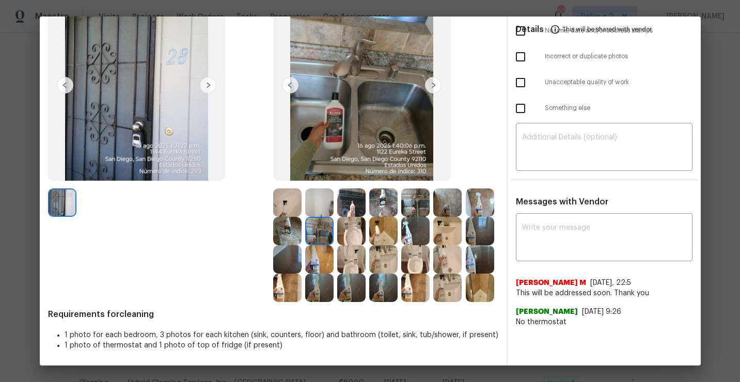
click at [479, 239] on img at bounding box center [479, 231] width 28 height 28
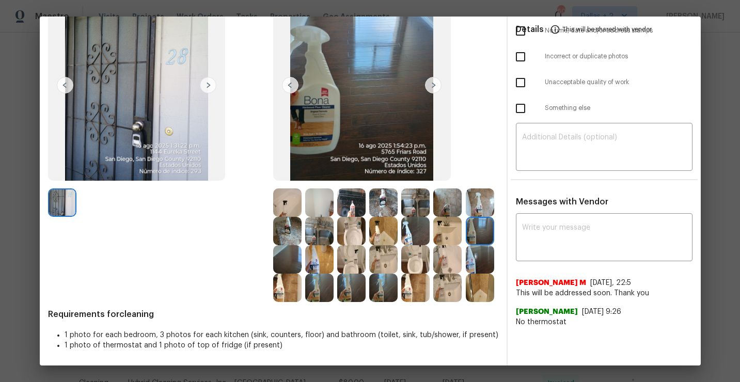
click at [444, 285] on img at bounding box center [447, 288] width 28 height 28
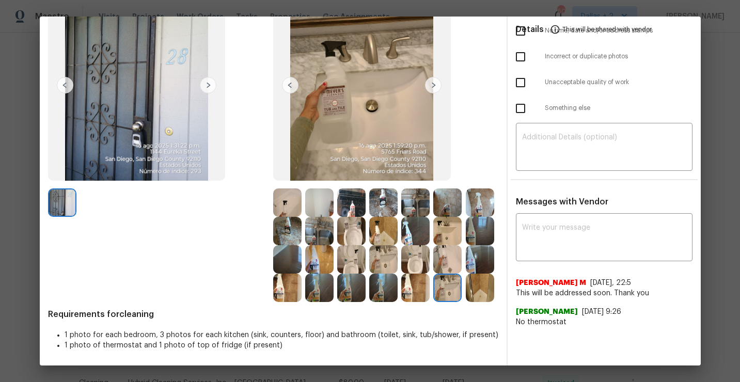
click at [344, 261] on img at bounding box center [351, 259] width 28 height 28
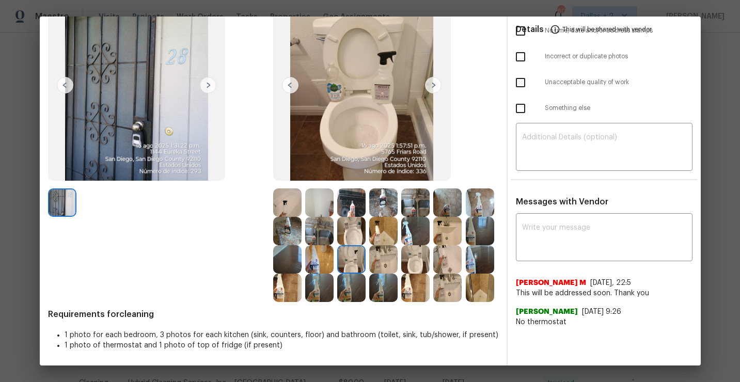
click at [410, 277] on img at bounding box center [415, 288] width 28 height 28
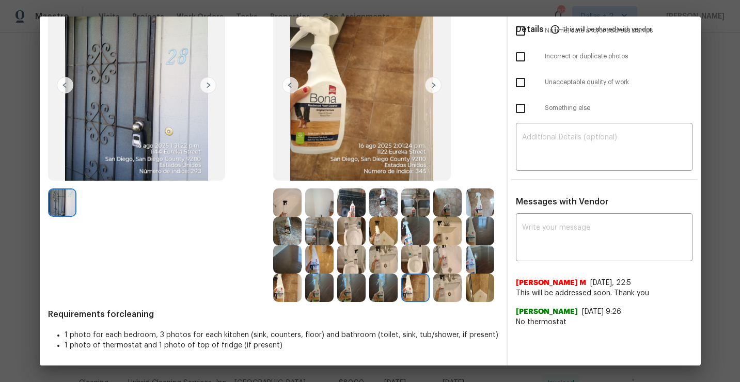
click at [448, 294] on img at bounding box center [447, 288] width 28 height 28
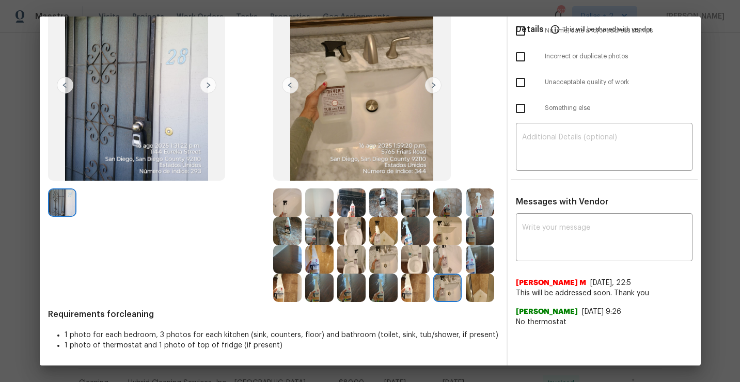
click at [339, 286] on img at bounding box center [351, 288] width 28 height 28
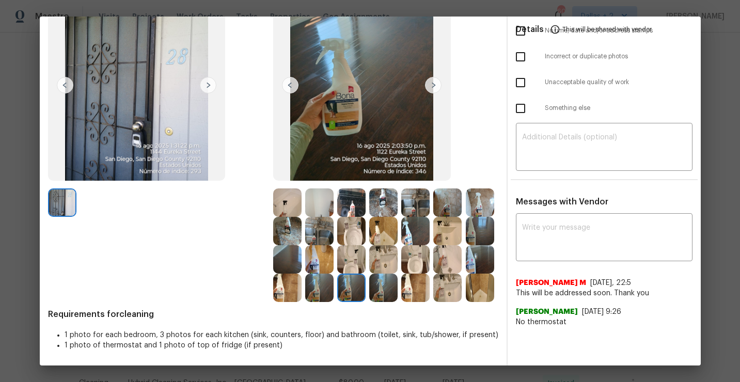
click at [353, 293] on img at bounding box center [351, 288] width 28 height 28
click at [306, 293] on img at bounding box center [319, 288] width 28 height 28
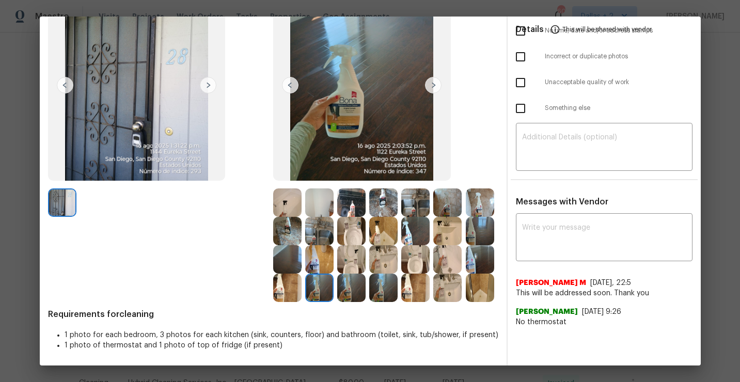
click at [281, 294] on img at bounding box center [287, 288] width 28 height 28
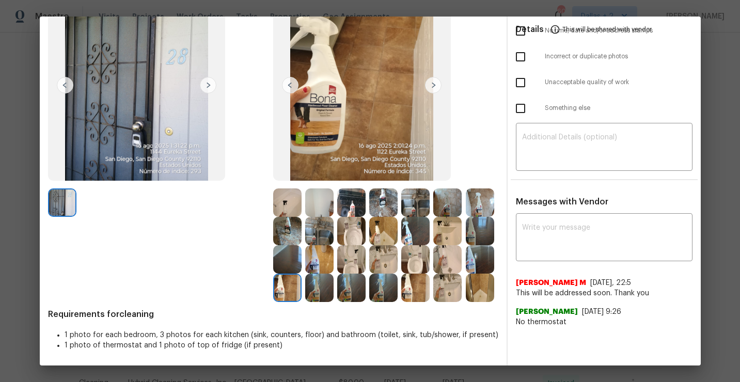
click at [455, 257] on img at bounding box center [447, 259] width 28 height 28
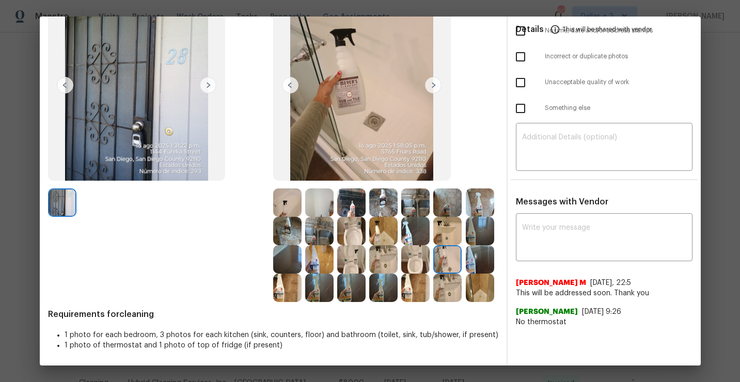
click at [415, 253] on img at bounding box center [415, 259] width 28 height 28
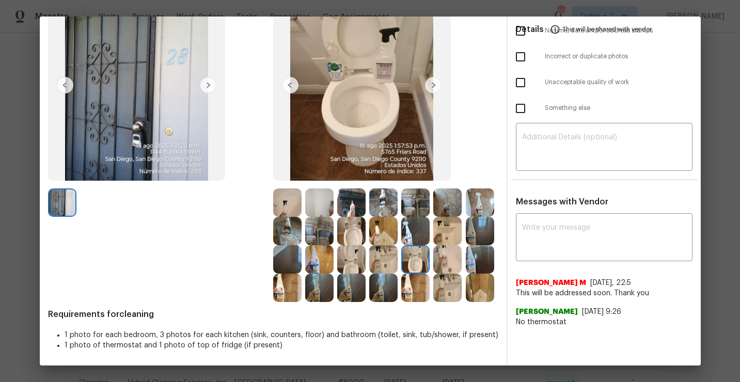
click at [314, 235] on img at bounding box center [319, 231] width 28 height 28
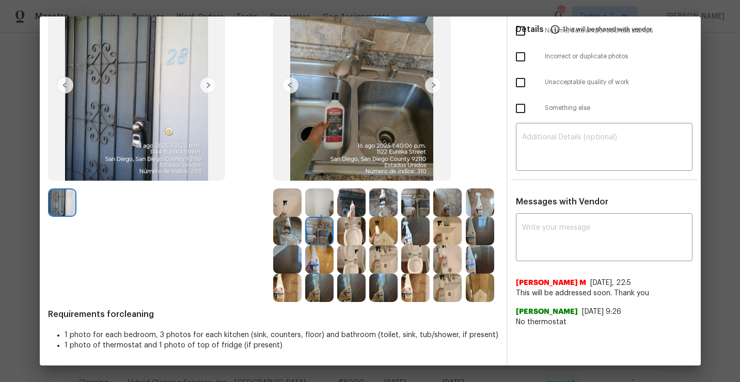
click at [412, 233] on img at bounding box center [415, 231] width 28 height 28
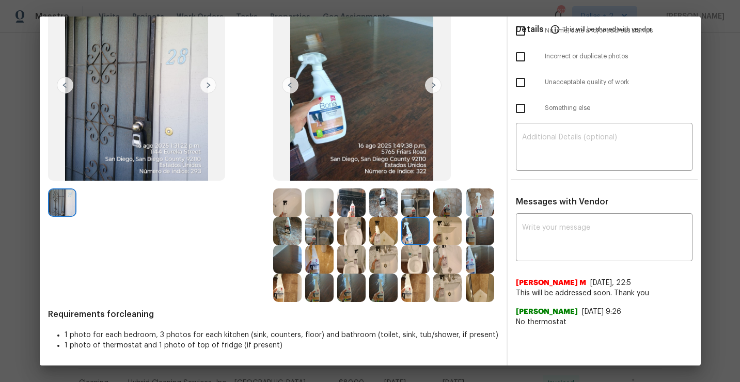
click at [477, 227] on img at bounding box center [479, 231] width 28 height 28
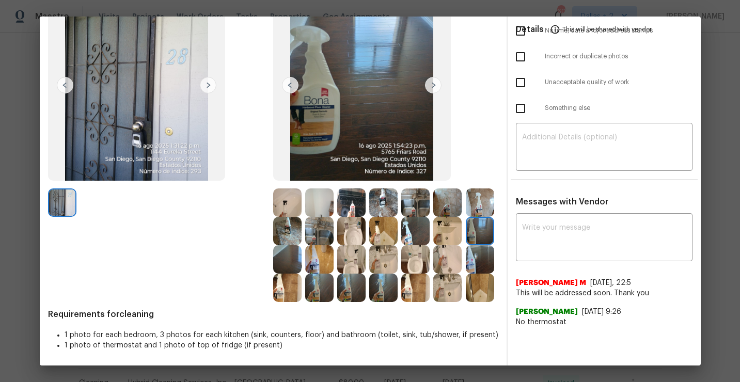
click at [366, 262] on div at bounding box center [353, 259] width 32 height 28
click at [335, 259] on div at bounding box center [321, 259] width 32 height 28
click at [307, 274] on div at bounding box center [321, 288] width 32 height 28
click at [353, 198] on img at bounding box center [351, 202] width 28 height 28
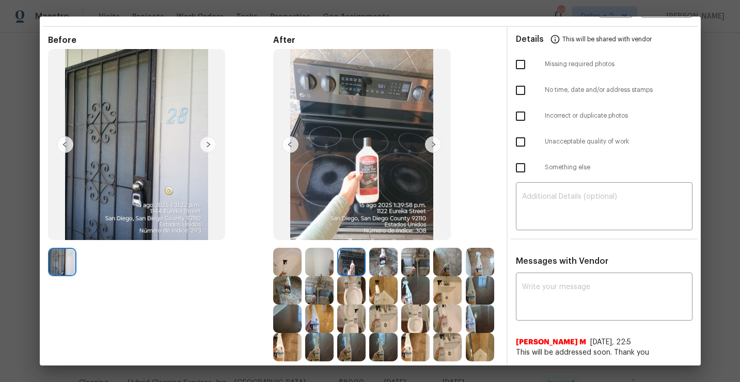
scroll to position [26, 0]
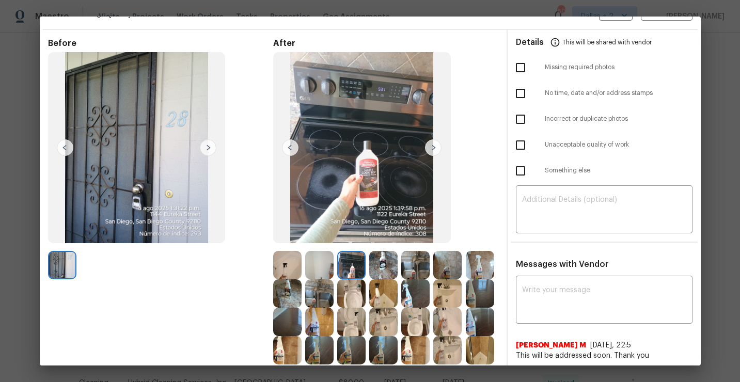
click at [412, 267] on img at bounding box center [415, 265] width 28 height 28
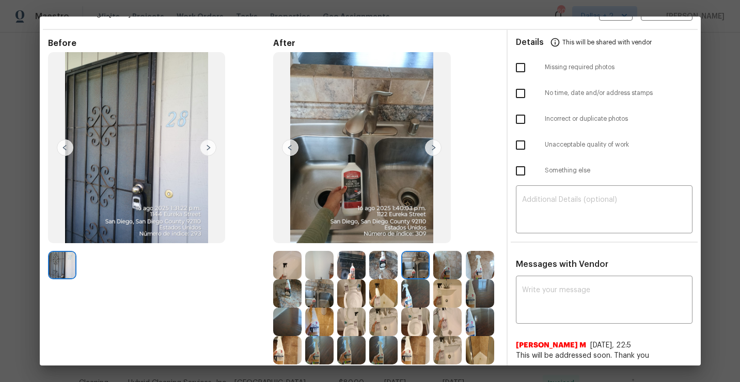
scroll to position [65, 0]
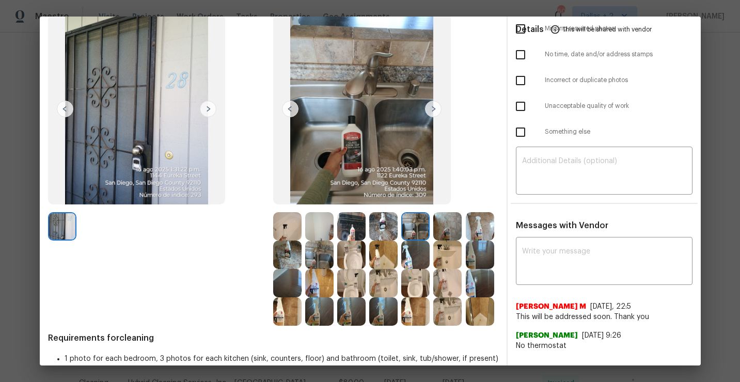
click at [284, 260] on img at bounding box center [287, 254] width 28 height 28
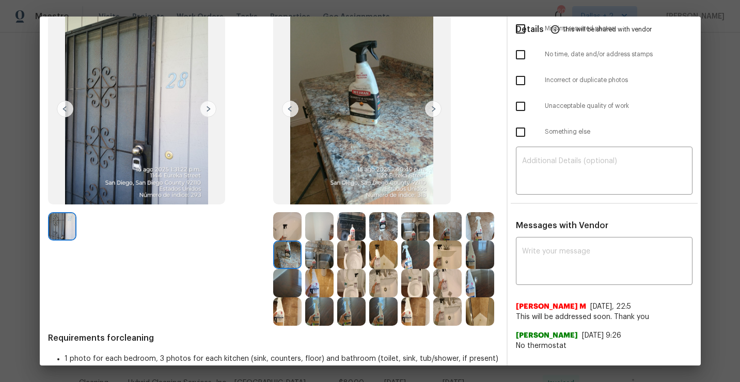
click at [320, 232] on img at bounding box center [319, 226] width 28 height 28
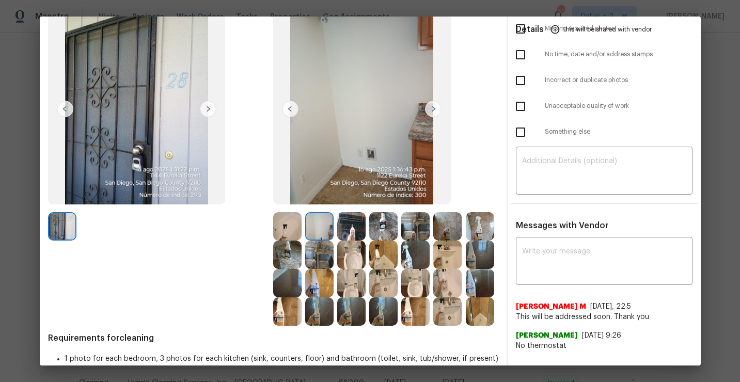
scroll to position [0, 0]
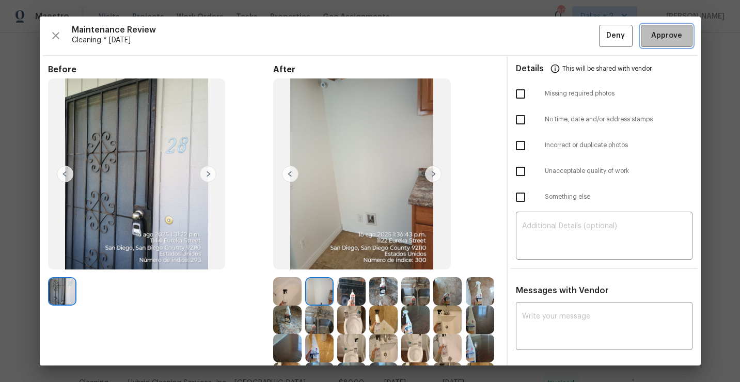
click at [660, 41] on span "Approve" at bounding box center [666, 35] width 31 height 13
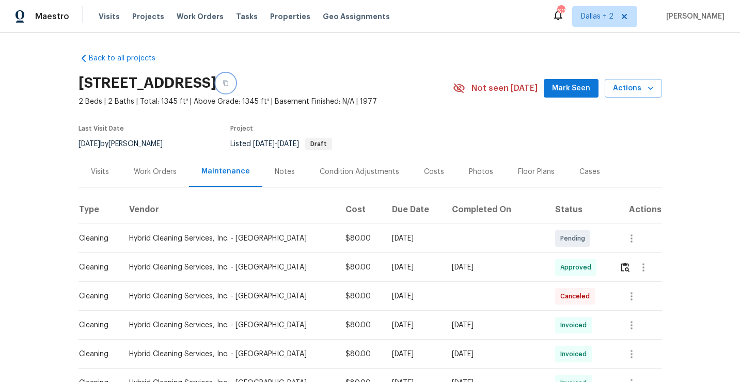
click at [235, 86] on button "button" at bounding box center [225, 83] width 19 height 19
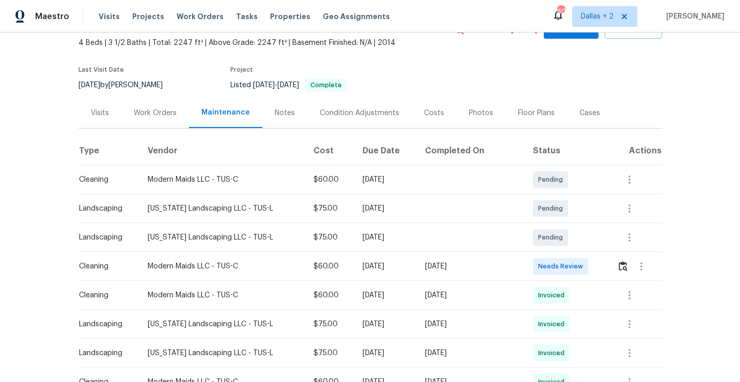
scroll to position [67, 0]
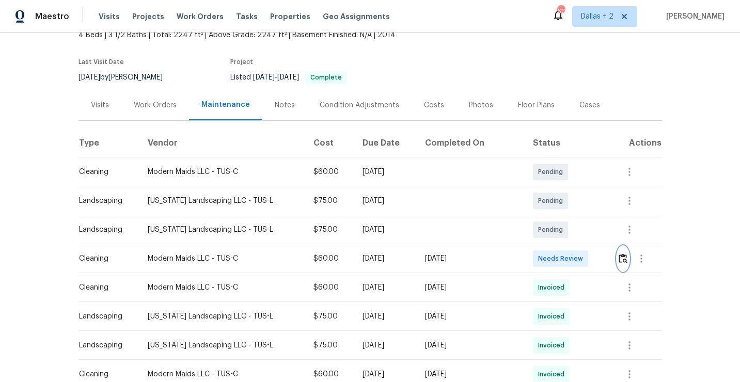
click at [620, 259] on img "button" at bounding box center [622, 258] width 9 height 10
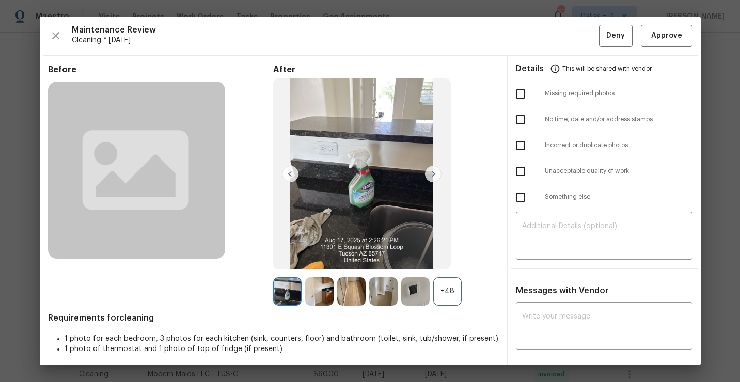
click at [447, 303] on div "+48" at bounding box center [447, 291] width 28 height 28
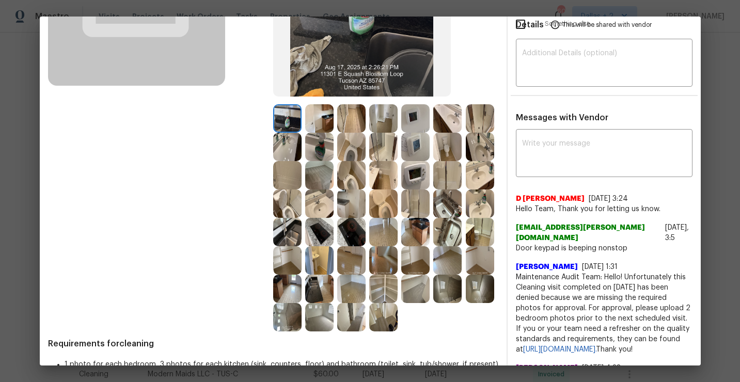
scroll to position [181, 0]
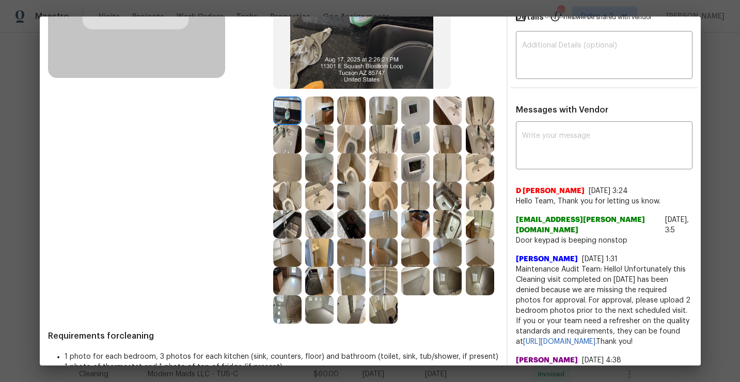
click at [378, 109] on img at bounding box center [383, 111] width 28 height 28
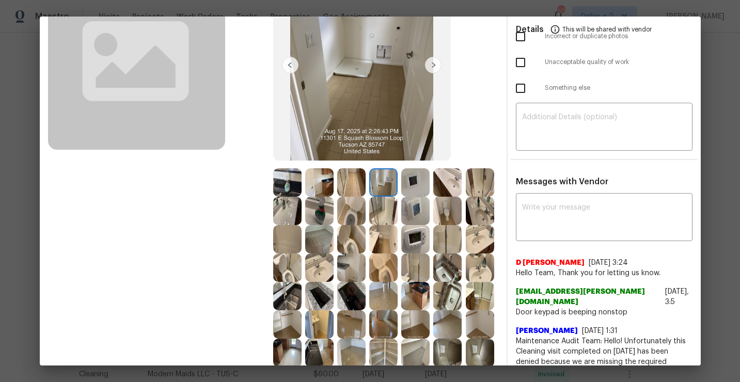
scroll to position [0, 0]
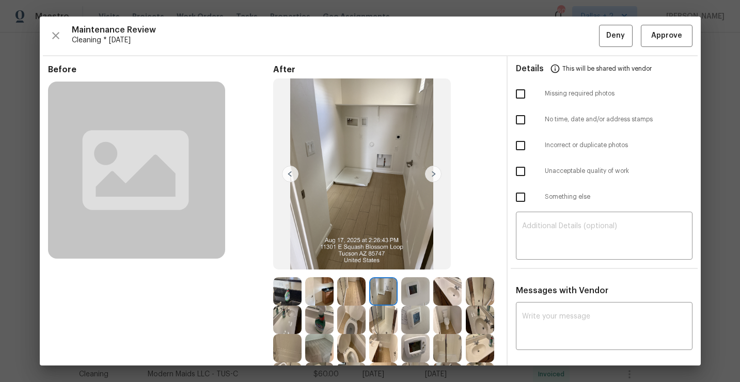
click at [409, 288] on img at bounding box center [415, 291] width 28 height 28
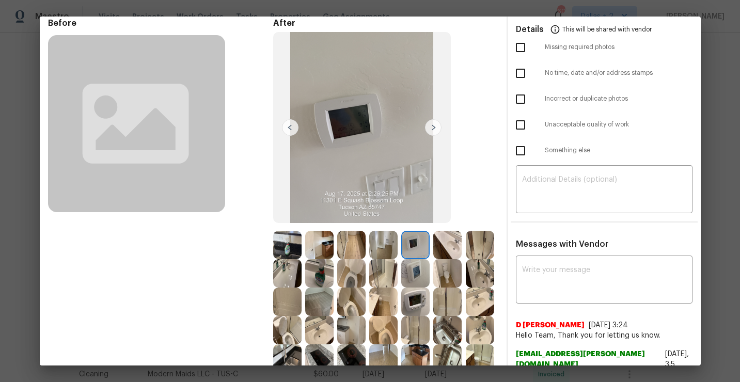
scroll to position [47, 0]
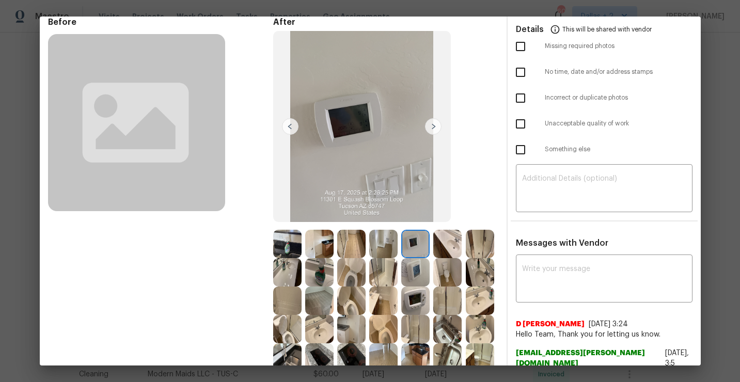
click at [401, 315] on img at bounding box center [415, 300] width 28 height 28
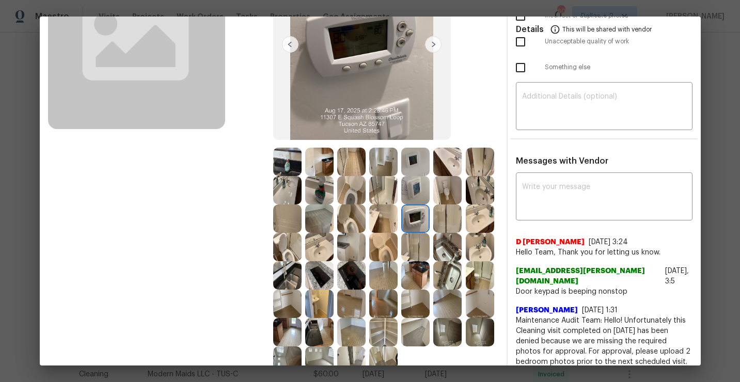
scroll to position [141, 0]
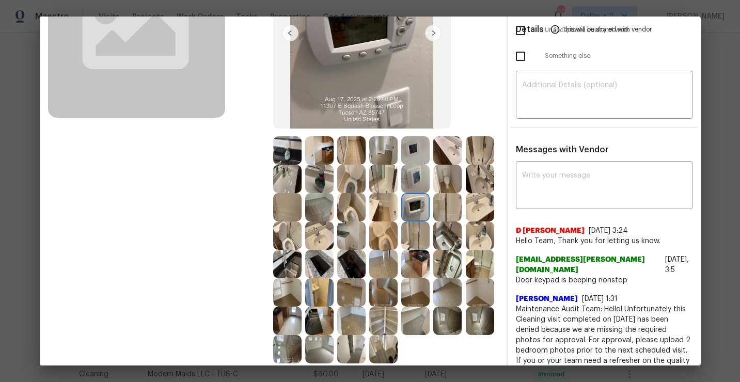
click at [333, 190] on img at bounding box center [319, 179] width 28 height 28
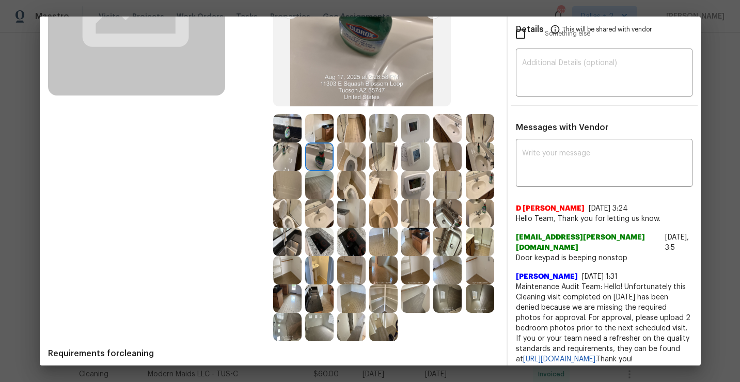
scroll to position [0, 0]
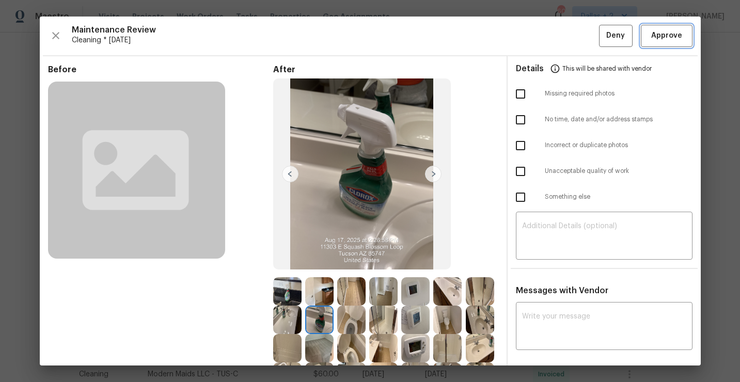
click at [666, 39] on span "Approve" at bounding box center [666, 35] width 31 height 13
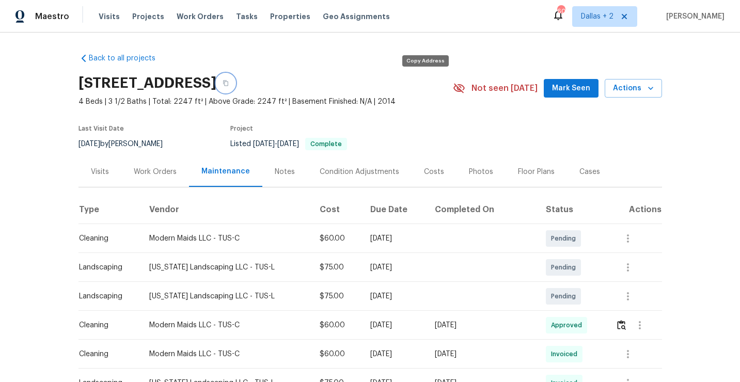
click at [229, 86] on icon "button" at bounding box center [225, 83] width 6 height 6
click at [235, 82] on button "button" at bounding box center [225, 83] width 19 height 19
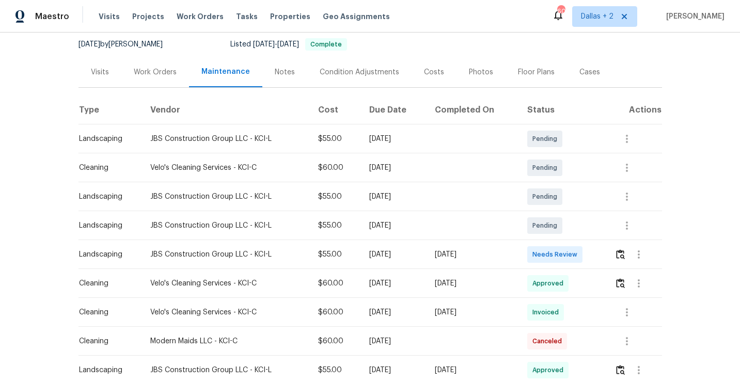
scroll to position [101, 0]
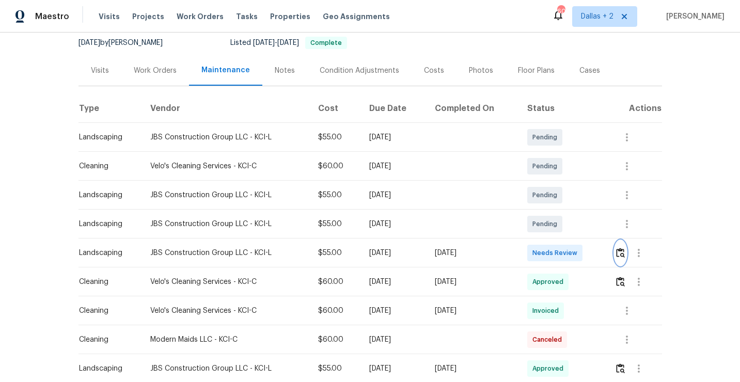
click at [624, 252] on img "button" at bounding box center [620, 253] width 9 height 10
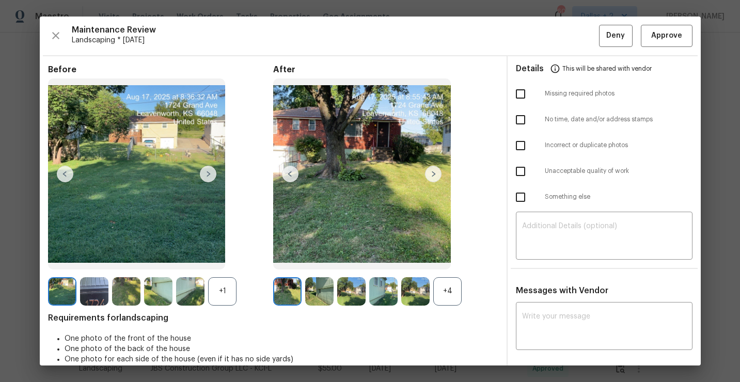
click at [445, 300] on div "+4" at bounding box center [447, 291] width 28 height 28
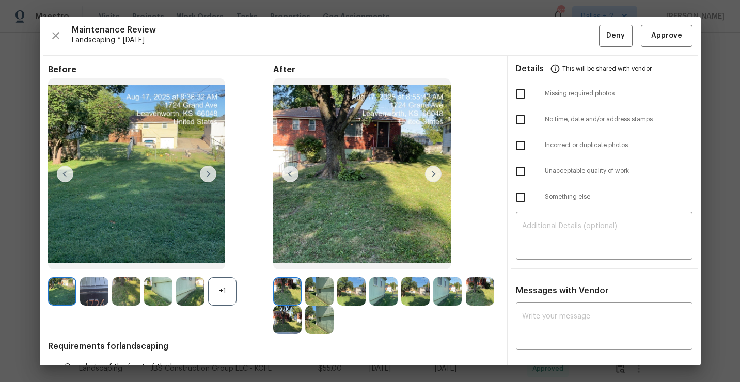
click at [228, 294] on div "+1" at bounding box center [222, 291] width 28 height 28
click at [98, 303] on img at bounding box center [94, 291] width 28 height 28
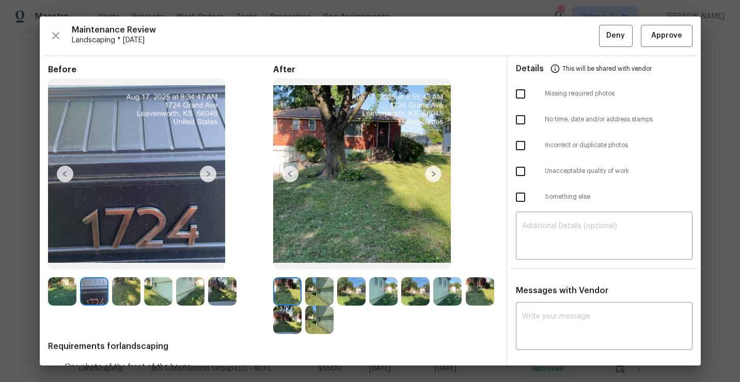
click at [323, 296] on img at bounding box center [319, 291] width 28 height 28
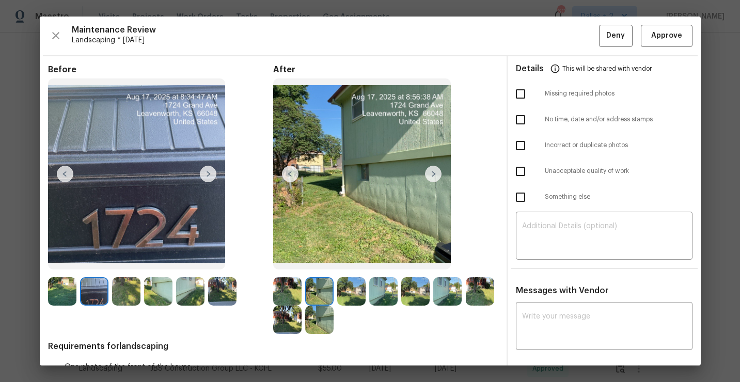
click at [353, 288] on img at bounding box center [351, 291] width 28 height 28
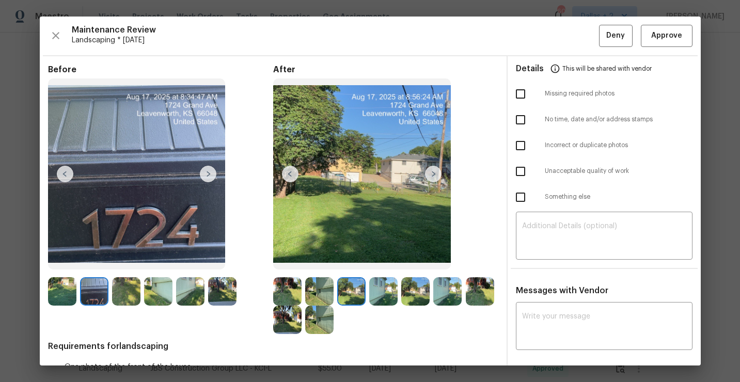
click at [386, 294] on img at bounding box center [383, 291] width 28 height 28
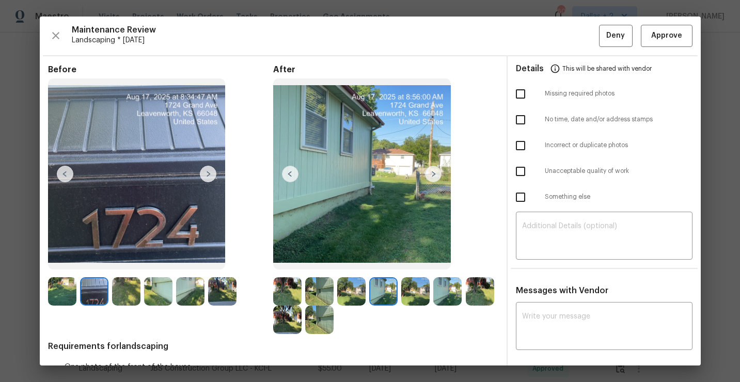
click at [412, 284] on img at bounding box center [415, 291] width 28 height 28
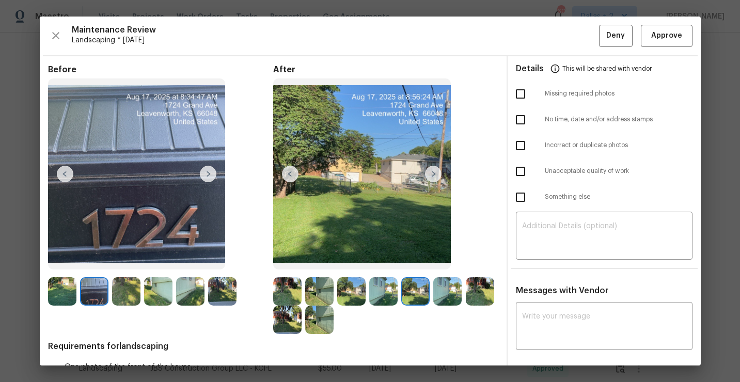
click at [453, 290] on img at bounding box center [447, 291] width 28 height 28
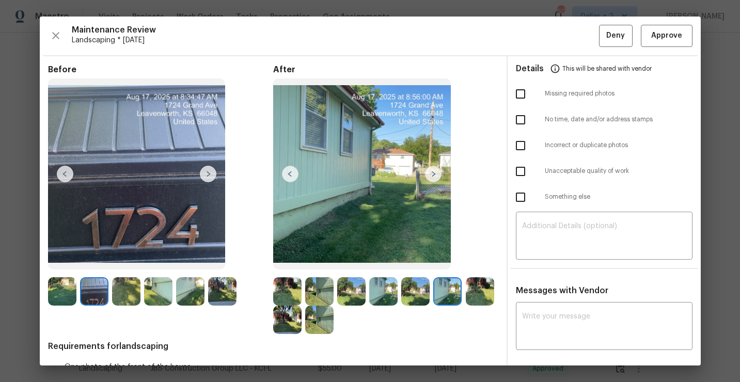
click at [481, 296] on img at bounding box center [479, 291] width 28 height 28
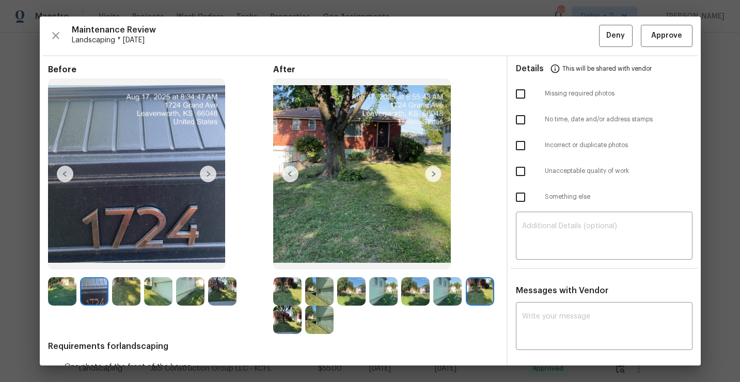
click at [275, 329] on img at bounding box center [287, 320] width 28 height 28
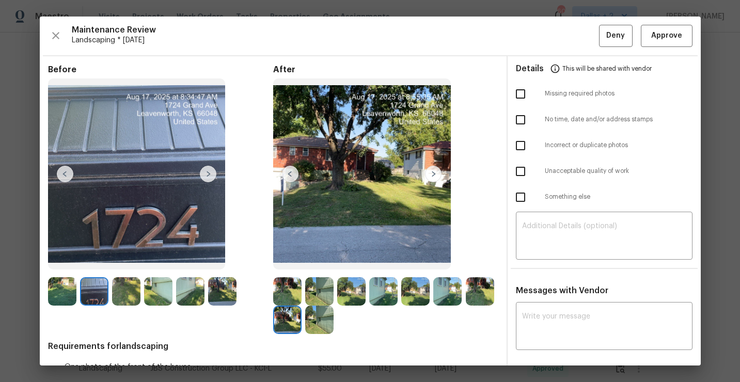
click at [315, 326] on img at bounding box center [319, 320] width 28 height 28
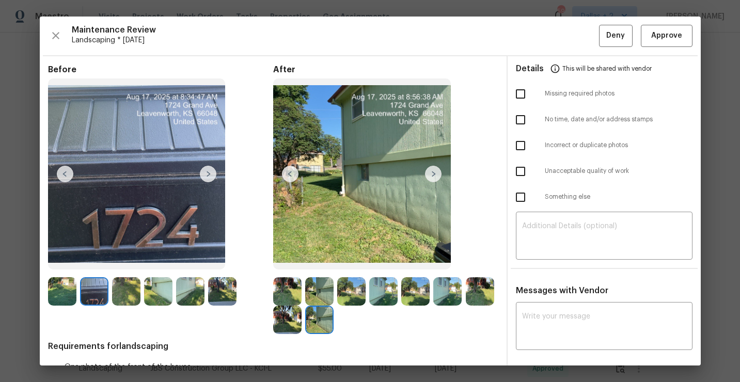
click at [288, 291] on img at bounding box center [287, 291] width 28 height 28
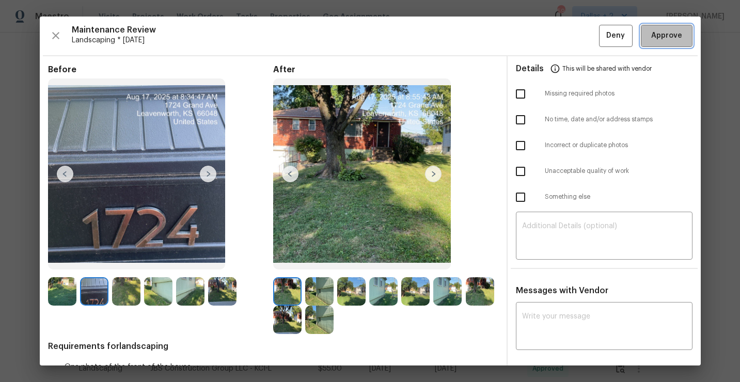
click at [661, 34] on span "Approve" at bounding box center [666, 35] width 31 height 13
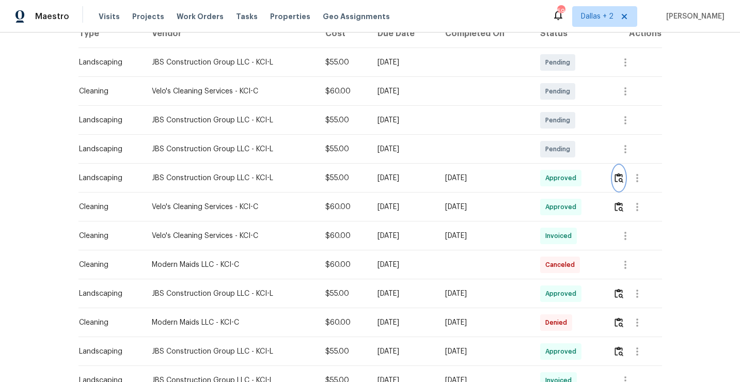
scroll to position [0, 0]
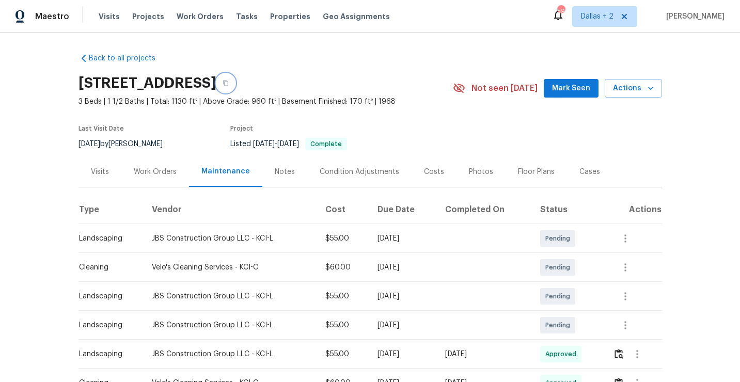
click at [235, 82] on button "button" at bounding box center [225, 83] width 19 height 19
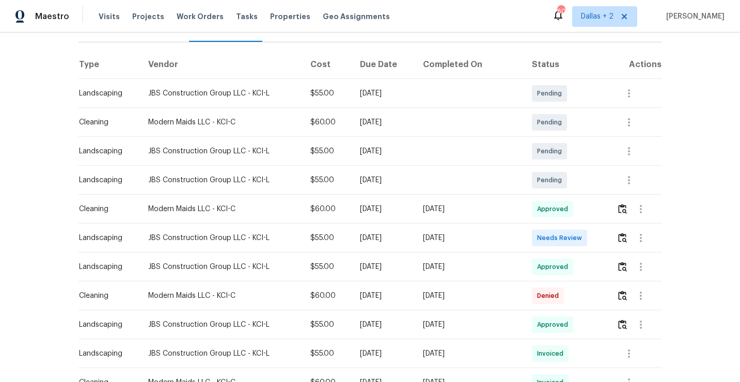
scroll to position [149, 0]
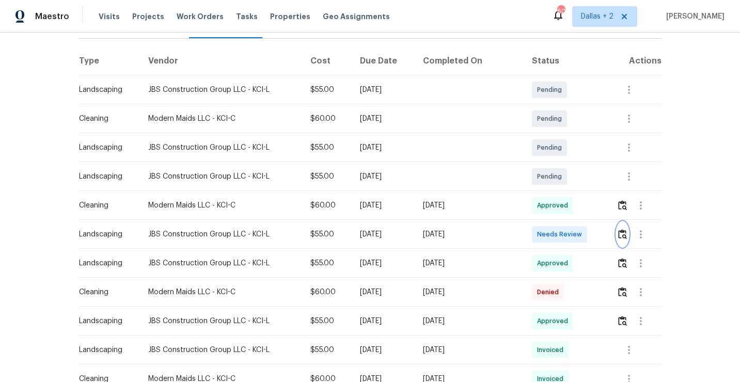
click at [623, 237] on img "button" at bounding box center [622, 234] width 9 height 10
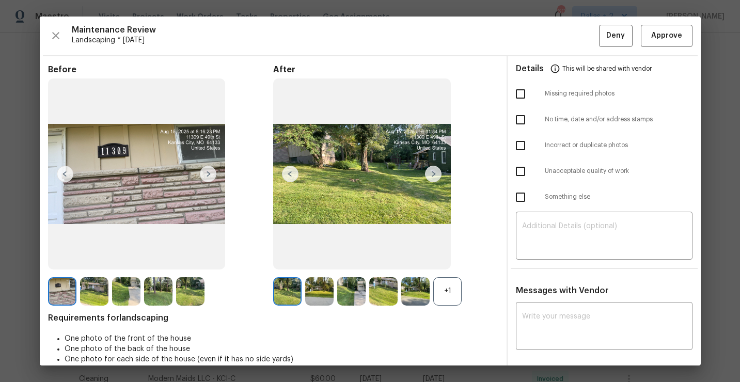
click at [439, 294] on div "+1" at bounding box center [447, 291] width 28 height 28
click at [58, 297] on img at bounding box center [62, 291] width 28 height 28
click at [324, 288] on img at bounding box center [319, 291] width 28 height 28
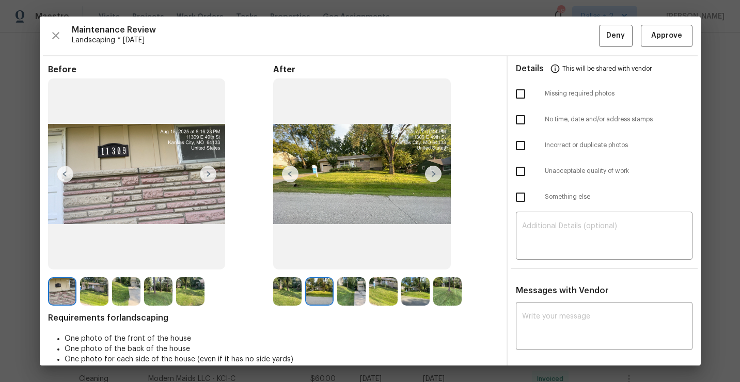
click at [402, 272] on div "After" at bounding box center [385, 185] width 225 height 241
click at [383, 287] on img at bounding box center [383, 291] width 28 height 28
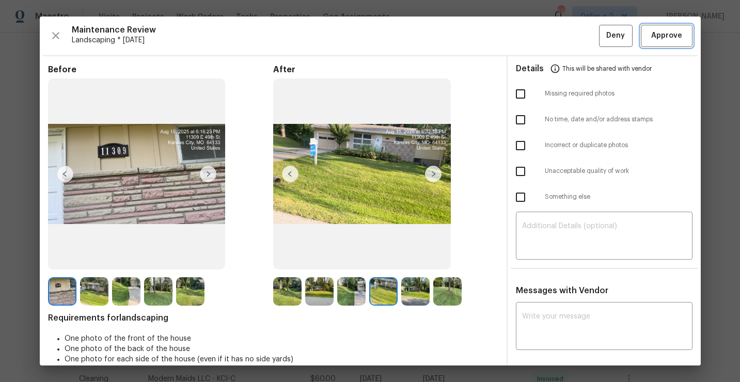
click at [672, 39] on span "Approve" at bounding box center [666, 35] width 31 height 13
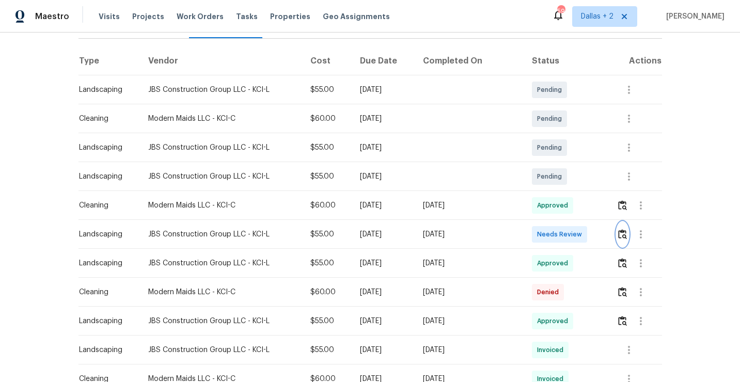
scroll to position [0, 0]
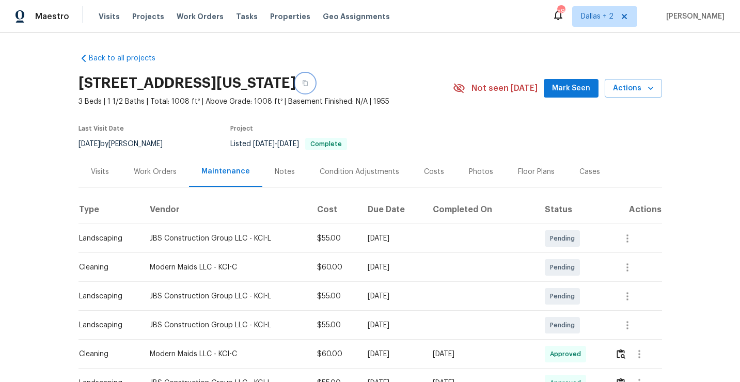
click at [314, 87] on button "button" at bounding box center [305, 83] width 19 height 19
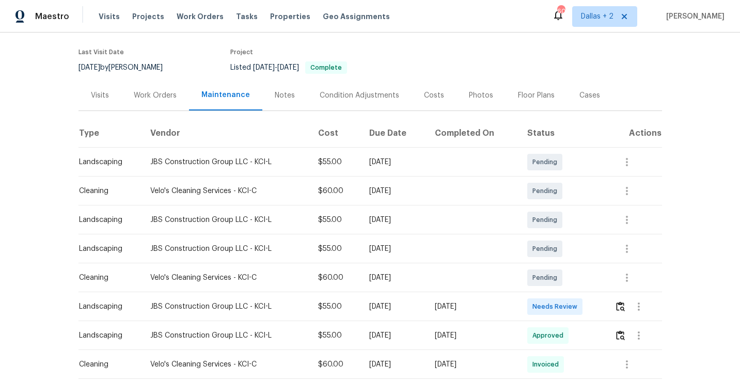
scroll to position [97, 0]
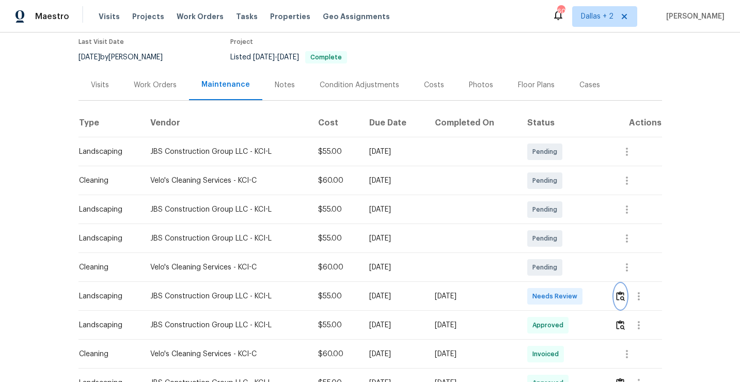
click at [624, 291] on img "button" at bounding box center [620, 296] width 9 height 10
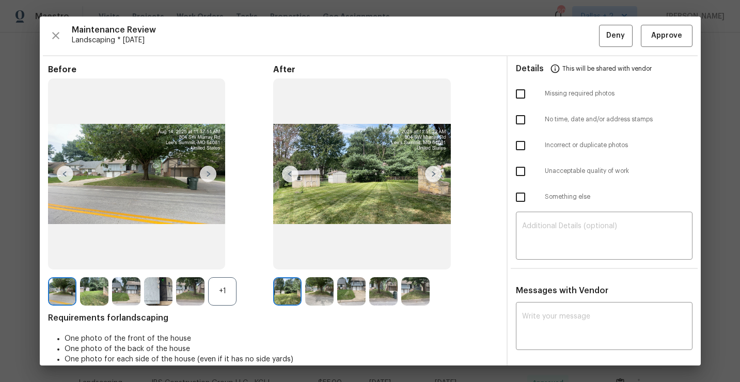
click at [224, 300] on div "+1" at bounding box center [222, 291] width 28 height 28
click at [156, 296] on img at bounding box center [158, 291] width 28 height 28
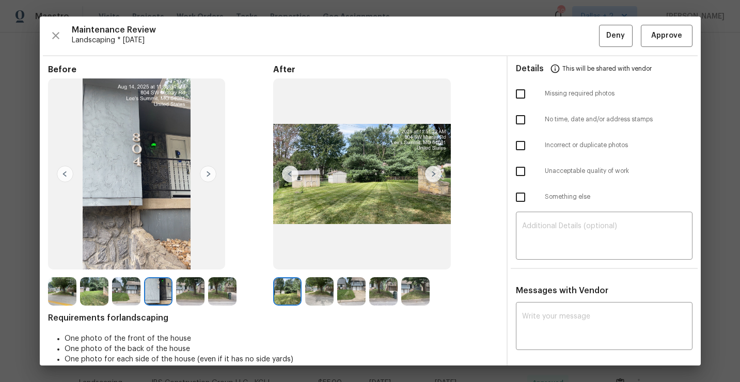
click at [655, 47] on div "Maintenance Review Landscaping * [DATE] Deny Approve Before After Requirements …" at bounding box center [370, 191] width 661 height 349
click at [656, 38] on span "Approve" at bounding box center [666, 35] width 31 height 13
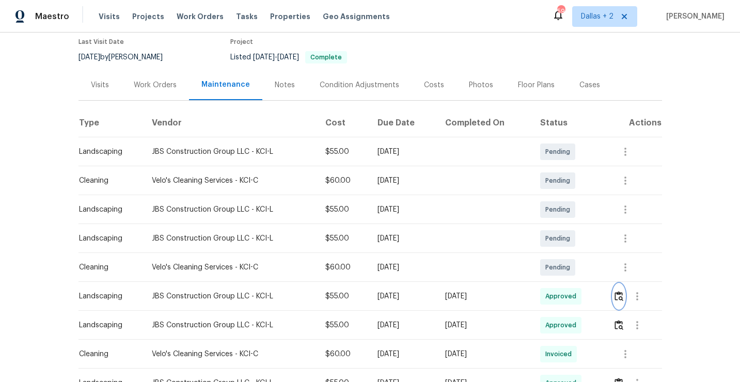
scroll to position [0, 0]
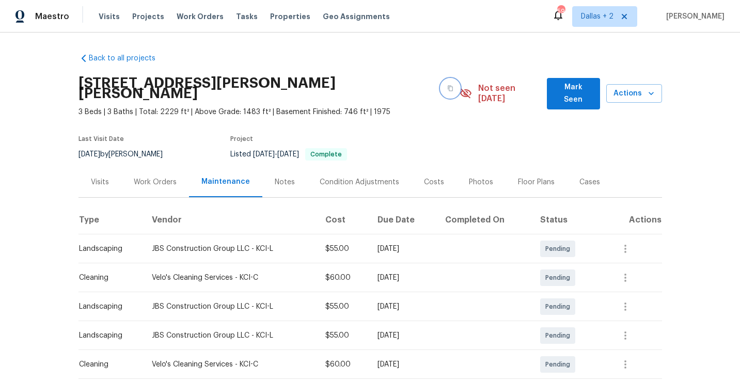
click at [447, 85] on icon "button" at bounding box center [450, 88] width 6 height 6
click at [441, 88] on button "button" at bounding box center [450, 88] width 19 height 19
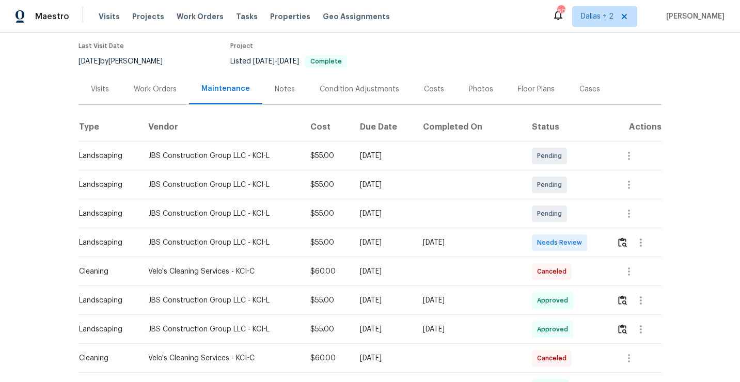
scroll to position [84, 0]
click at [619, 243] on img "button" at bounding box center [622, 241] width 9 height 10
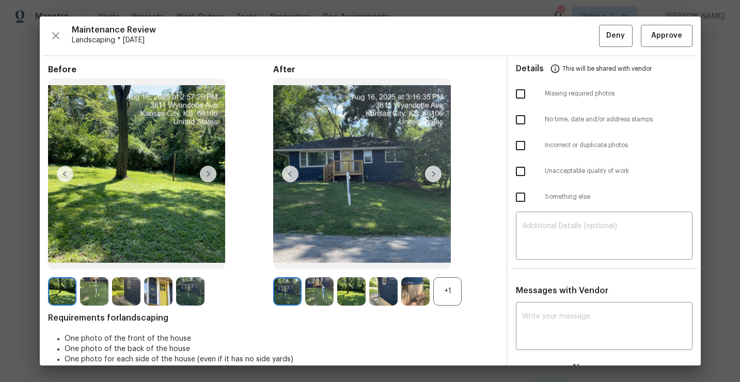
click at [443, 301] on div "+1" at bounding box center [447, 291] width 28 height 28
click at [159, 289] on img at bounding box center [158, 291] width 28 height 28
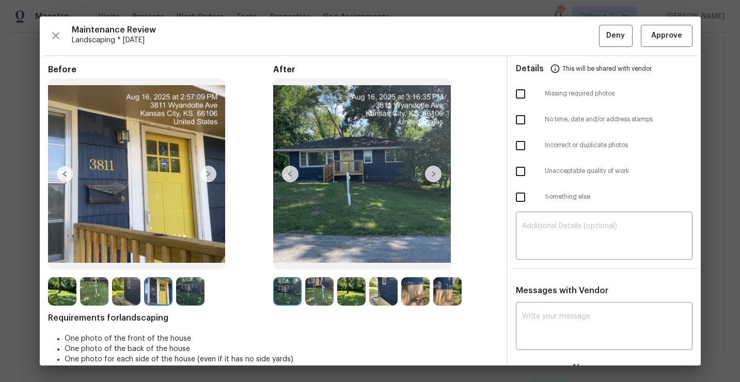
click at [310, 288] on img at bounding box center [319, 291] width 28 height 28
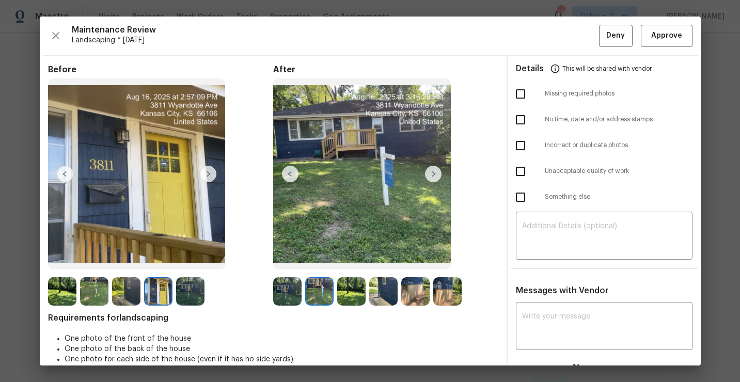
click at [352, 296] on img at bounding box center [351, 291] width 28 height 28
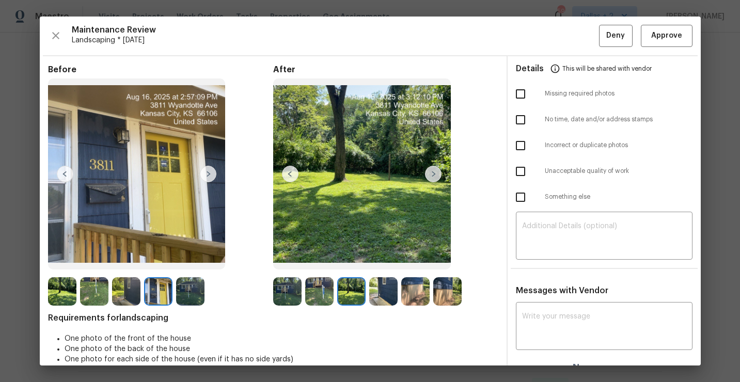
click at [431, 171] on img at bounding box center [433, 174] width 17 height 17
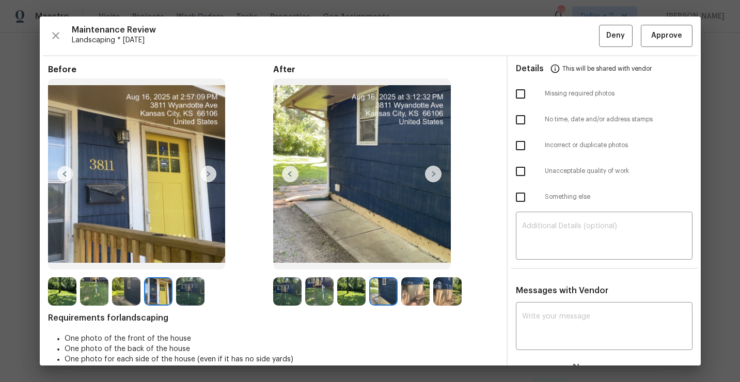
click at [431, 175] on img at bounding box center [433, 174] width 17 height 17
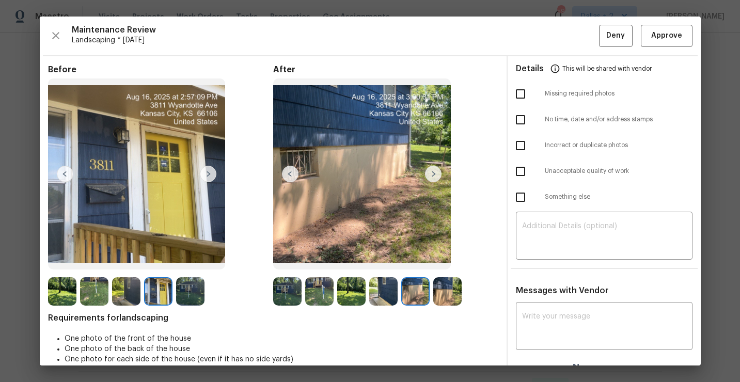
click at [431, 175] on img at bounding box center [433, 174] width 17 height 17
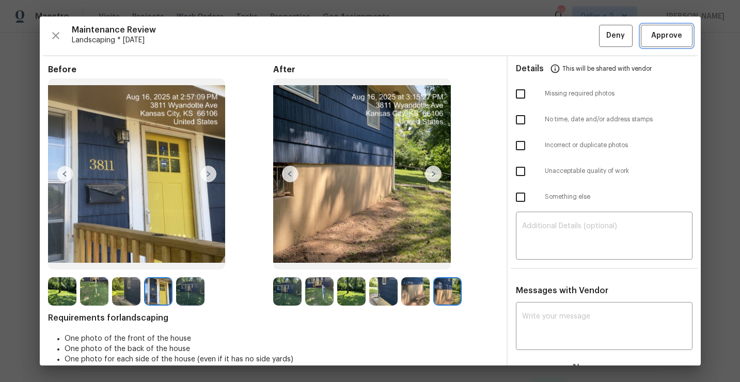
click at [656, 41] on span "Approve" at bounding box center [666, 35] width 31 height 13
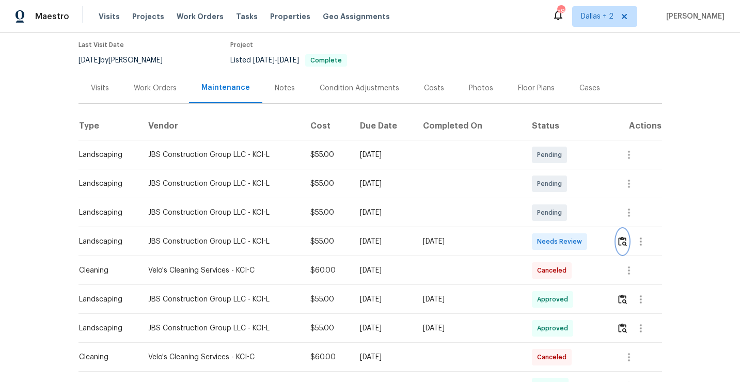
scroll to position [0, 0]
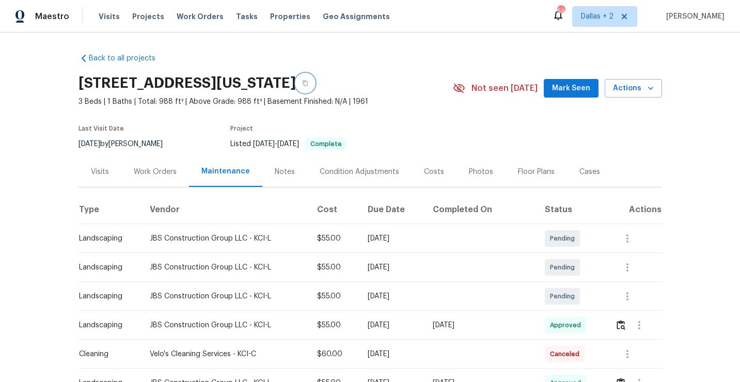
click at [308, 83] on icon "button" at bounding box center [304, 84] width 5 height 6
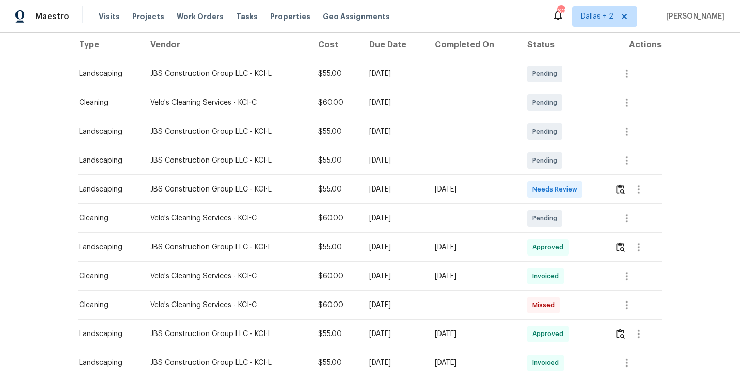
scroll to position [169, 0]
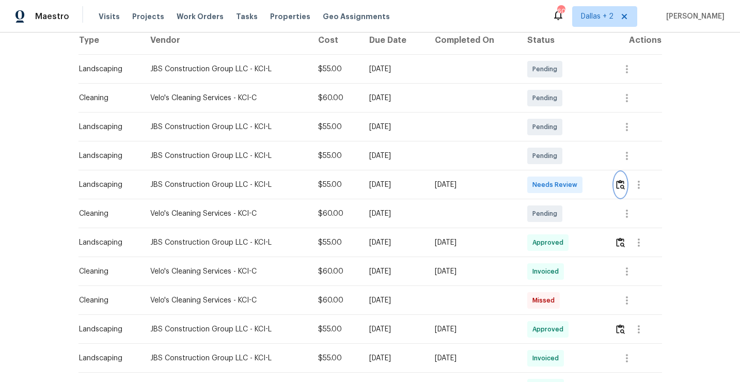
click at [620, 187] on img "button" at bounding box center [620, 185] width 9 height 10
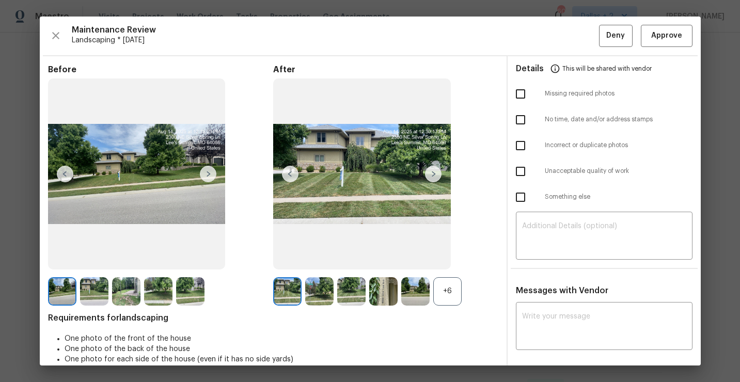
click at [444, 290] on div "+6" at bounding box center [447, 291] width 28 height 28
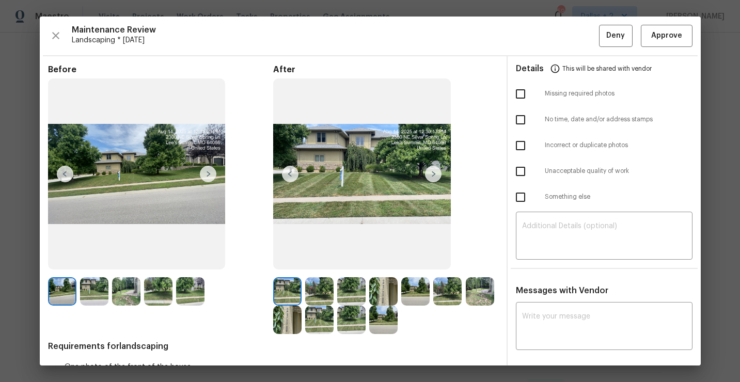
click at [381, 290] on img at bounding box center [383, 291] width 28 height 28
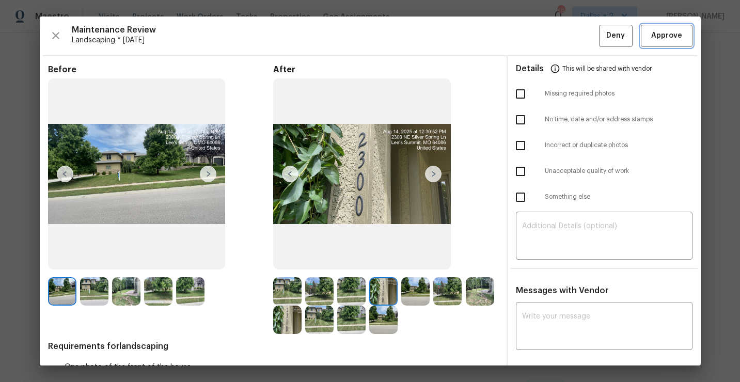
click at [650, 39] on span "Approve" at bounding box center [666, 35] width 35 height 13
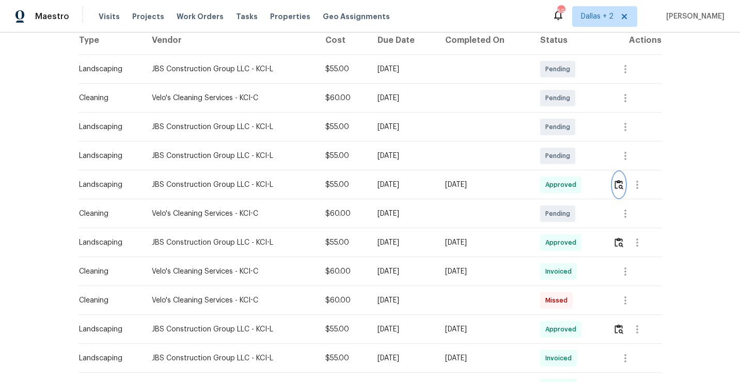
scroll to position [0, 0]
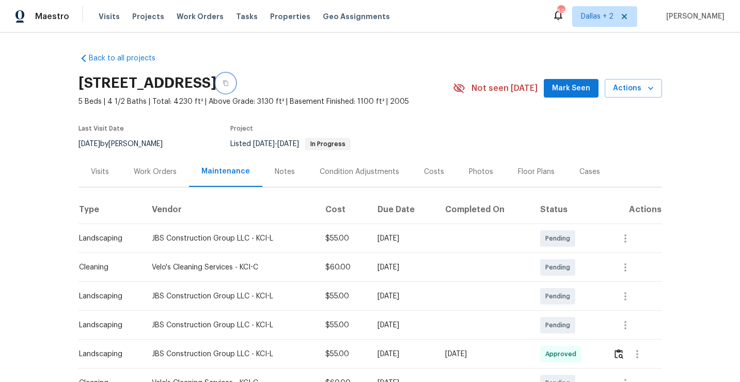
click at [229, 83] on icon "button" at bounding box center [225, 83] width 6 height 6
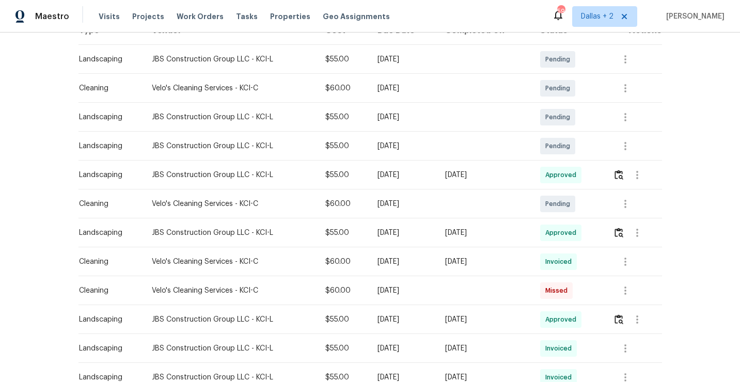
scroll to position [197, 0]
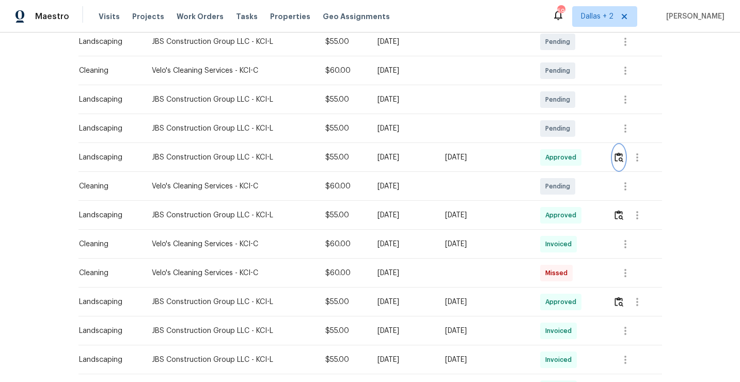
click at [620, 162] on img "button" at bounding box center [618, 157] width 9 height 10
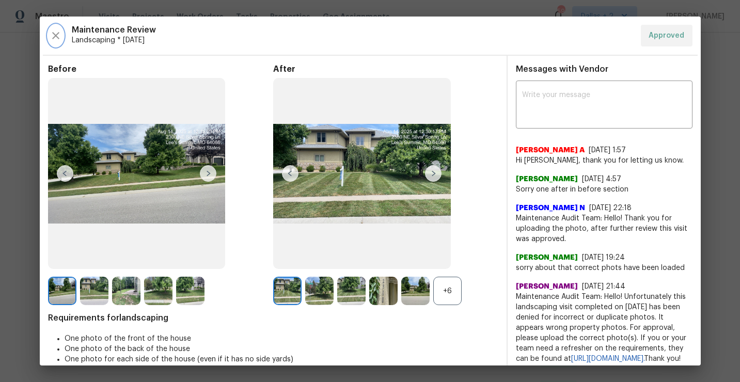
click at [50, 34] on icon "button" at bounding box center [56, 35] width 12 height 12
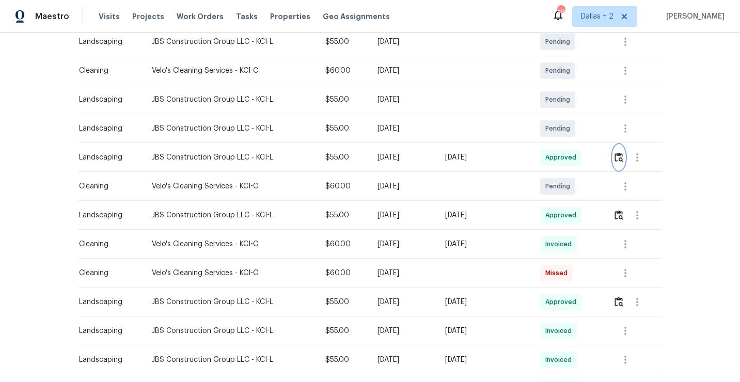
scroll to position [0, 0]
